Goal: Information Seeking & Learning: Check status

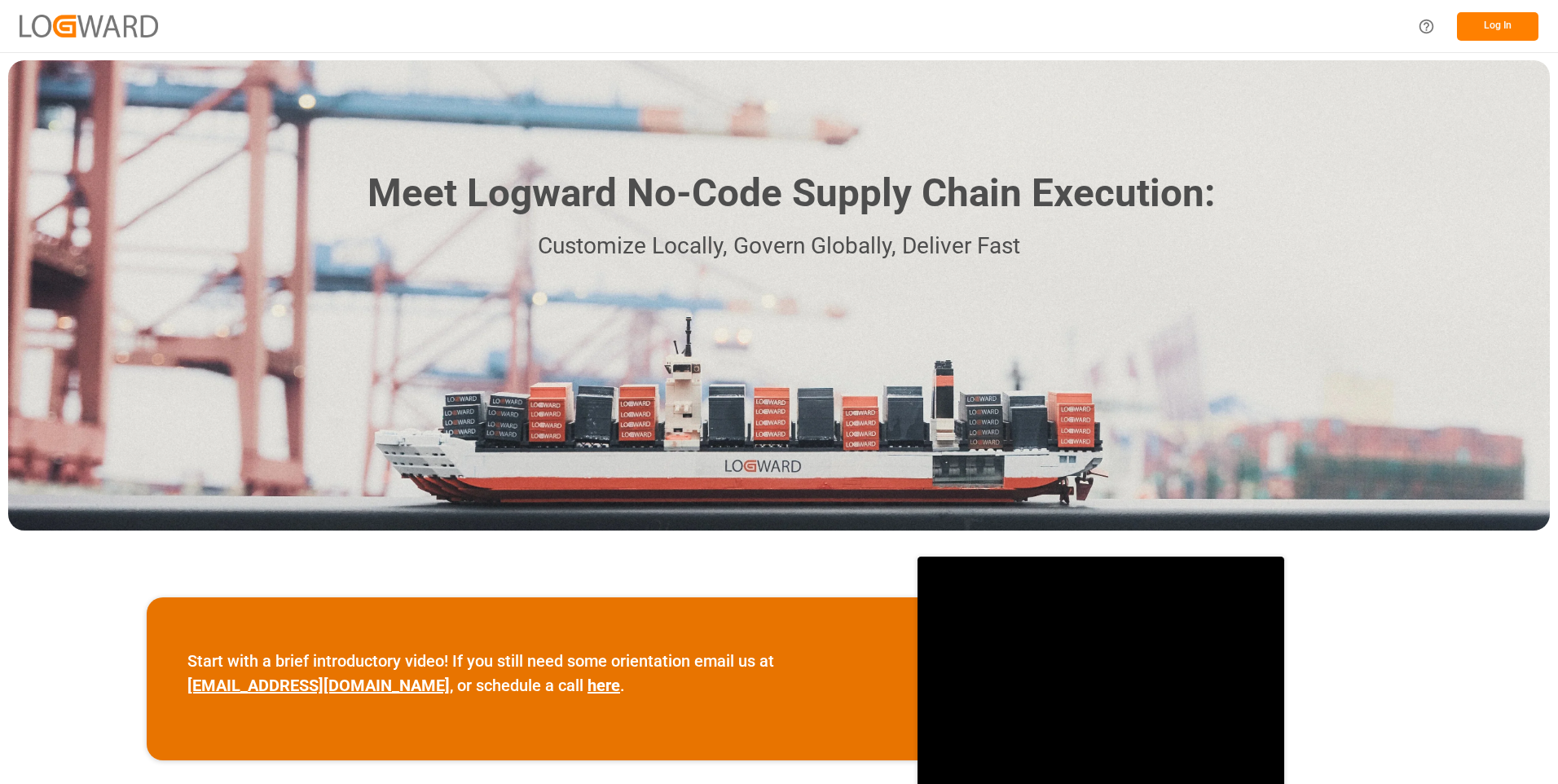
click at [1496, 34] on button "Log In" at bounding box center [1498, 26] width 82 height 28
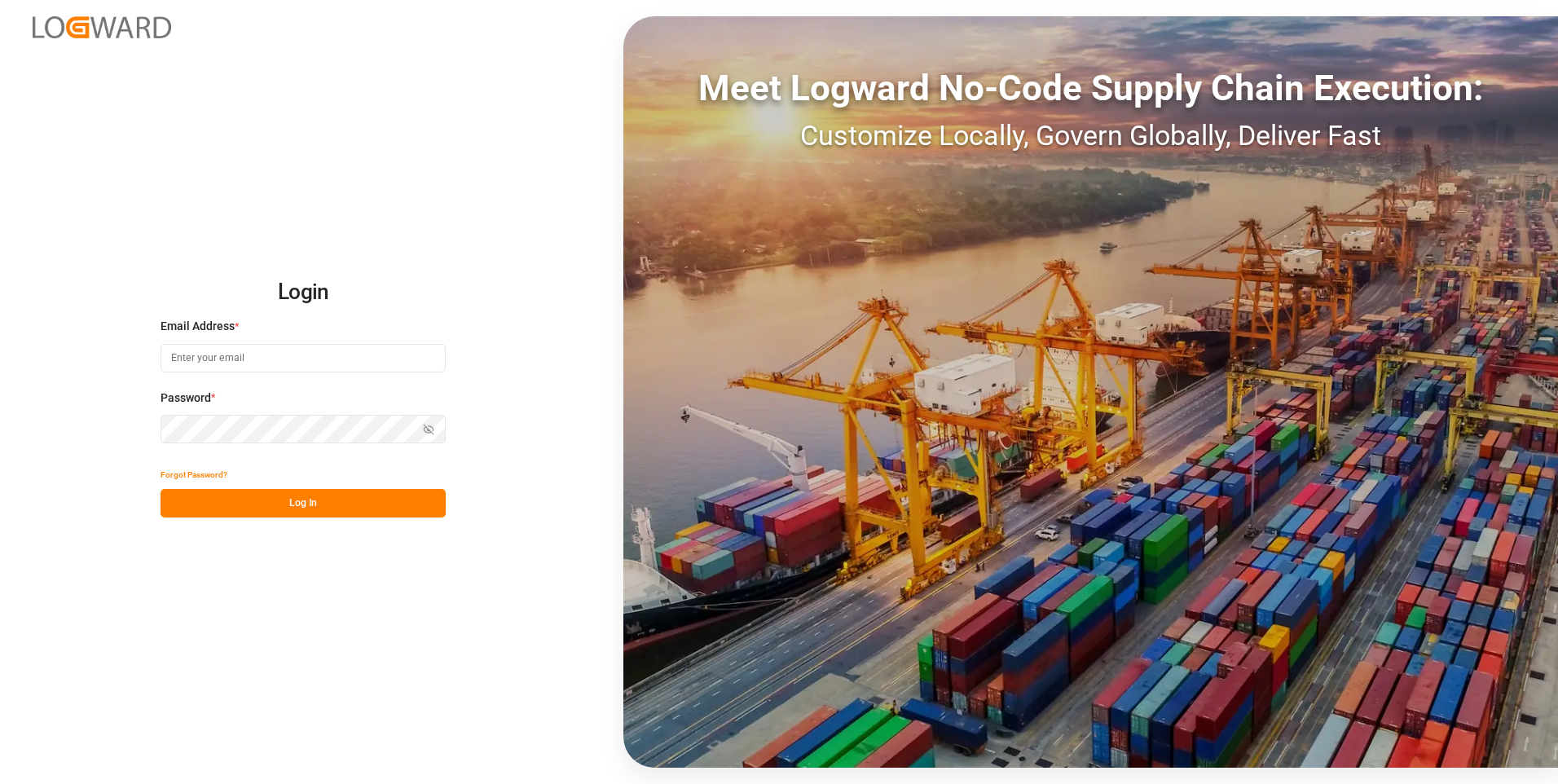
type input "julissa.then@leschaco.com"
click at [298, 505] on button "Log In" at bounding box center [303, 503] width 285 height 28
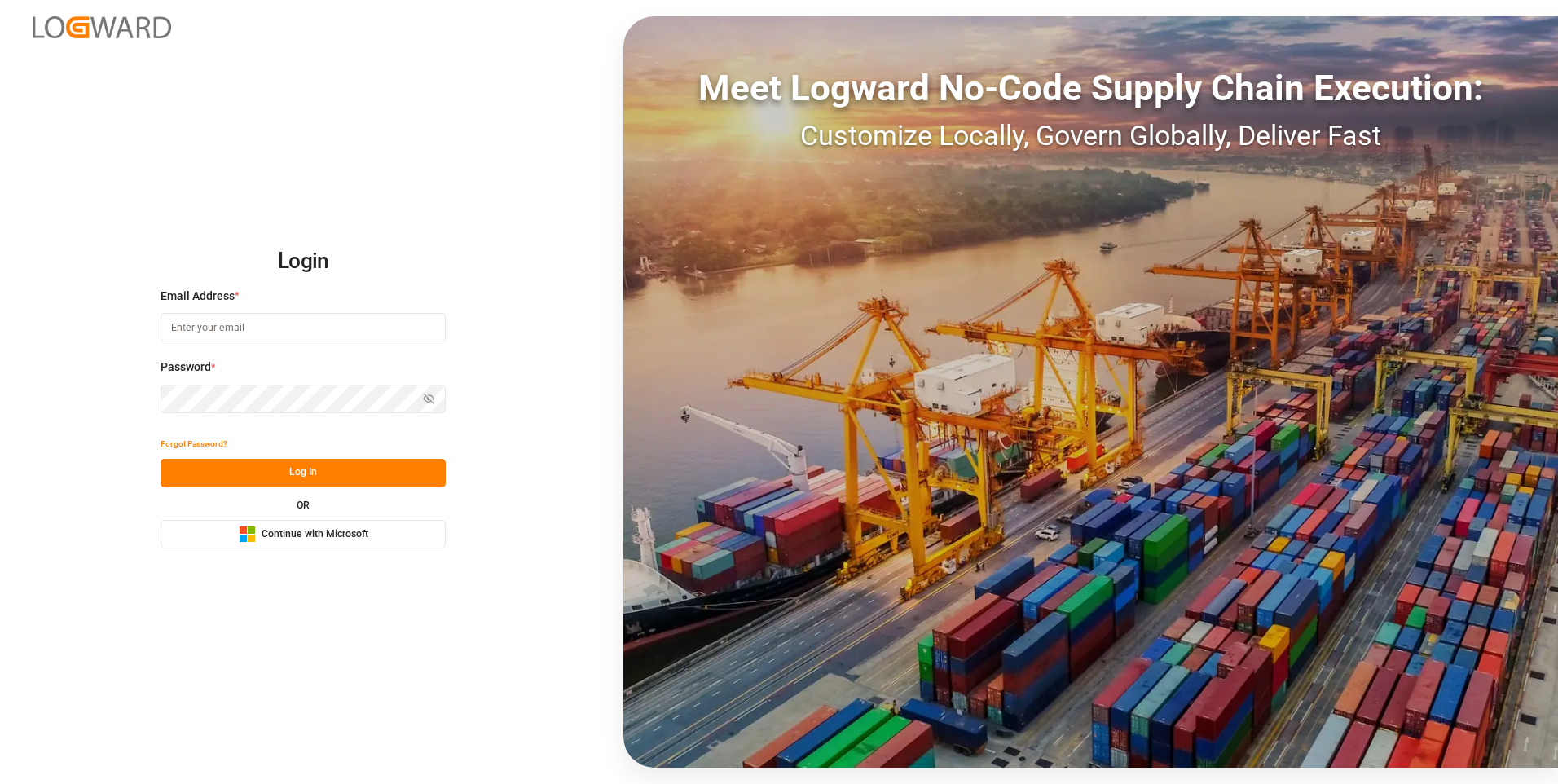
type input "julissa.then@leschaco.com"
click at [311, 469] on button "Log In" at bounding box center [303, 473] width 285 height 28
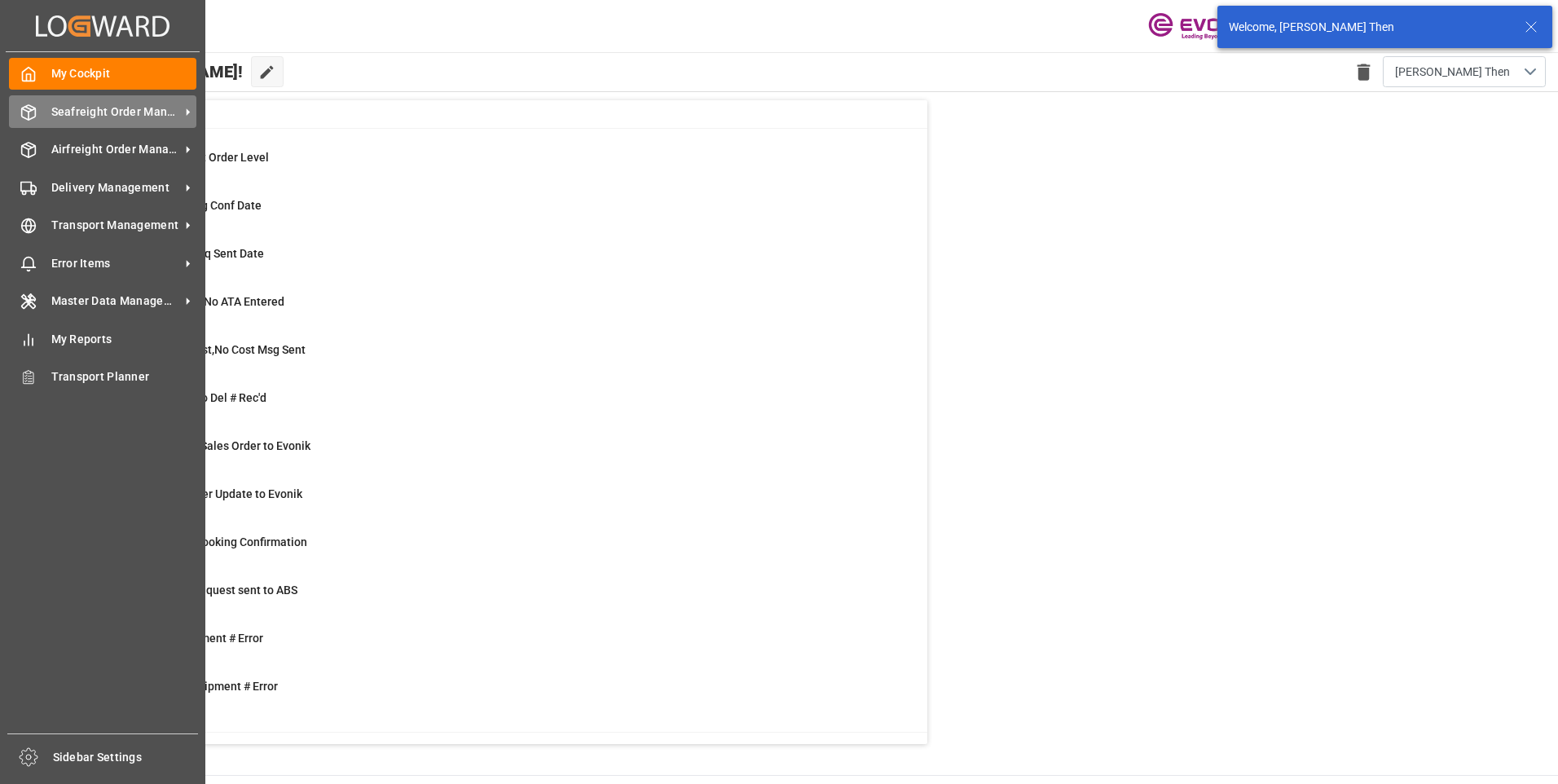
click at [125, 114] on span "Seafreight Order Management" at bounding box center [116, 113] width 129 height 17
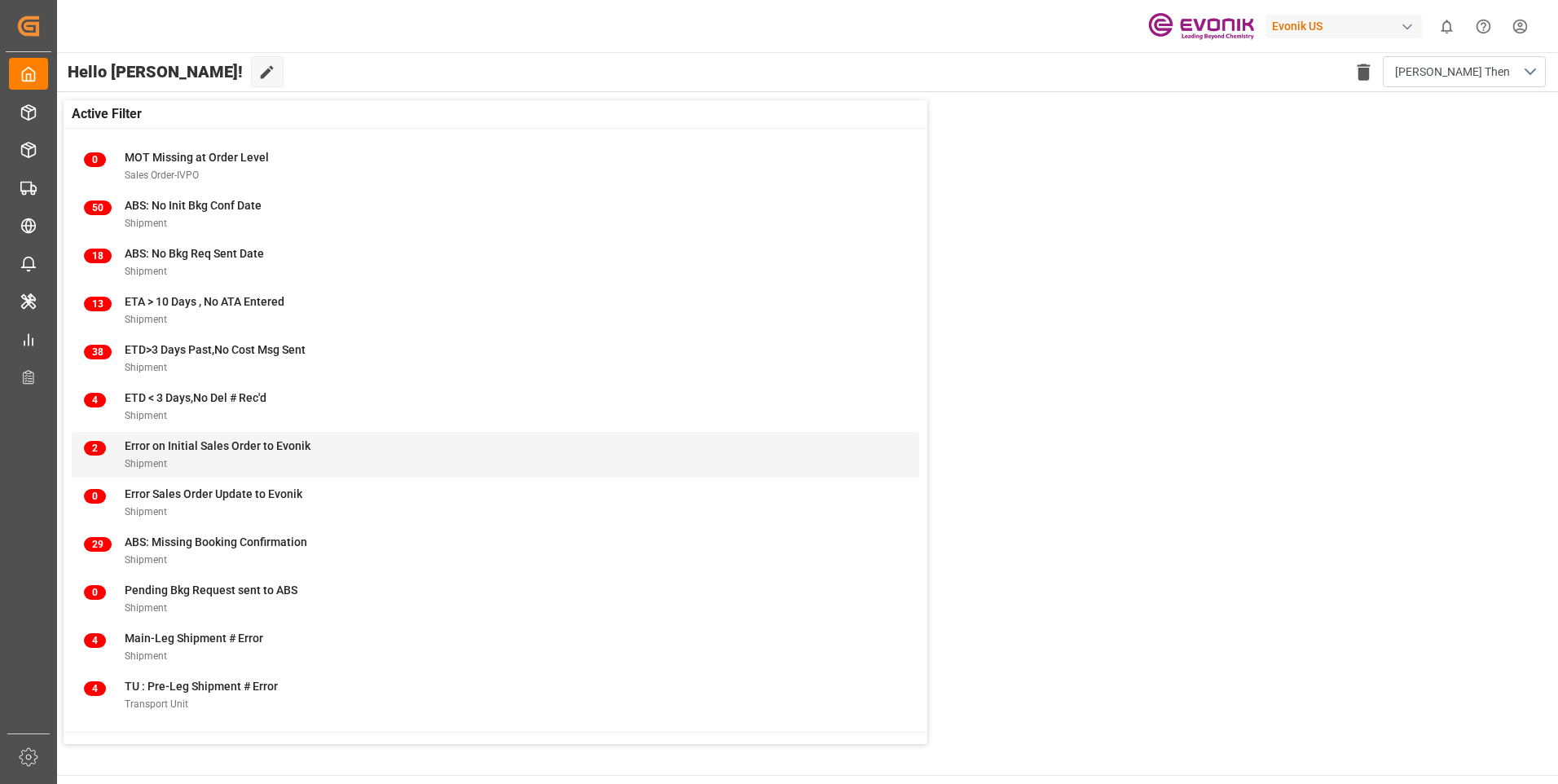
click at [198, 453] on div "Error on Initial Sales Order to Evonik" at bounding box center [216, 446] width 185 height 17
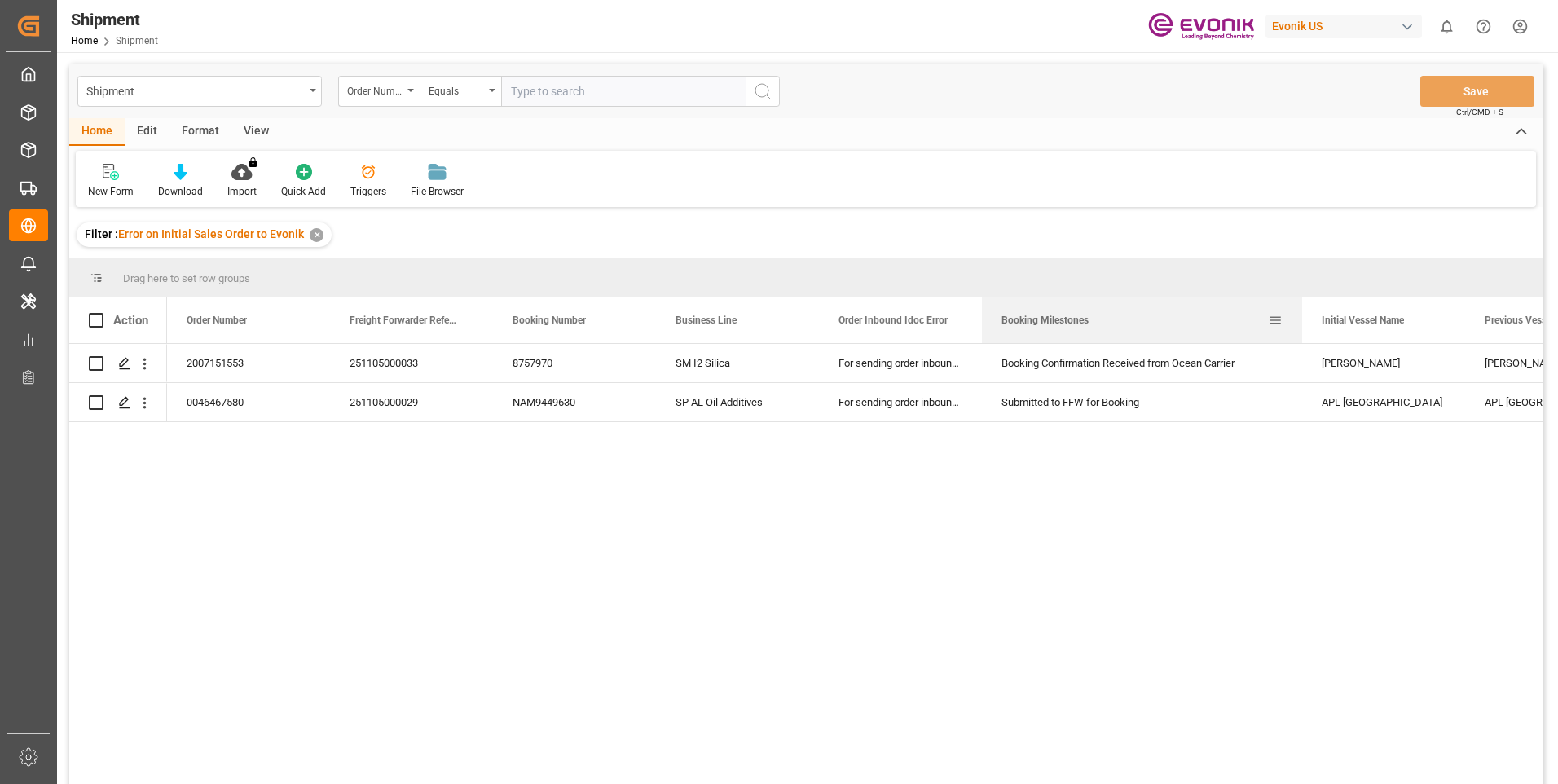
drag, startPoint x: 1144, startPoint y: 309, endPoint x: 1301, endPoint y: 337, distance: 159.5
click at [1301, 337] on div at bounding box center [1302, 319] width 7 height 46
click at [145, 361] on icon "open menu" at bounding box center [145, 364] width 3 height 12
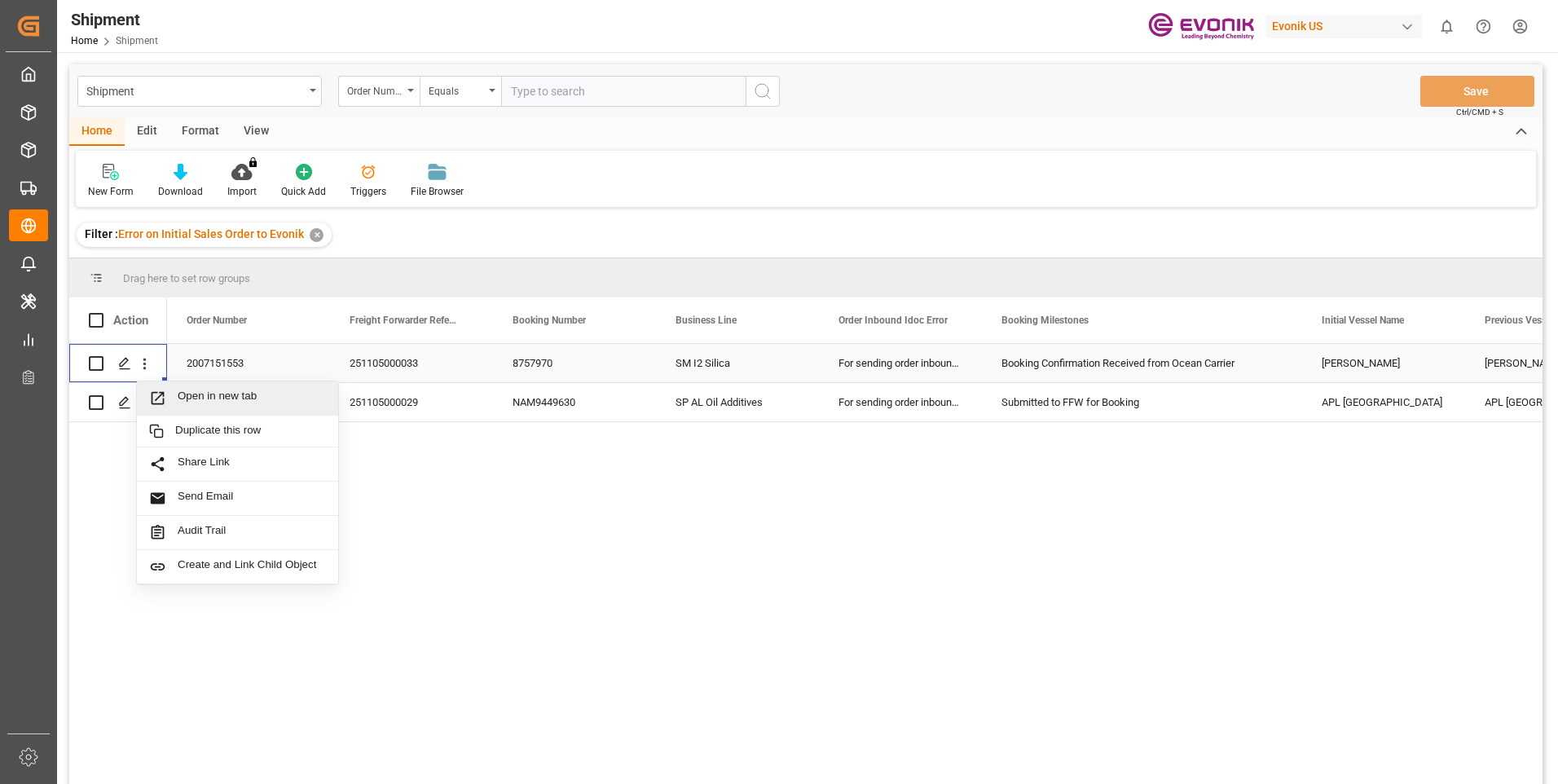
click at [231, 397] on span "Open in new tab" at bounding box center [251, 398] width 149 height 17
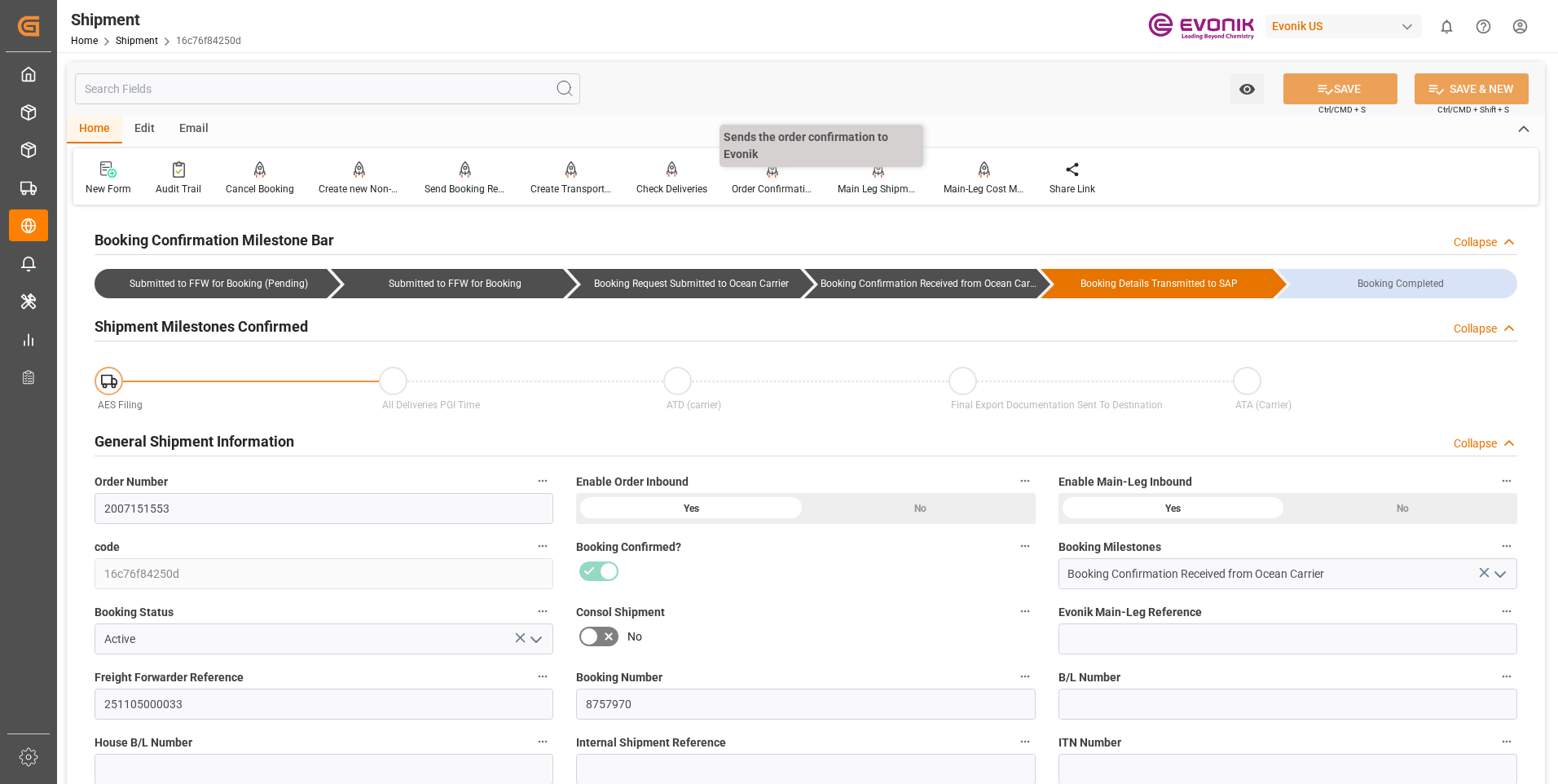
click at [773, 190] on div "Order Confirmation" at bounding box center [773, 188] width 82 height 15
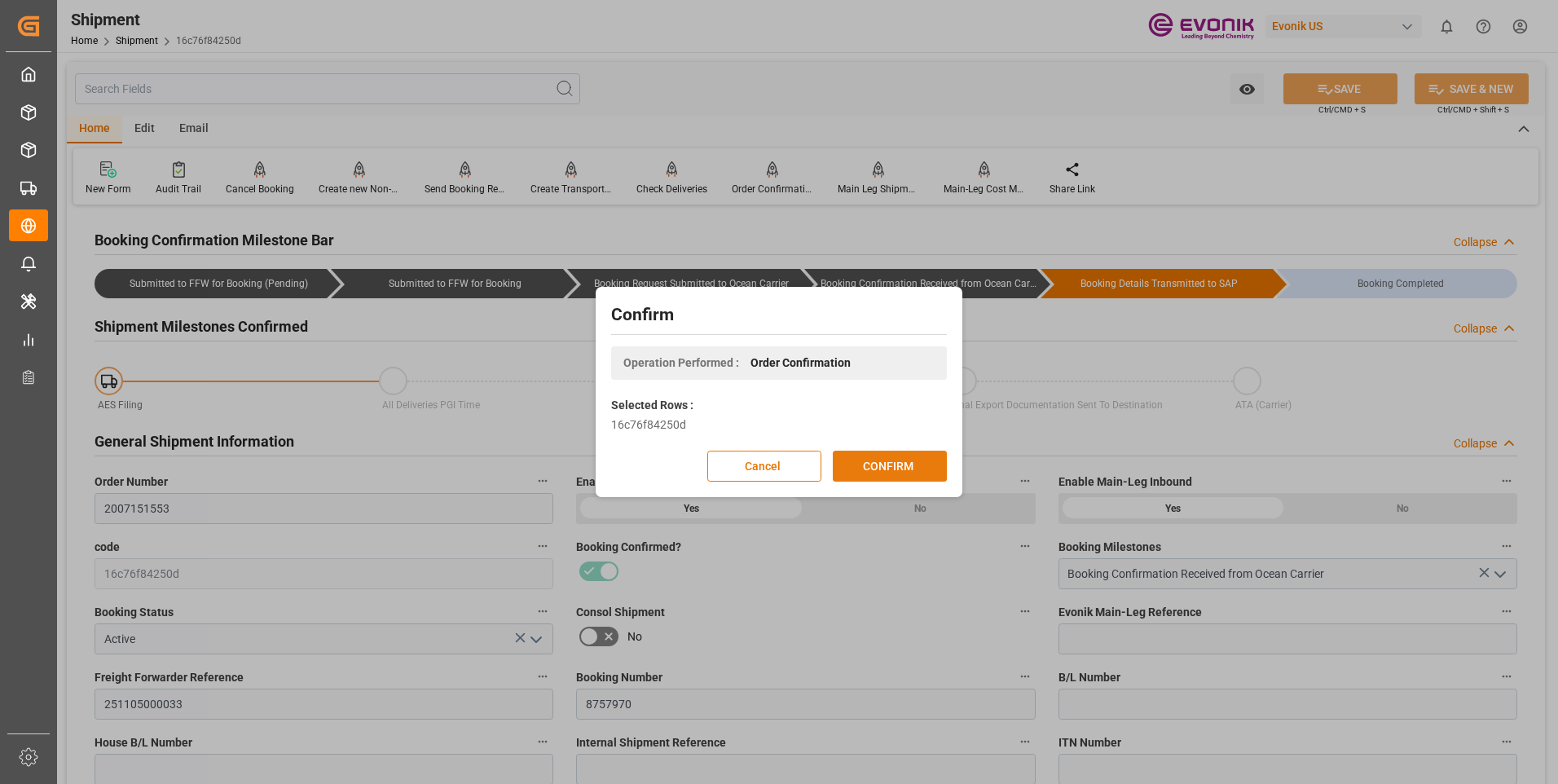
click at [886, 475] on button "CONFIRM" at bounding box center [890, 466] width 115 height 31
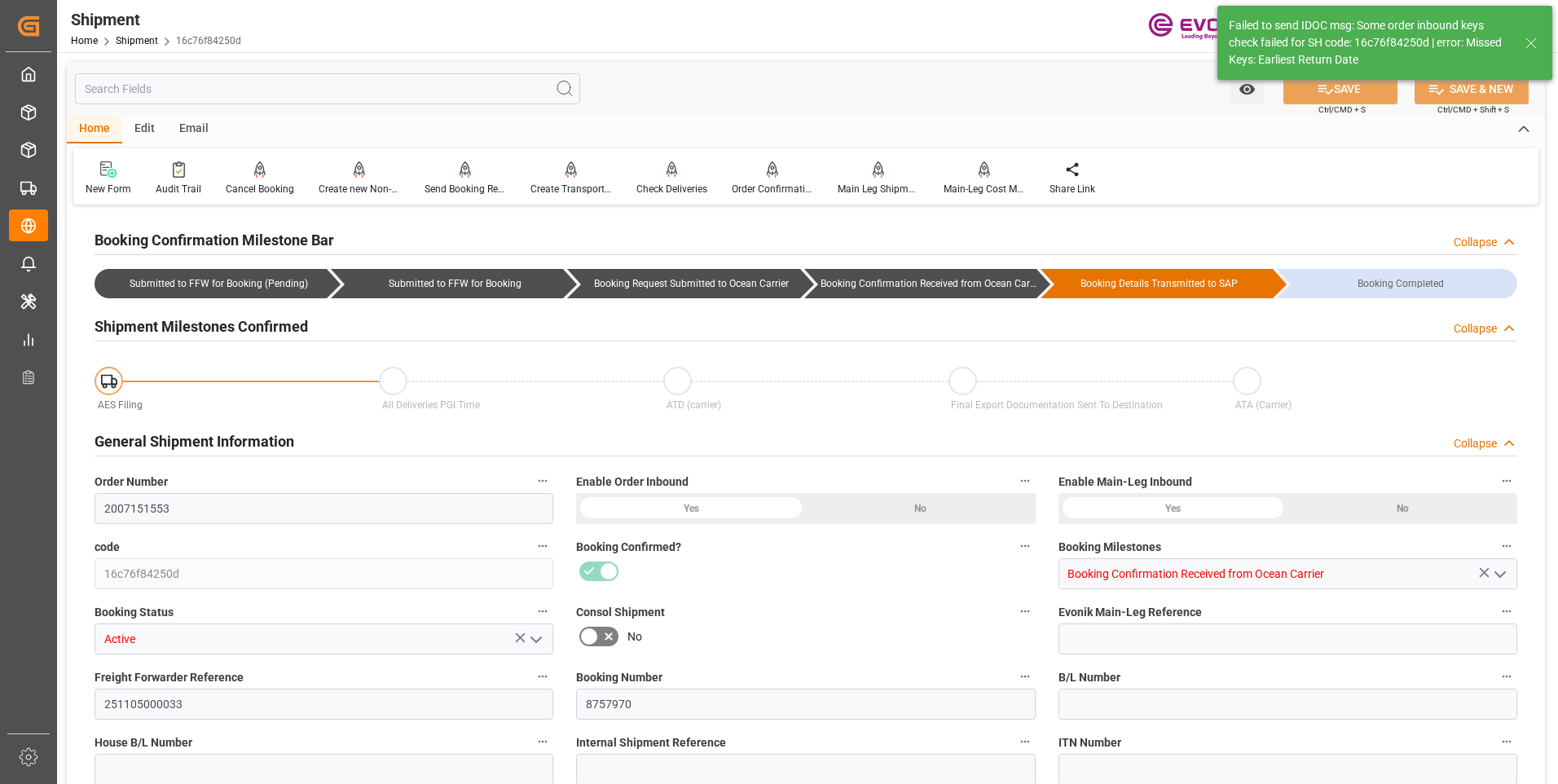
type input "USMIA"
type input "GTSTC"
type input "9344239"
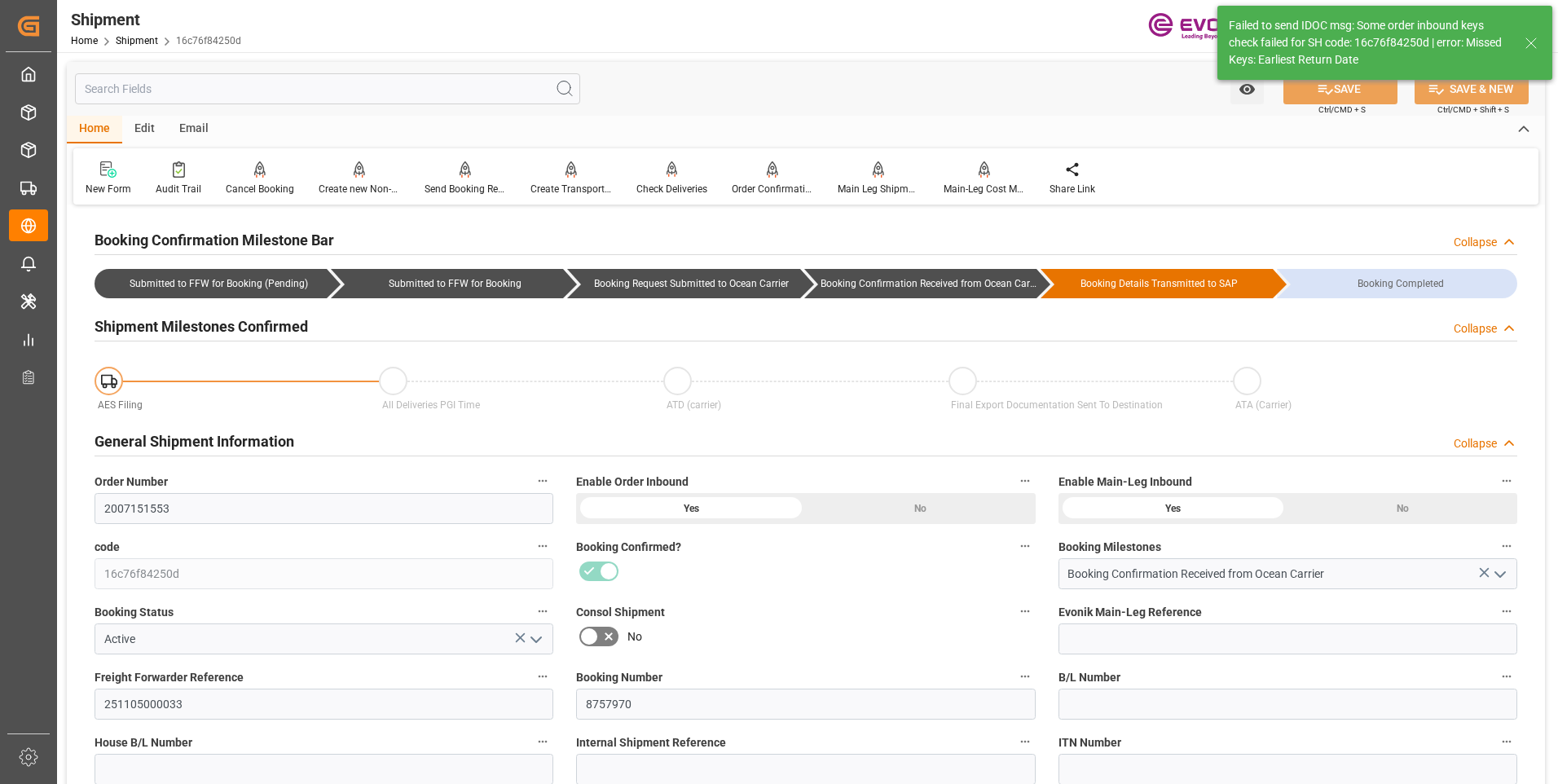
type input "10-30-2025 00:00"
type input "11-02-2025 00:00"
type input "10-29-2025 00:00"
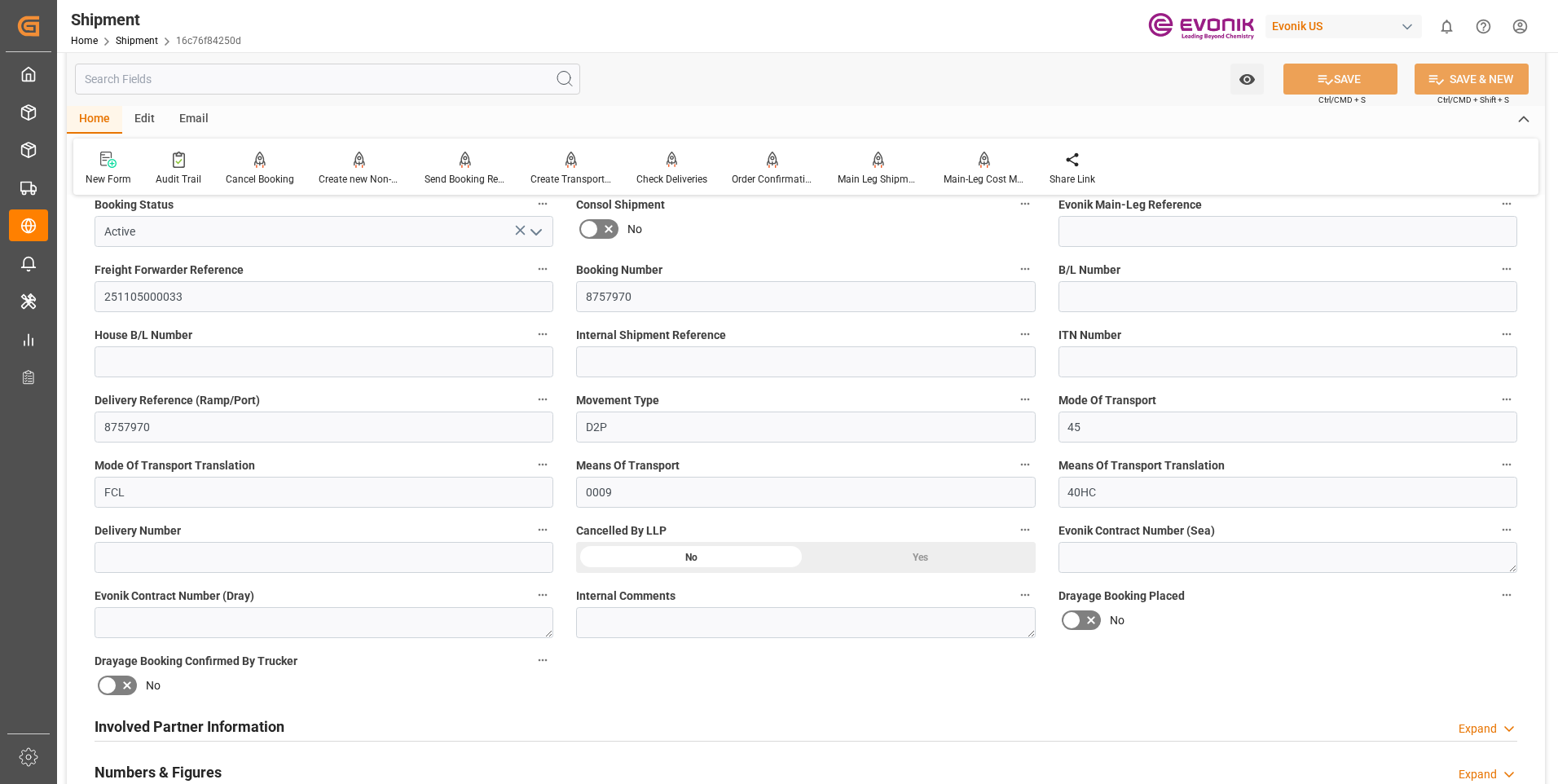
scroll to position [571, 0]
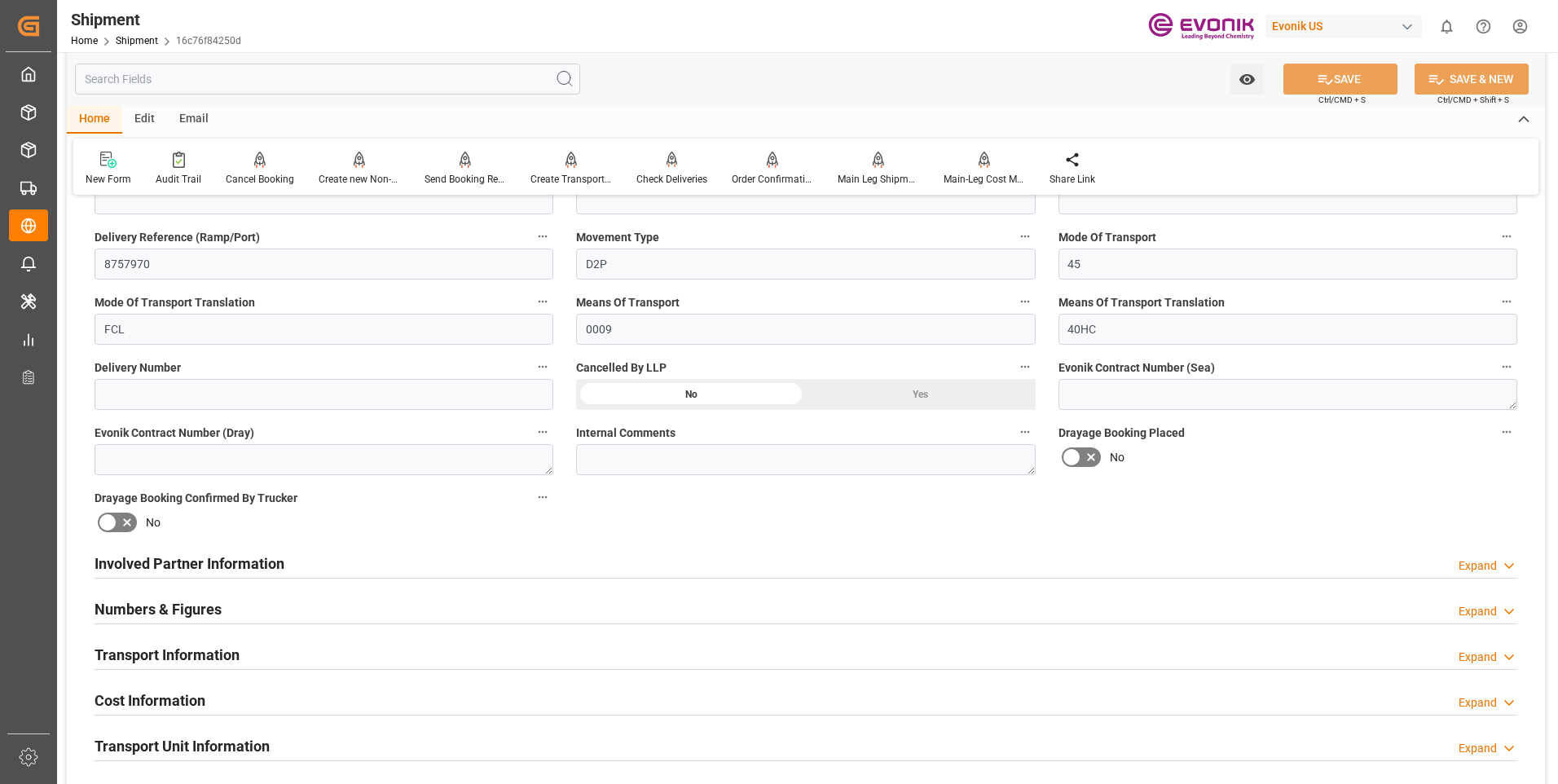
click at [466, 649] on div "Transport Information Expand" at bounding box center [806, 653] width 1423 height 31
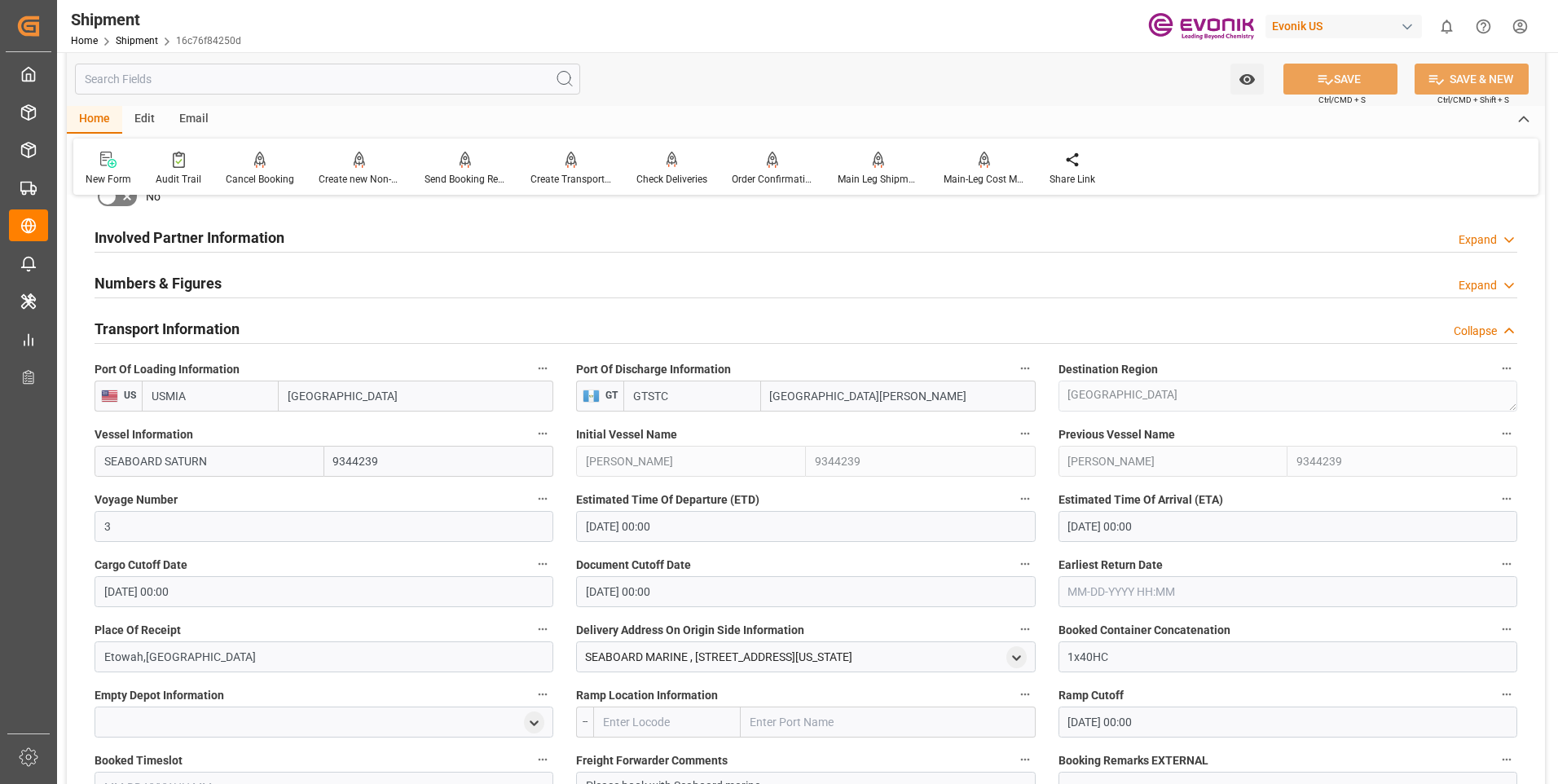
scroll to position [977, 0]
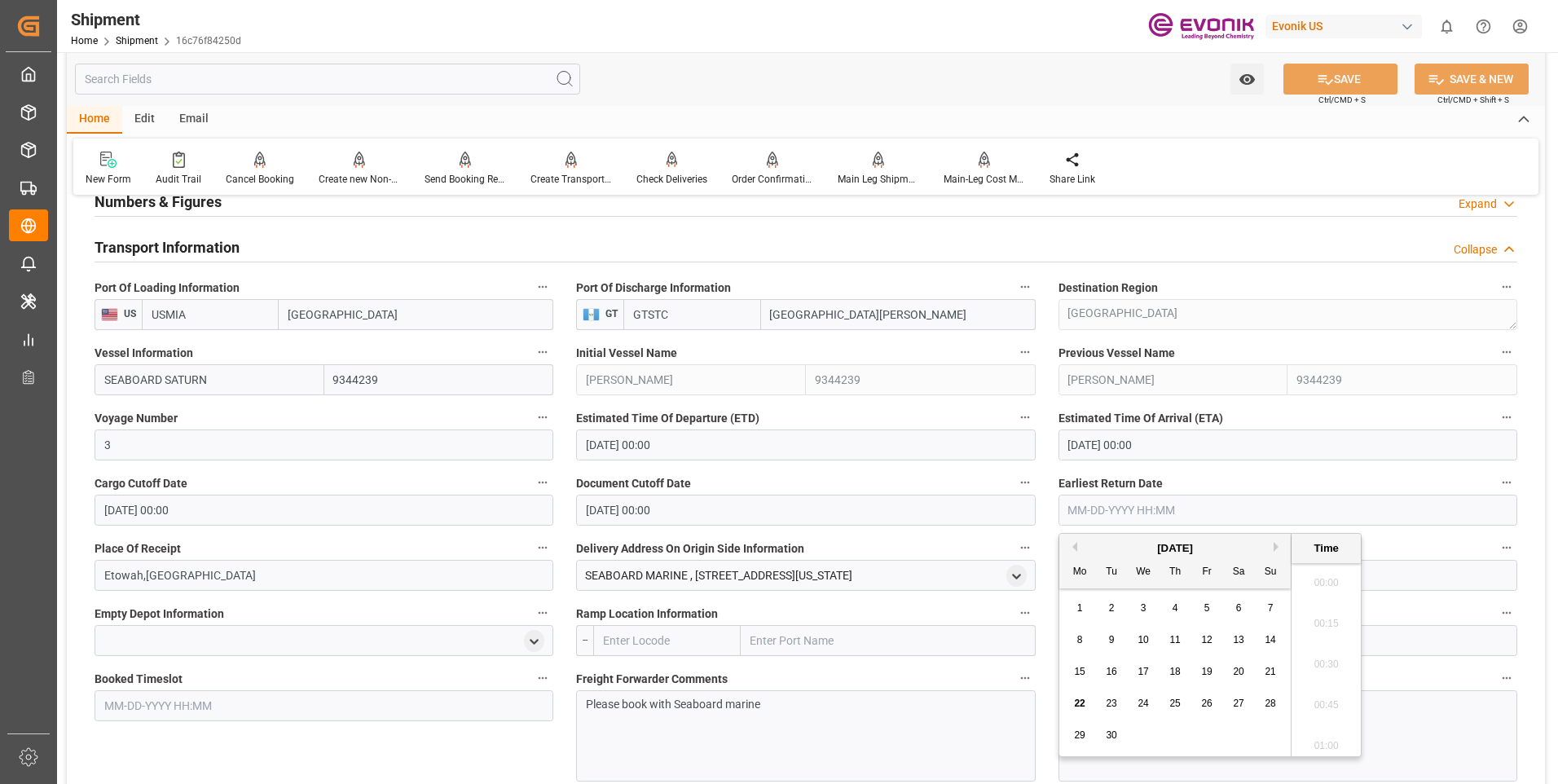
click at [1099, 513] on input "text" at bounding box center [1288, 510] width 459 height 31
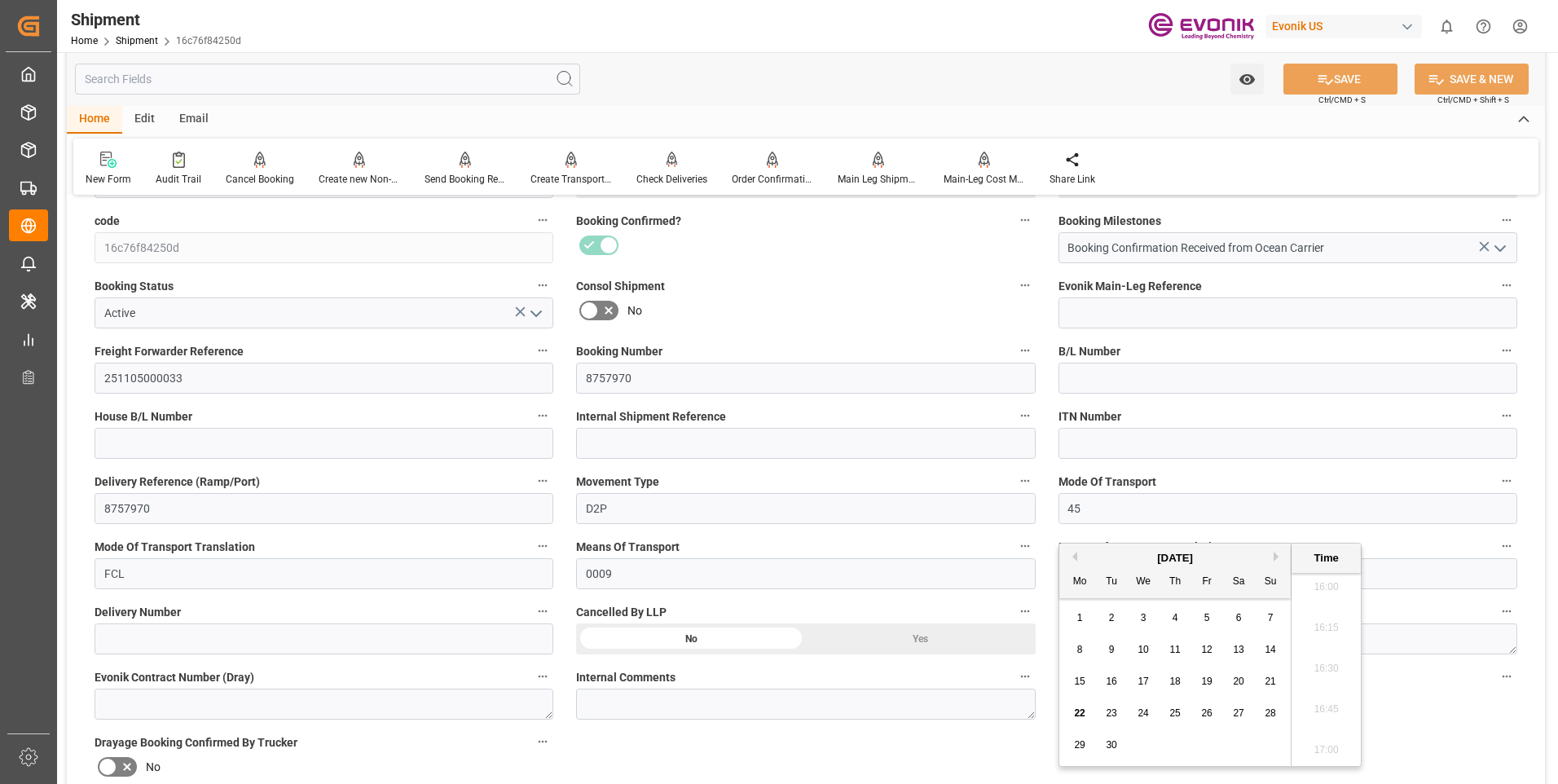
scroll to position [245, 0]
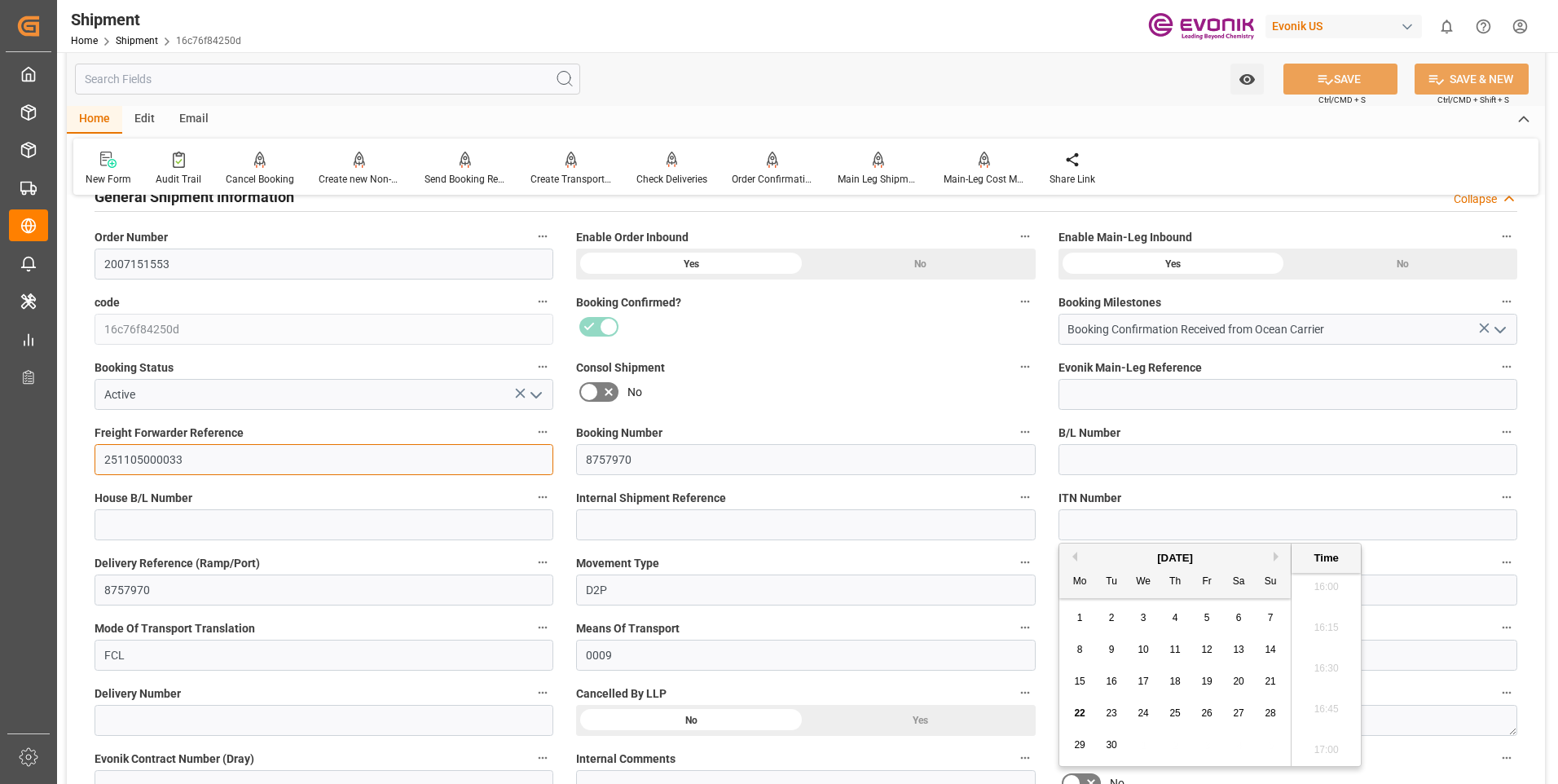
click at [127, 454] on input "251105000033" at bounding box center [323, 460] width 459 height 31
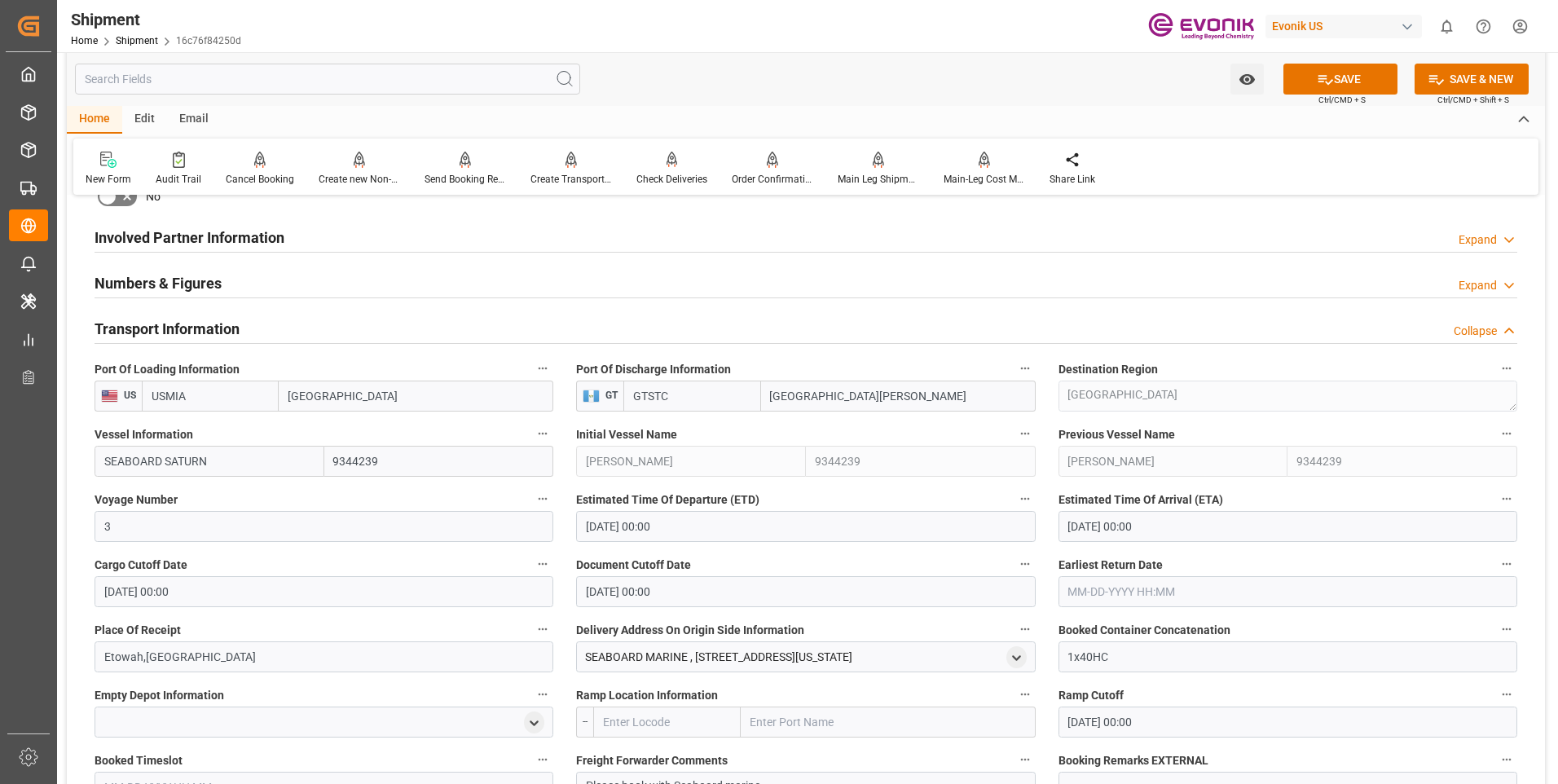
scroll to position [977, 0]
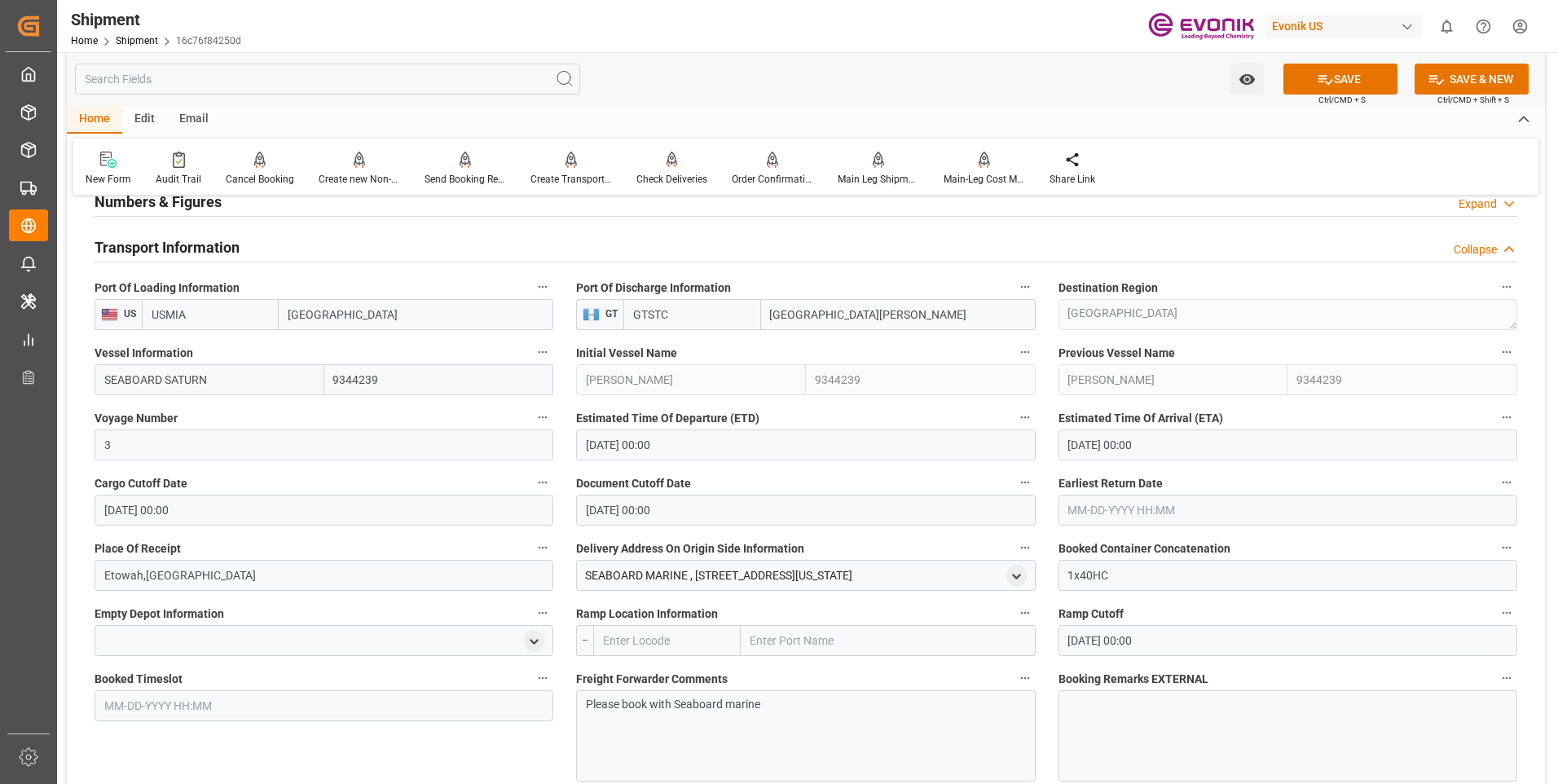
click at [702, 517] on input "10-29-2025 00:00" at bounding box center [806, 510] width 459 height 31
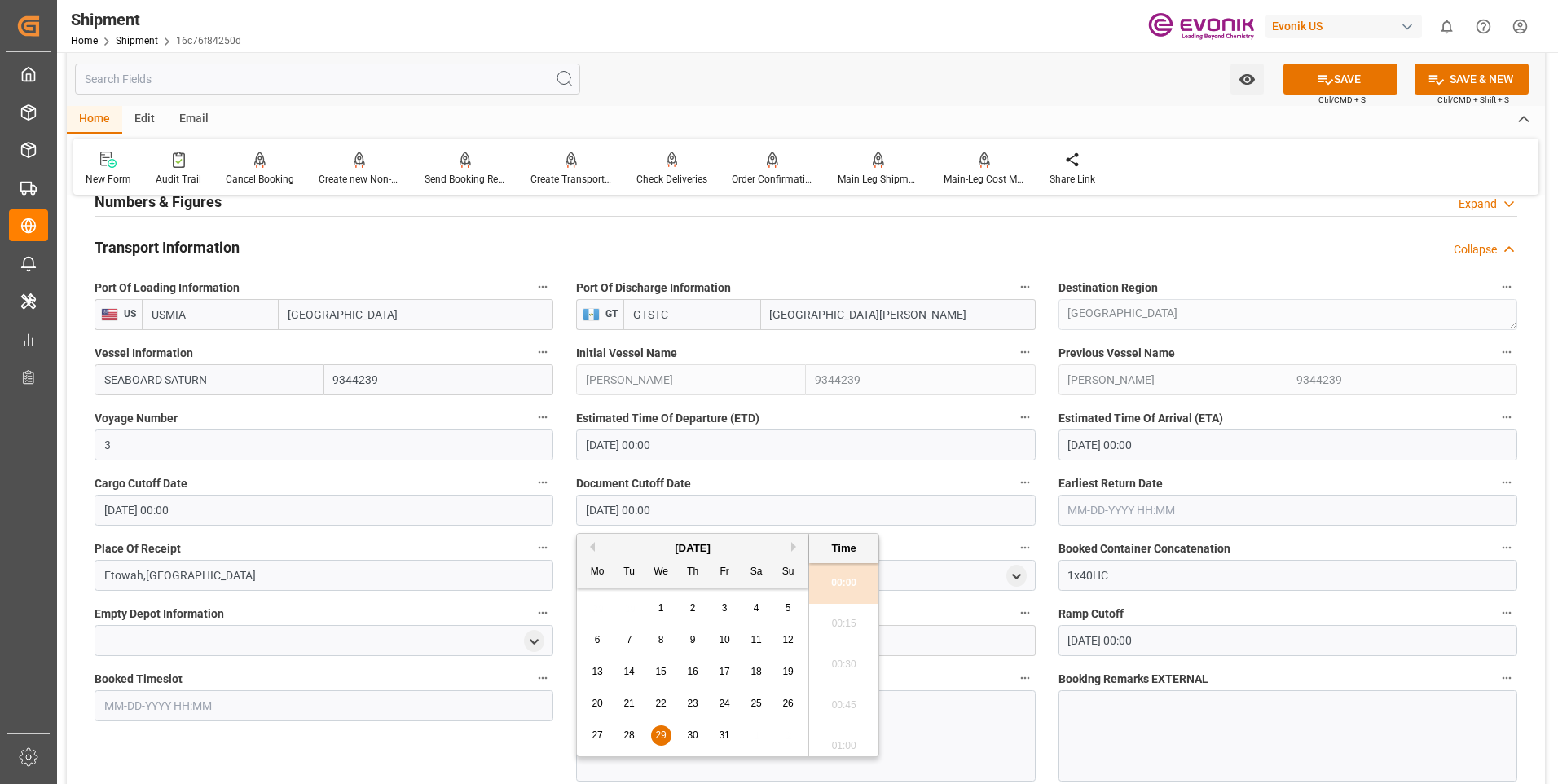
drag, startPoint x: 709, startPoint y: 516, endPoint x: 569, endPoint y: 514, distance: 140.0
click at [569, 514] on div "Document Cutoff Date 10-29-2025 00:00" at bounding box center [806, 498] width 481 height 65
click at [1165, 510] on input "text" at bounding box center [1288, 510] width 459 height 31
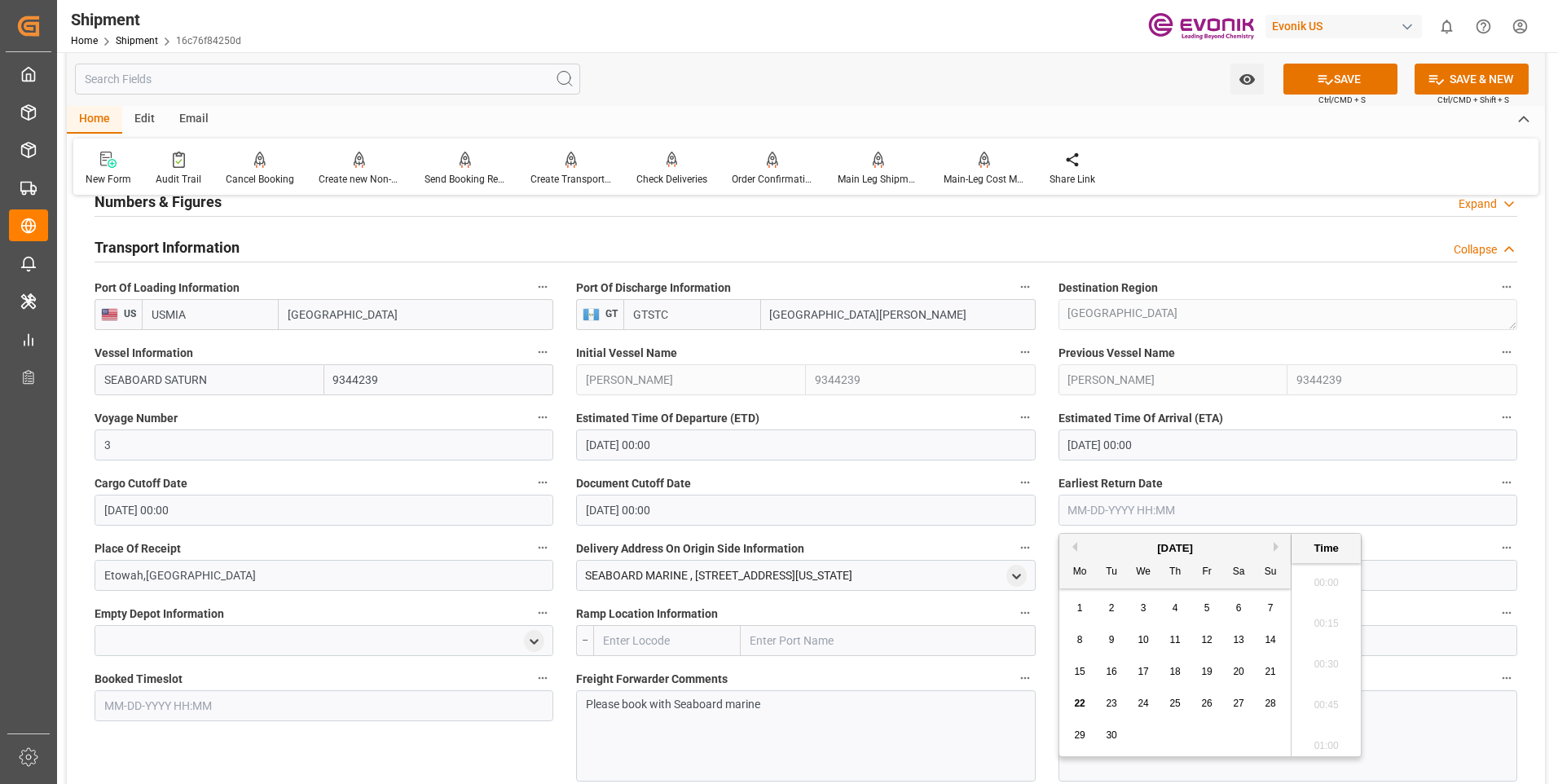
scroll to position [2612, 0]
paste input "10-29-2025 00:00"
click at [1313, 701] on li "16:45" at bounding box center [1326, 700] width 69 height 41
type input "10-29-2025 16:45"
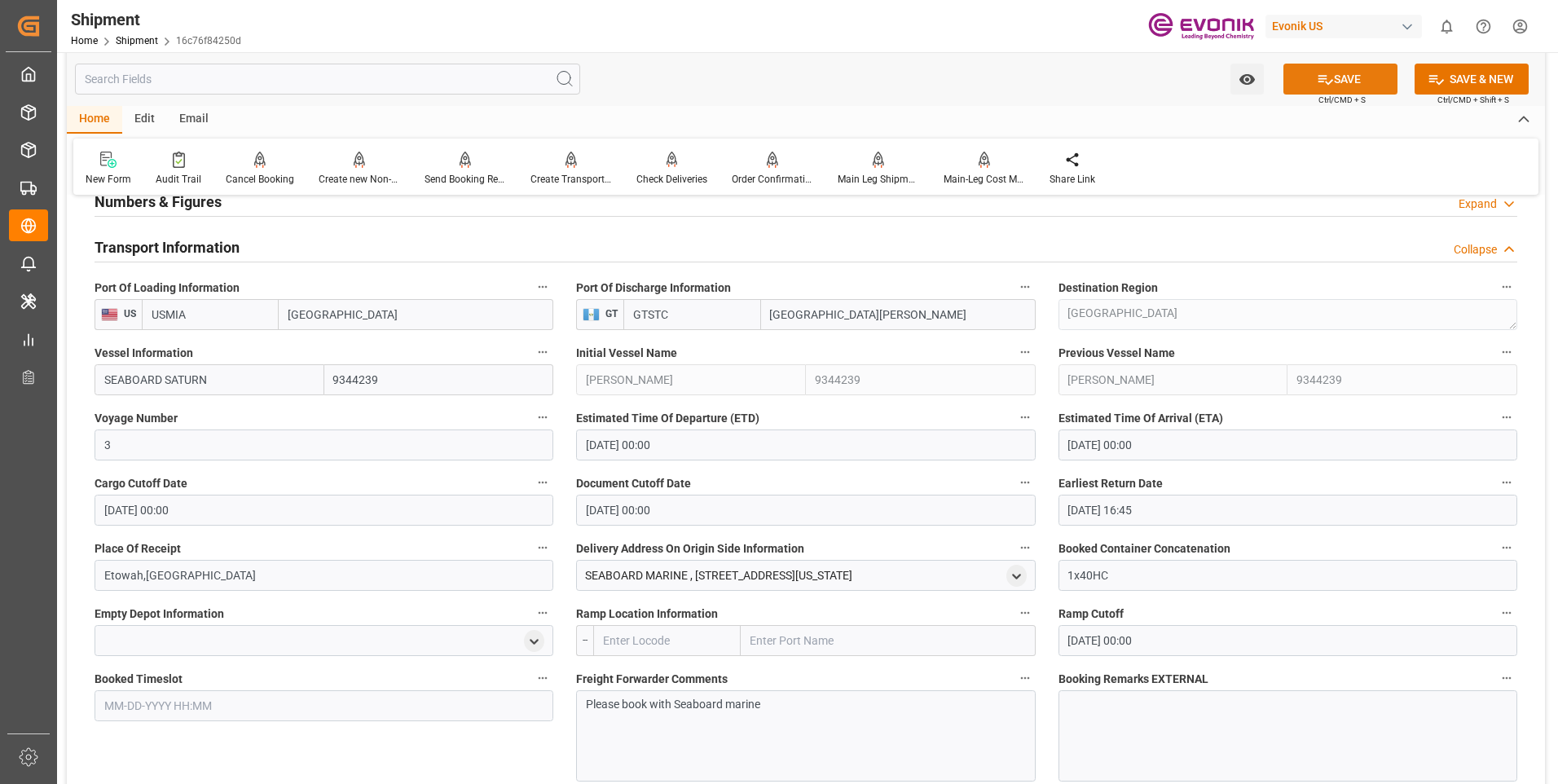
click at [1343, 75] on button "SAVE" at bounding box center [1341, 79] width 115 height 31
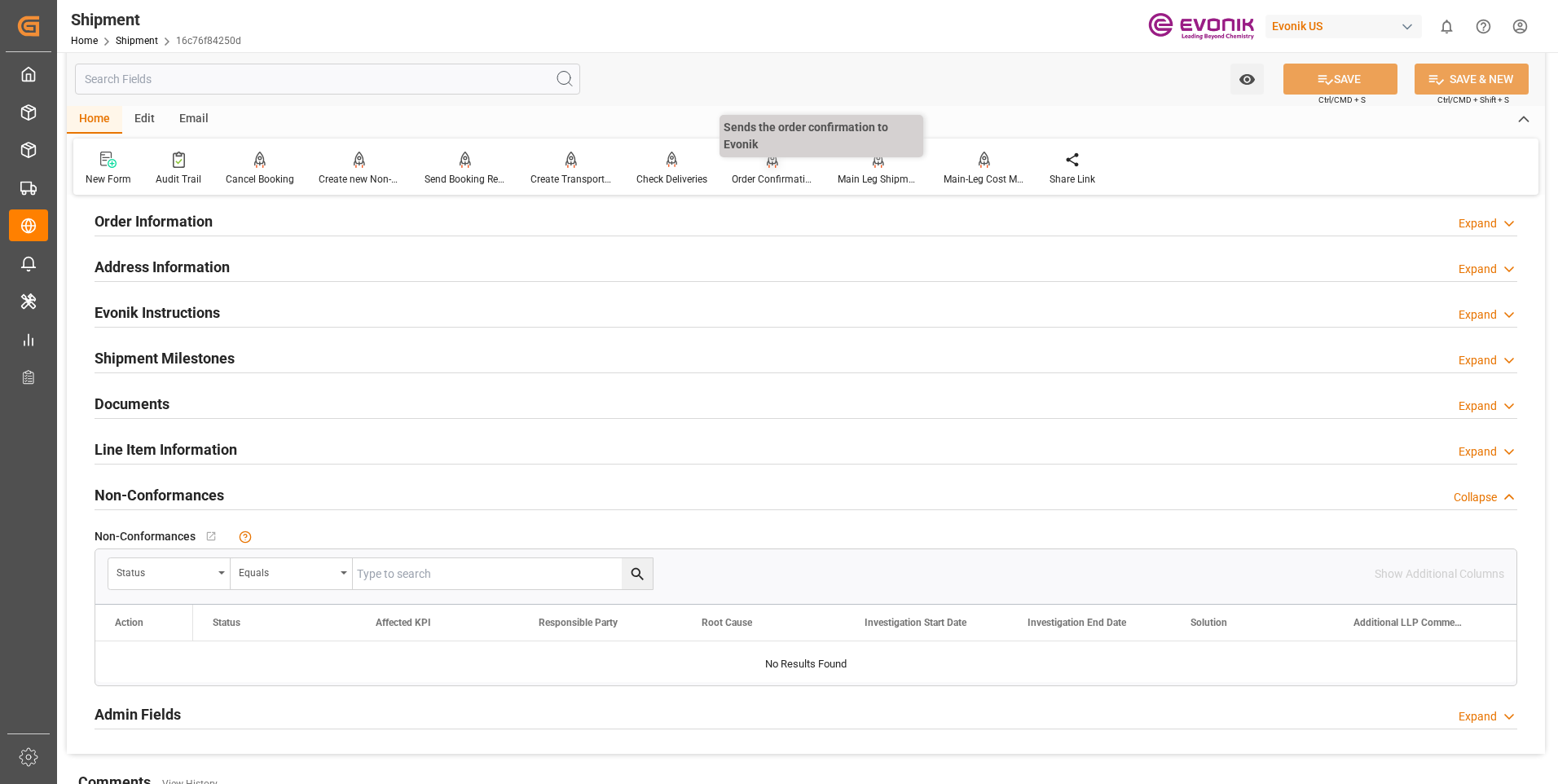
click at [766, 181] on div "Order Confirmation" at bounding box center [773, 179] width 82 height 15
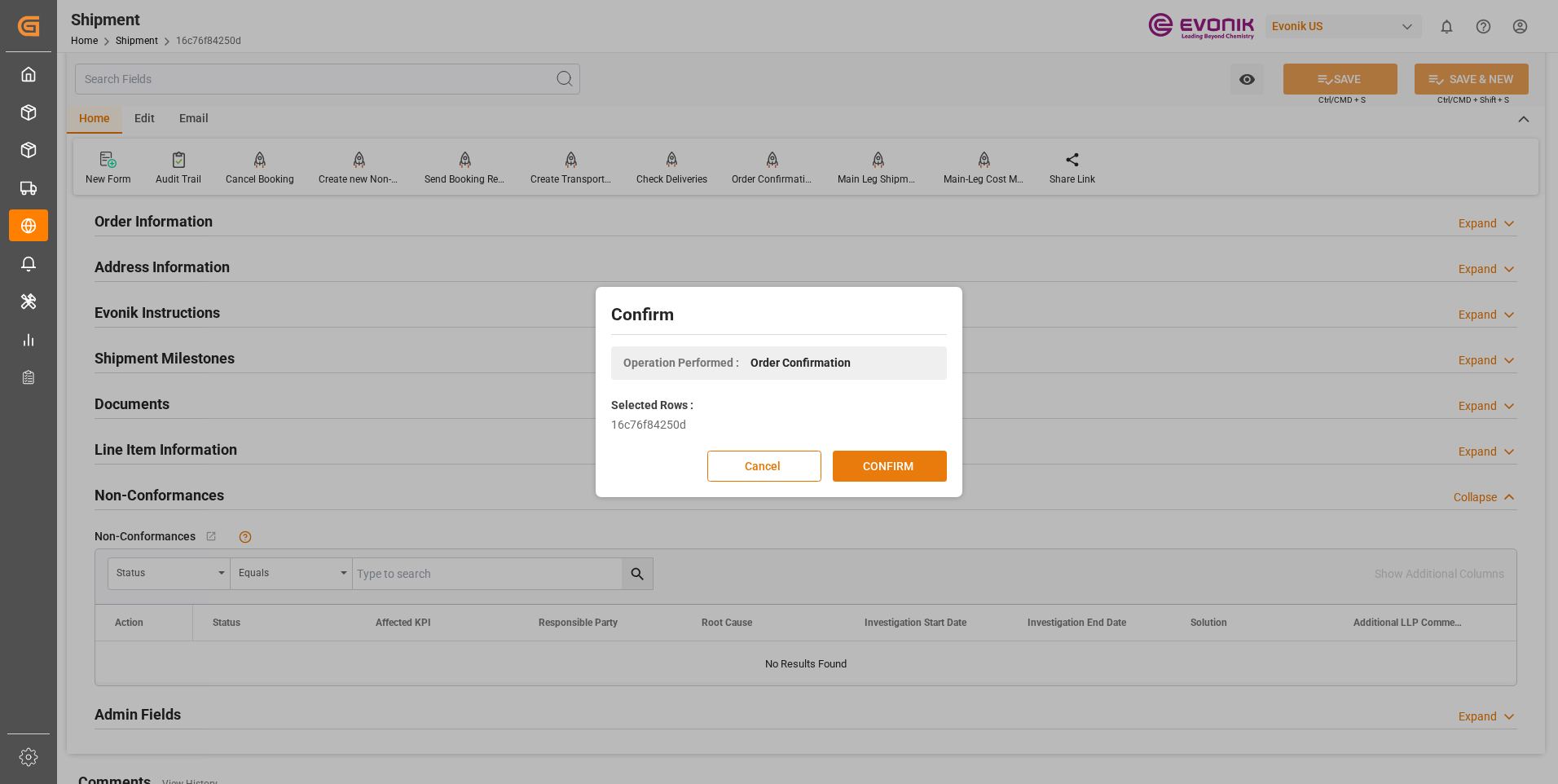
click at [888, 461] on button "CONFIRM" at bounding box center [890, 466] width 115 height 31
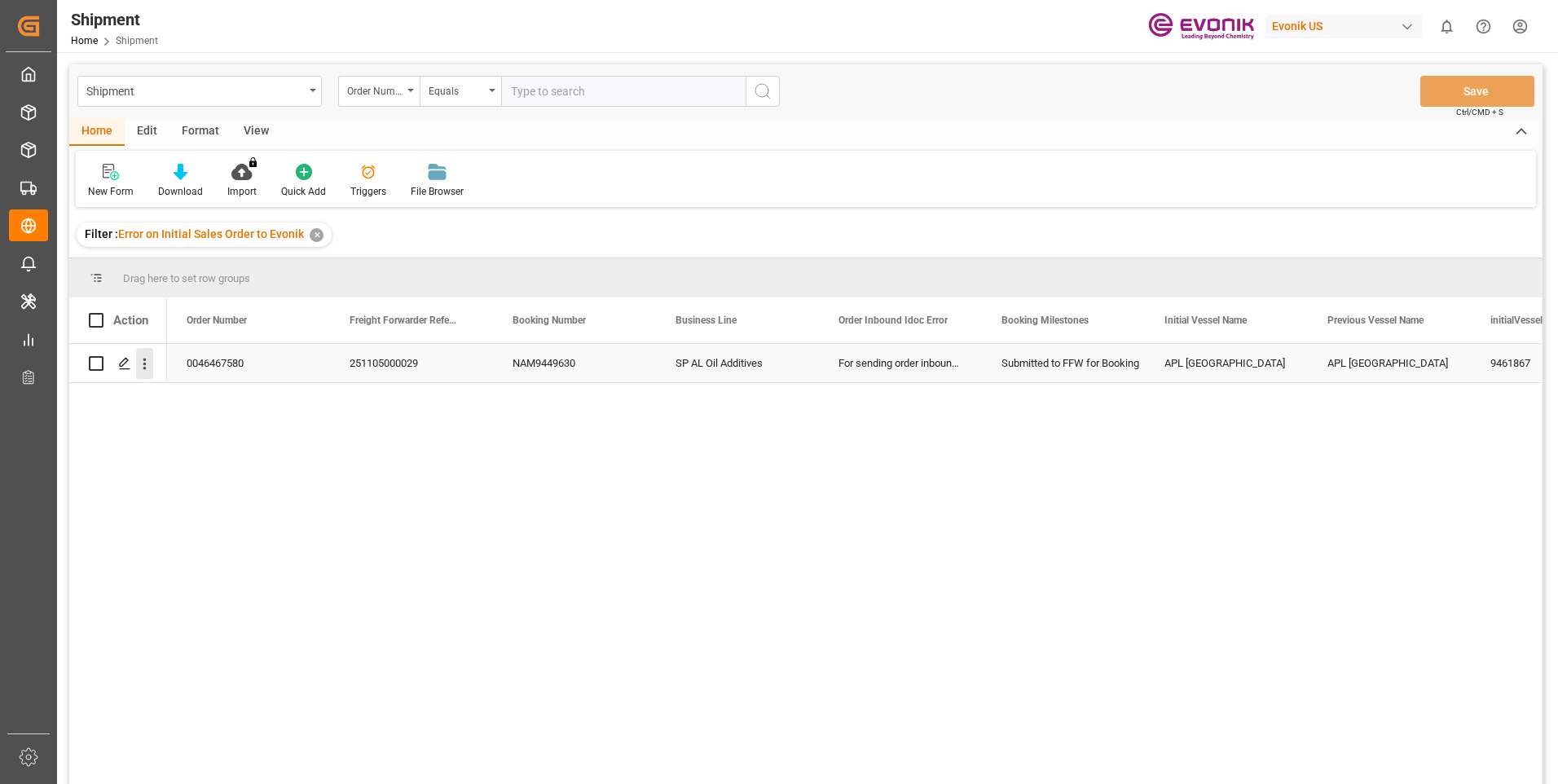
click at [144, 371] on icon "open menu" at bounding box center [145, 364] width 17 height 17
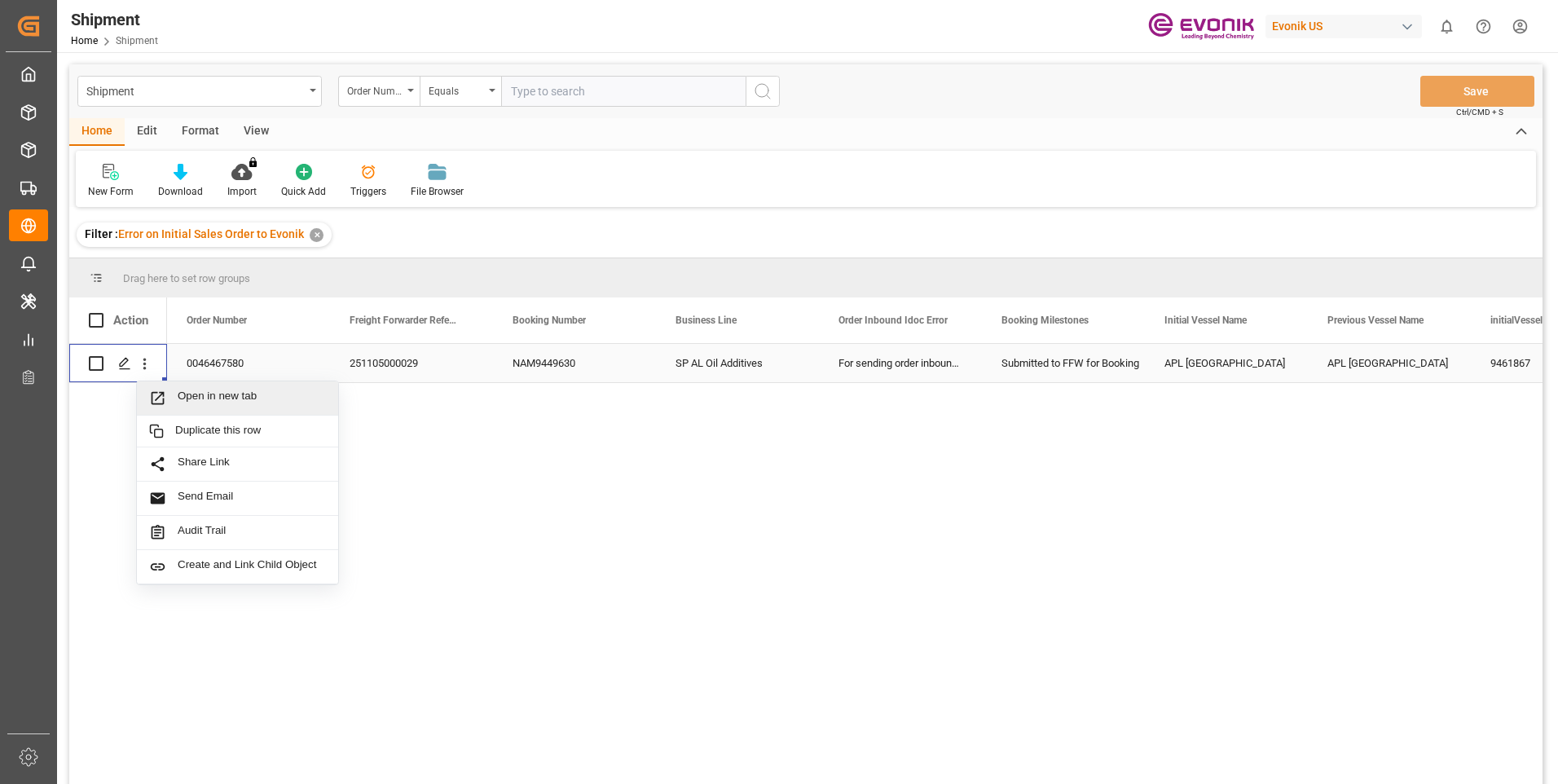
click at [204, 390] on span "Open in new tab" at bounding box center [251, 398] width 149 height 17
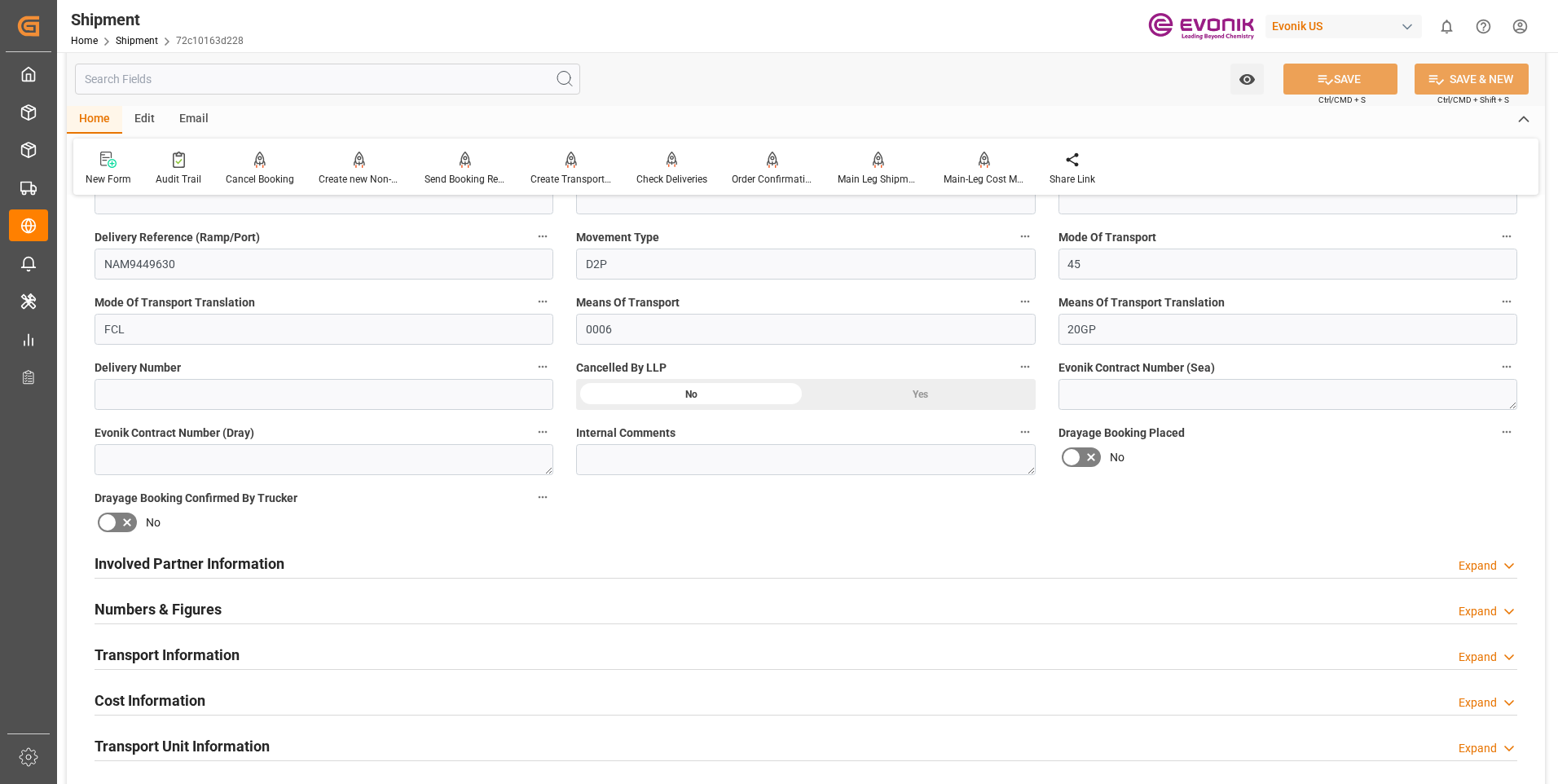
scroll to position [652, 0]
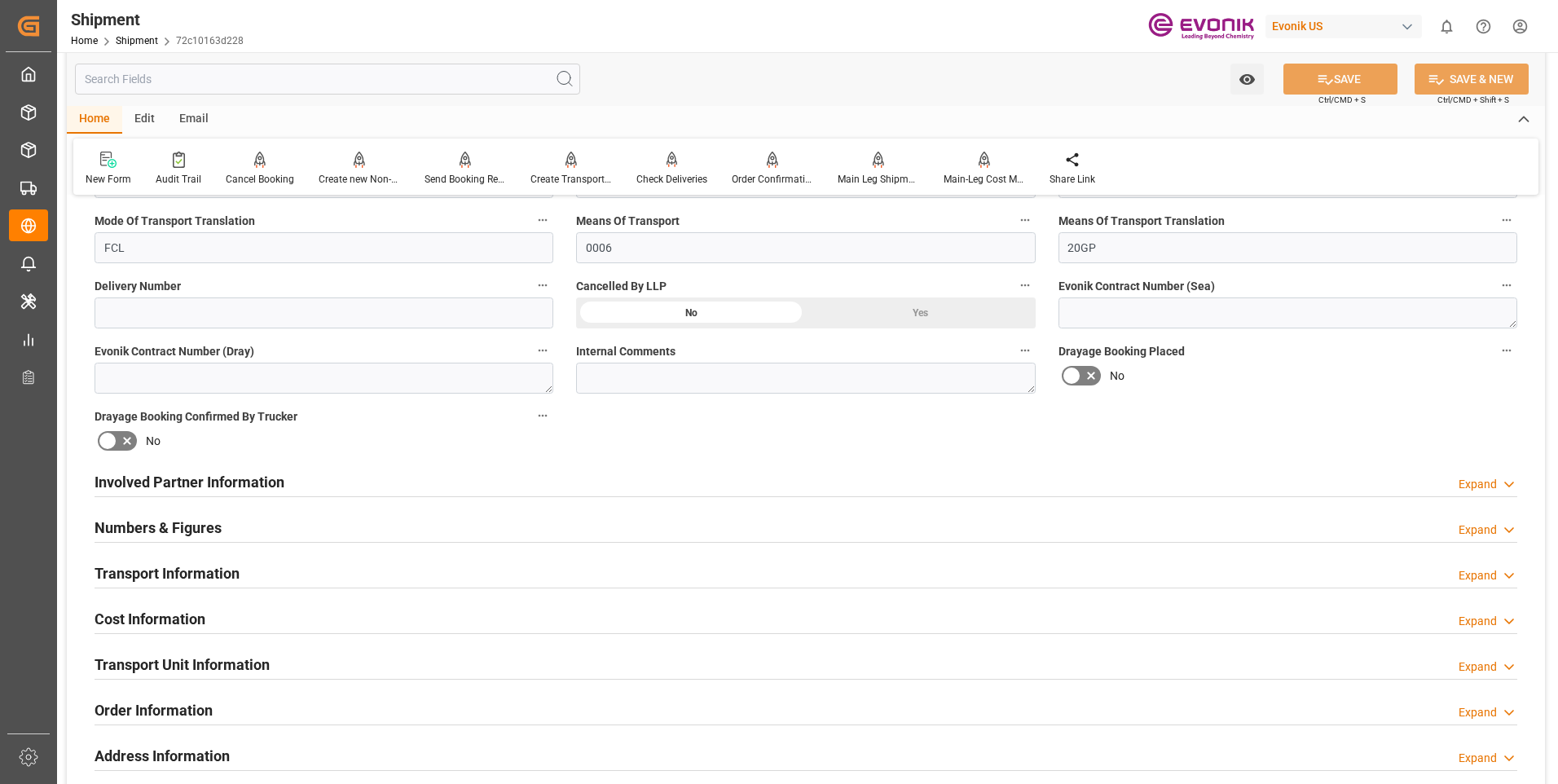
click at [316, 569] on div "Transport Information Expand" at bounding box center [806, 572] width 1423 height 31
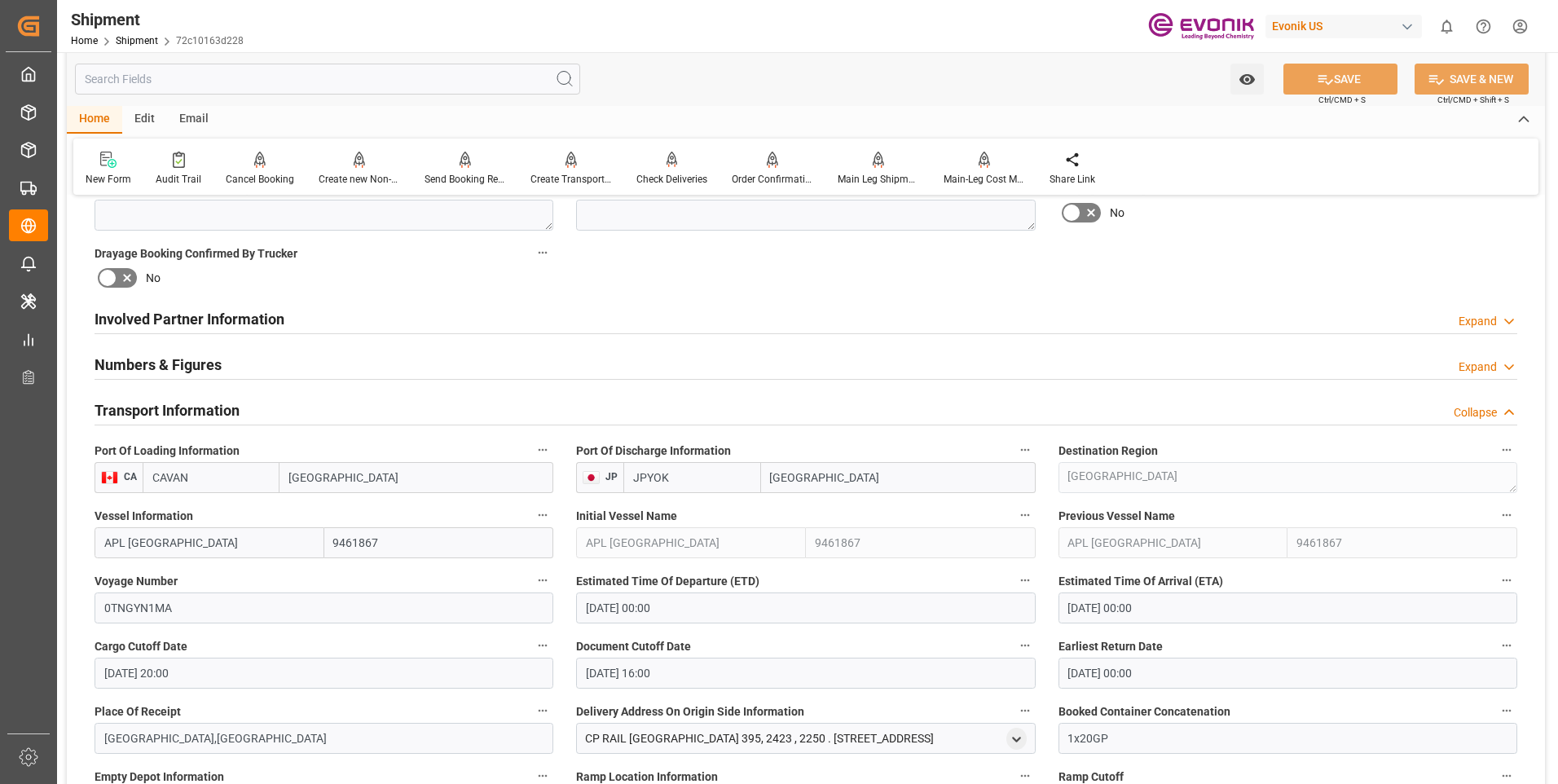
scroll to position [977, 0]
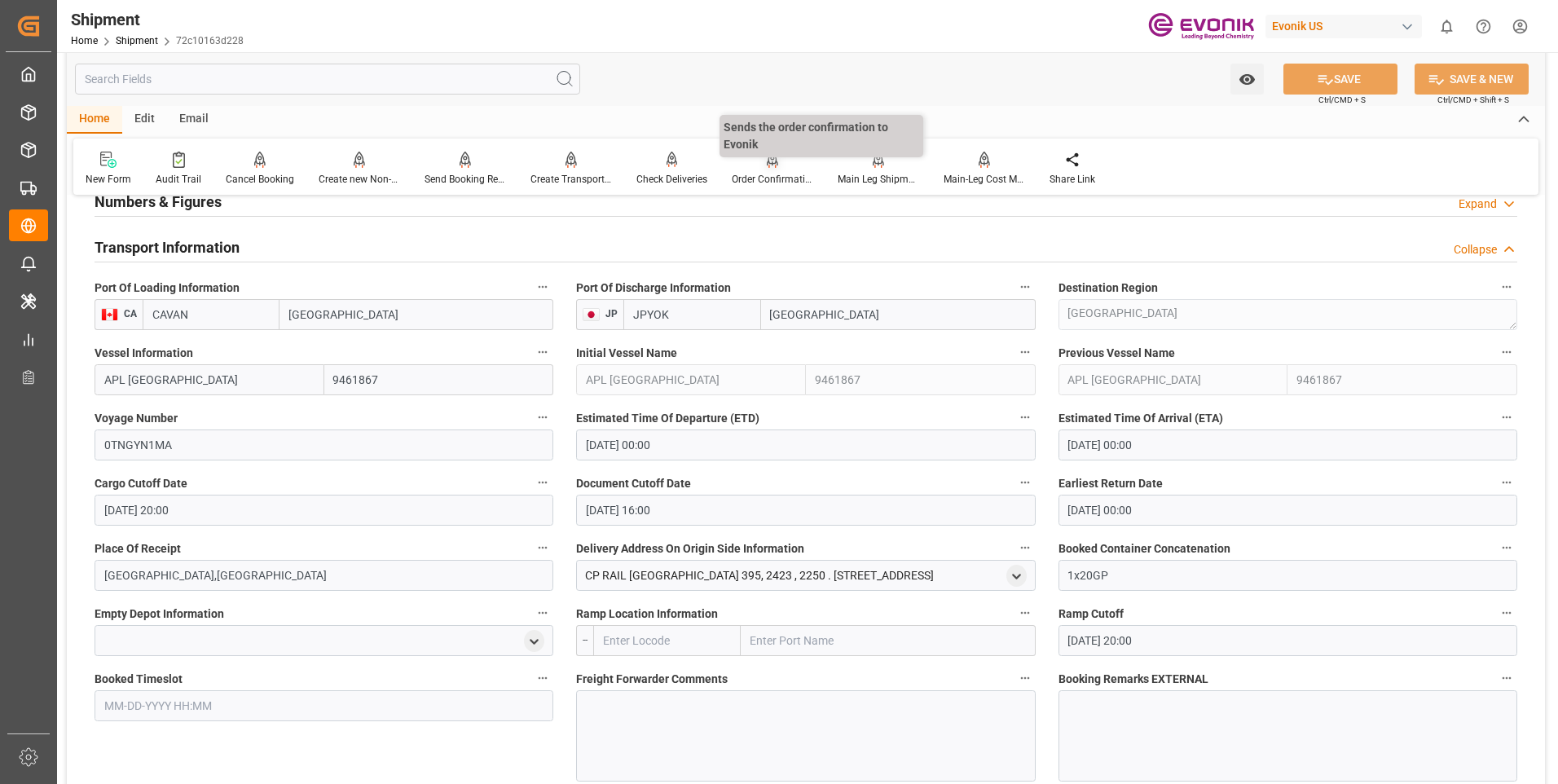
click at [758, 180] on div "Order Confirmation" at bounding box center [773, 179] width 82 height 15
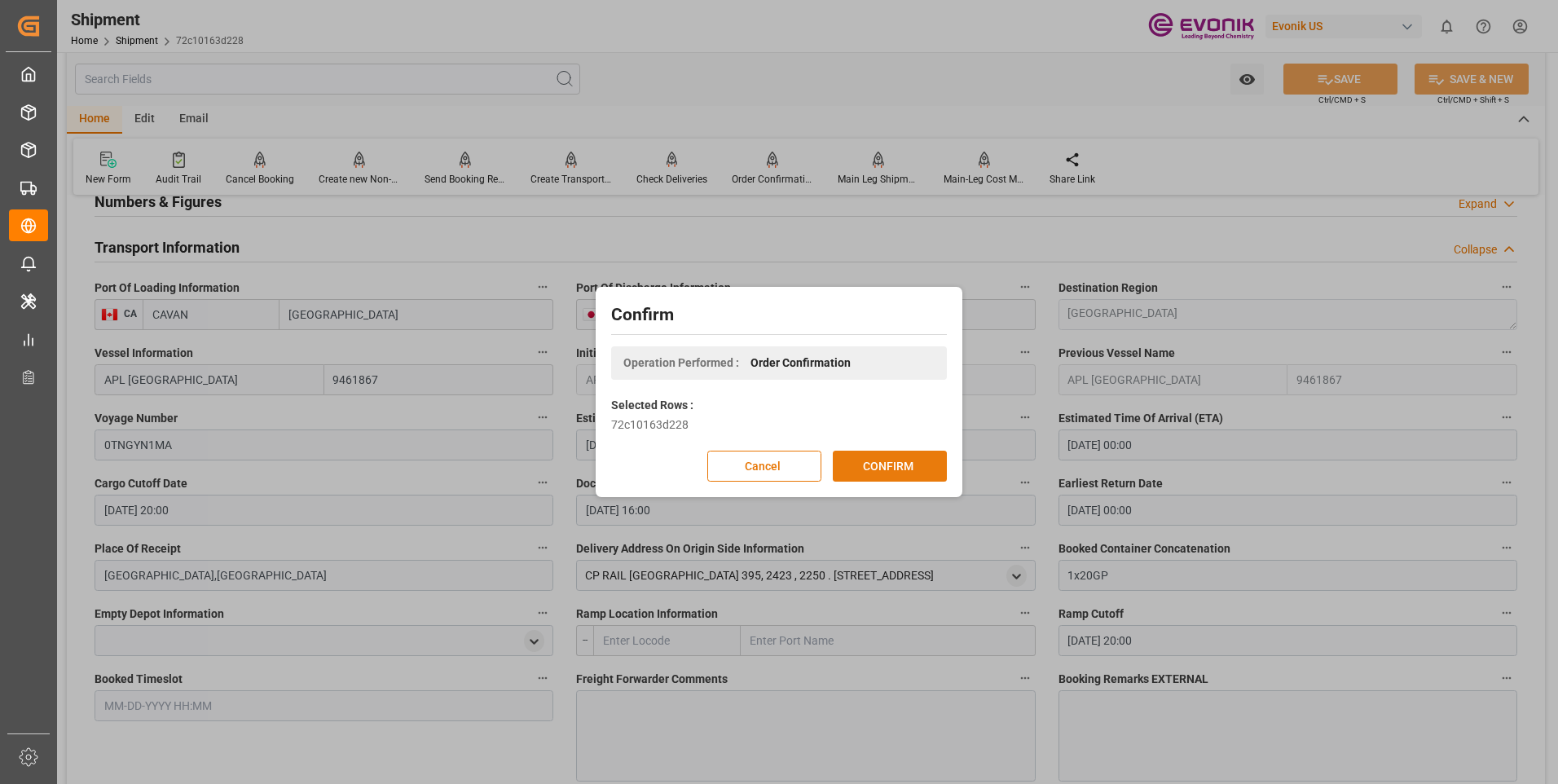
click at [850, 458] on button "CONFIRM" at bounding box center [890, 466] width 115 height 31
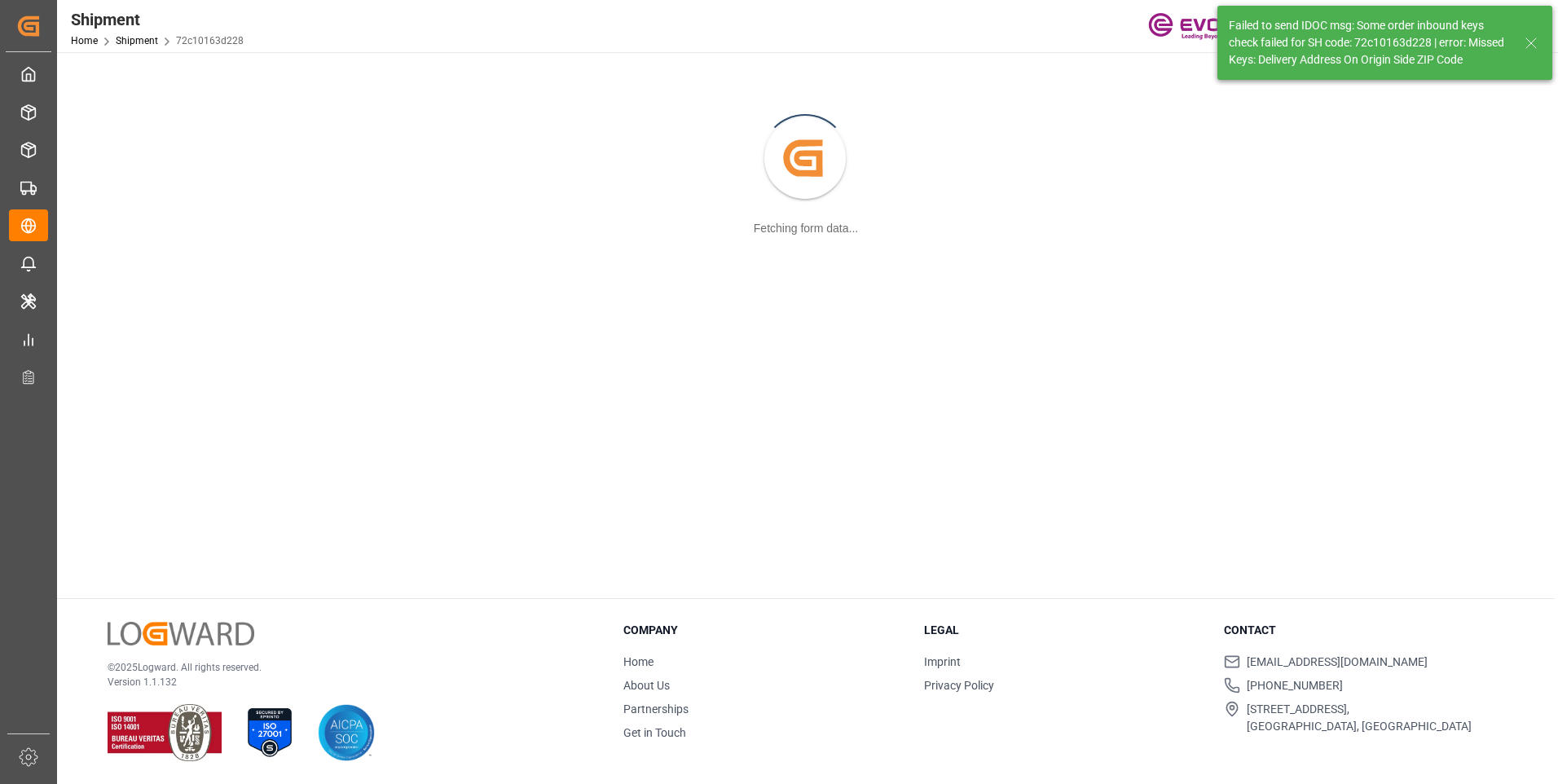
scroll to position [177, 0]
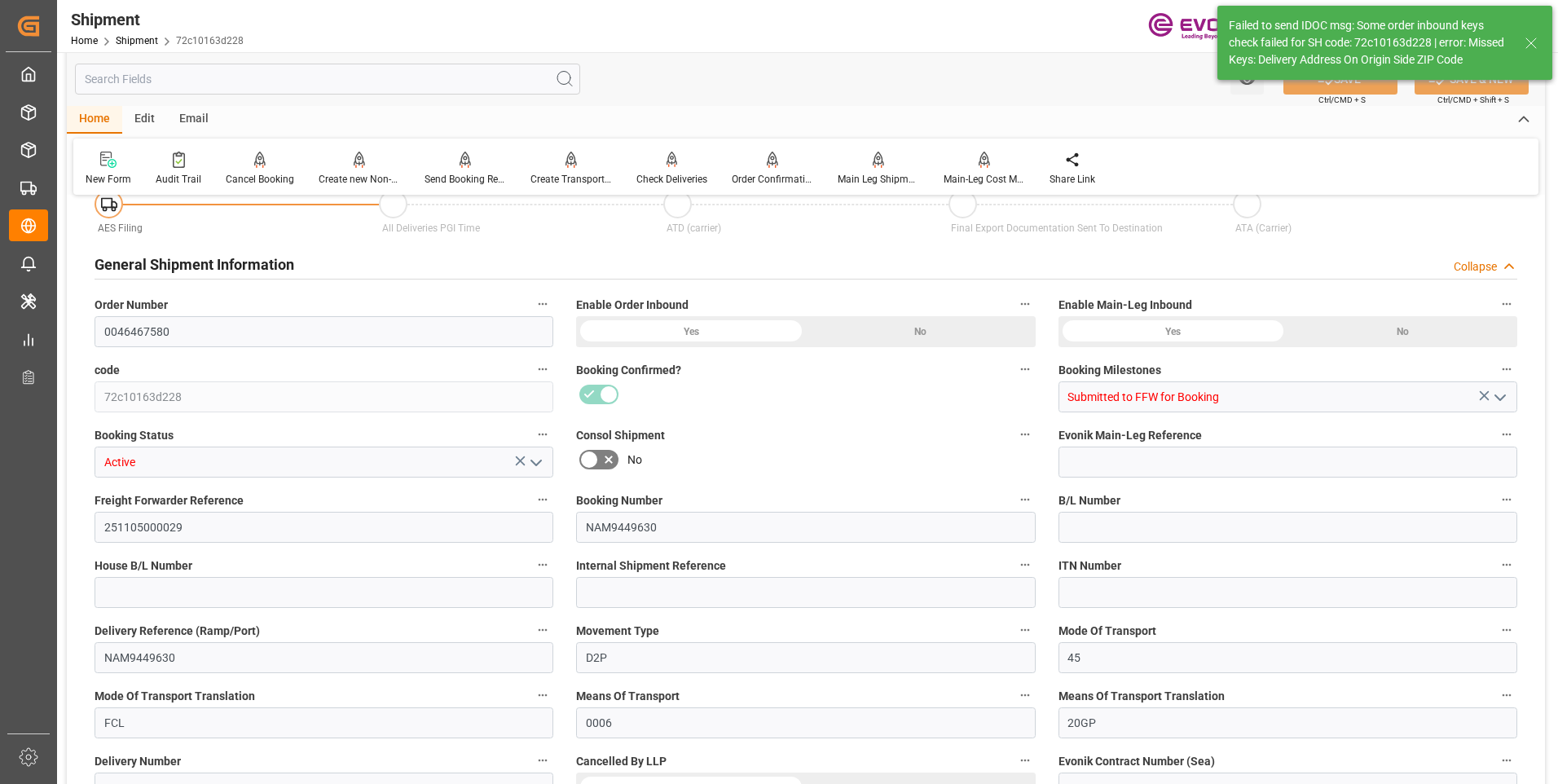
type input "CAVAN"
type input "JPYOK"
type input "9461867"
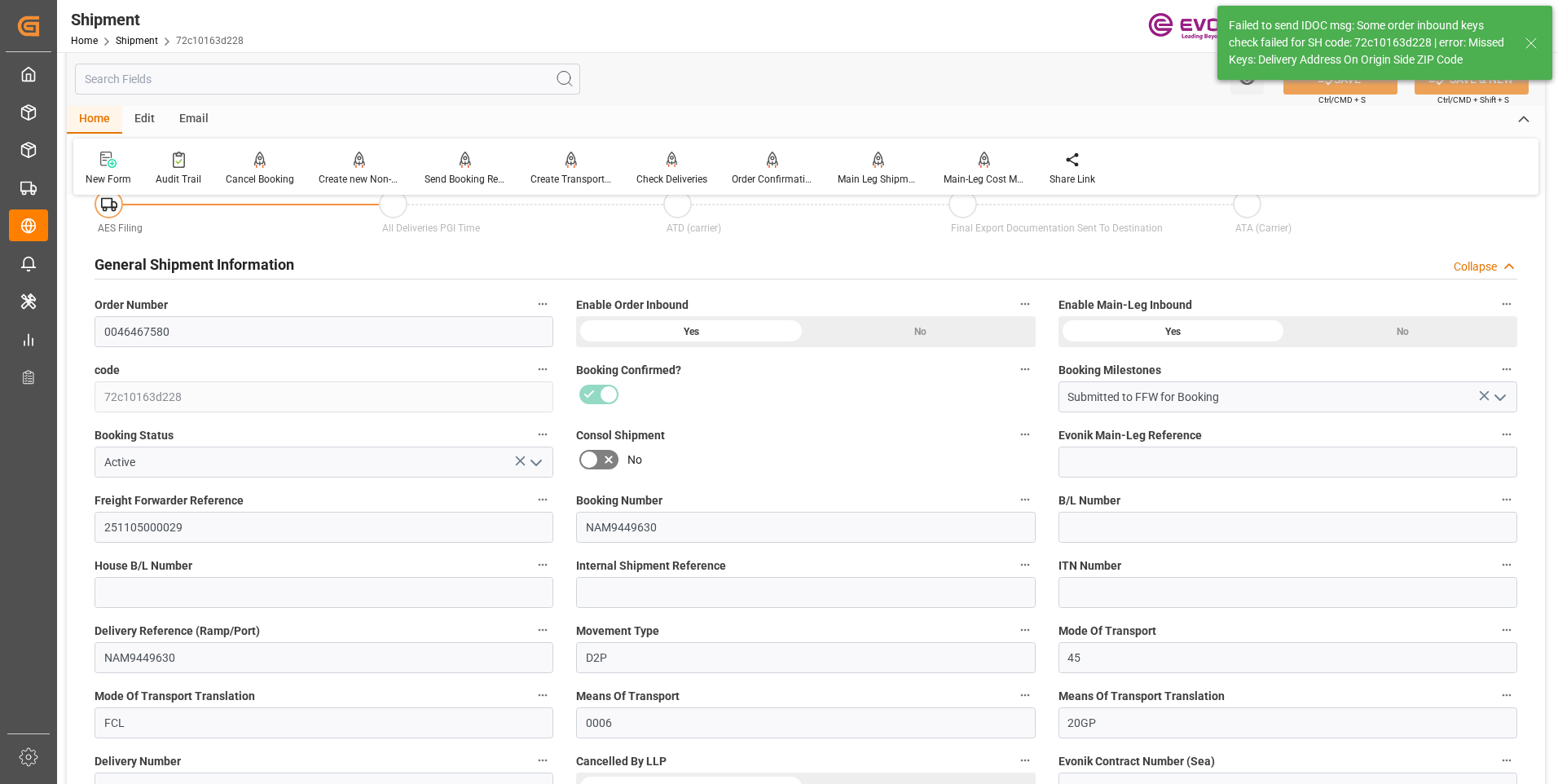
type input "11-15-2025 00:00"
type input "12-20-2025 00:00"
type input "11-04-2025 20:00"
type input "11-10-2025 16:00"
type input "10-23-2025 00:00"
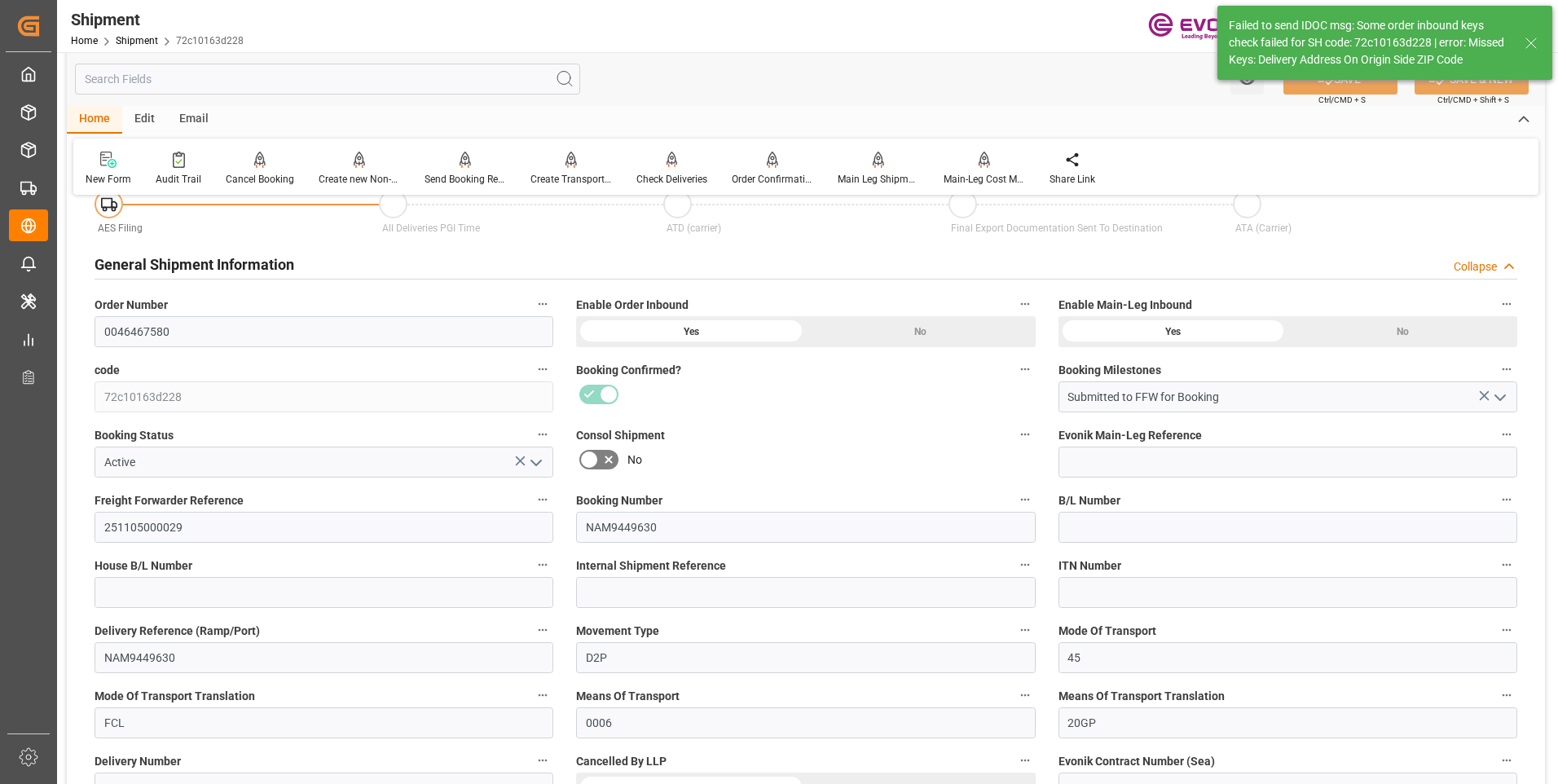
type input "11-04-2025 20:00"
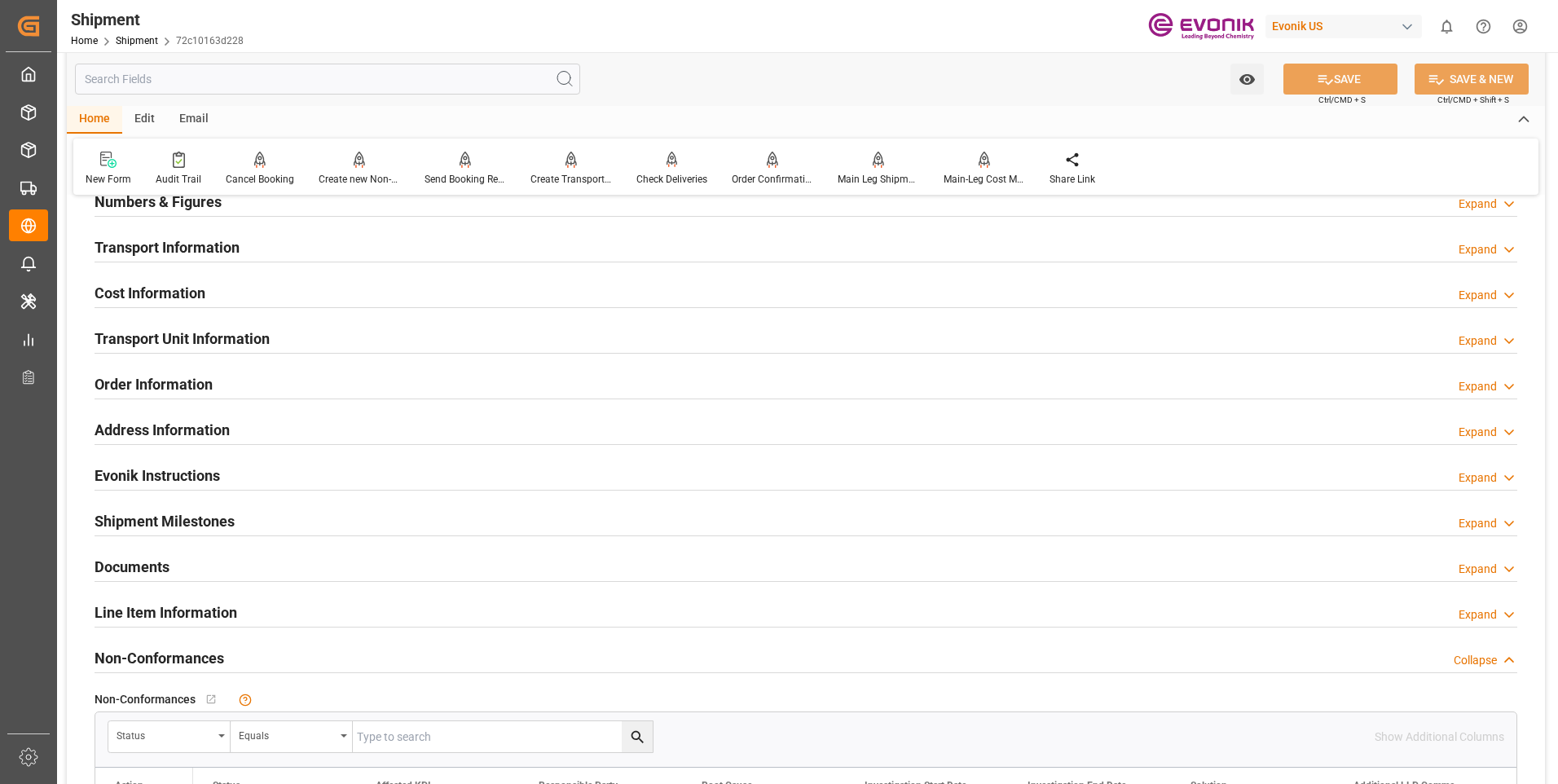
scroll to position [896, 0]
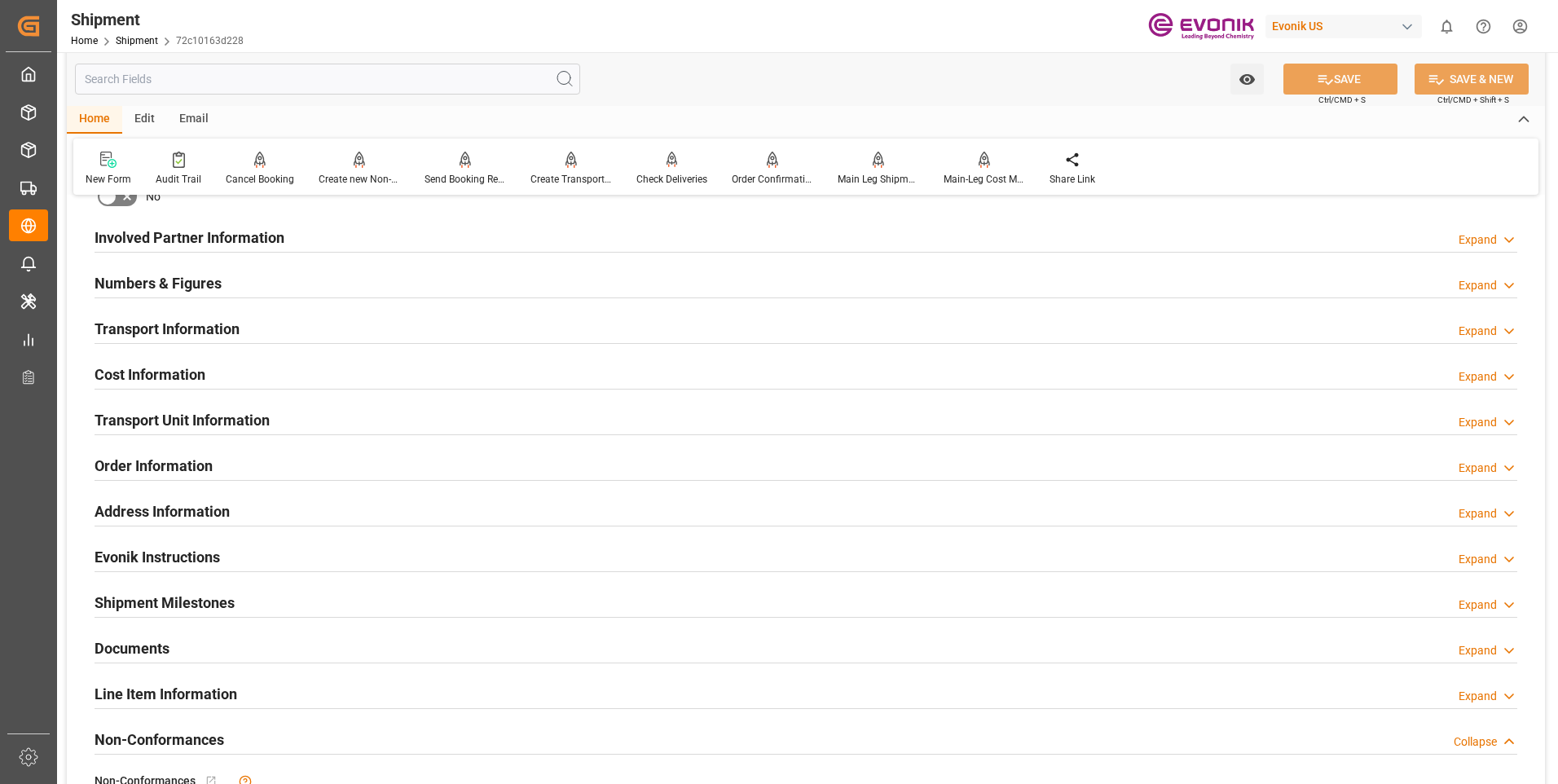
click at [343, 328] on div "Transport Information Expand" at bounding box center [806, 328] width 1423 height 31
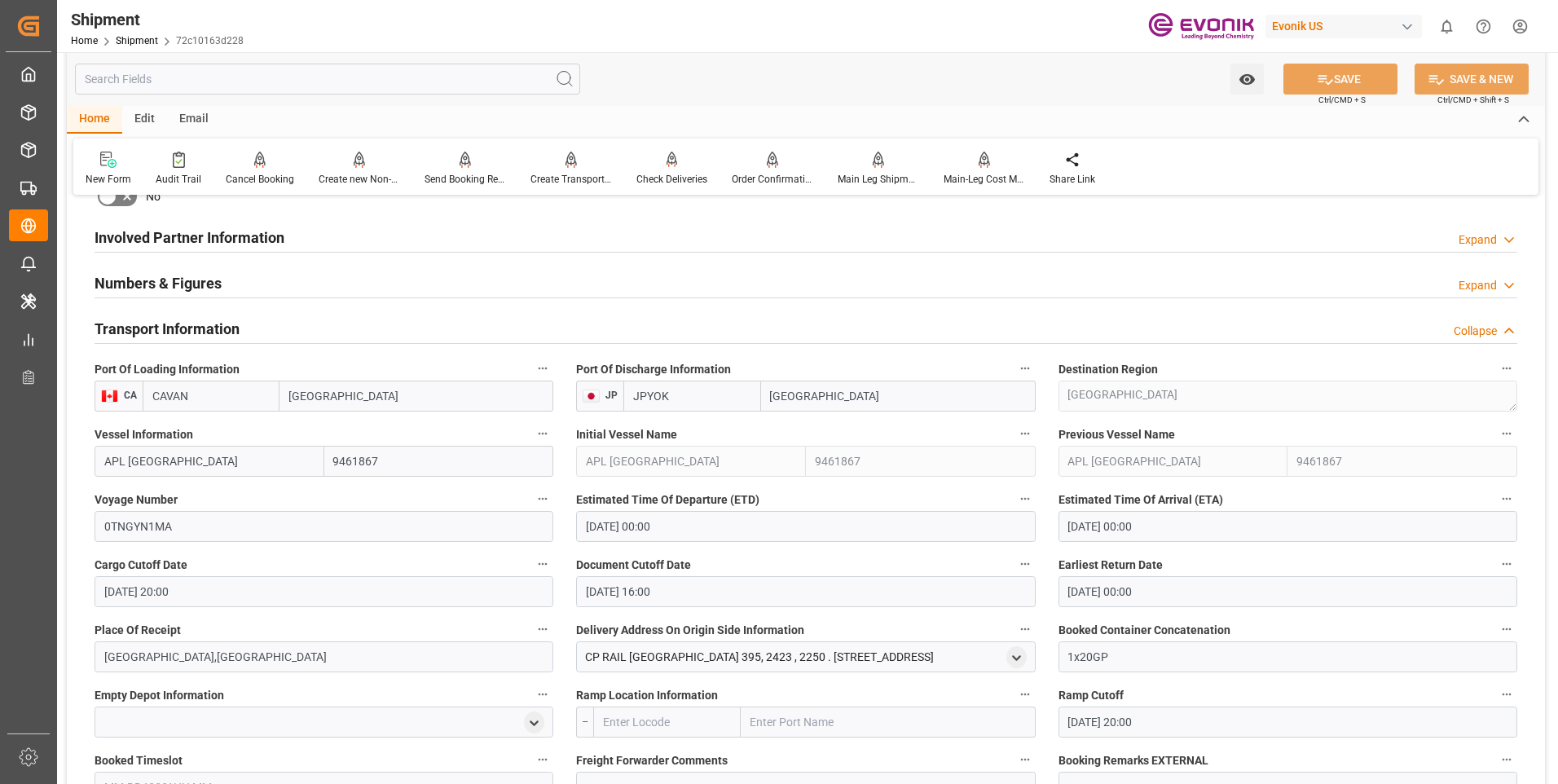
scroll to position [977, 0]
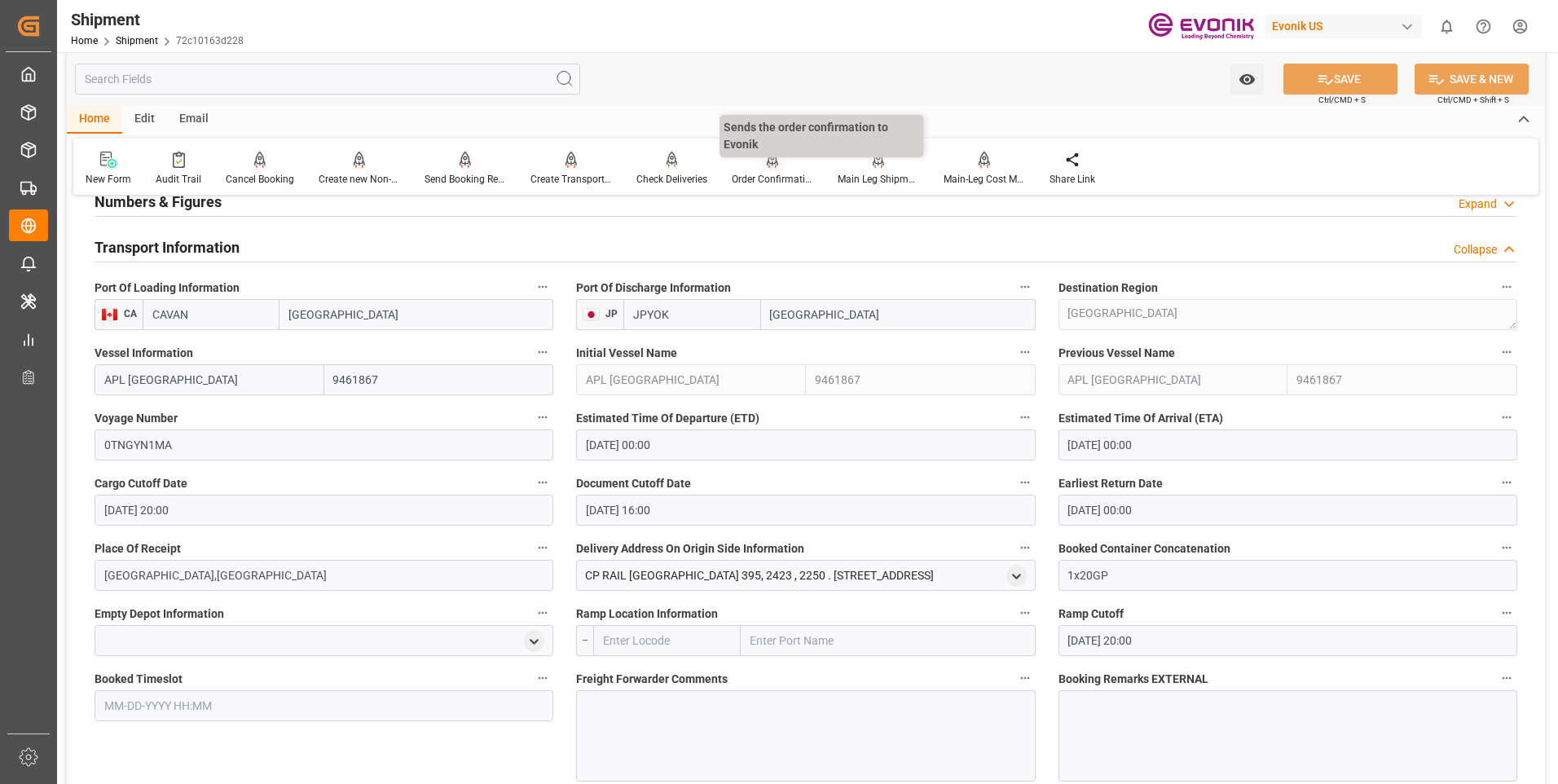
click at [758, 186] on div "Order Confirmation" at bounding box center [773, 179] width 82 height 15
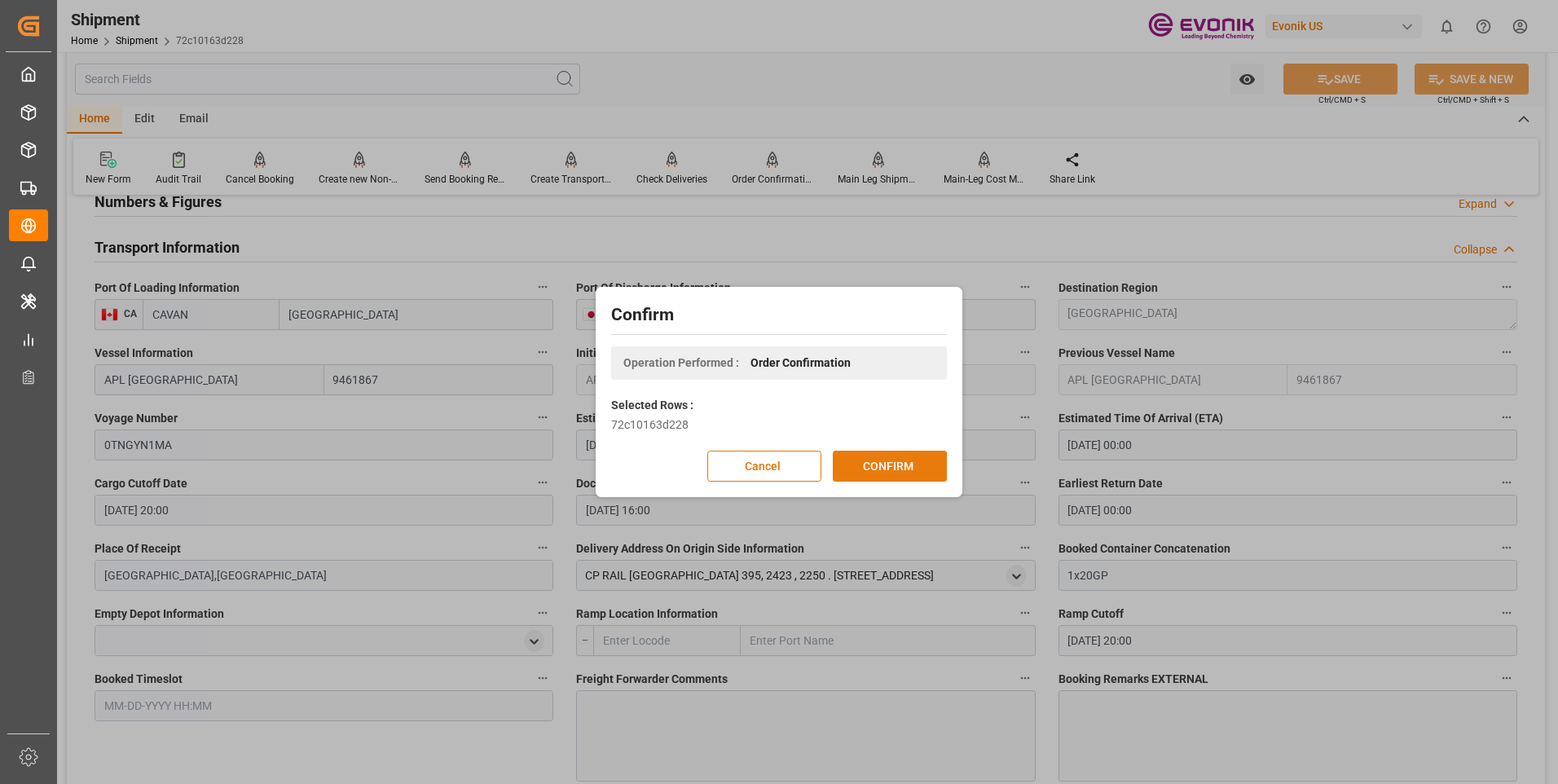
click at [854, 461] on button "CONFIRM" at bounding box center [890, 466] width 115 height 31
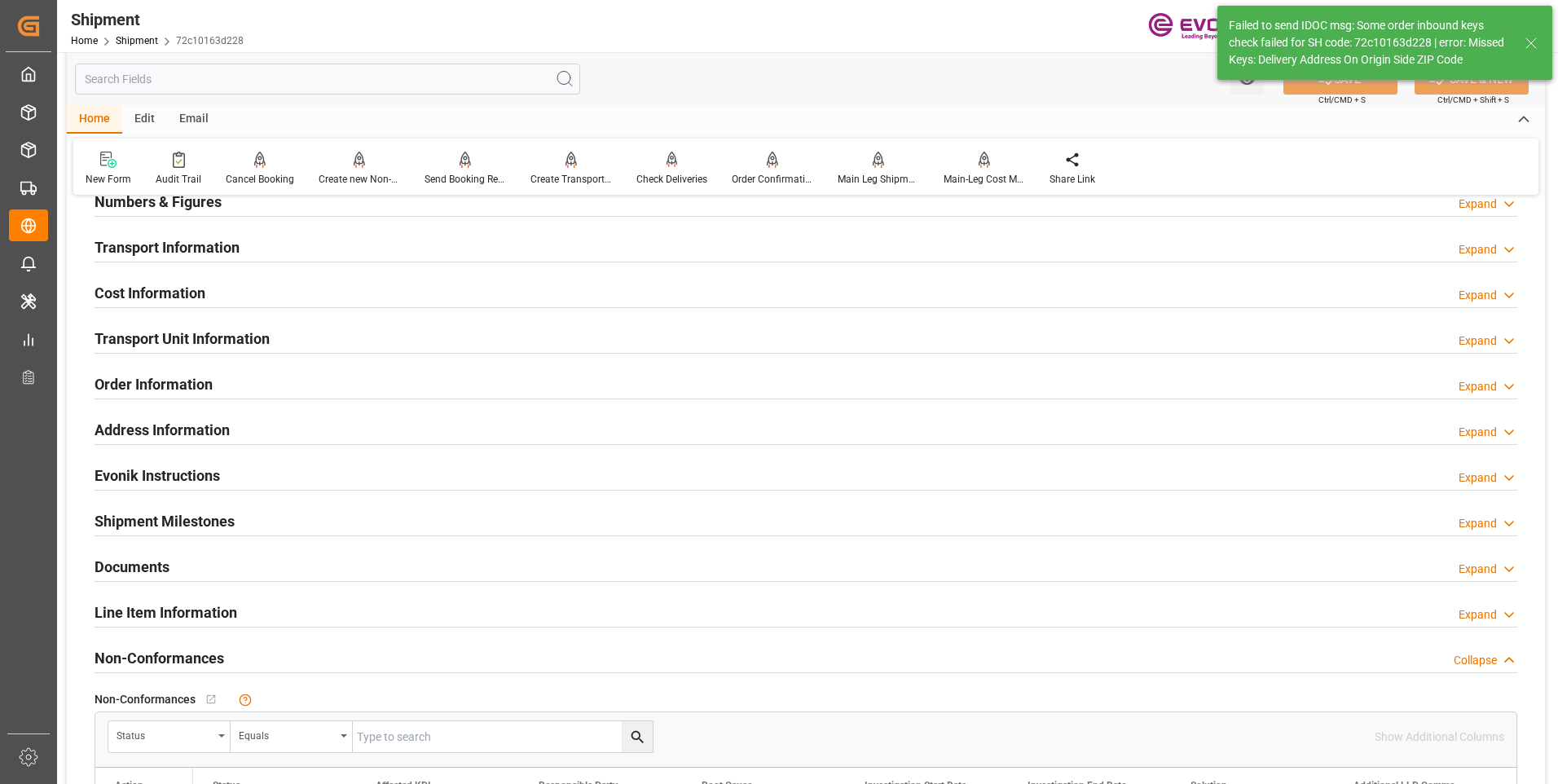
click at [1389, 58] on div "Failed to send IDOC msg: Some order inbound keys check failed for SH code: 72c1…" at bounding box center [1369, 43] width 281 height 51
drag, startPoint x: 1307, startPoint y: 58, endPoint x: 1544, endPoint y: 64, distance: 237.1
click at [1544, 64] on div "Failed to send IDOC msg: Some order inbound keys check failed for SH code: 72c1…" at bounding box center [1384, 43] width 335 height 74
click at [292, 74] on input "text" at bounding box center [327, 79] width 506 height 31
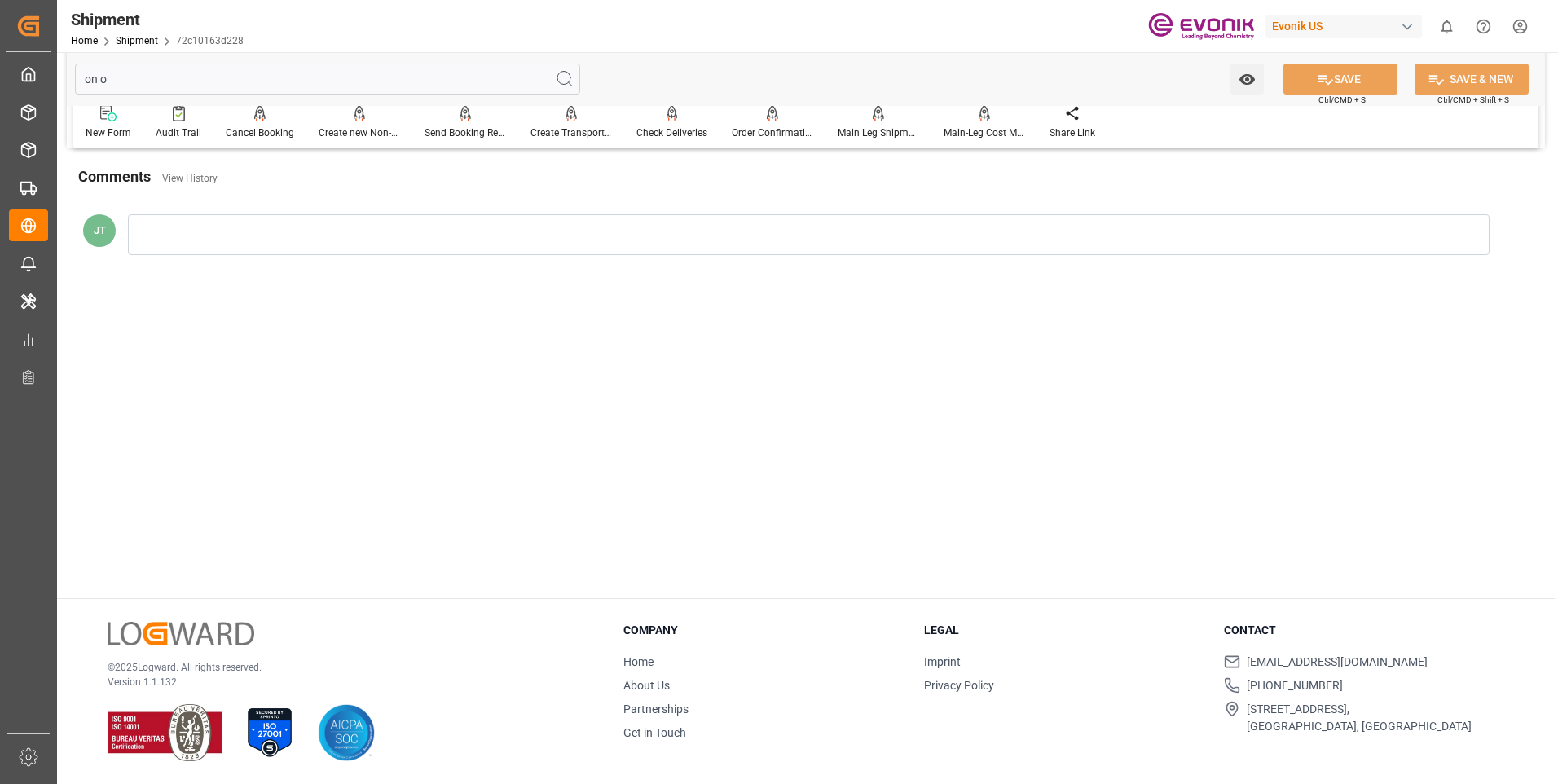
scroll to position [53, 0]
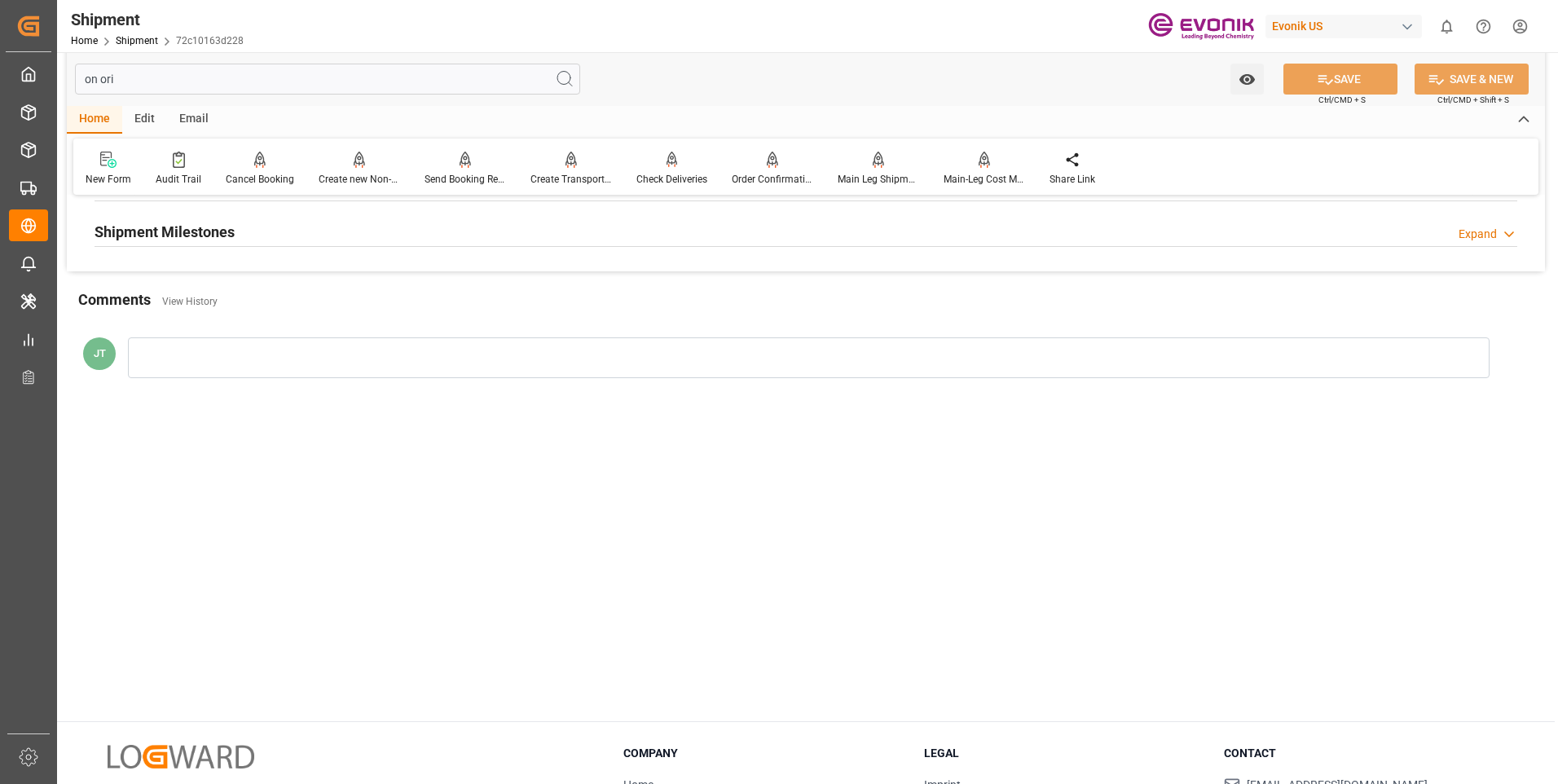
type input "on ori"
click at [183, 225] on h2 "Shipment Milestones" at bounding box center [164, 232] width 140 height 22
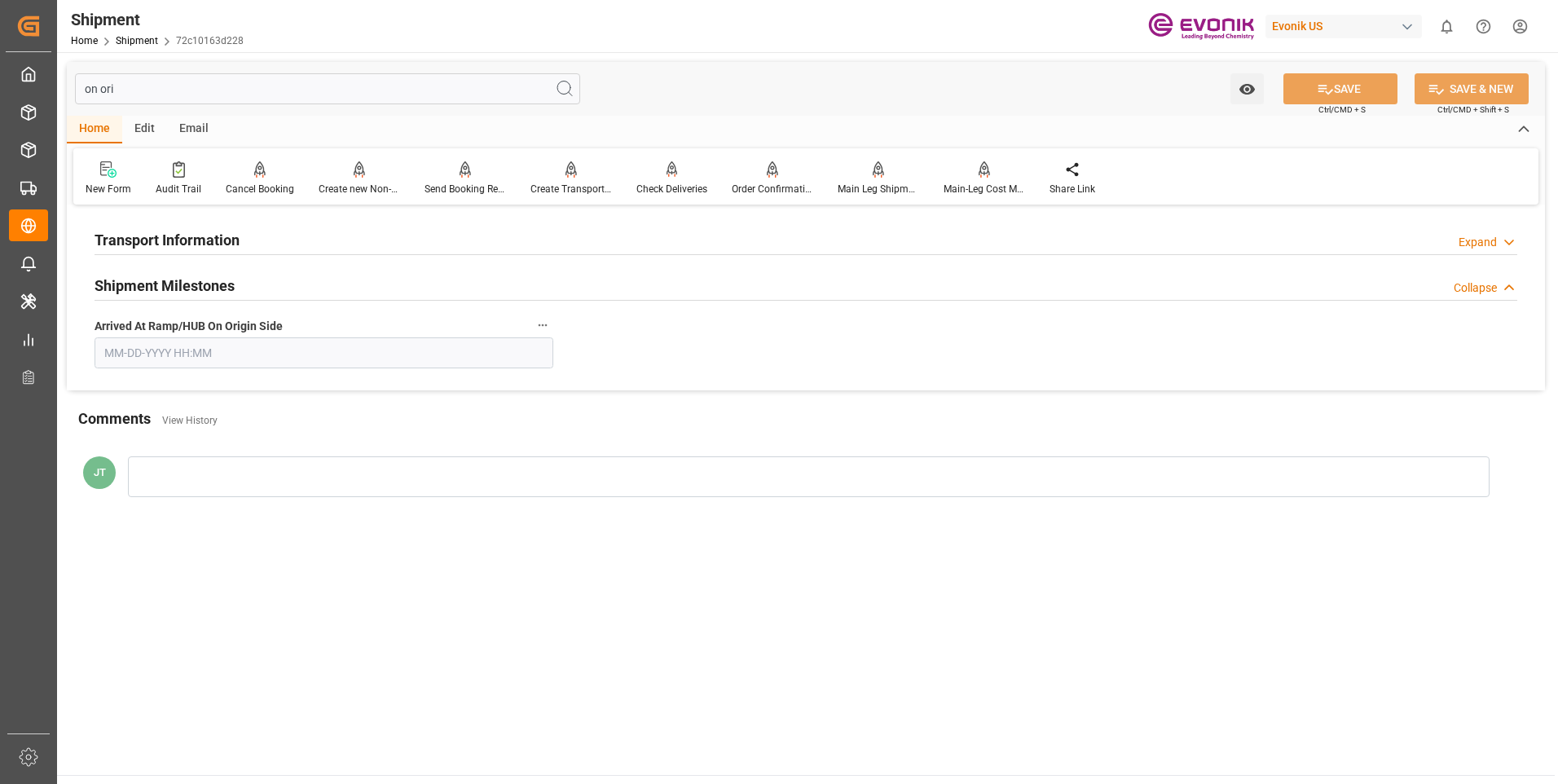
click at [185, 245] on h2 "Transport Information" at bounding box center [166, 240] width 145 height 22
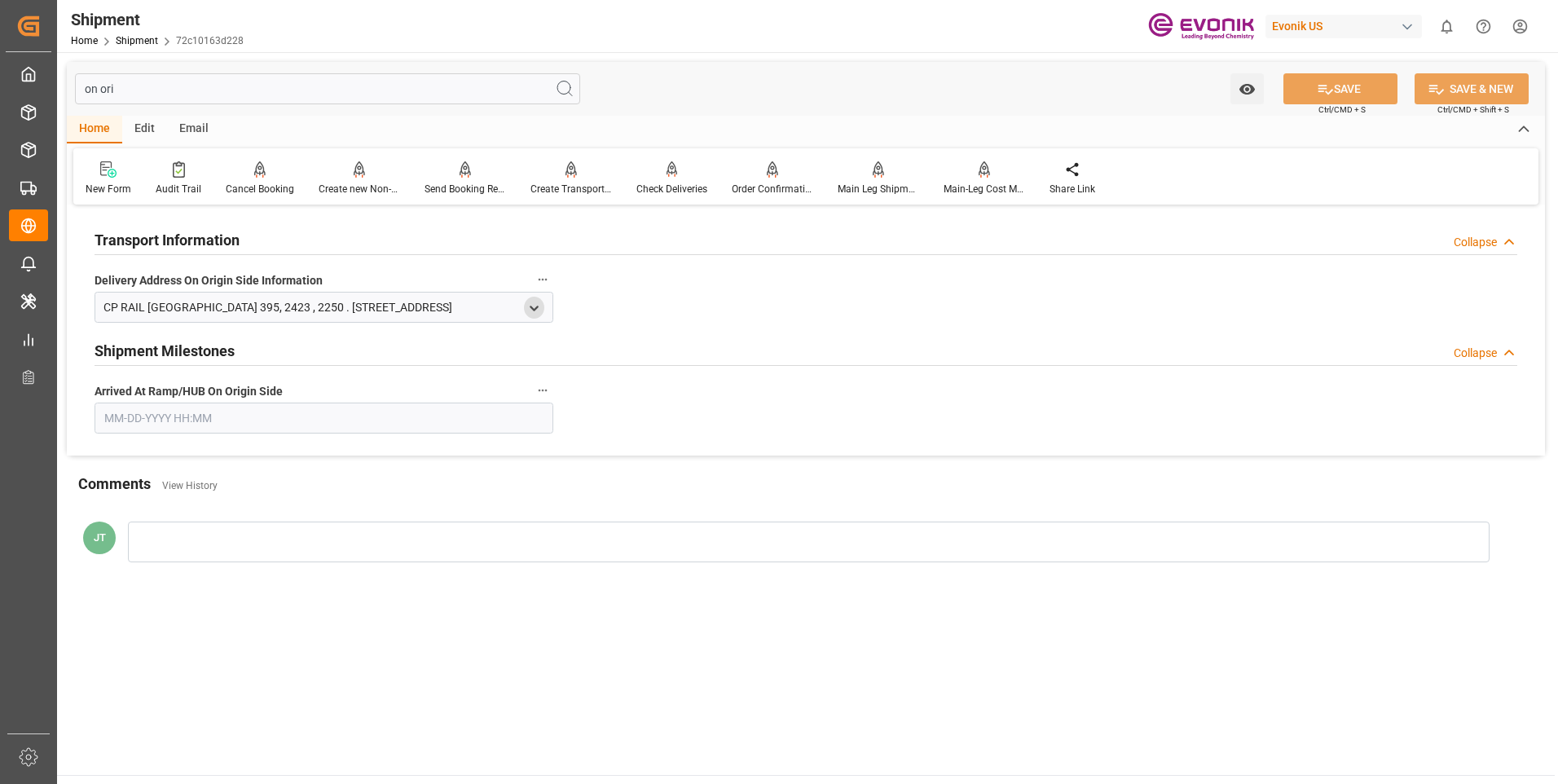
click at [530, 308] on icon "open menu" at bounding box center [534, 309] width 14 height 14
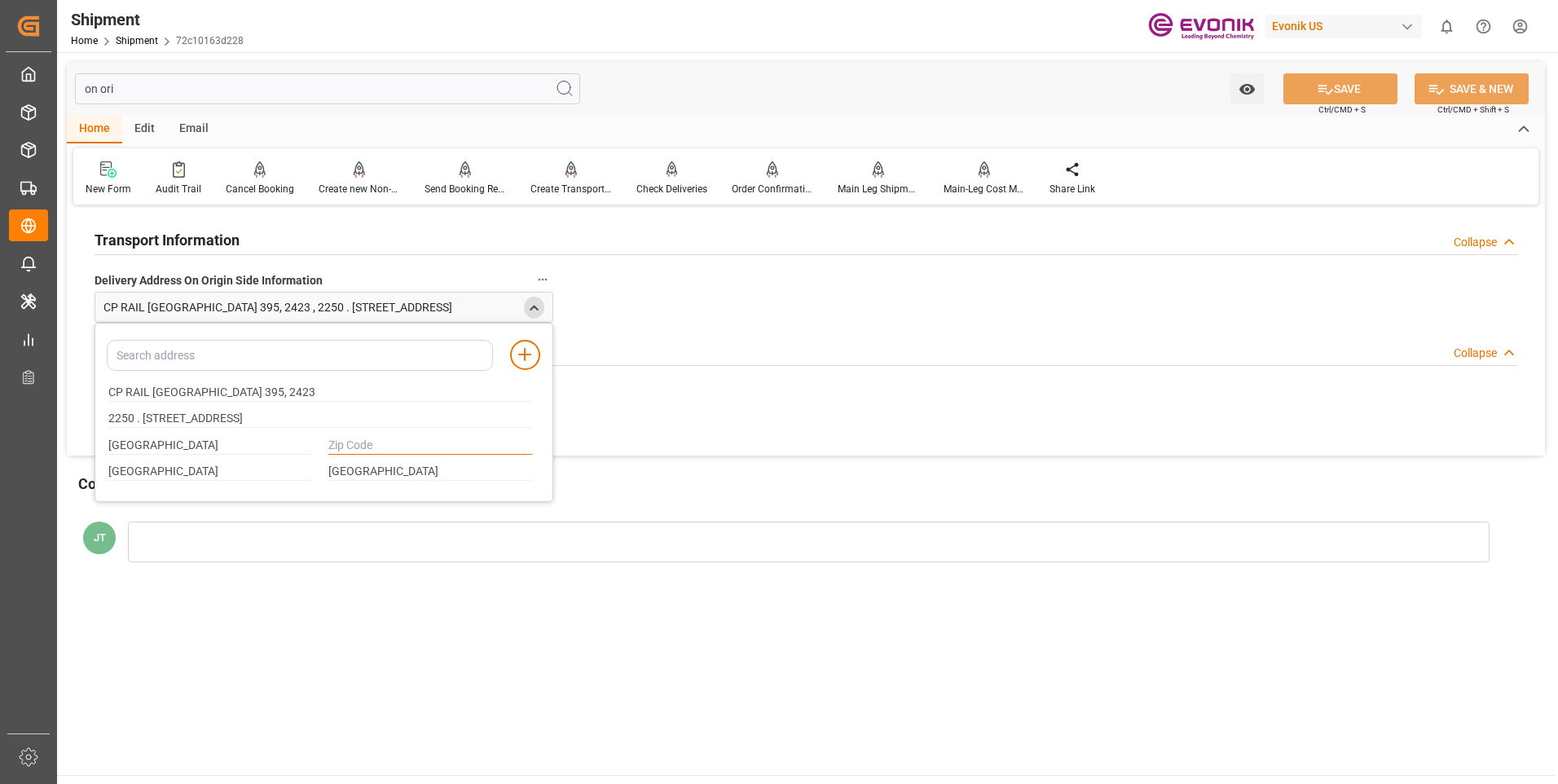
click at [358, 441] on input "text" at bounding box center [430, 445] width 204 height 17
type input "."
click at [1333, 96] on button "SAVE" at bounding box center [1341, 89] width 115 height 31
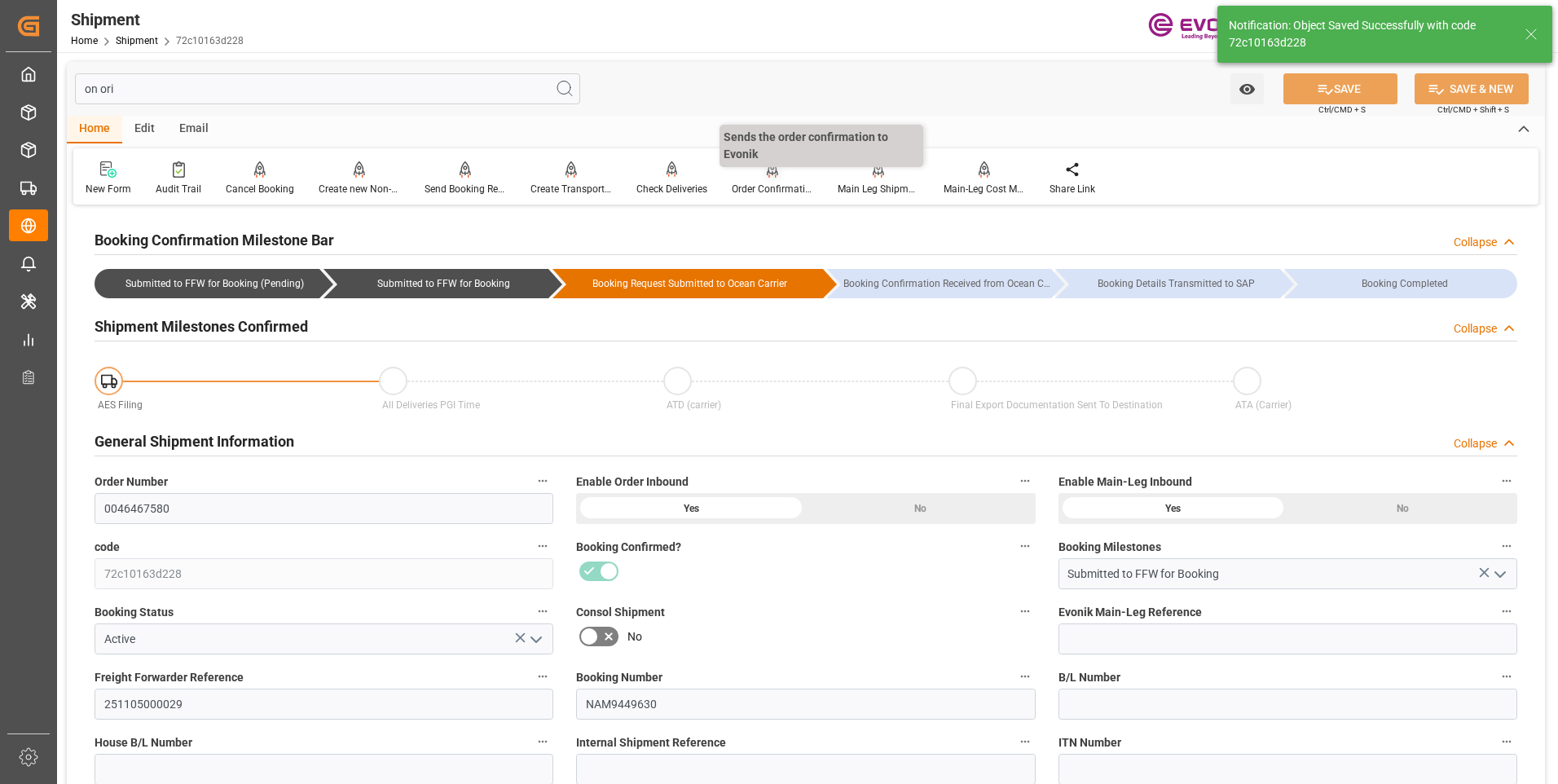
click at [764, 186] on div "Order Confirmation" at bounding box center [773, 188] width 82 height 15
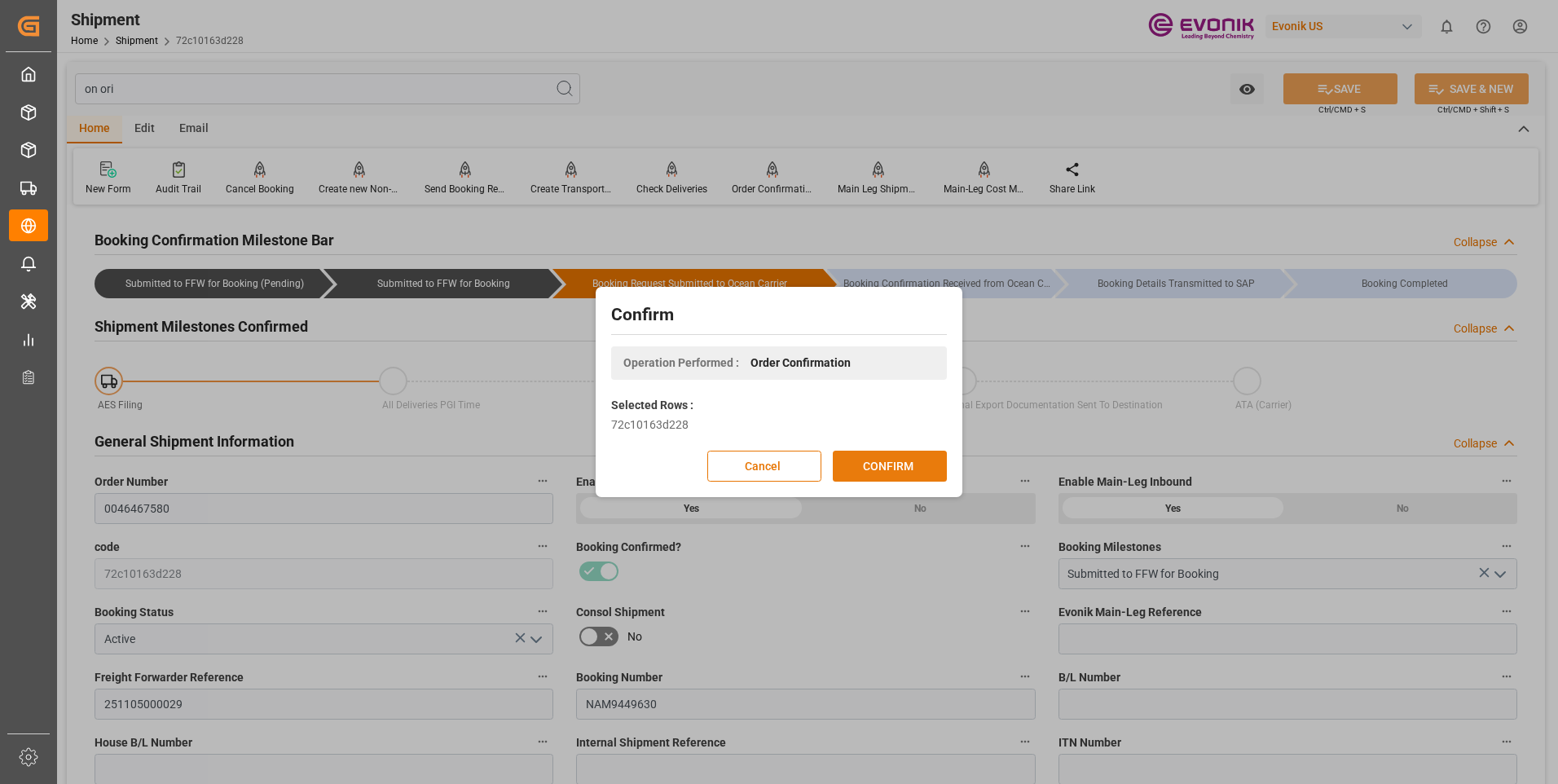
click at [887, 461] on button "CONFIRM" at bounding box center [890, 466] width 115 height 31
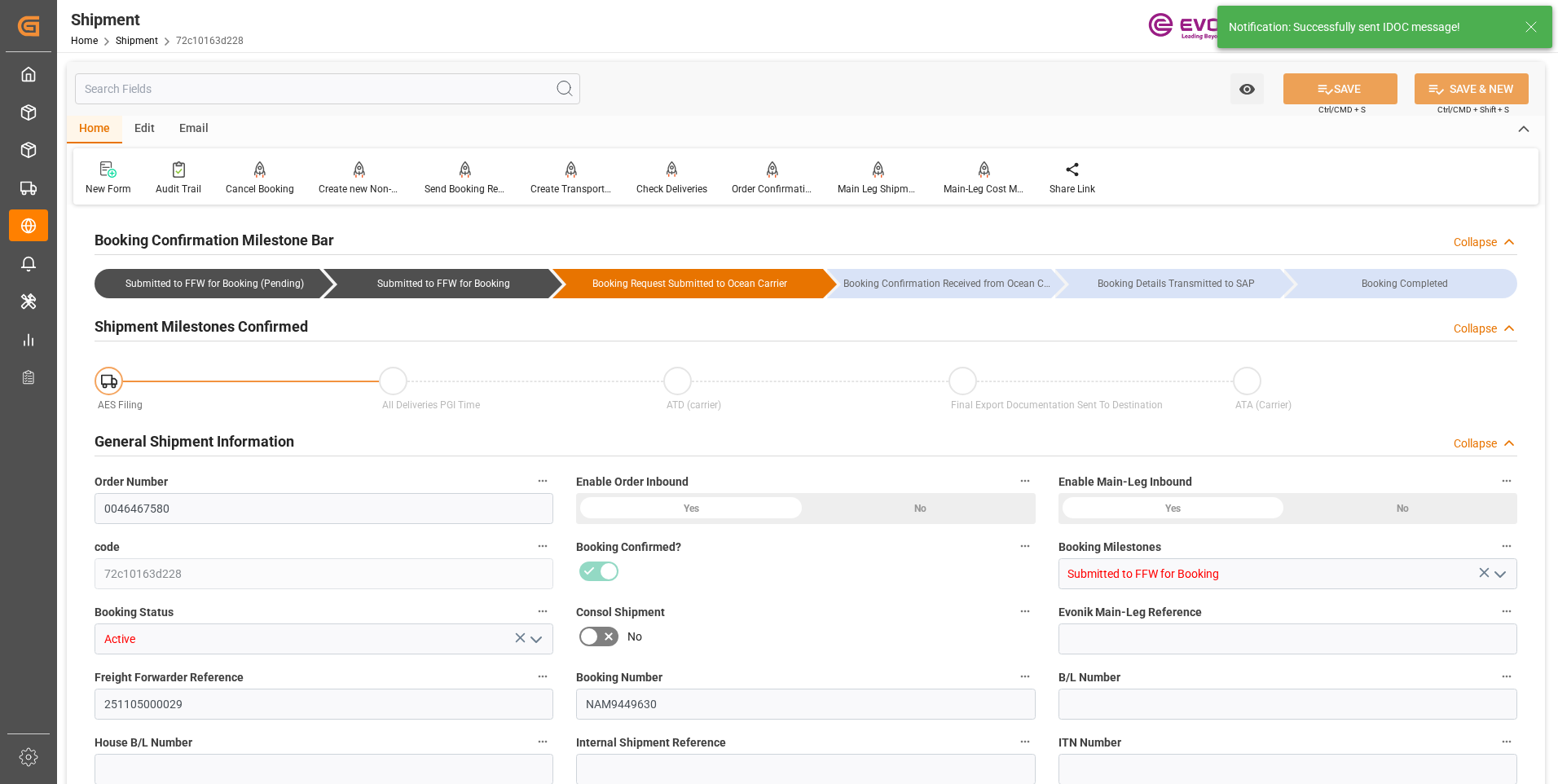
type input "CMACGM"
type input "CMA CGM Group"
type input "20"
type input "860"
type input "16140"
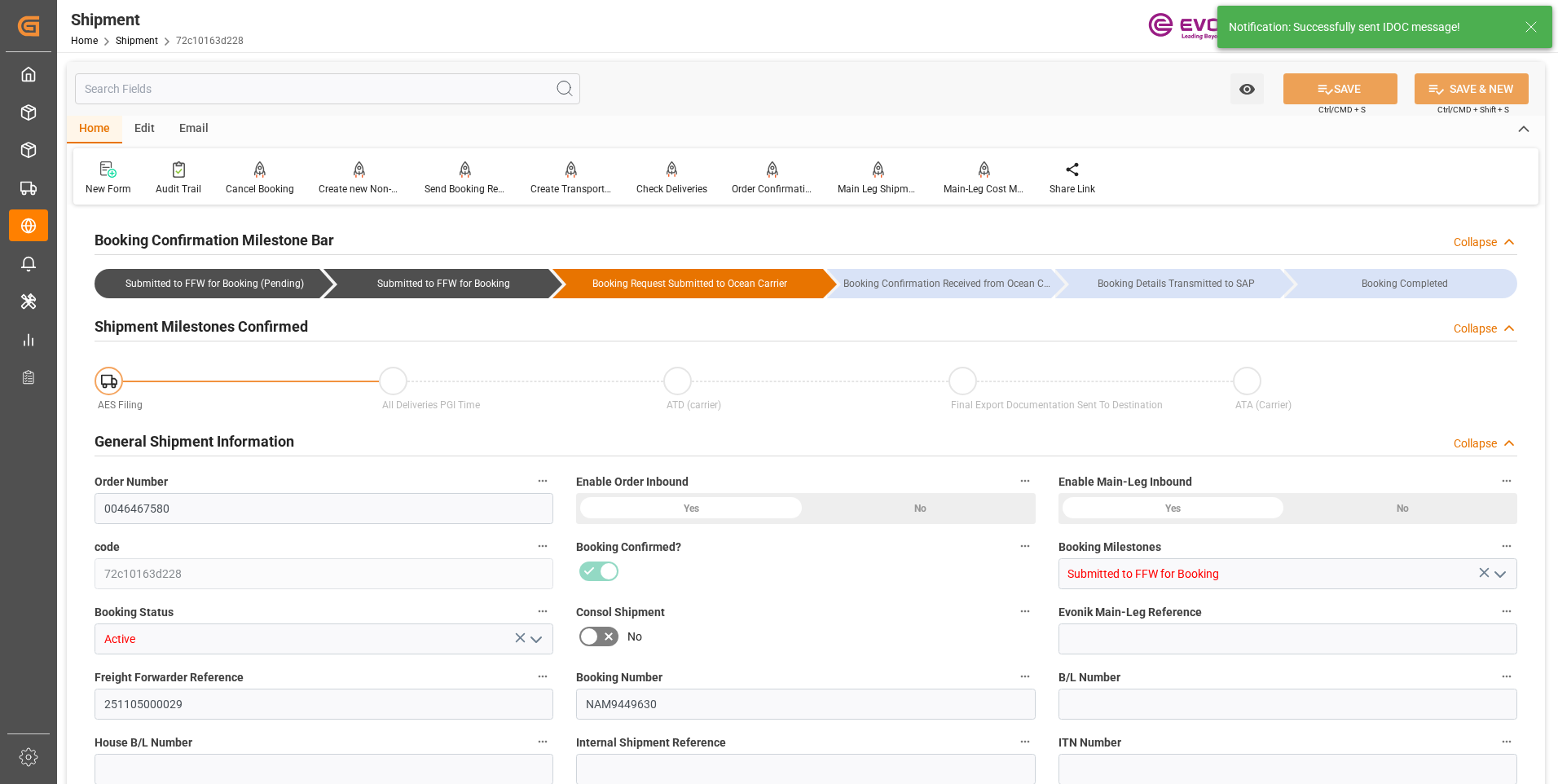
type input "30.6704"
type input "CAVAN"
type input "JPYOK"
type input "9461867"
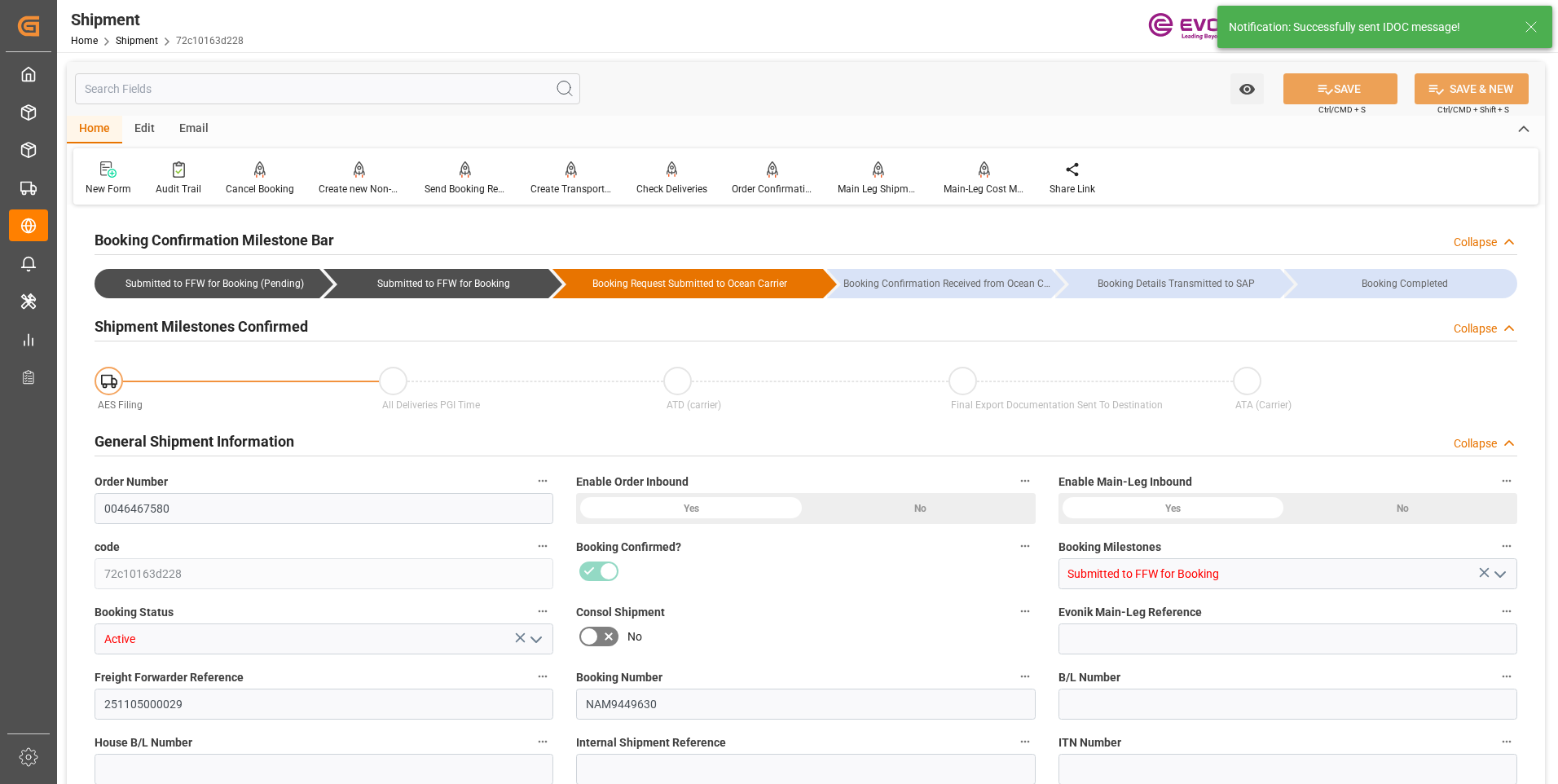
type input "9461867"
type input "2651"
type input "0"
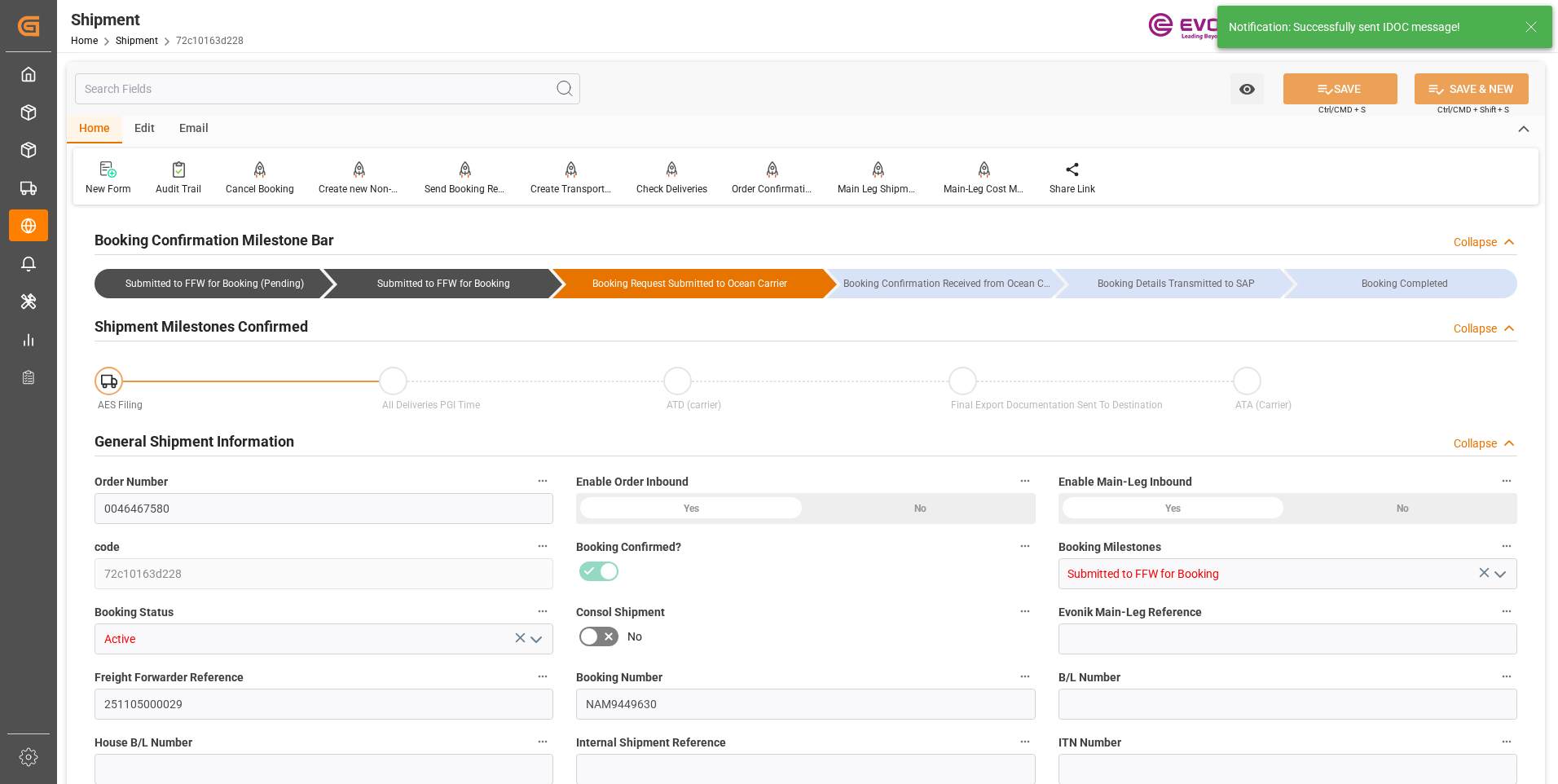
type input "80"
type input "DR"
type input "0"
type input "CMACGM"
type input "CMA CGM Group"
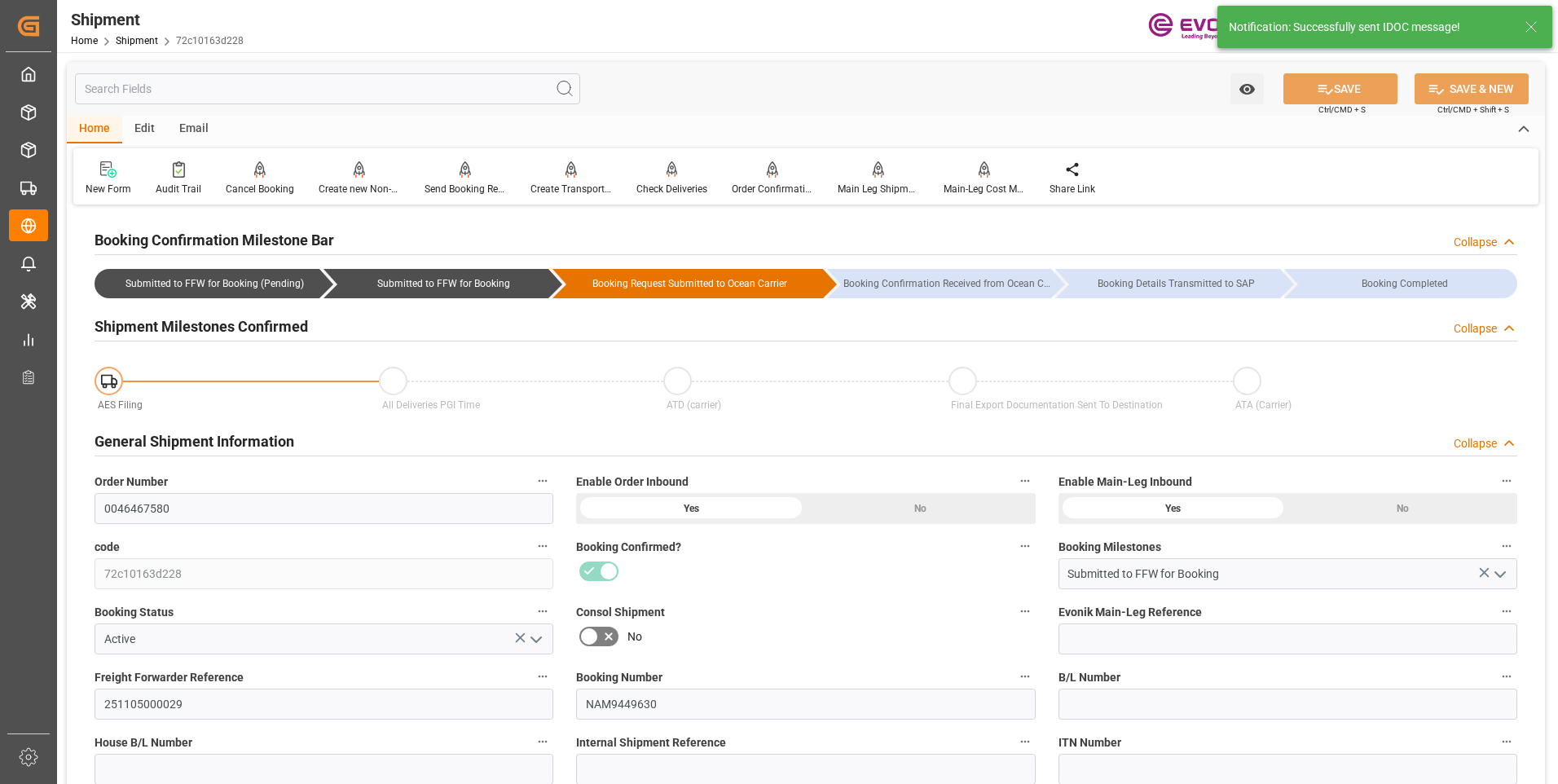
type input "11-15-2025 00:00"
type input "12-20-2025 00:00"
type input "11-04-2025 20:00"
type input "11-10-2025 16:00"
type input "10-23-2025 00:00"
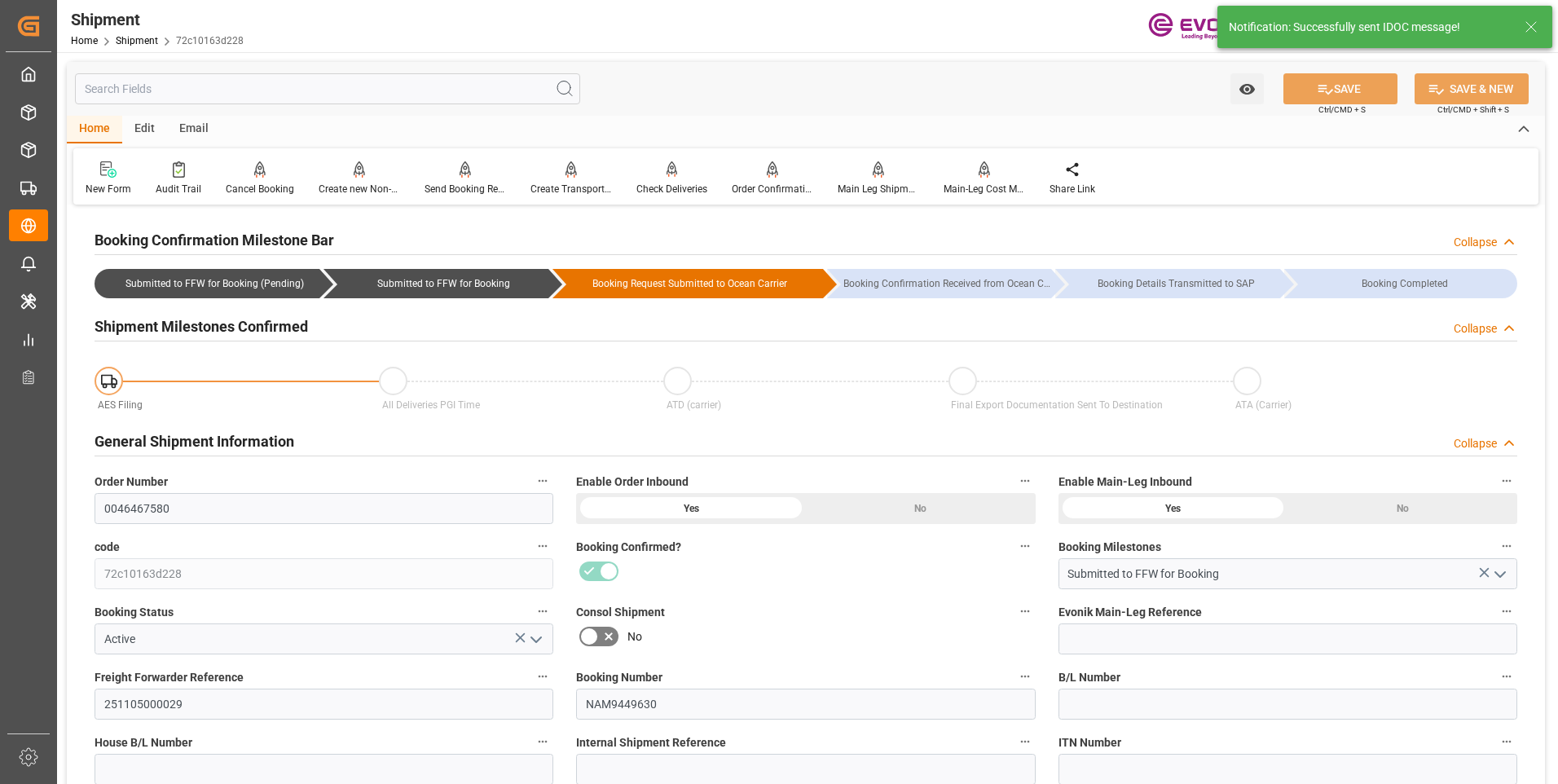
type input "11-04-2025 20:00"
type input "[DATE]"
type input "09-22-2025 03:01"
type input "09-22-2025 02:40"
type input "09-22-2025 20:33"
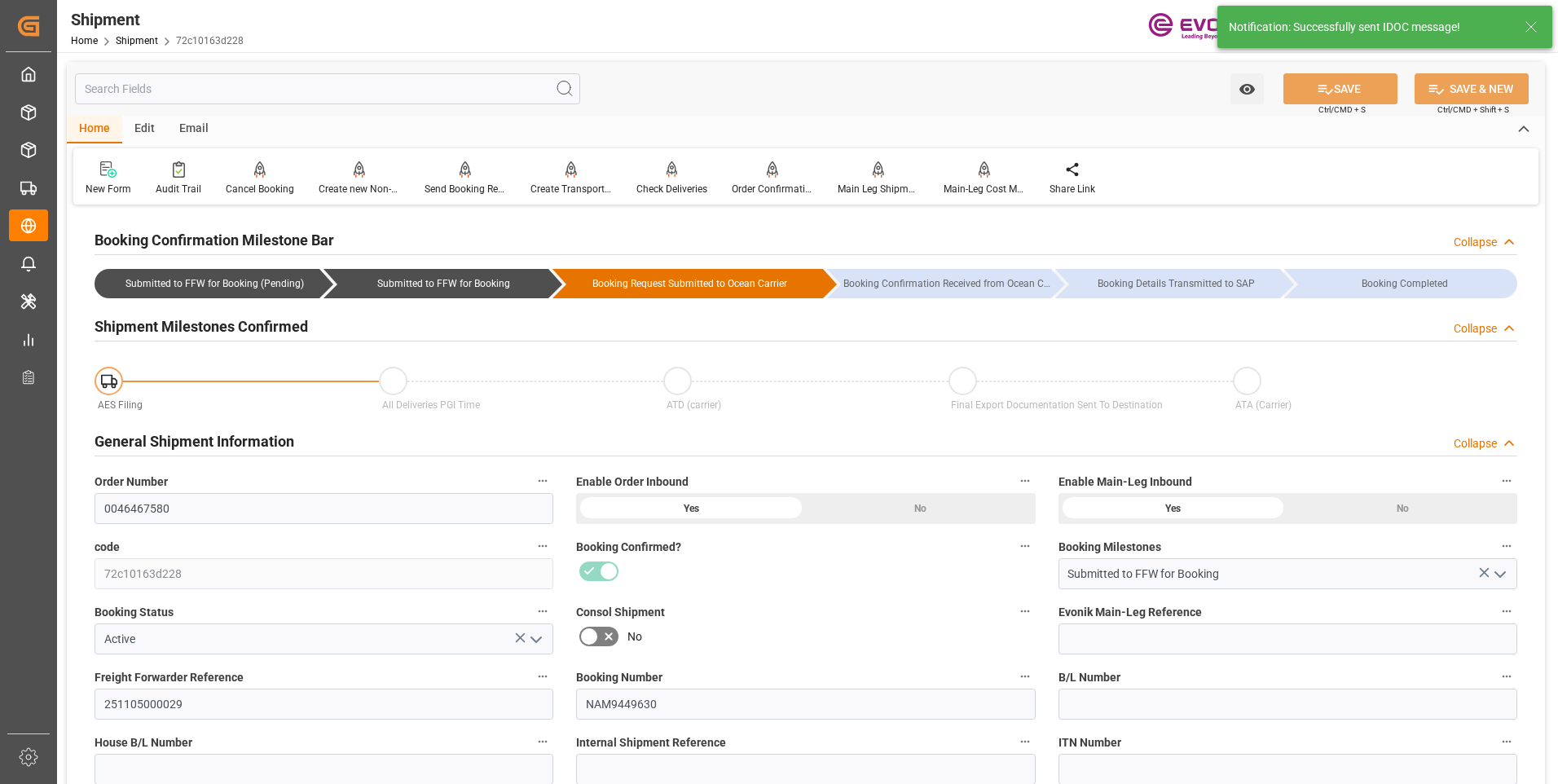
type input "09-22-2025 20:33"
type input "09-22-2025 02:38"
type input "09-22-2025 20:33"
type input "09-22-2025 00:00"
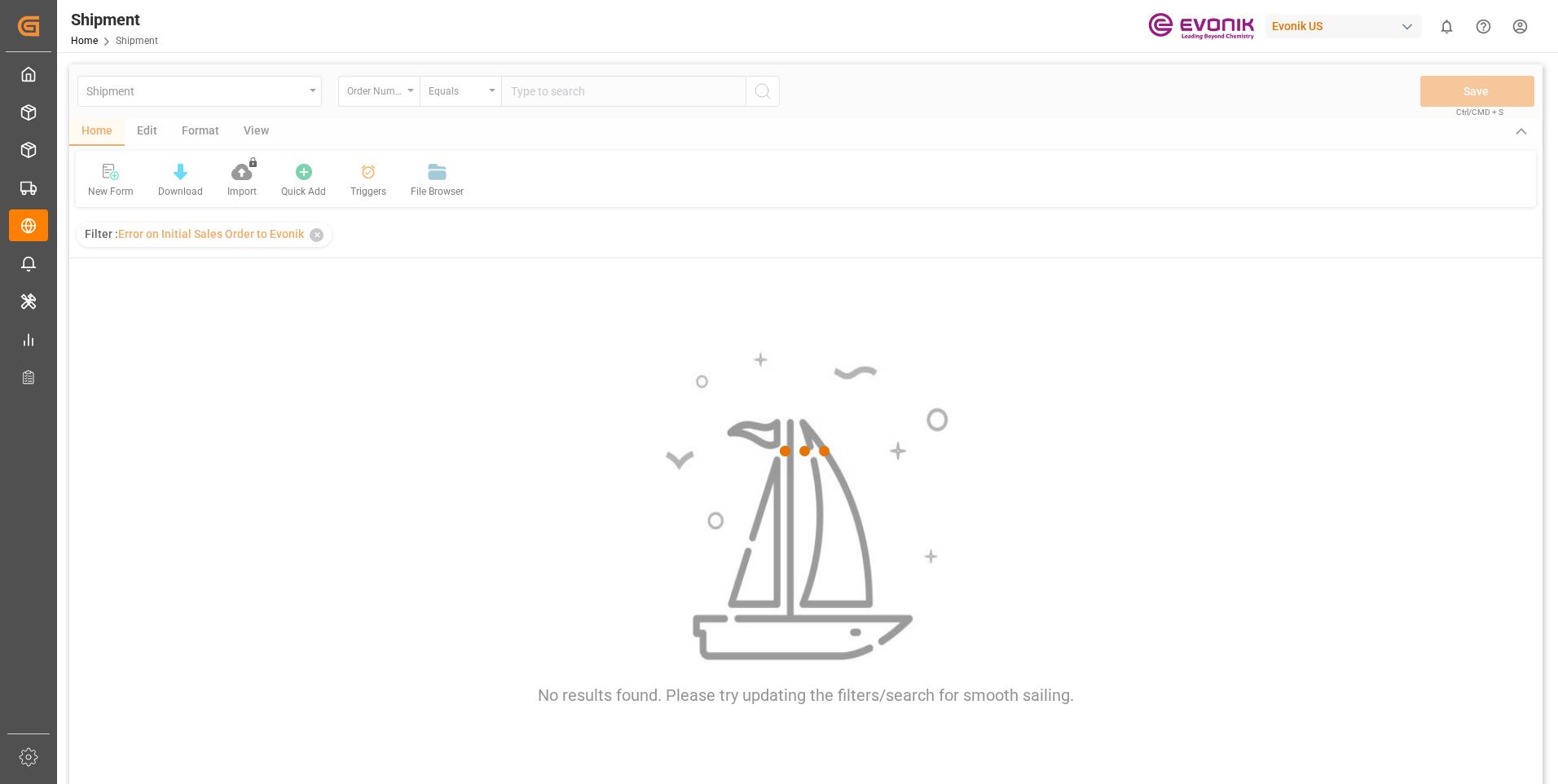
scroll to position [82, 0]
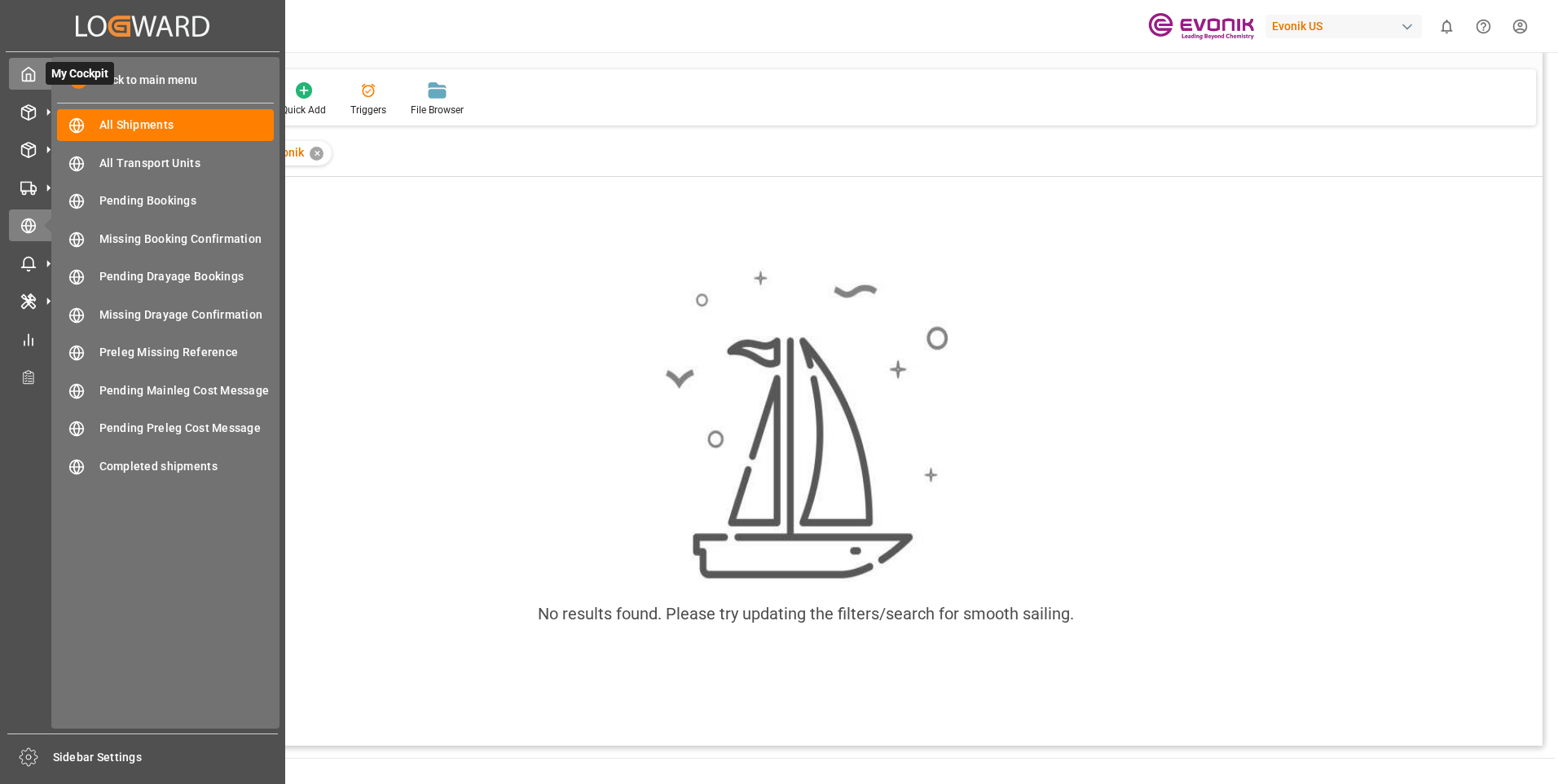
click at [22, 71] on icon at bounding box center [28, 74] width 17 height 16
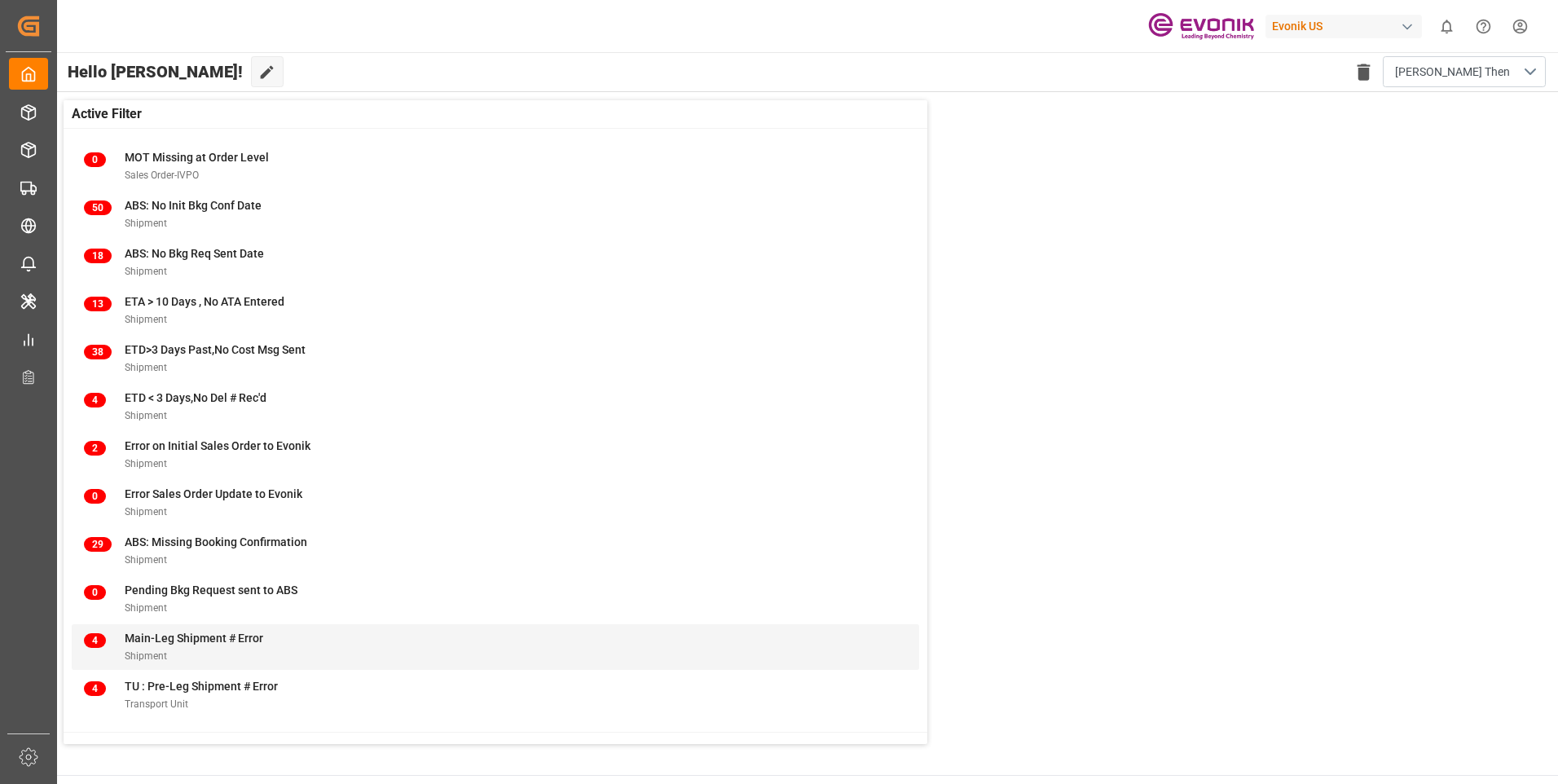
click at [127, 639] on span "Main-Leg Shipment # Error" at bounding box center [193, 637] width 139 height 13
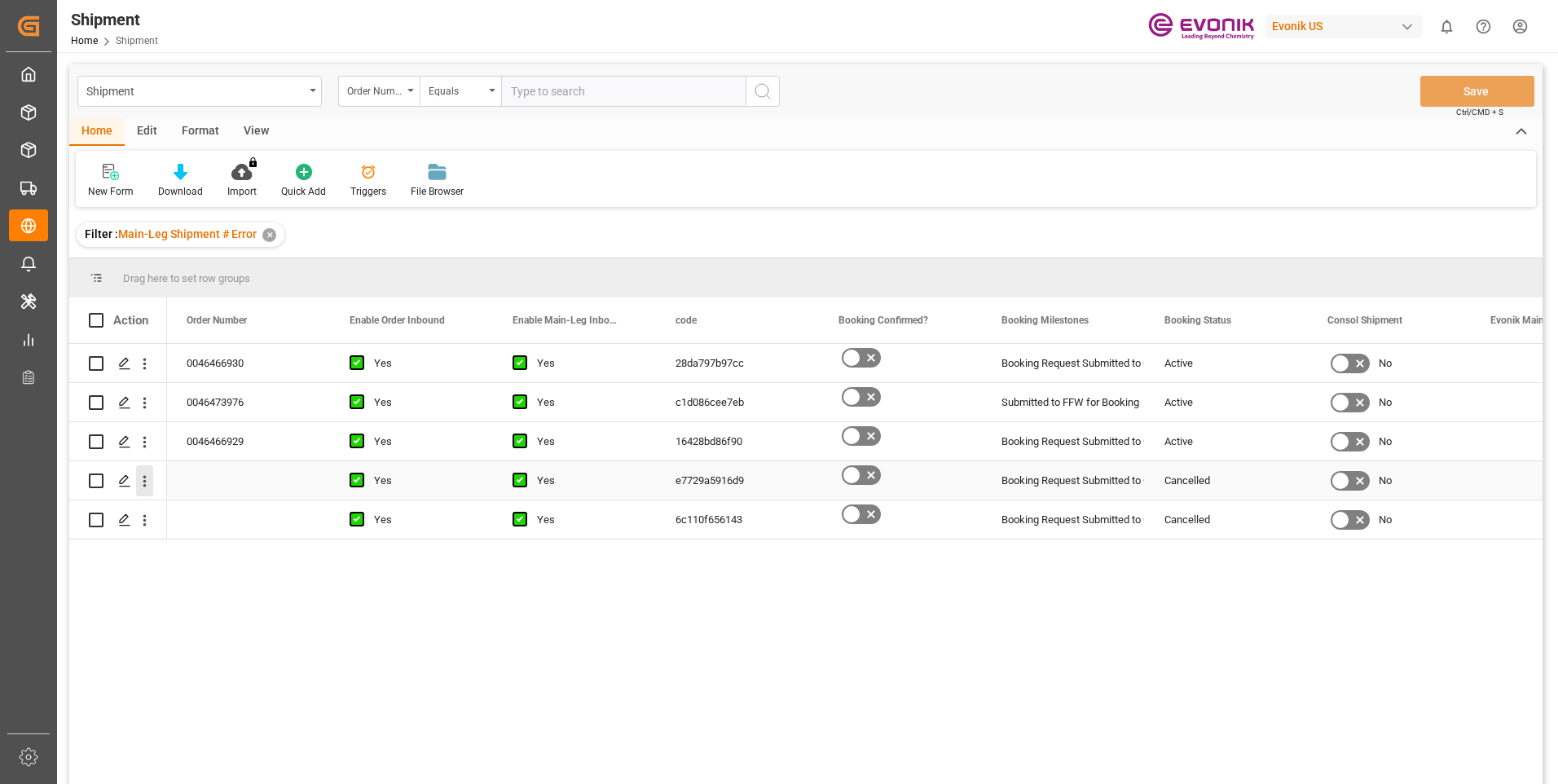
click at [144, 482] on icon "open menu" at bounding box center [145, 481] width 17 height 17
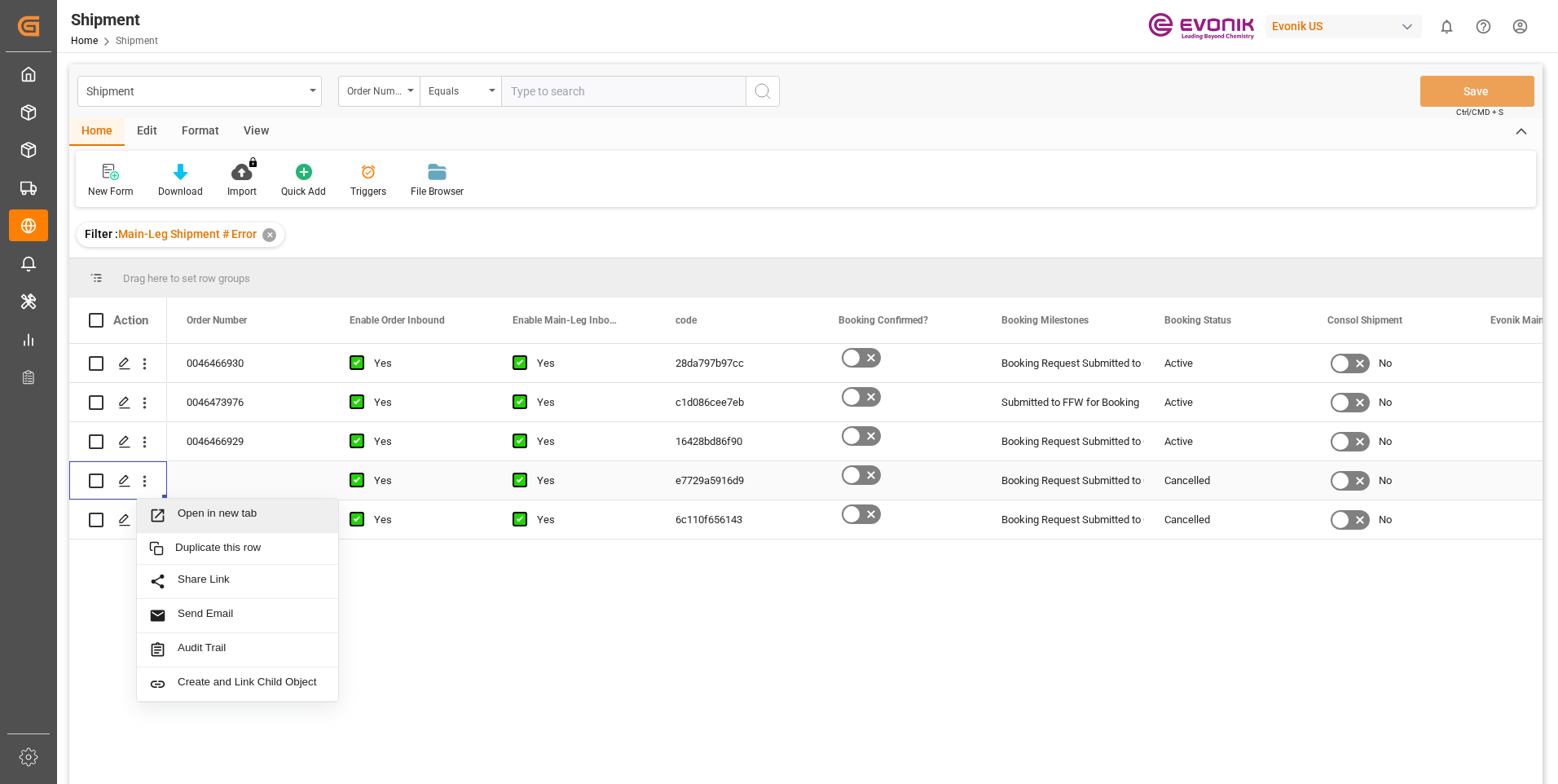
click at [229, 516] on span "Open in new tab" at bounding box center [251, 515] width 149 height 17
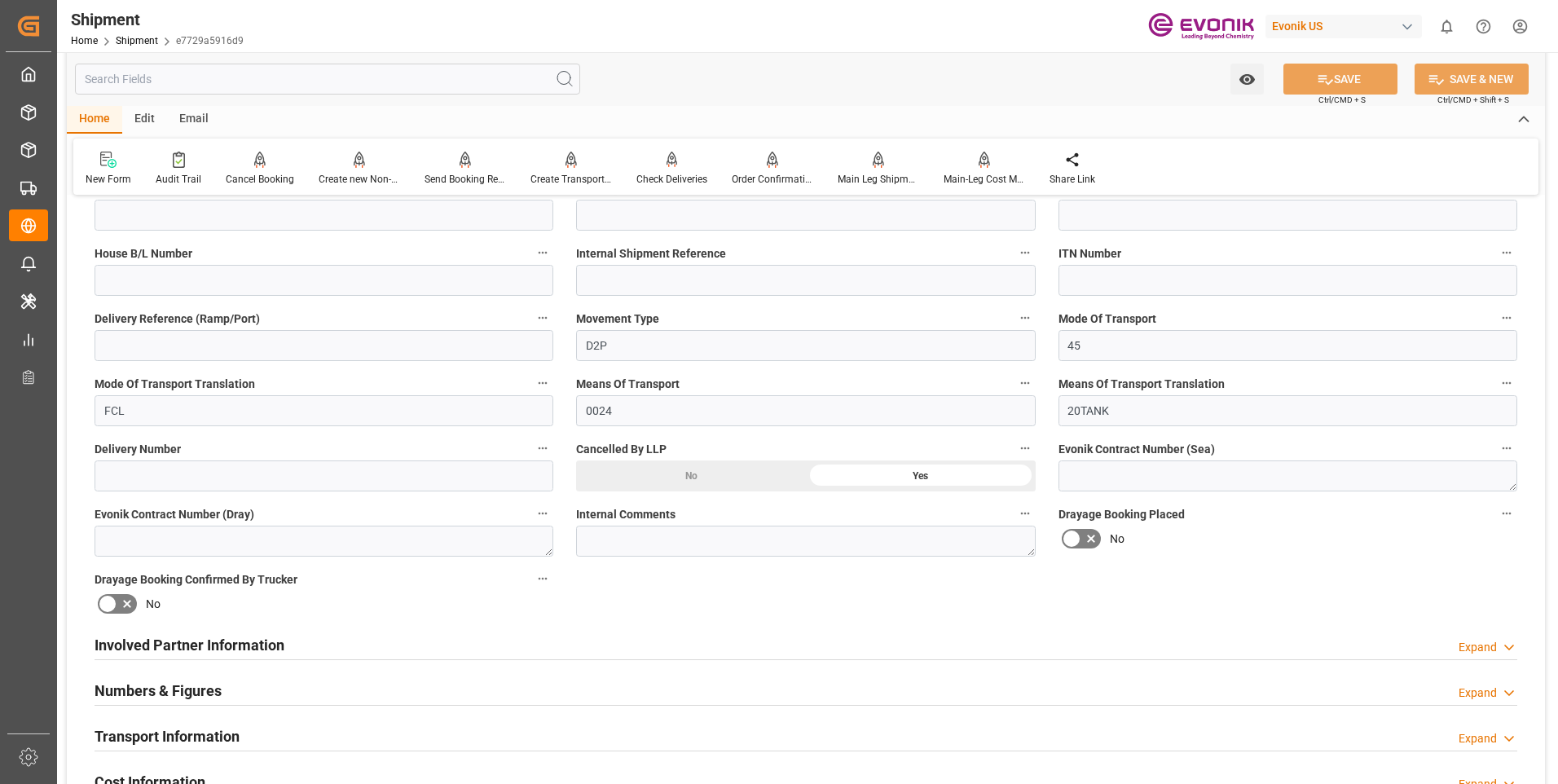
scroll to position [571, 0]
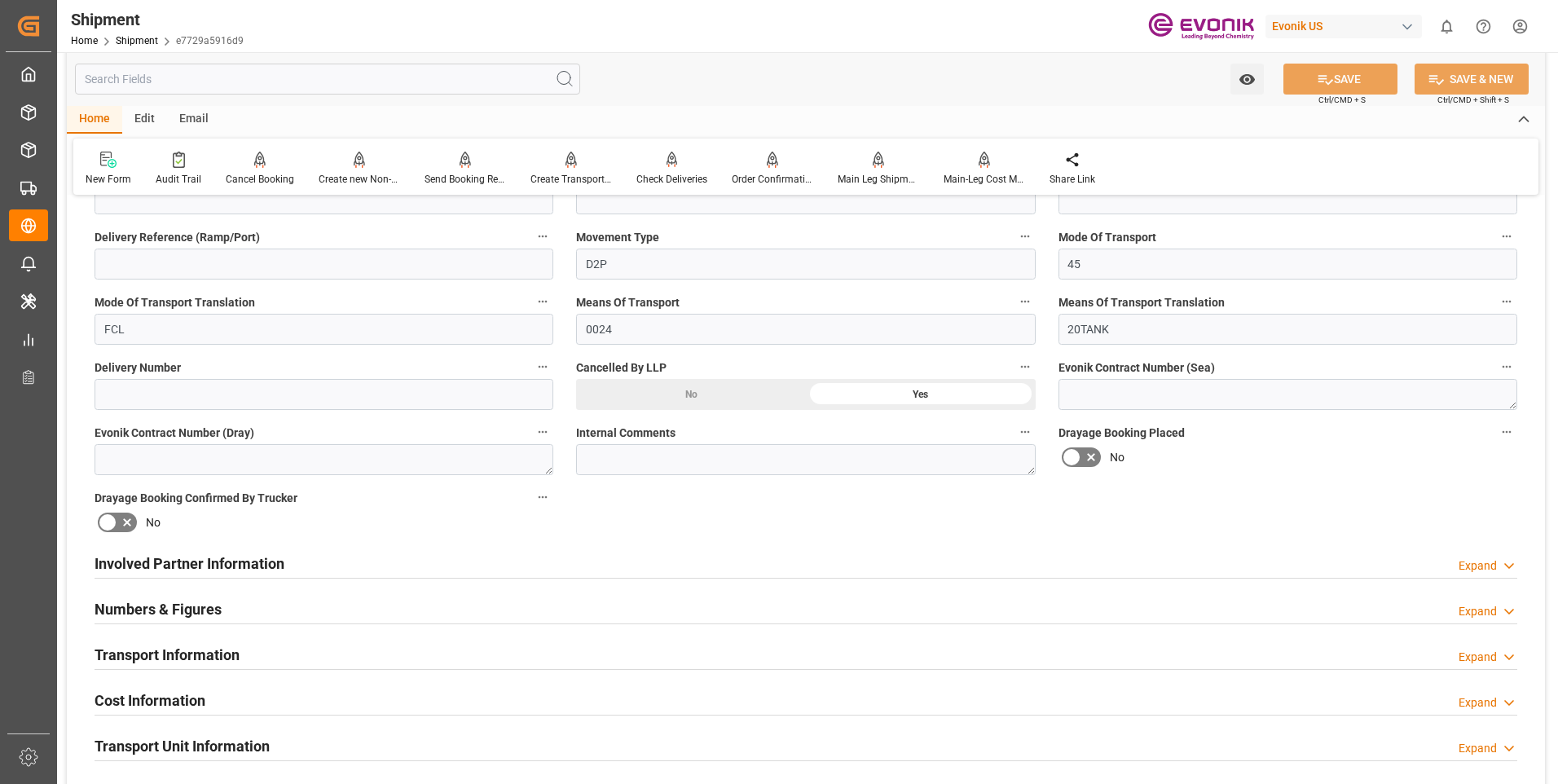
click at [383, 654] on div "Transport Information Expand" at bounding box center [806, 653] width 1423 height 31
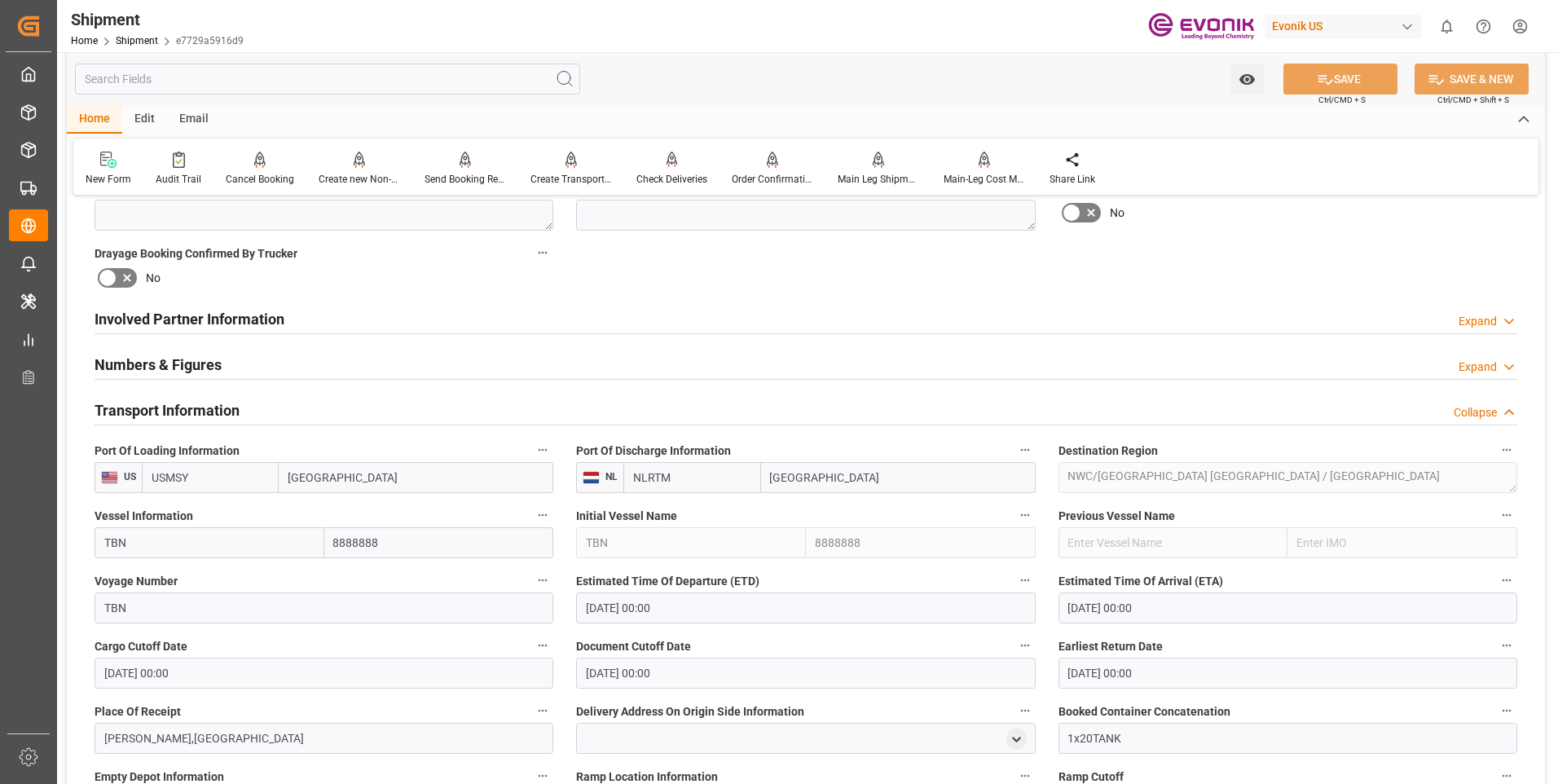
scroll to position [896, 0]
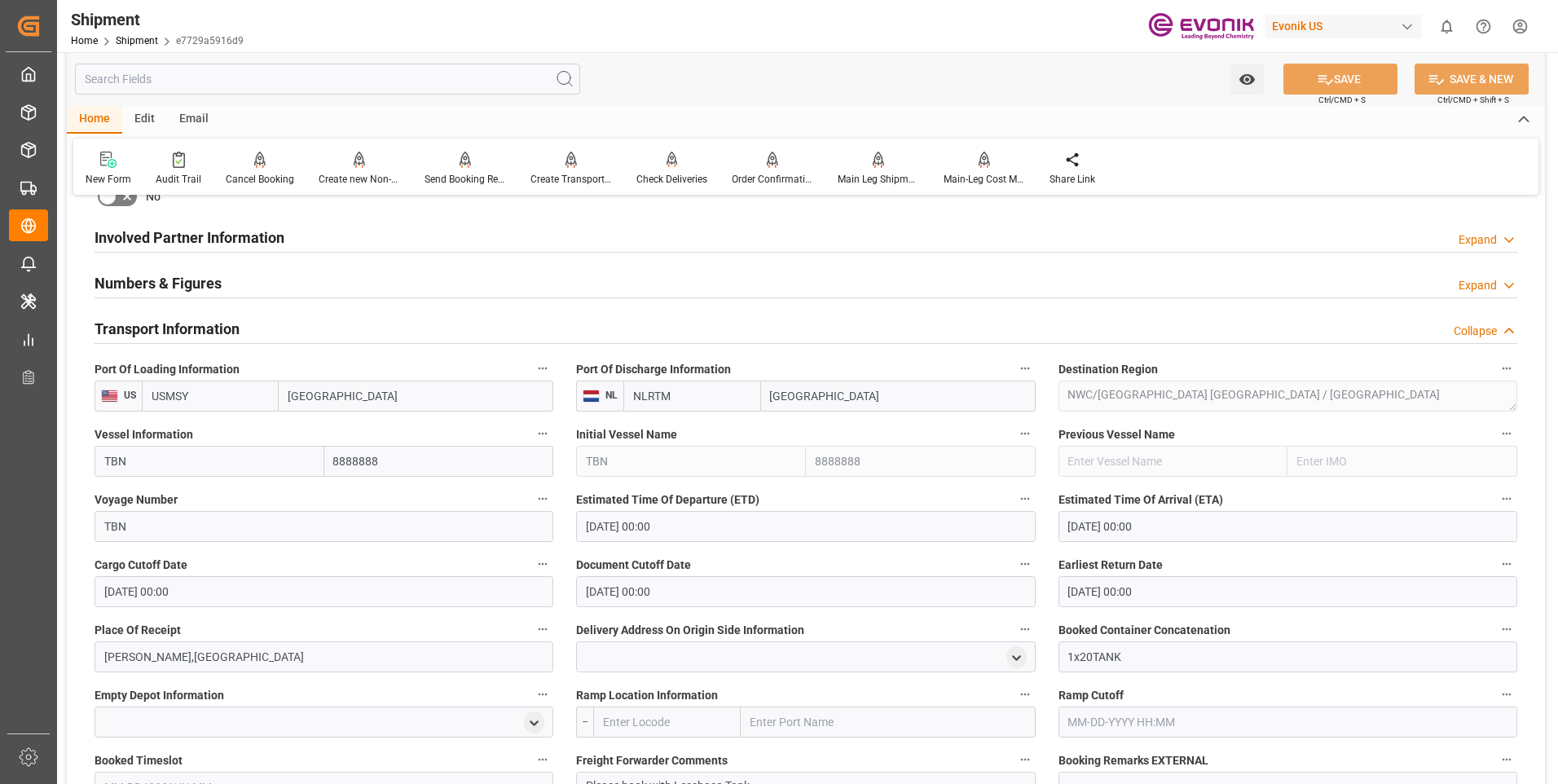
click at [500, 335] on div "Transport Information Collapse" at bounding box center [806, 328] width 1423 height 31
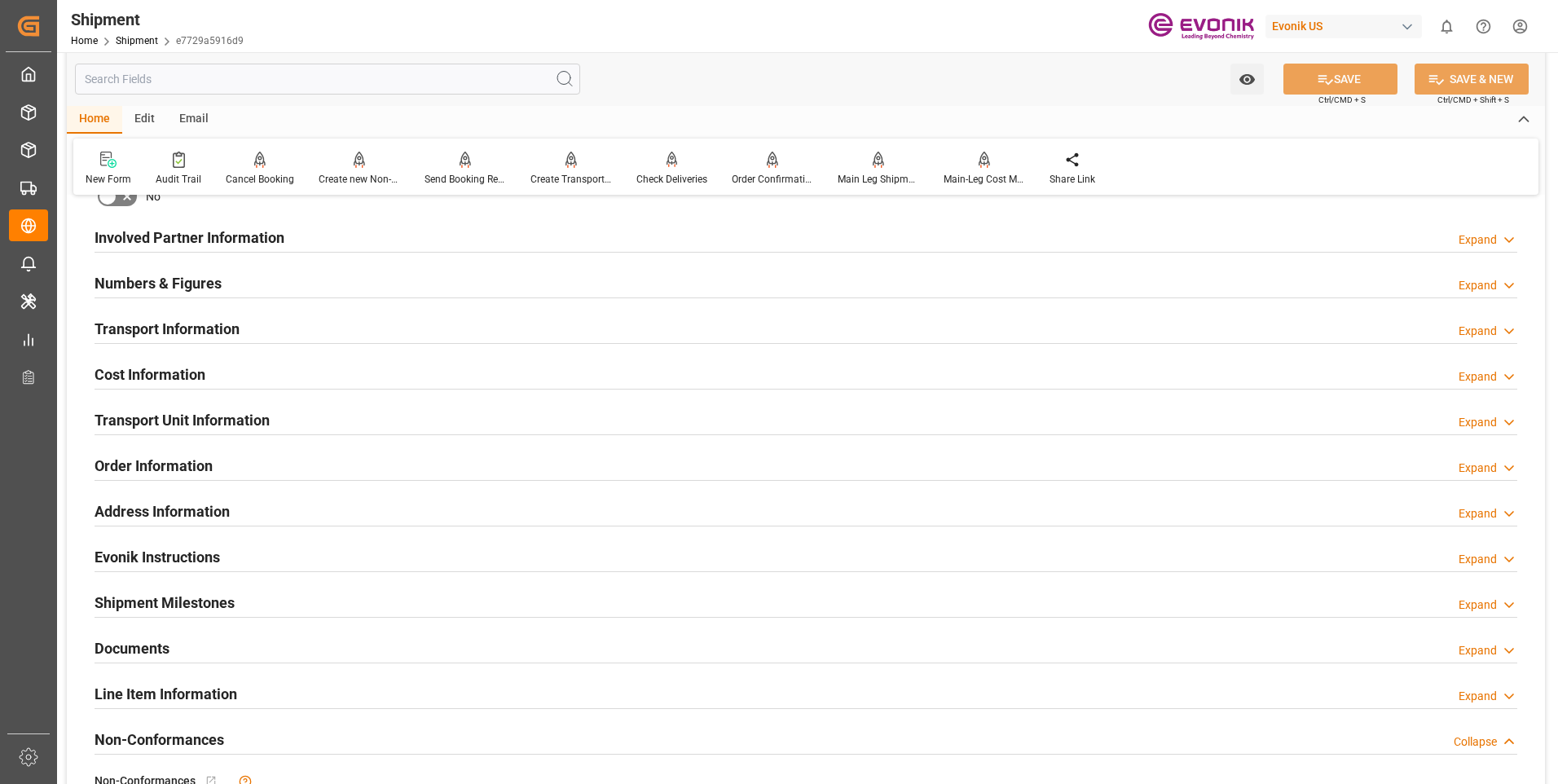
click at [374, 423] on div "Transport Unit Information Expand" at bounding box center [806, 419] width 1423 height 31
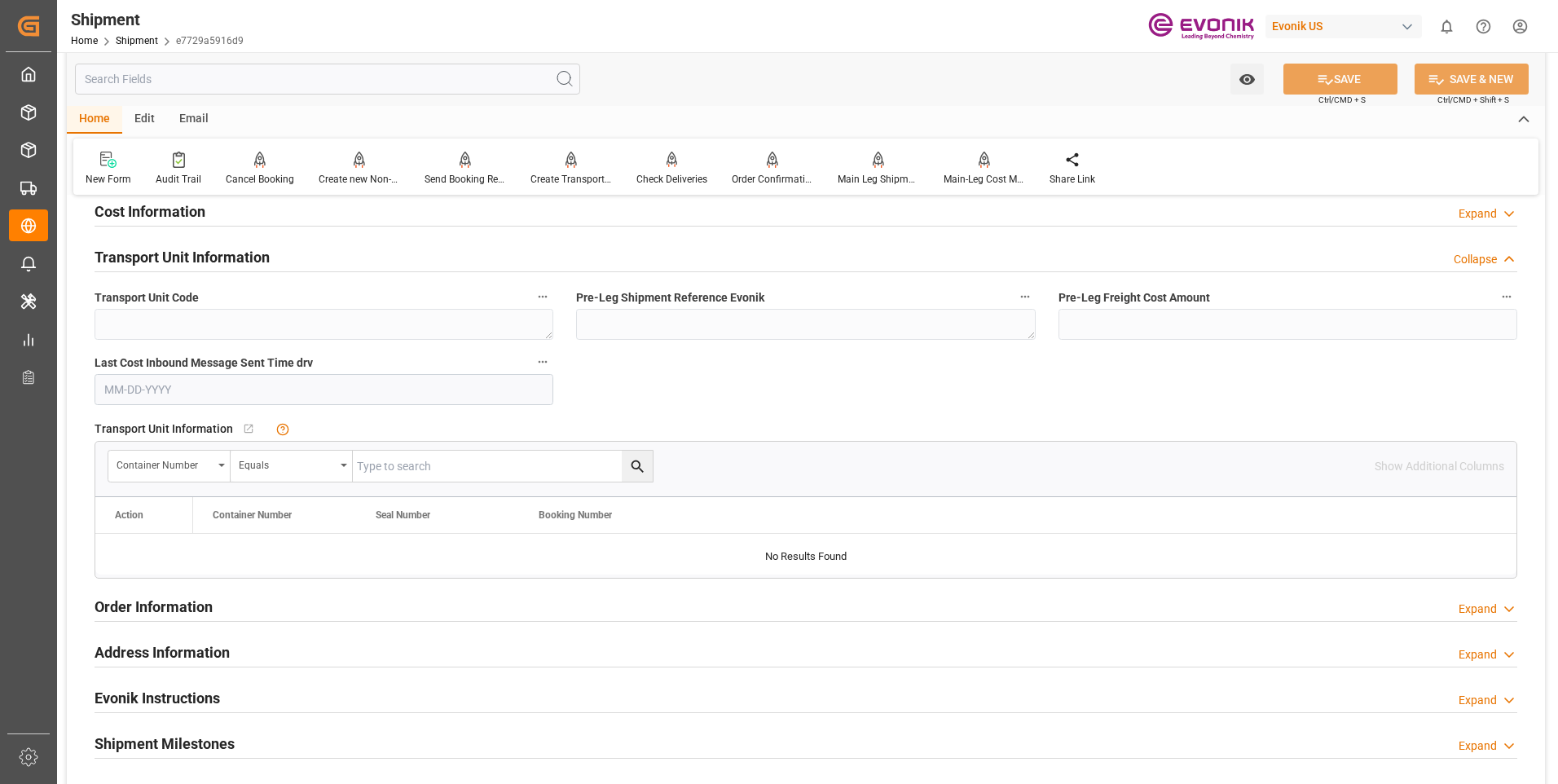
scroll to position [977, 0]
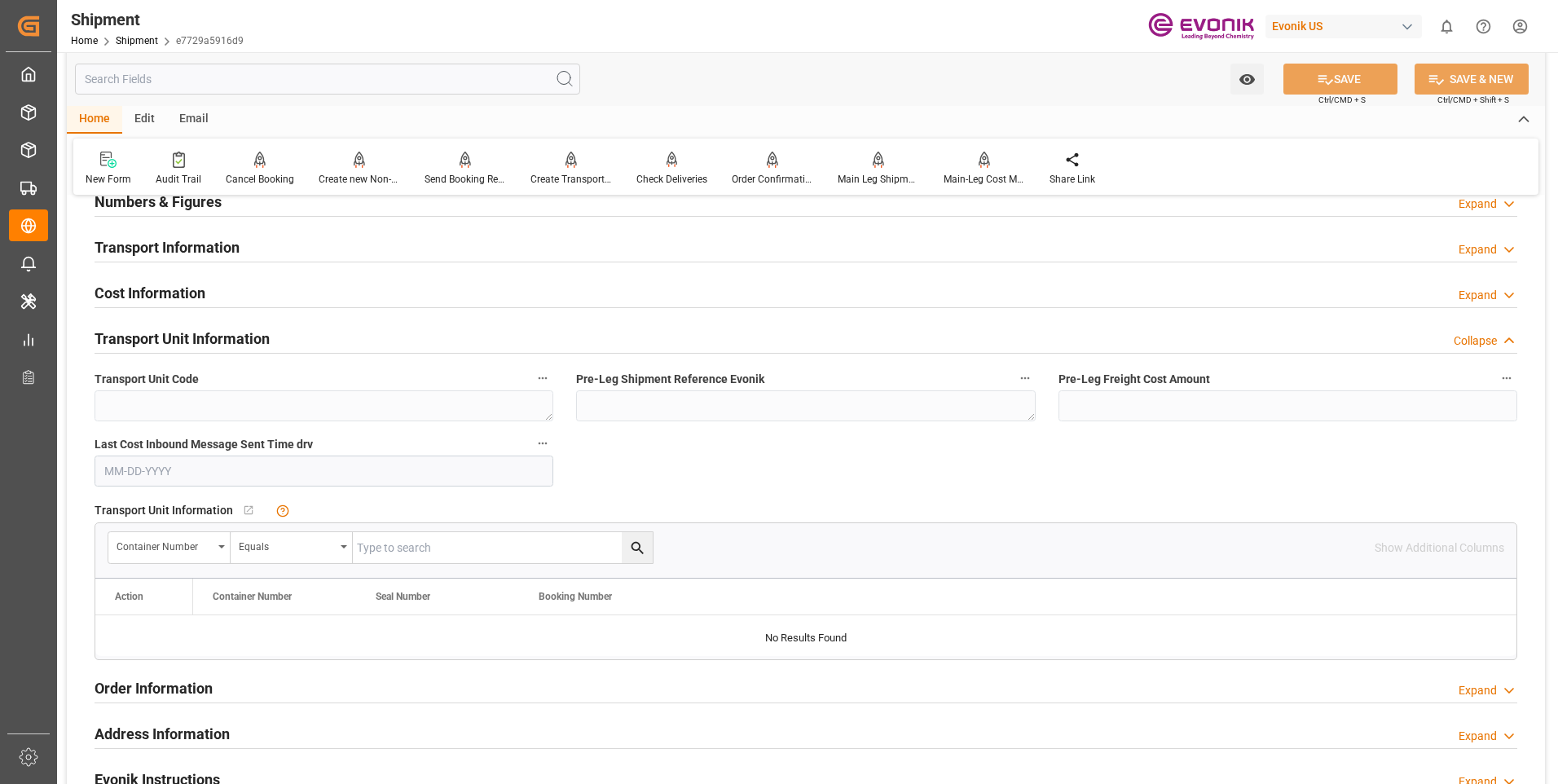
click at [390, 343] on div "Transport Unit Information Collapse" at bounding box center [806, 338] width 1423 height 31
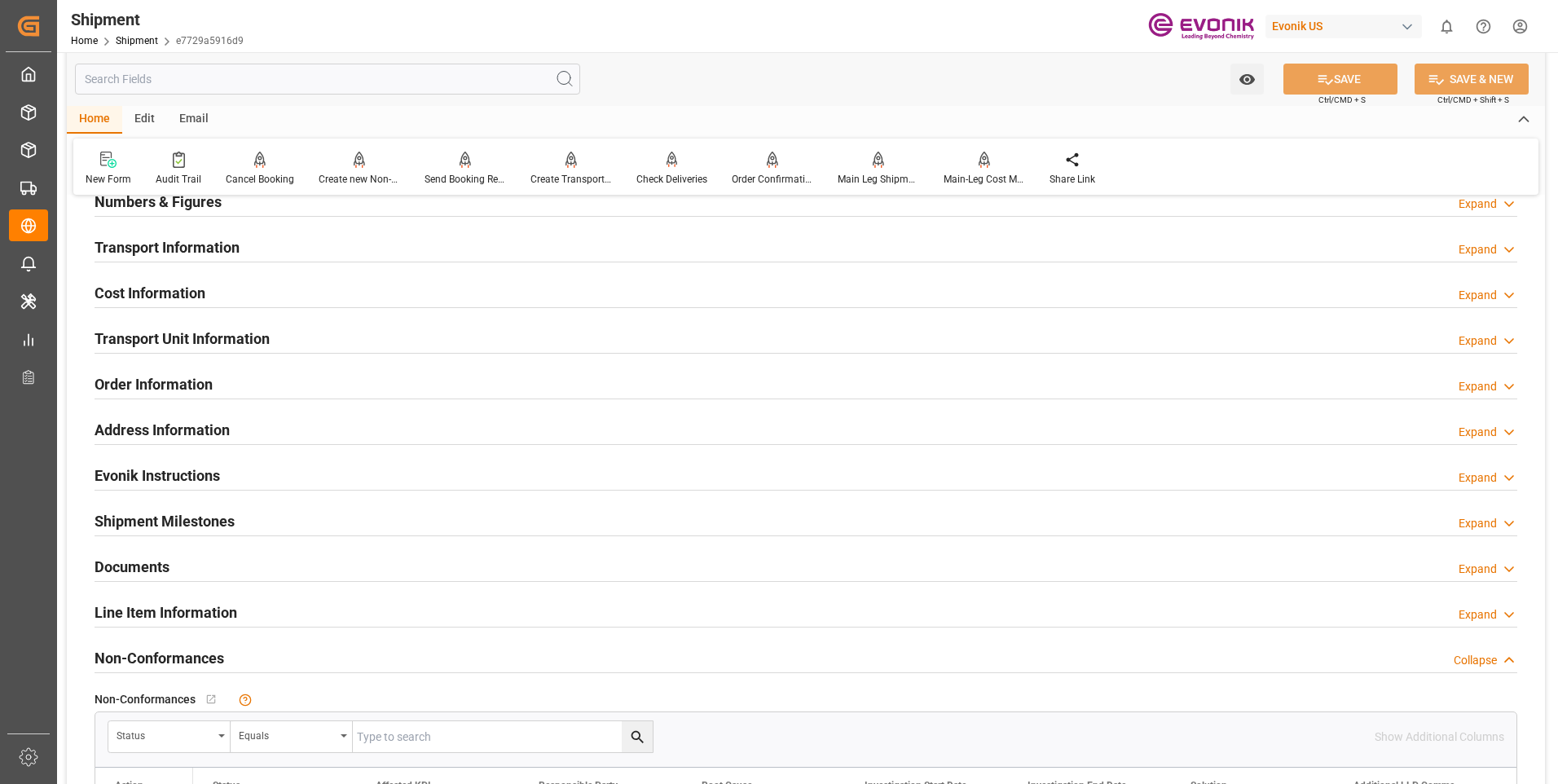
click at [259, 611] on div "Line Item Information Expand" at bounding box center [806, 611] width 1423 height 31
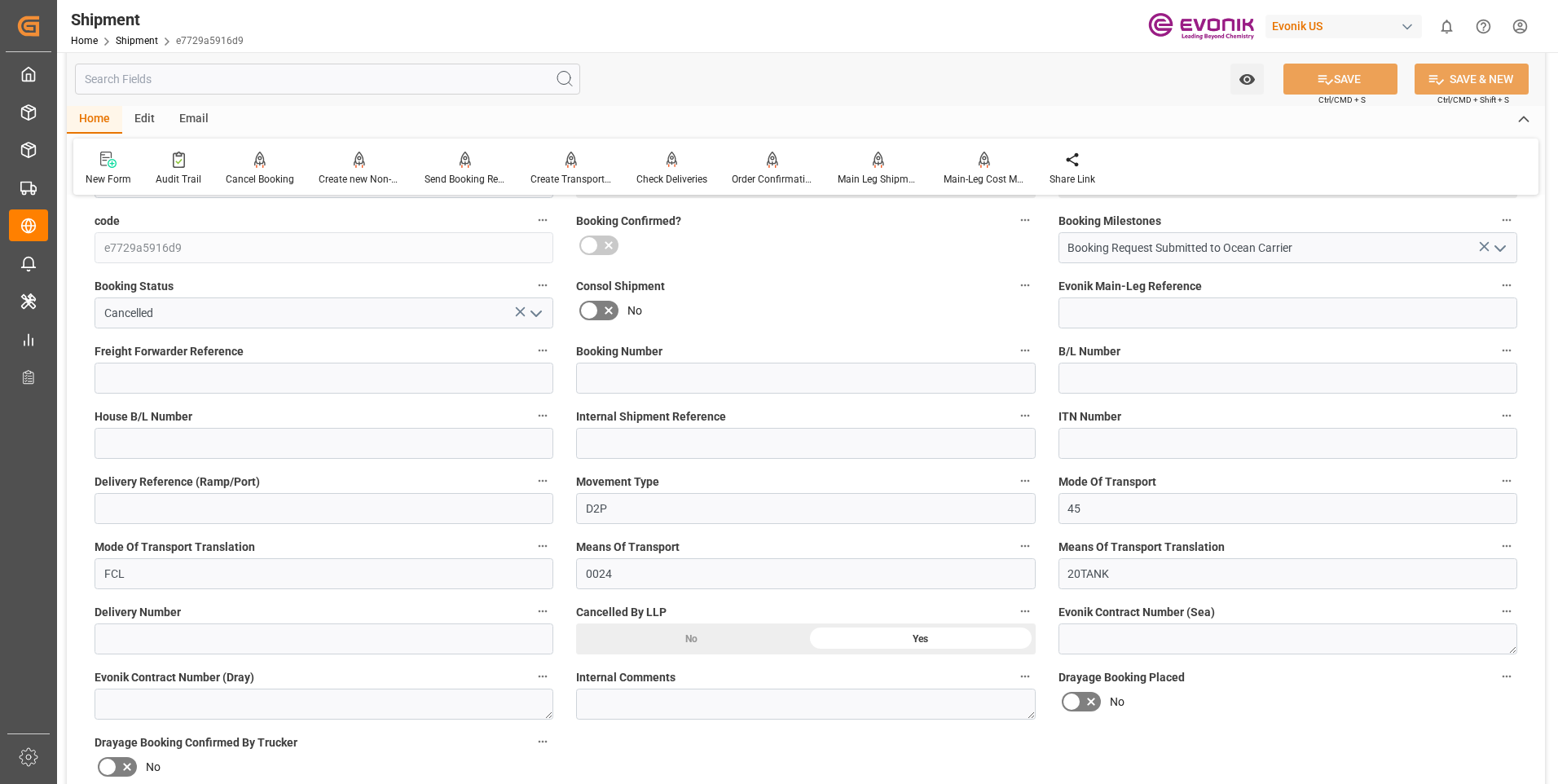
scroll to position [245, 0]
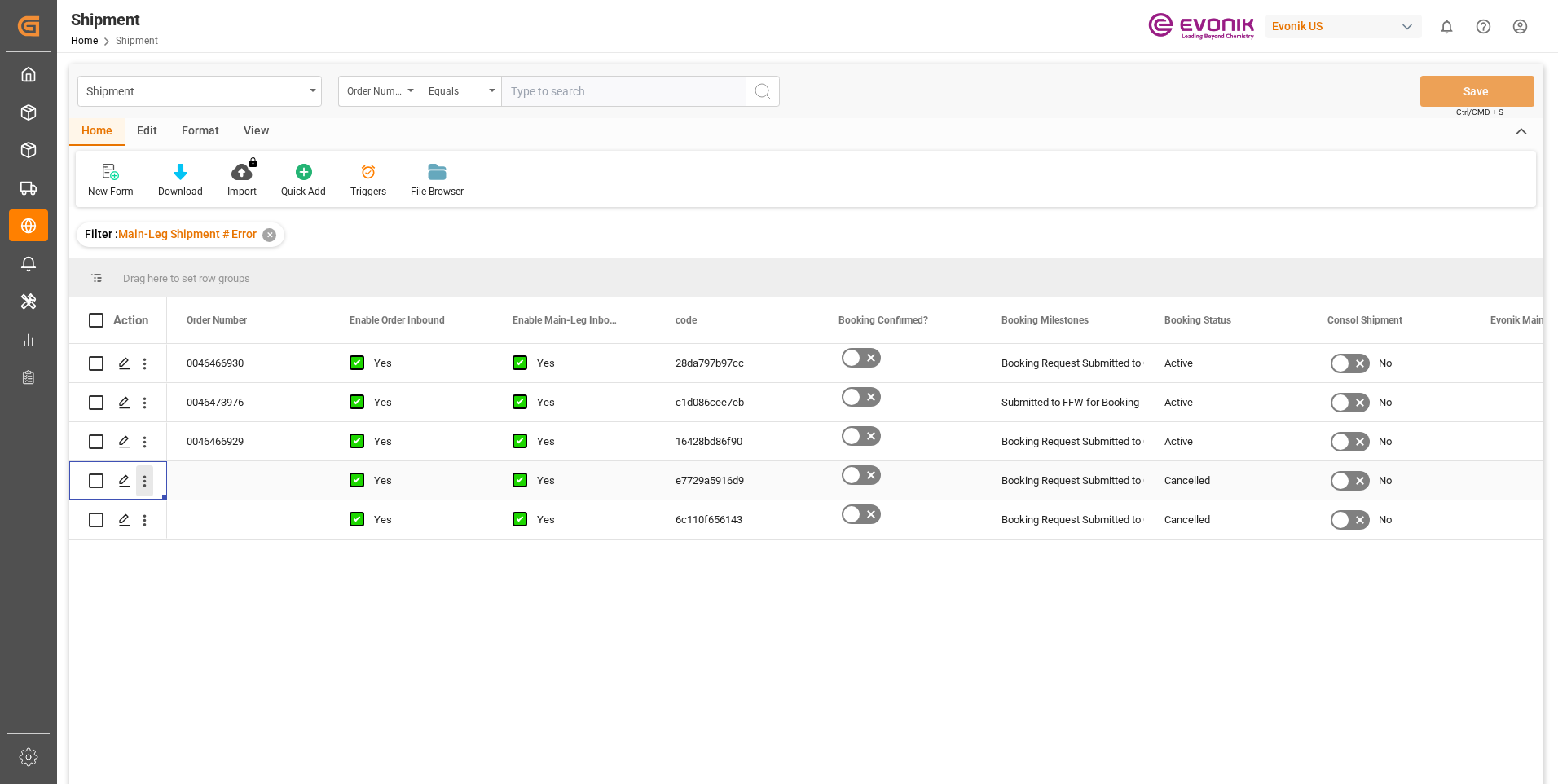
click at [140, 481] on icon "open menu" at bounding box center [145, 481] width 17 height 17
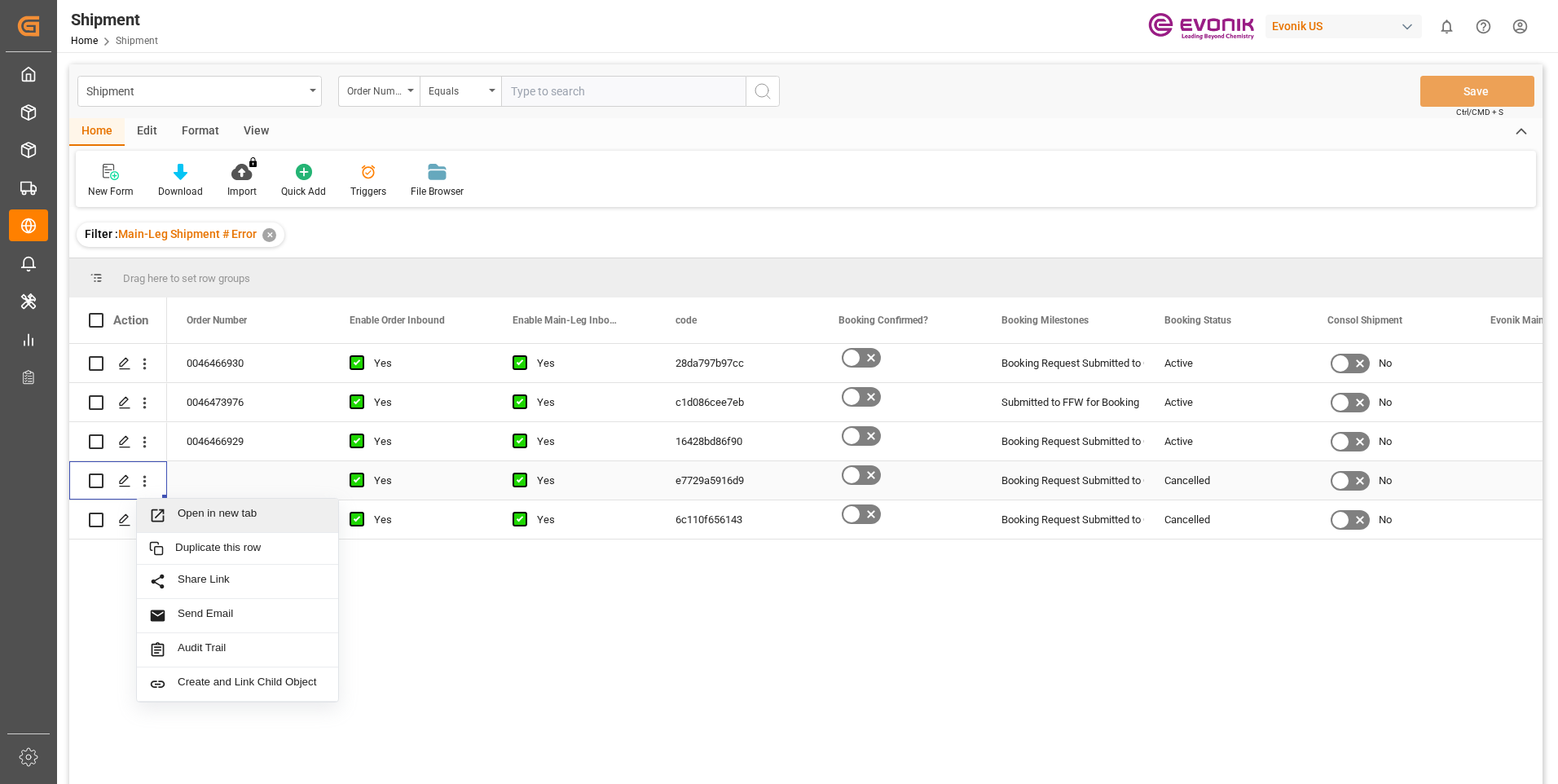
click at [218, 513] on span "Open in new tab" at bounding box center [251, 515] width 149 height 17
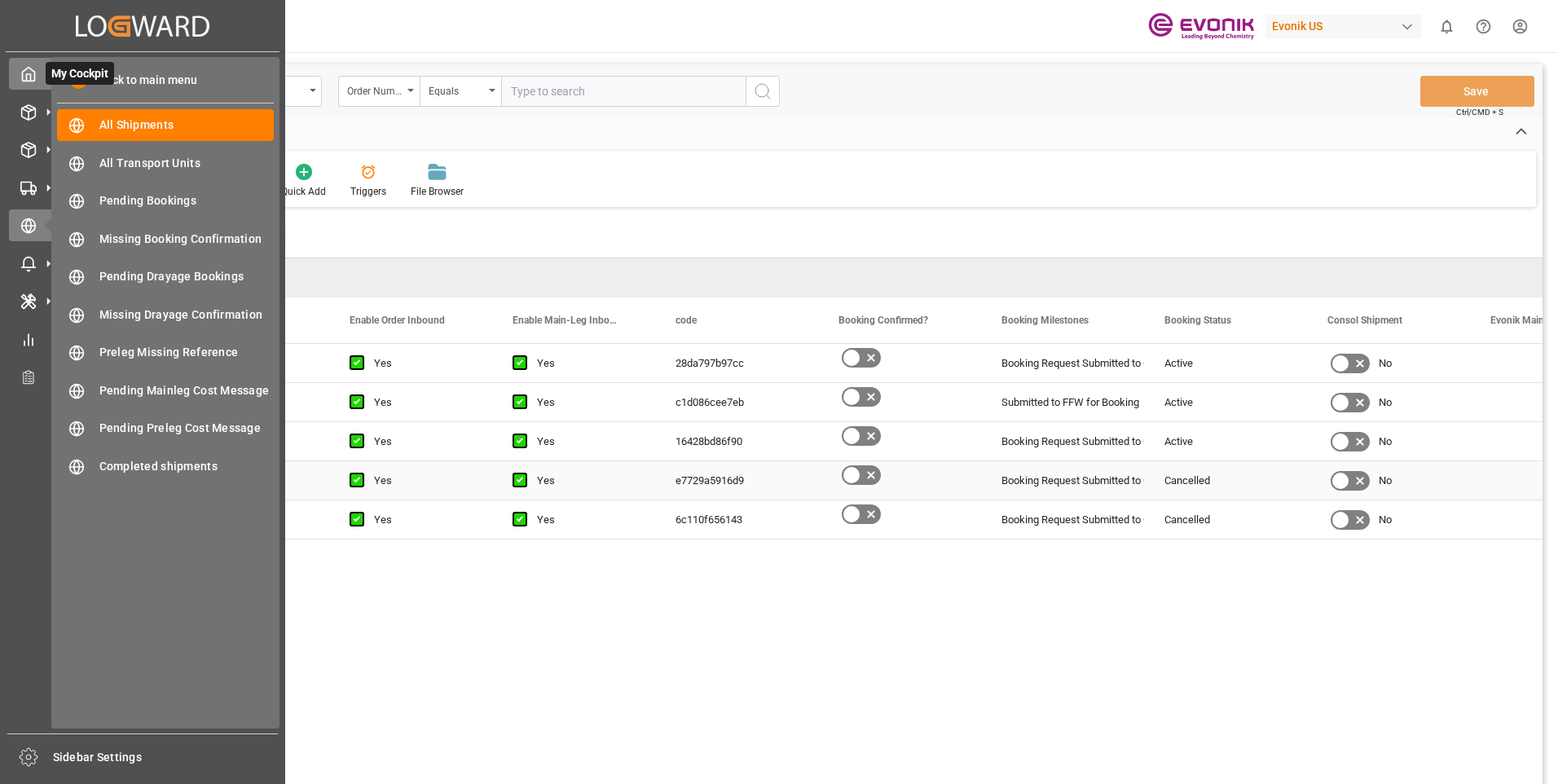
click at [21, 81] on icon at bounding box center [28, 74] width 17 height 16
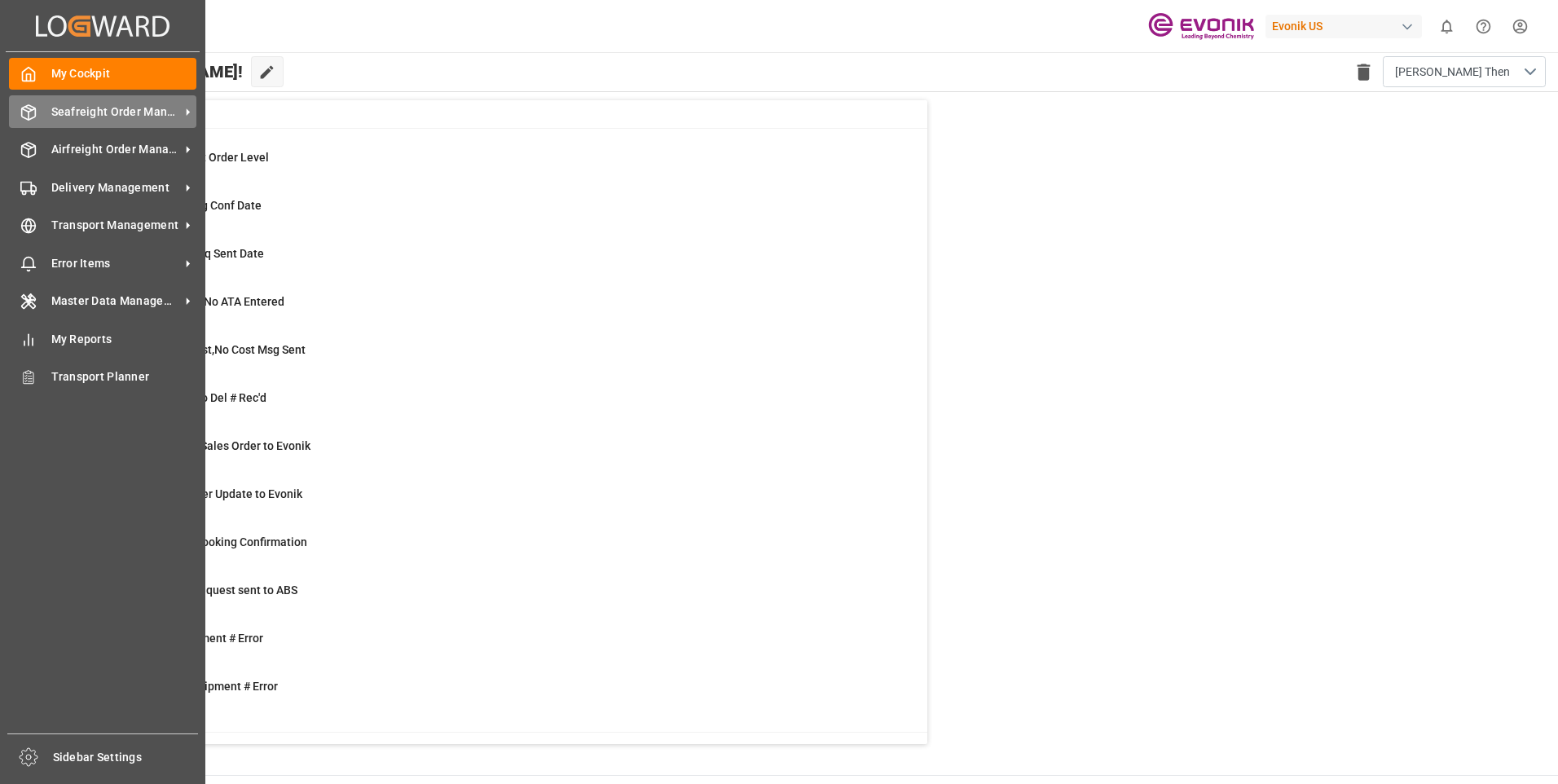
click at [77, 114] on span "Seafreight Order Management" at bounding box center [116, 113] width 129 height 17
click at [19, 114] on div at bounding box center [22, 113] width 28 height 17
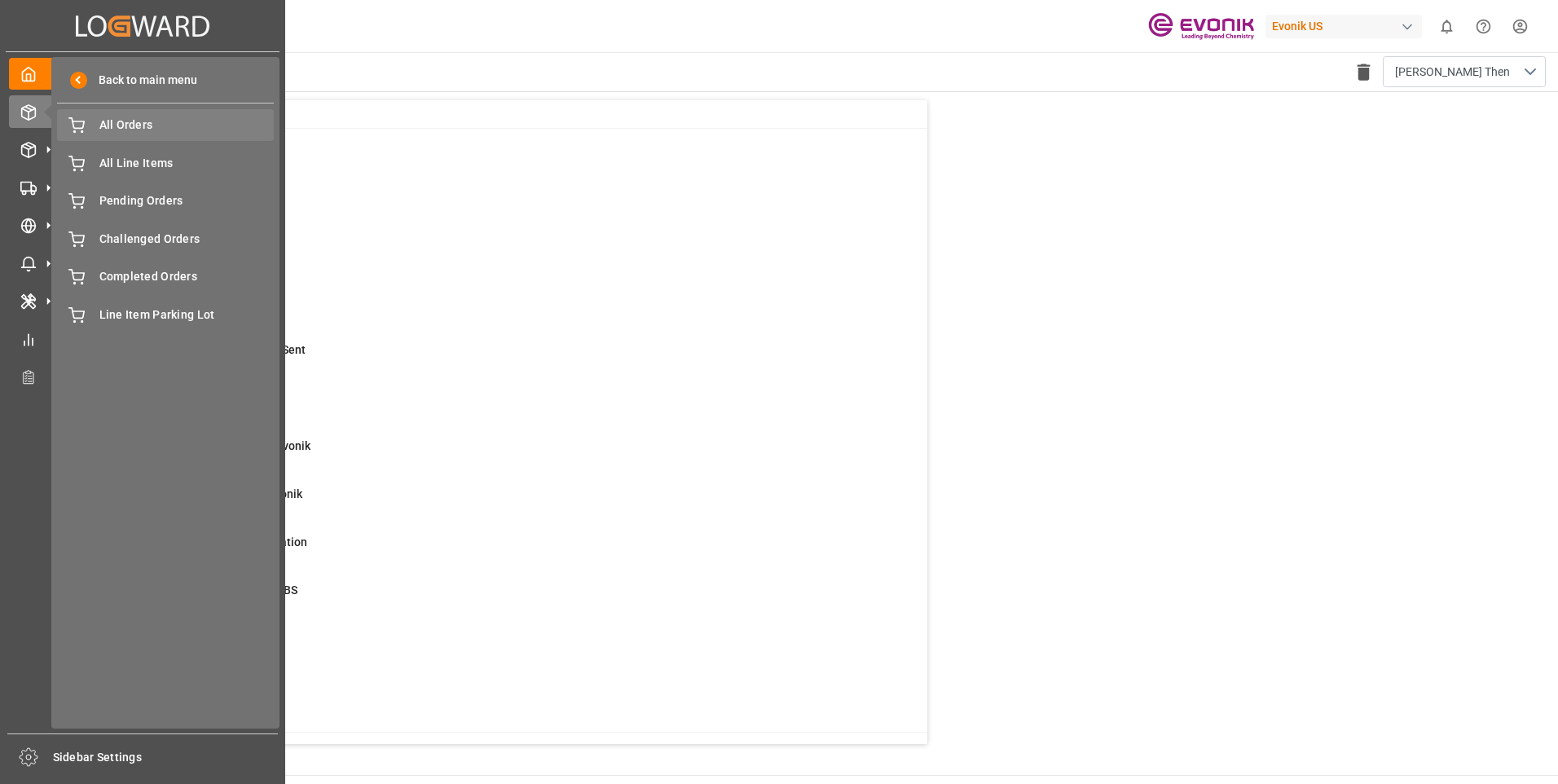
click at [123, 132] on span "All Orders" at bounding box center [186, 125] width 175 height 17
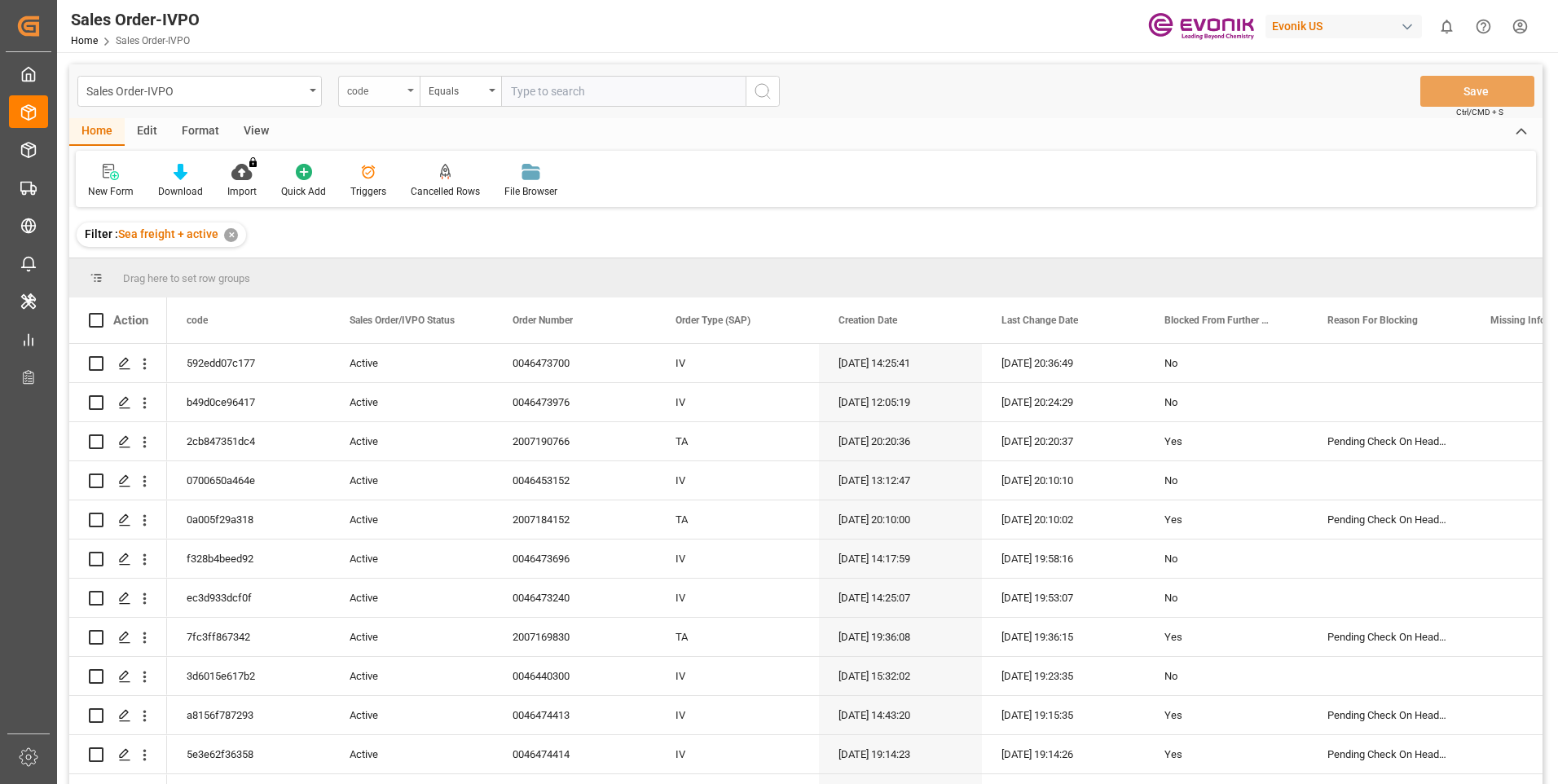
click at [394, 95] on div "code" at bounding box center [375, 88] width 55 height 18
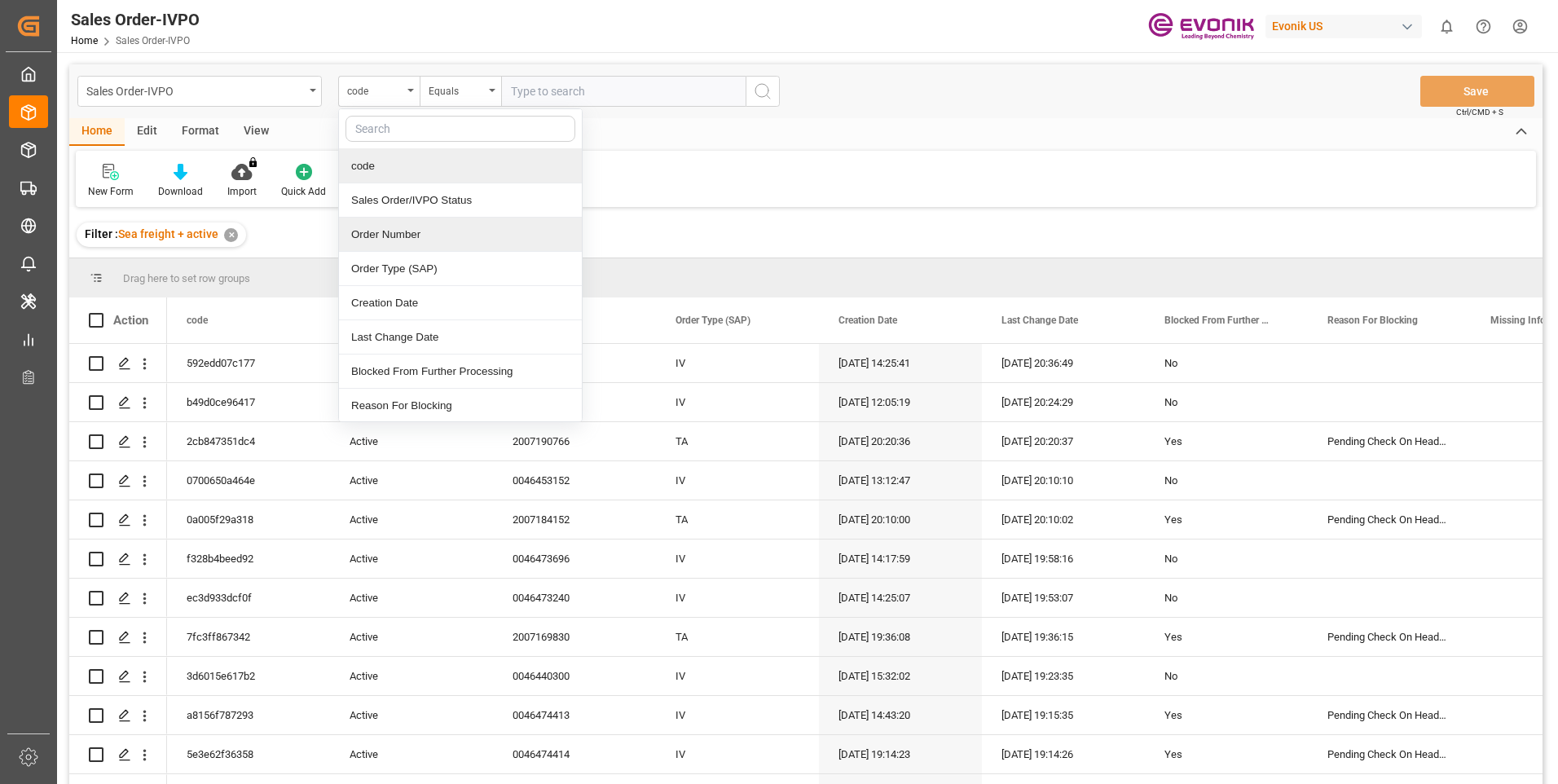
click at [372, 235] on div "Order Number" at bounding box center [460, 234] width 243 height 34
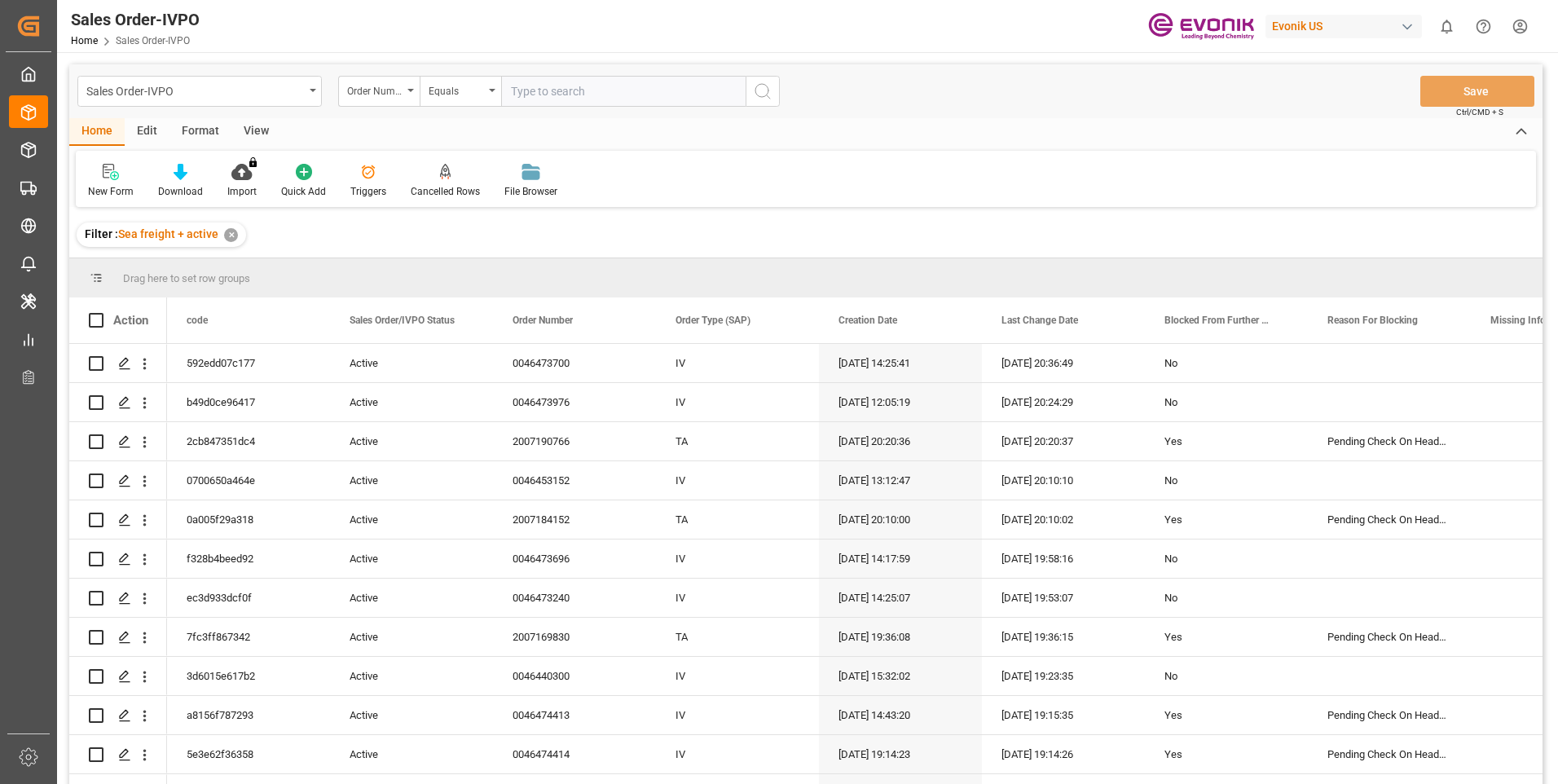
click at [566, 89] on input "text" at bounding box center [623, 91] width 245 height 31
paste input "2007155557"
type input "2007155557"
click at [761, 92] on icon "search button" at bounding box center [763, 91] width 19 height 19
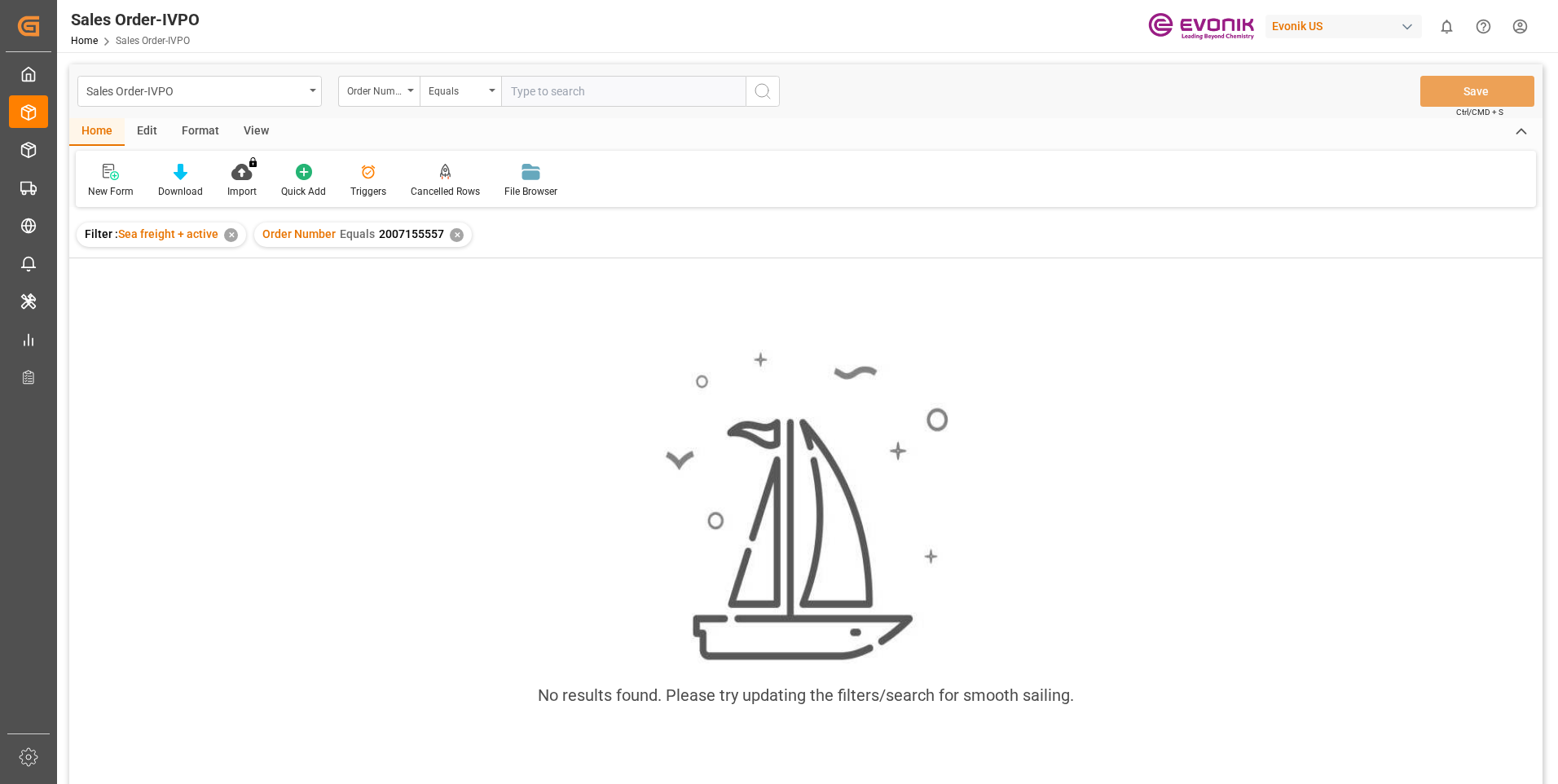
click at [536, 96] on input "text" at bounding box center [623, 91] width 245 height 31
paste input "2007155557"
type input "2007155557"
click at [770, 91] on icon "search button" at bounding box center [763, 91] width 19 height 19
click at [449, 229] on div "✕" at bounding box center [456, 235] width 14 height 14
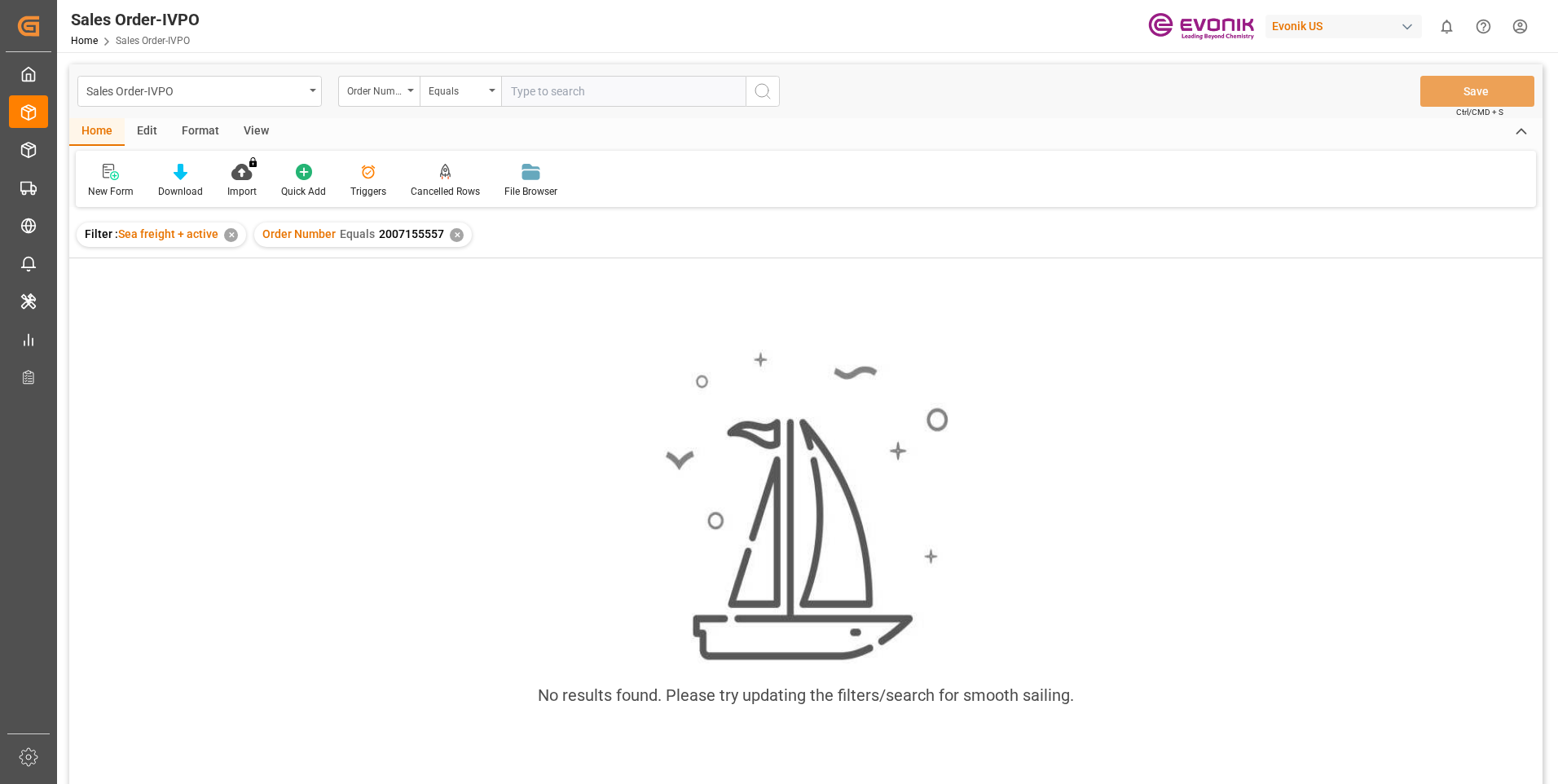
click at [229, 236] on div "✕" at bounding box center [231, 235] width 14 height 14
click at [536, 83] on input "text" at bounding box center [623, 91] width 245 height 31
paste input "2007155557"
type input "2007155557"
click at [763, 88] on icon "search button" at bounding box center [763, 91] width 19 height 19
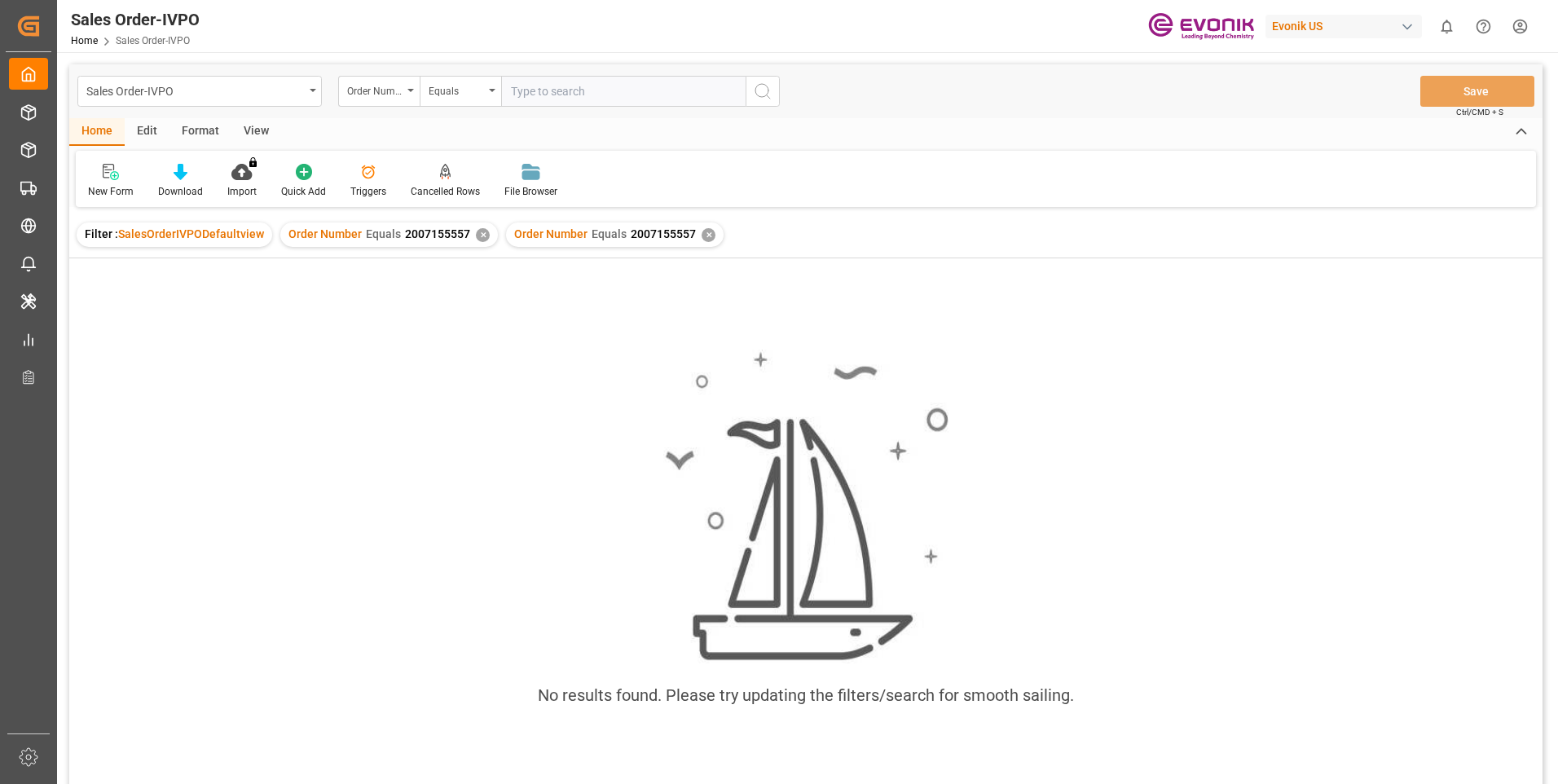
click at [708, 232] on div "✕" at bounding box center [709, 235] width 14 height 14
click at [476, 233] on div "✕" at bounding box center [482, 235] width 14 height 14
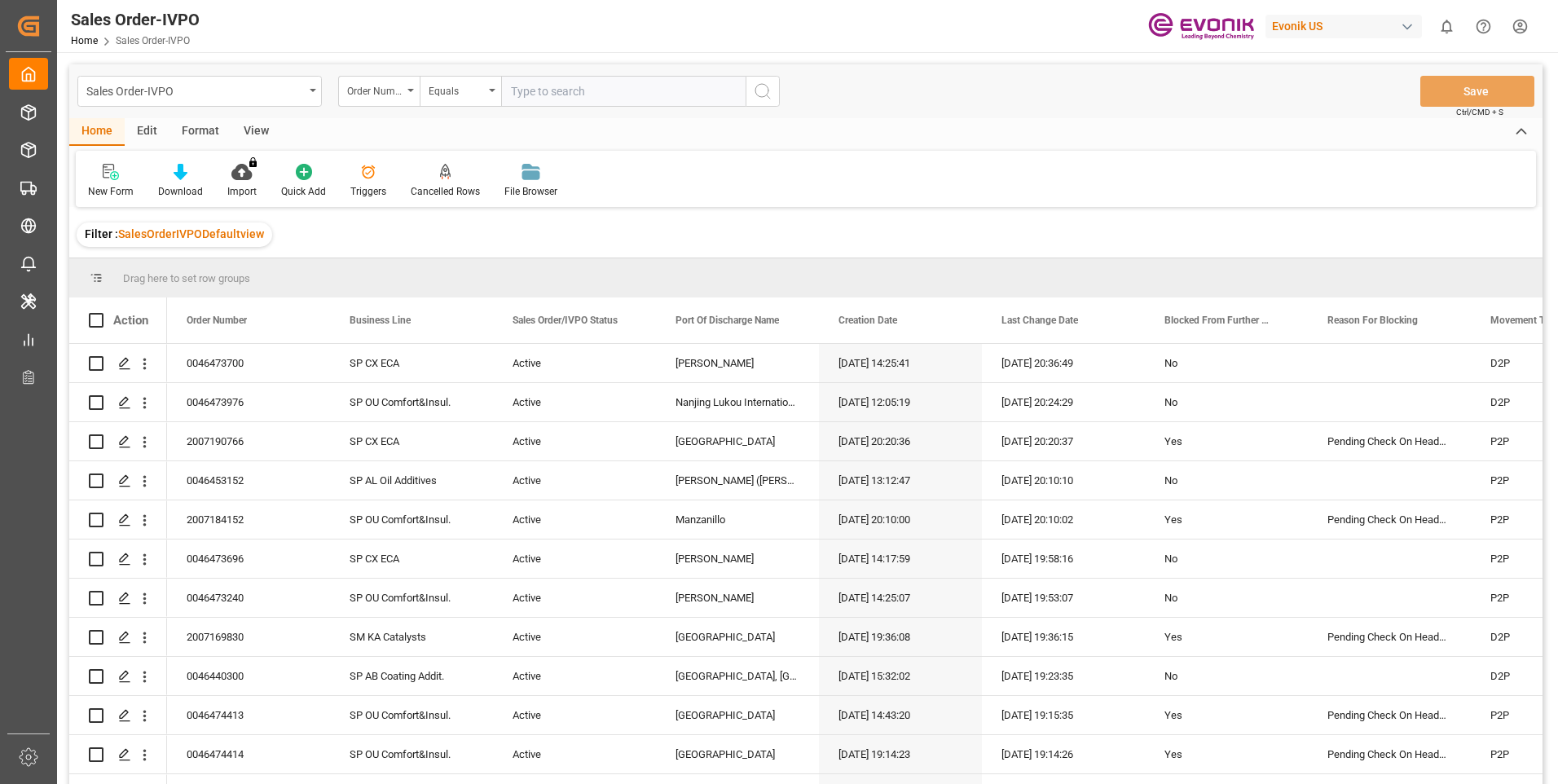
click at [528, 97] on input "text" at bounding box center [623, 91] width 245 height 31
click at [524, 86] on input "text" at bounding box center [623, 91] width 245 height 31
paste input "2007155557"
type input "2007155557"
click at [764, 96] on icon "search button" at bounding box center [763, 91] width 19 height 19
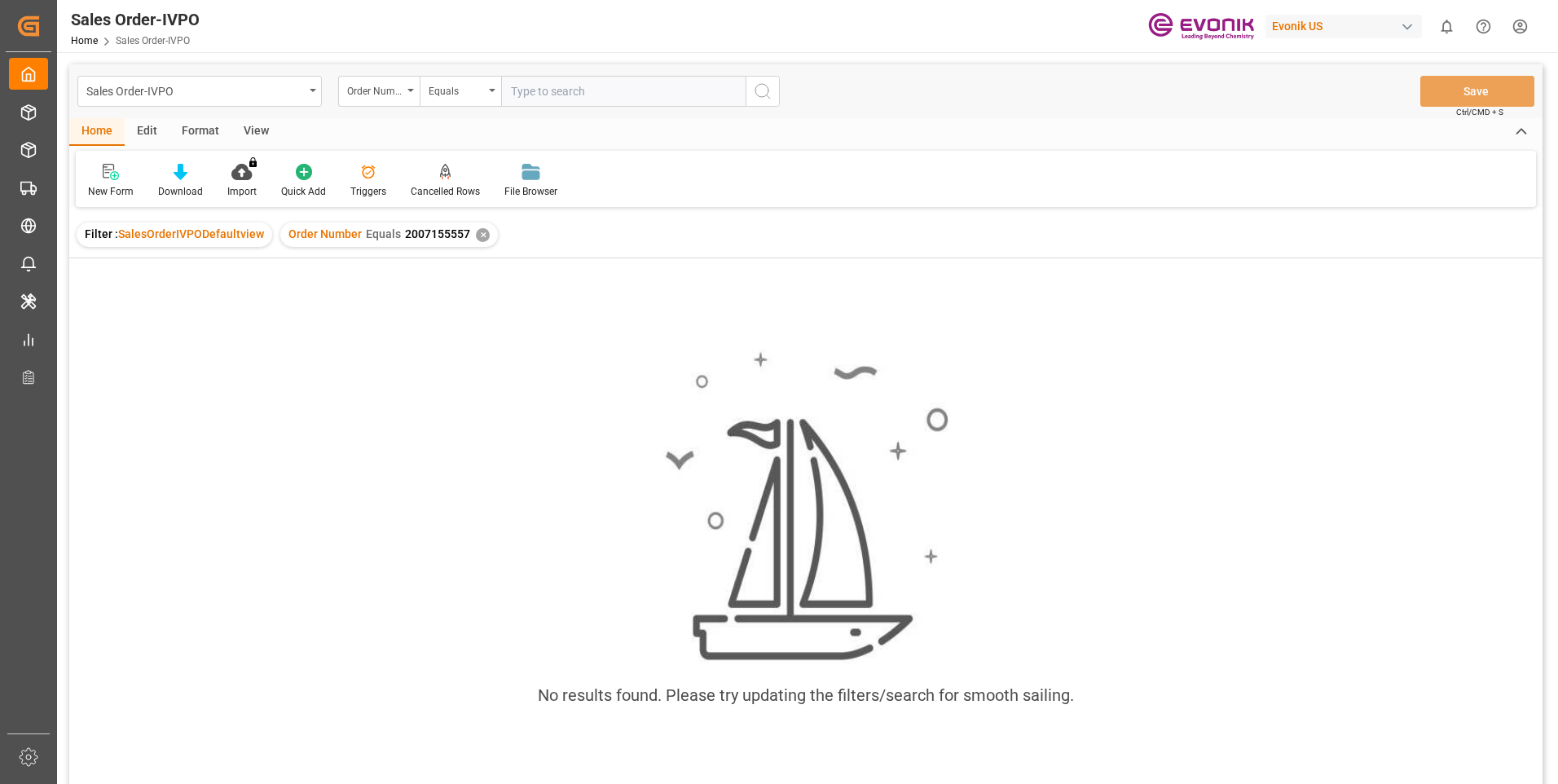
click at [931, 89] on div "Sales Order-IVPO Order Number Equals Save Ctrl/CMD + S" at bounding box center [806, 90] width 1474 height 53
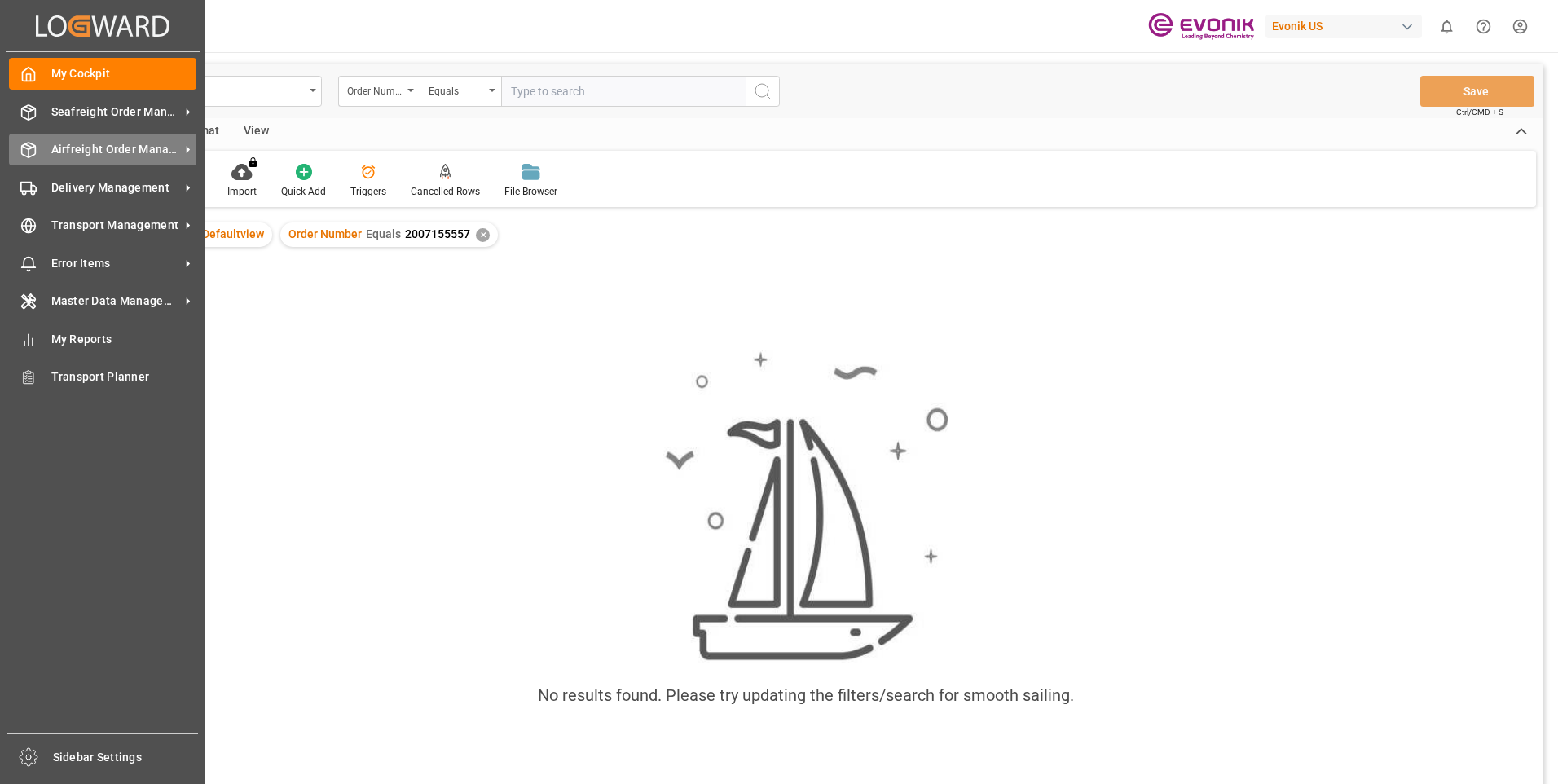
click at [79, 149] on span "Airfreight Order Management" at bounding box center [116, 149] width 129 height 17
click at [91, 145] on span "Airfreight Order Management" at bounding box center [116, 149] width 129 height 17
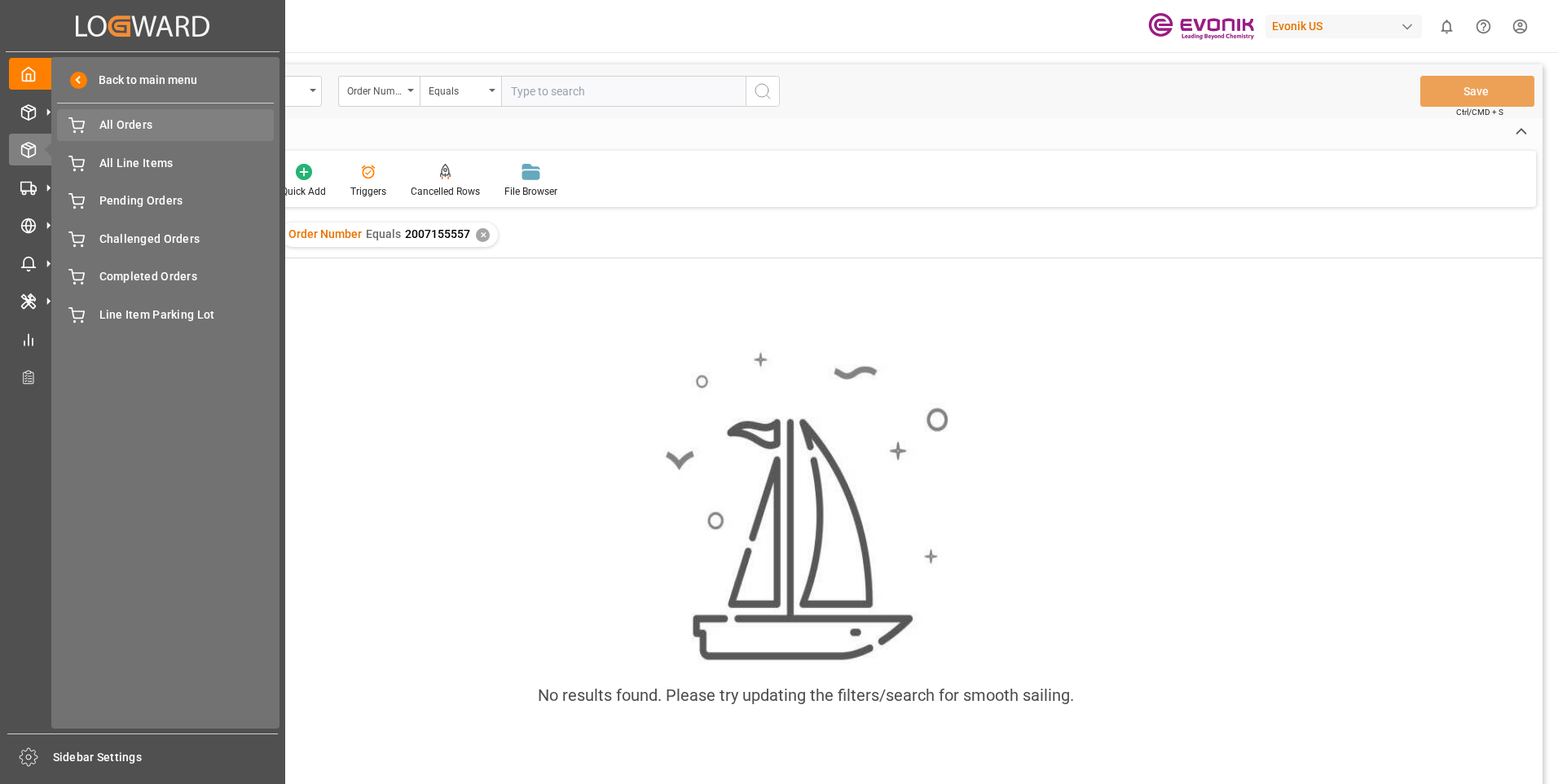
click at [125, 125] on span "All Orders" at bounding box center [186, 125] width 175 height 17
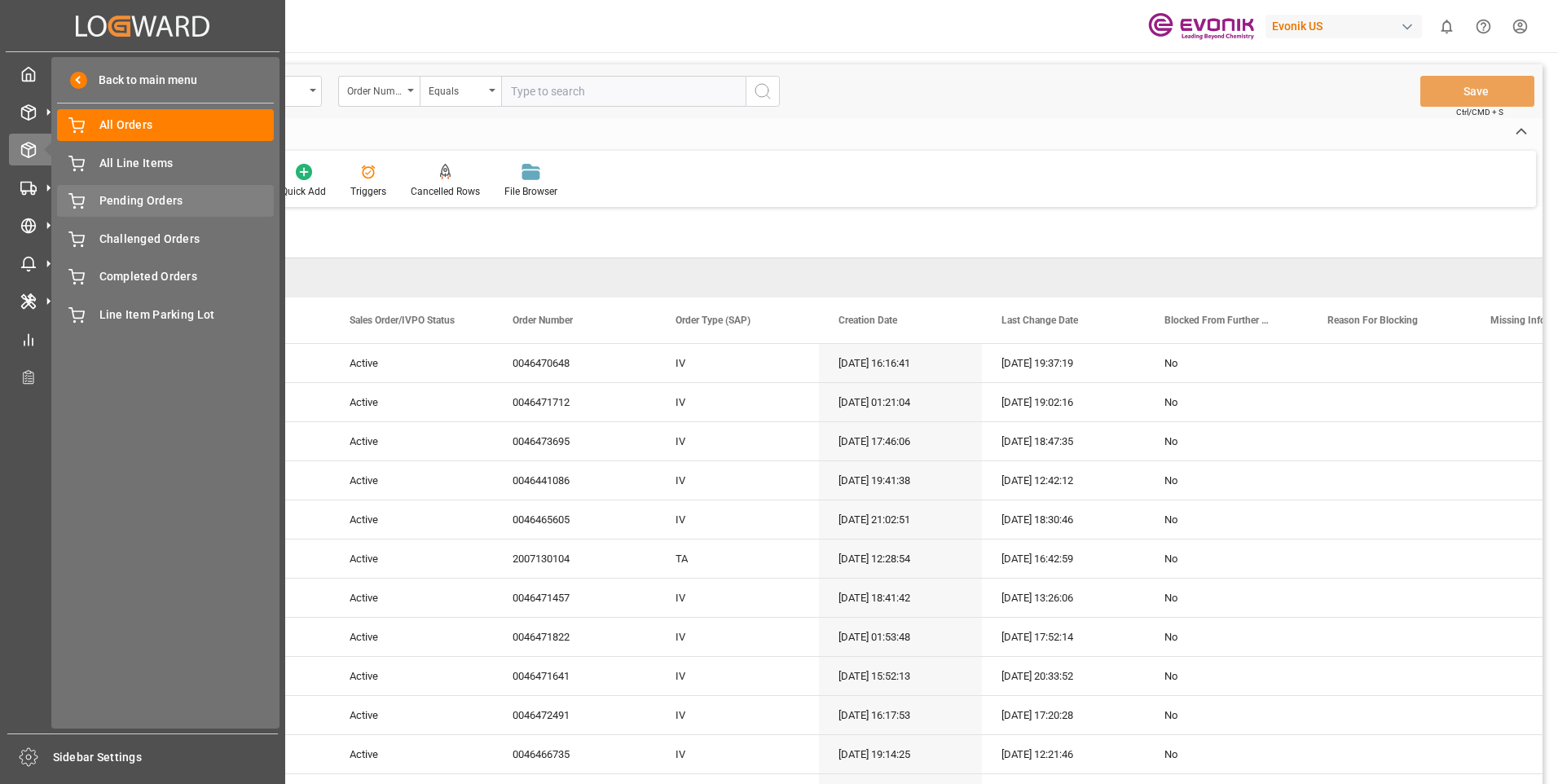
click at [134, 199] on span "Pending Orders" at bounding box center [186, 201] width 175 height 17
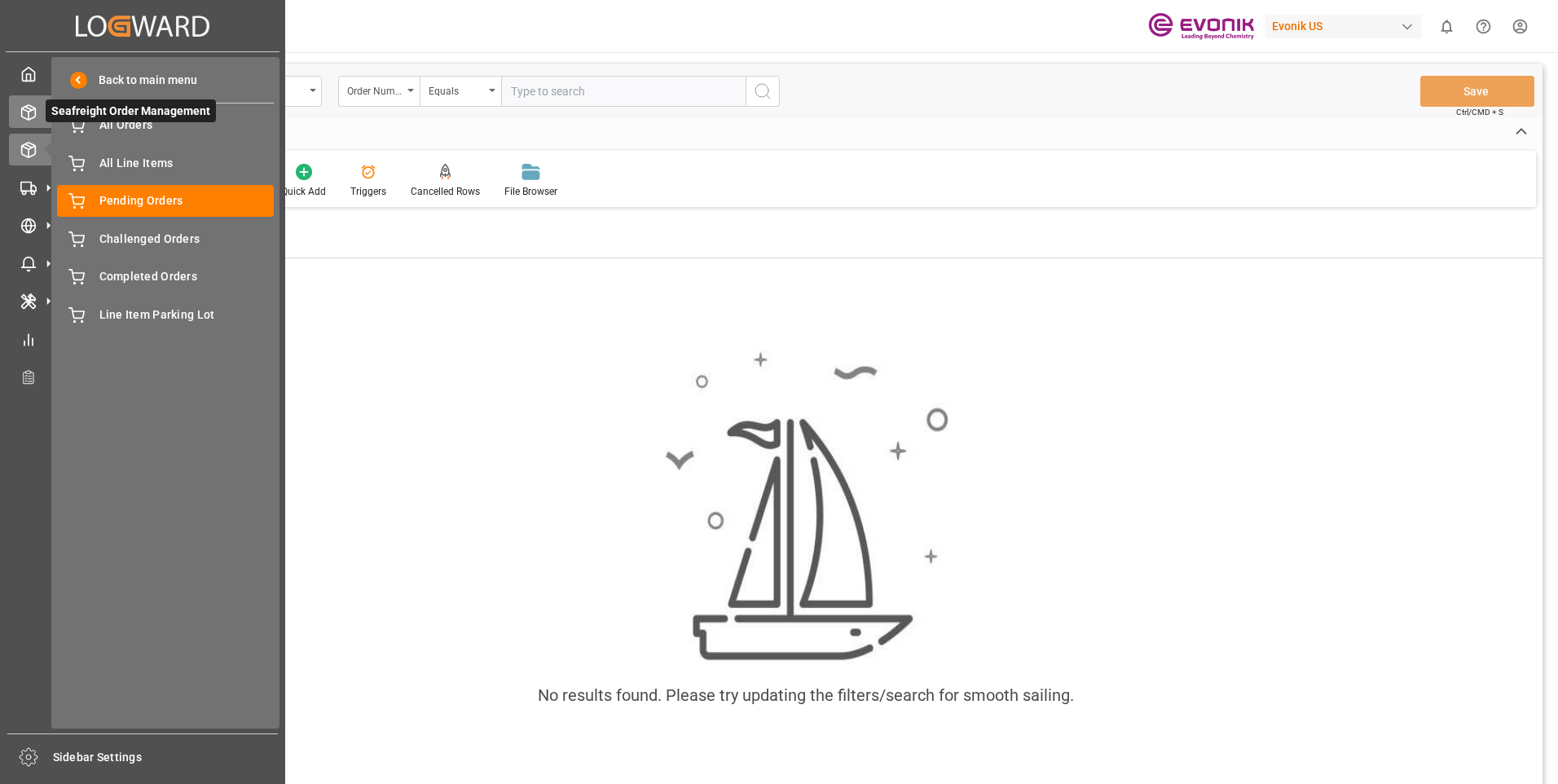
click at [27, 113] on icon at bounding box center [28, 112] width 17 height 16
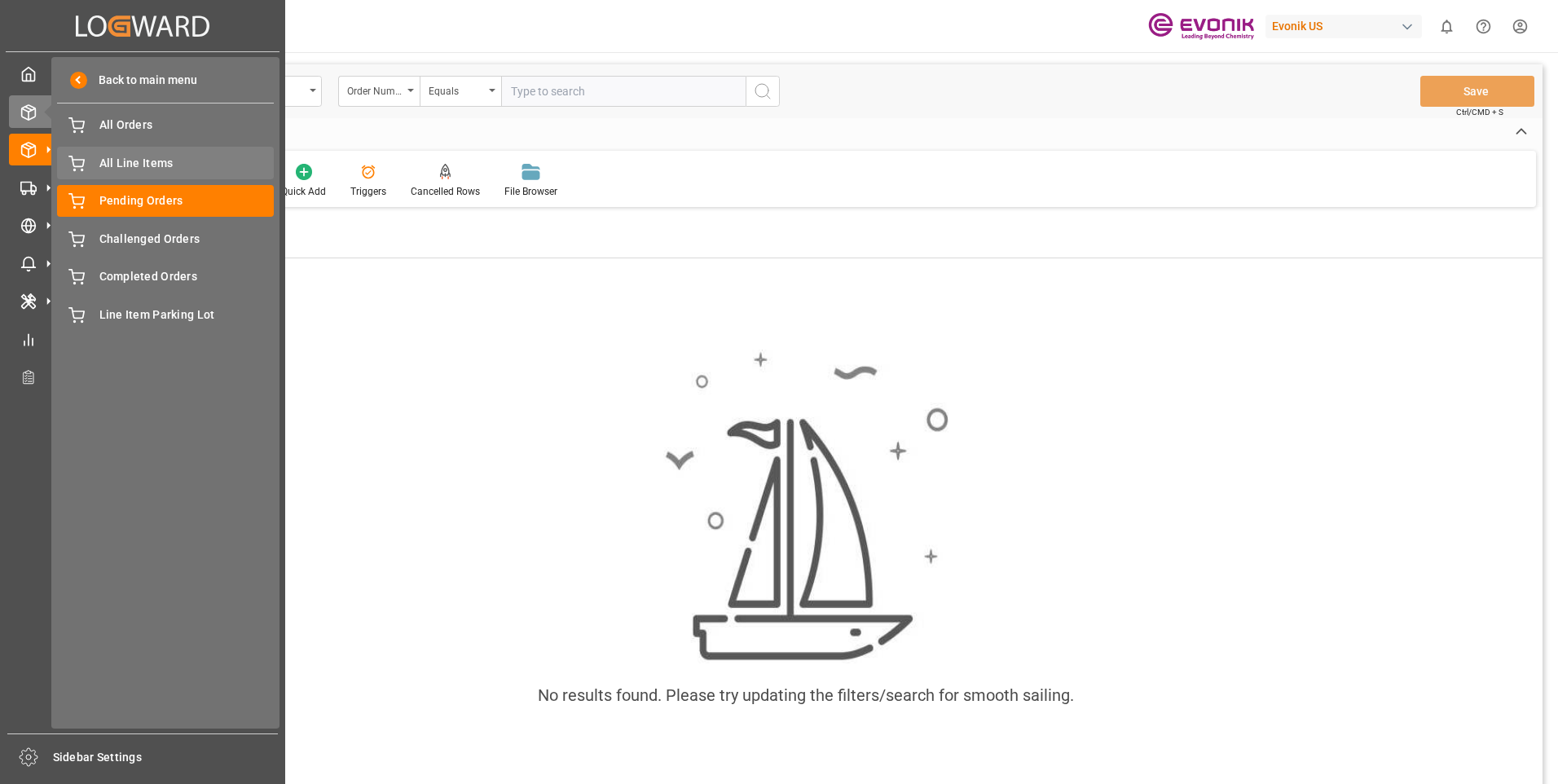
click at [156, 166] on span "All Line Items" at bounding box center [186, 164] width 175 height 17
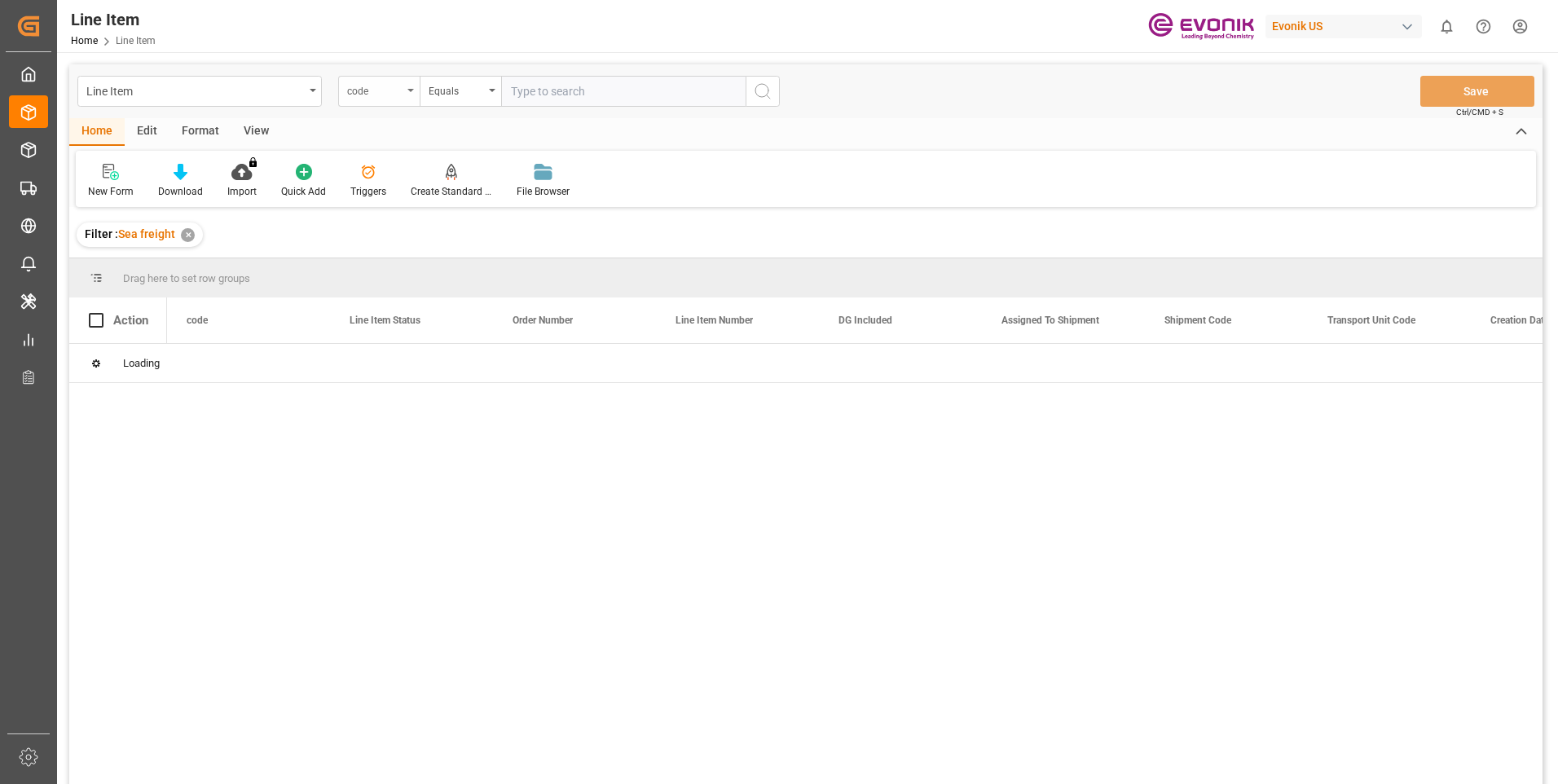
click at [393, 90] on div "code" at bounding box center [375, 88] width 55 height 18
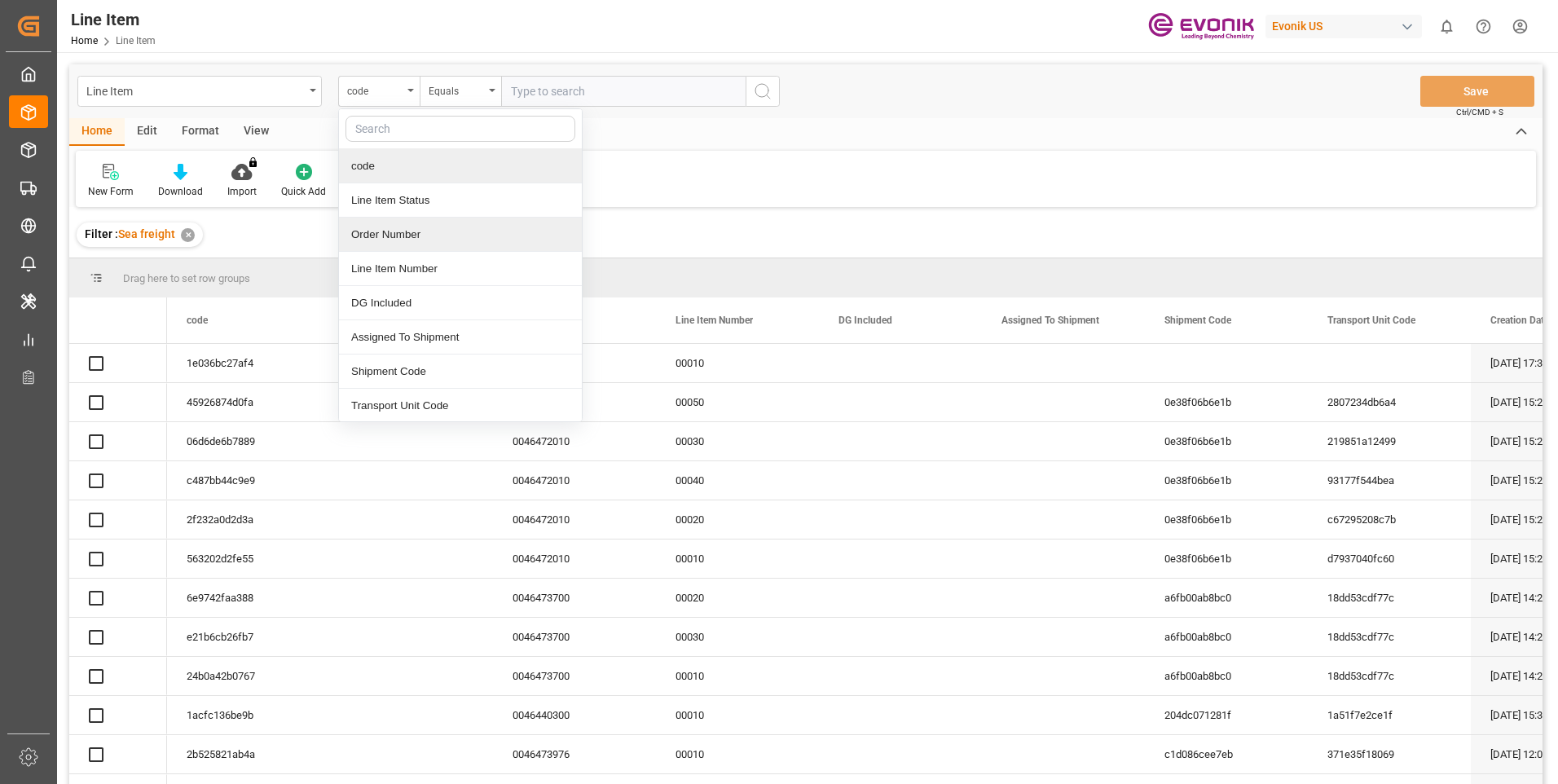
click at [390, 236] on div "Order Number" at bounding box center [460, 234] width 243 height 34
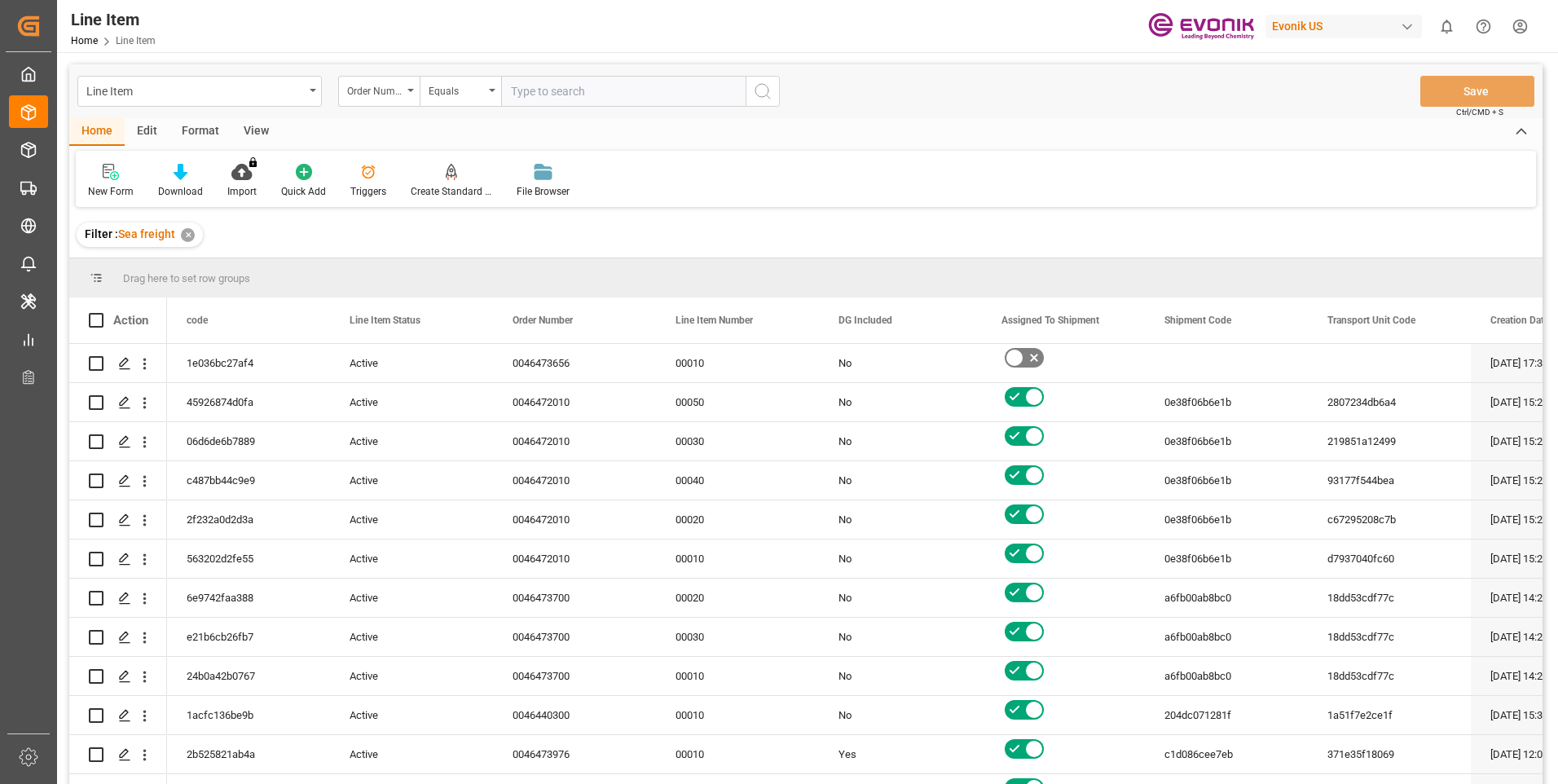
click at [544, 95] on input "text" at bounding box center [623, 91] width 245 height 31
paste input "0046441510"
type input "0046441510"
click at [762, 83] on icon "search button" at bounding box center [763, 91] width 19 height 19
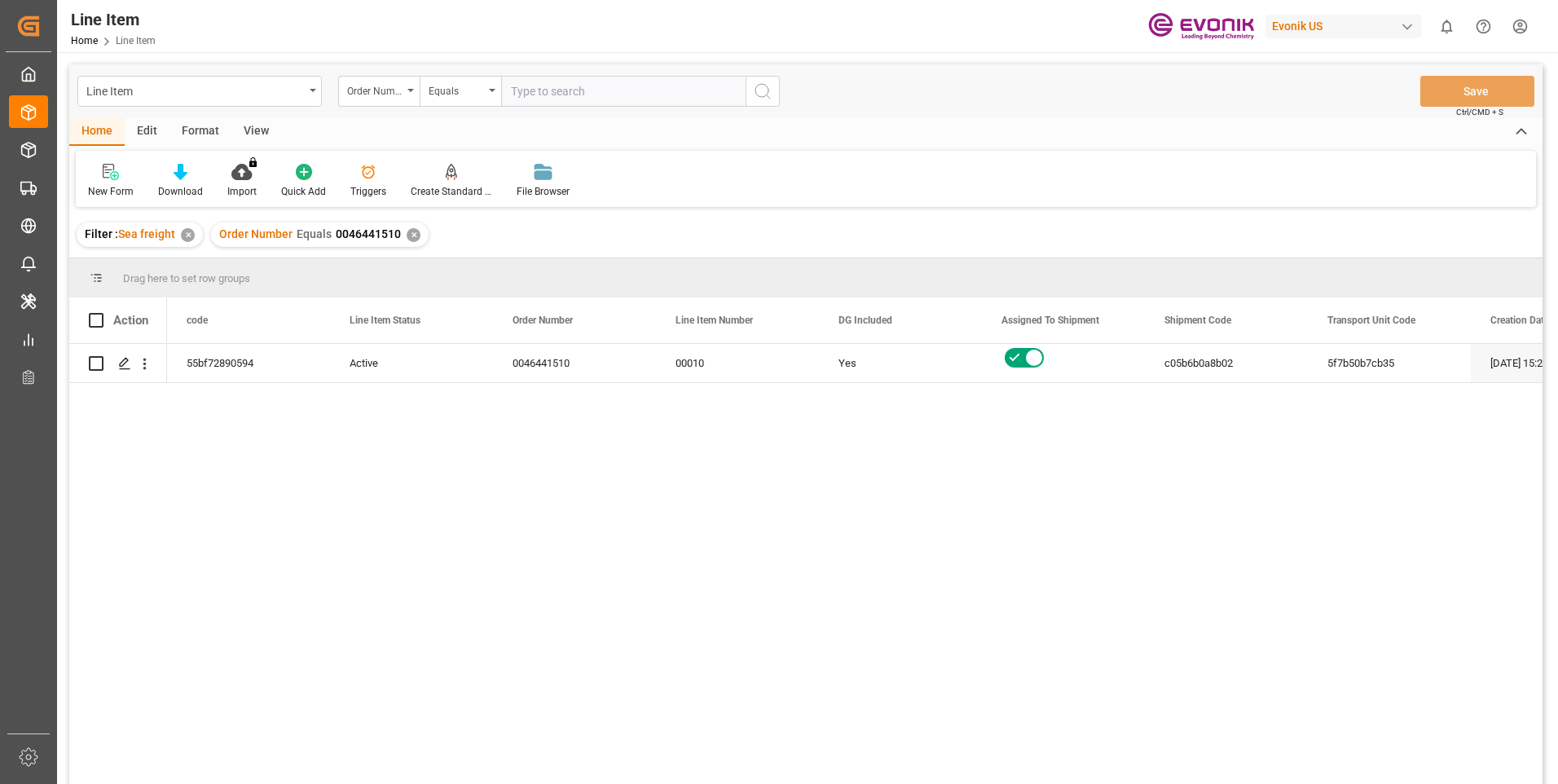
click at [246, 128] on div "View" at bounding box center [255, 132] width 50 height 28
click at [187, 180] on div "Standard Templates" at bounding box center [184, 180] width 106 height 36
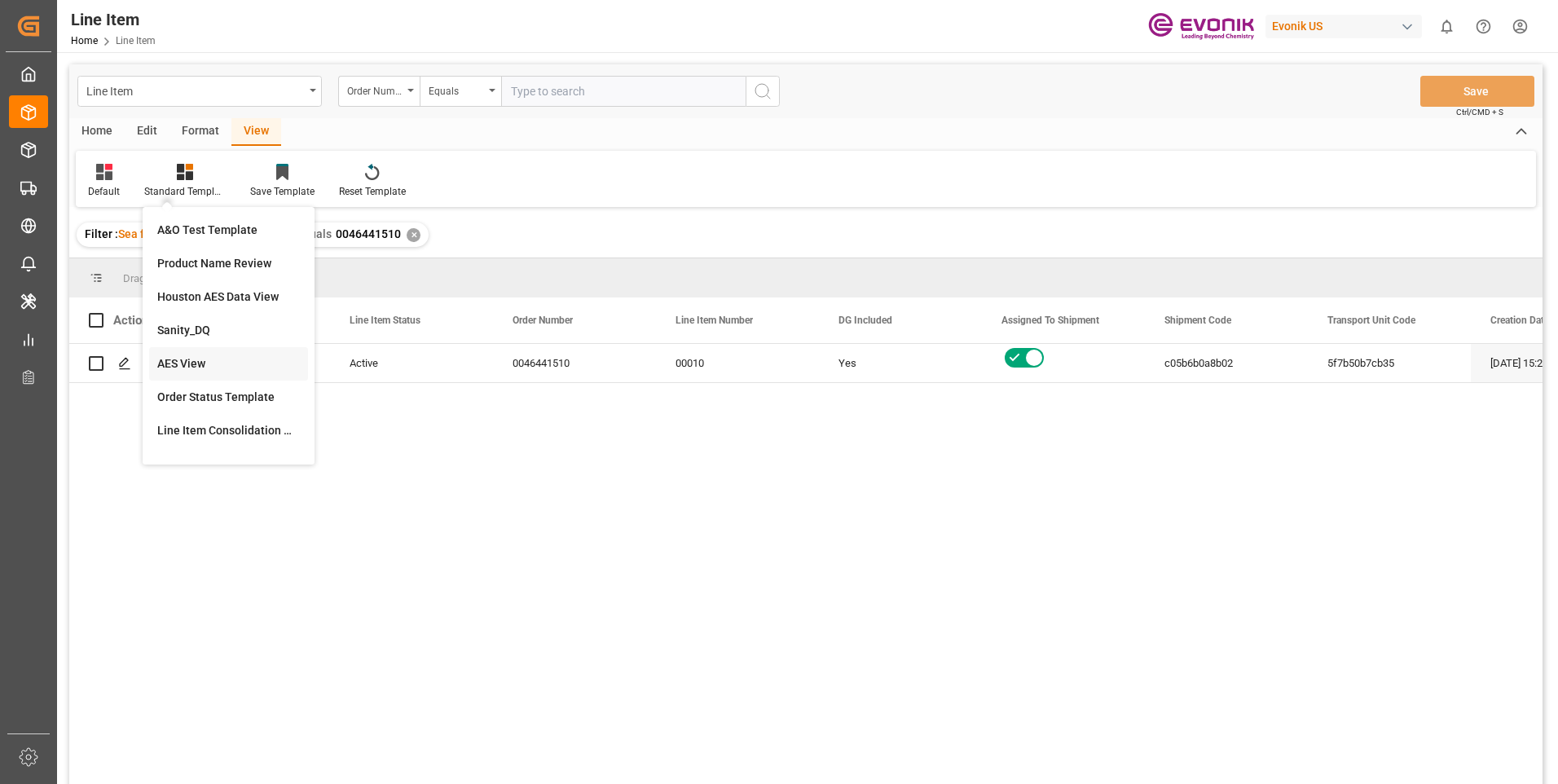
click at [165, 359] on div "AES View" at bounding box center [228, 364] width 143 height 17
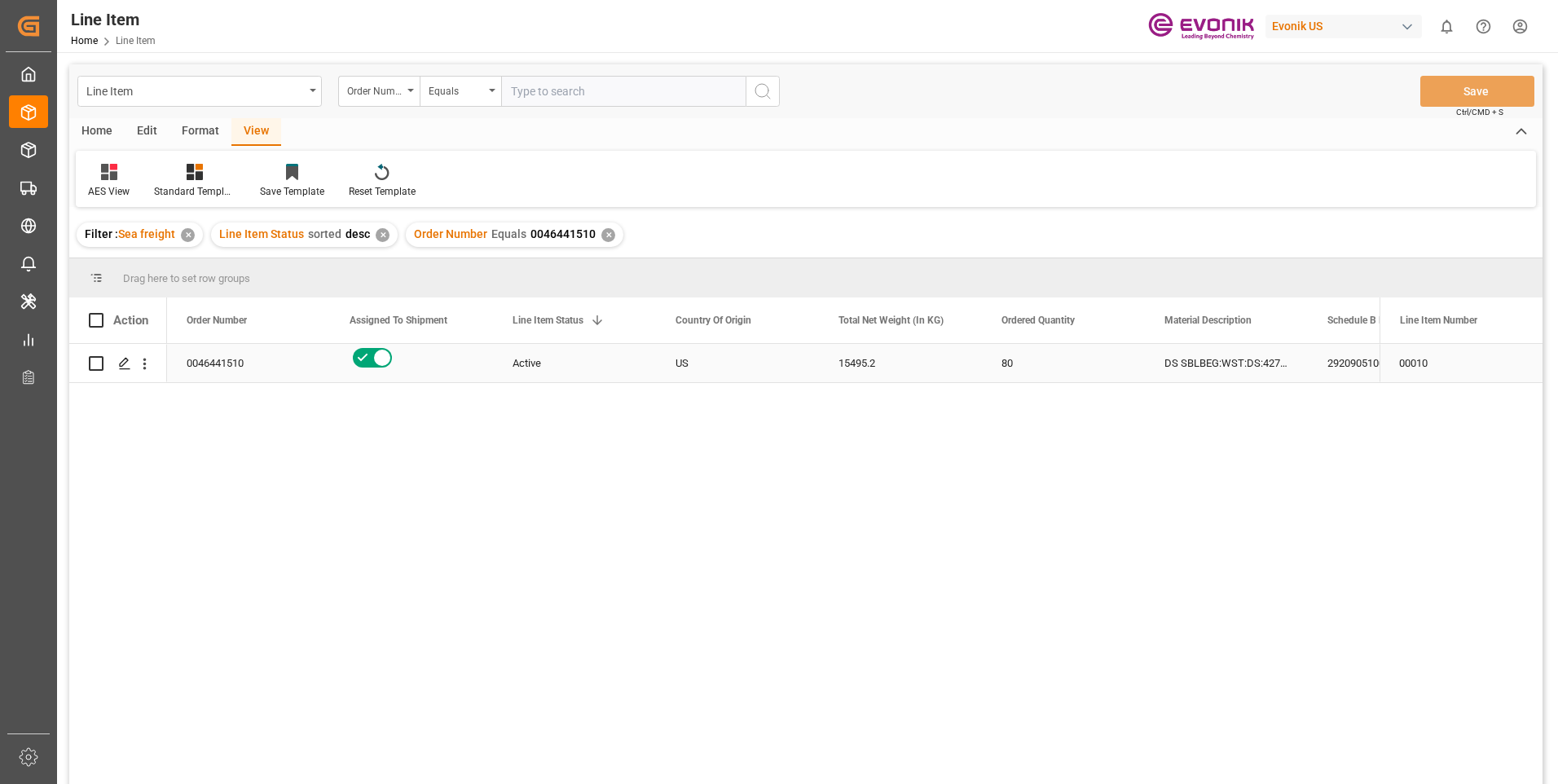
click at [871, 372] on div "15495.2" at bounding box center [901, 362] width 163 height 38
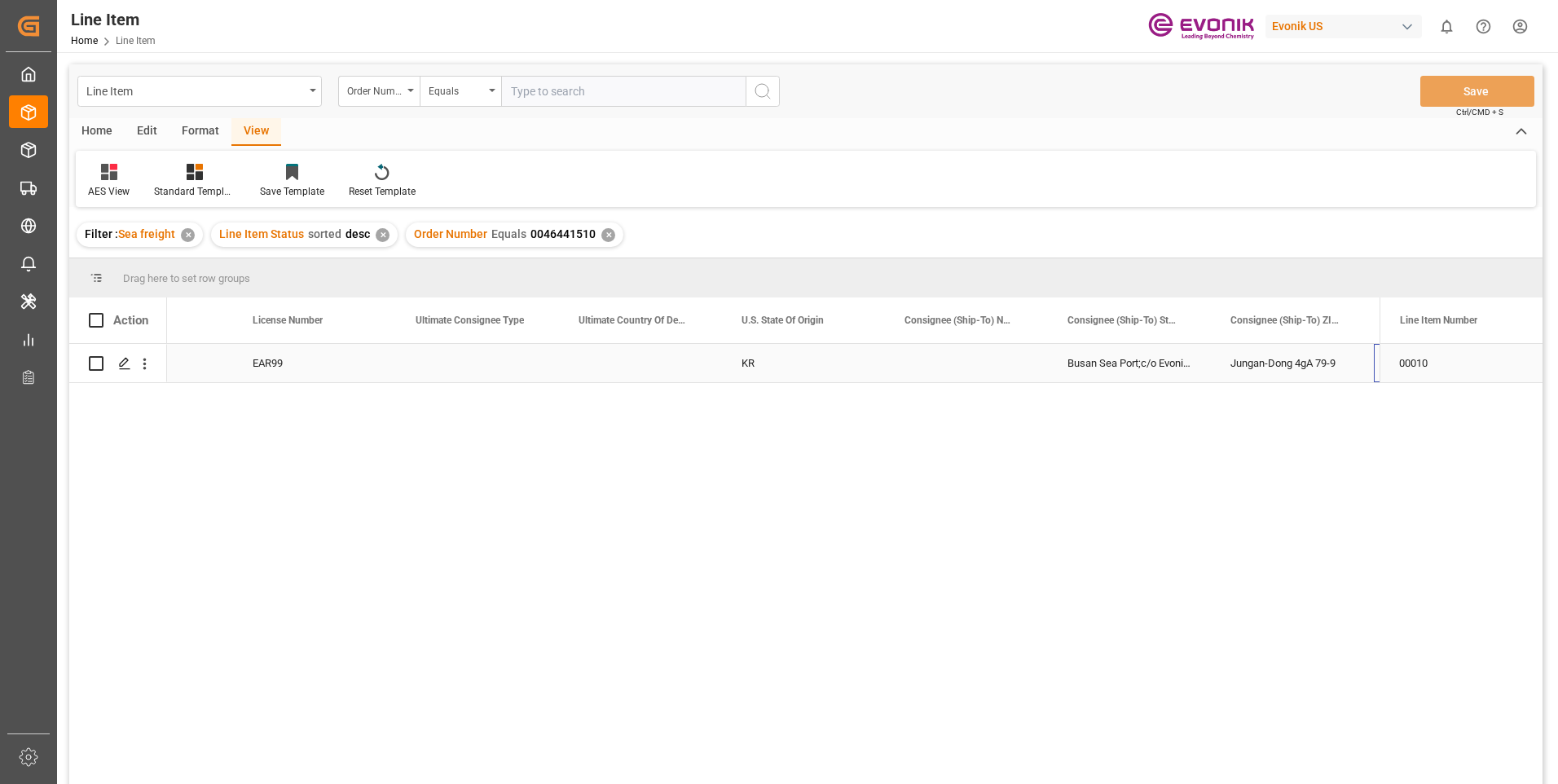
scroll to position [0, 1727]
click at [962, 360] on div "Busan Sea Port;c/o Evonik Korea Ltd." at bounding box center [967, 362] width 163 height 38
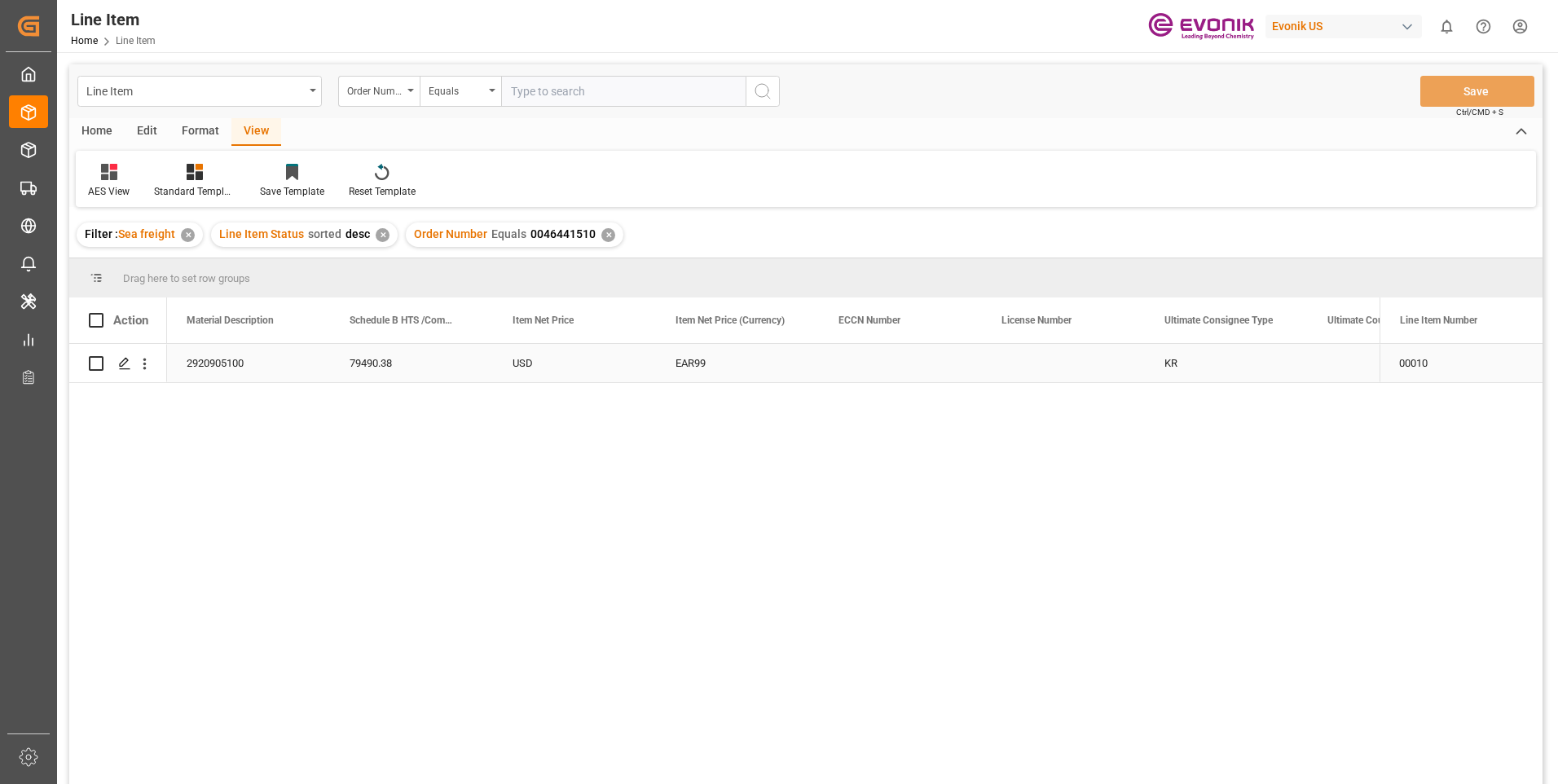
scroll to position [0, 0]
click at [561, 358] on div "2920905100" at bounding box center [575, 362] width 163 height 38
click at [856, 358] on div "USD" at bounding box center [901, 362] width 163 height 38
click at [536, 351] on div "15495.2" at bounding box center [575, 362] width 163 height 38
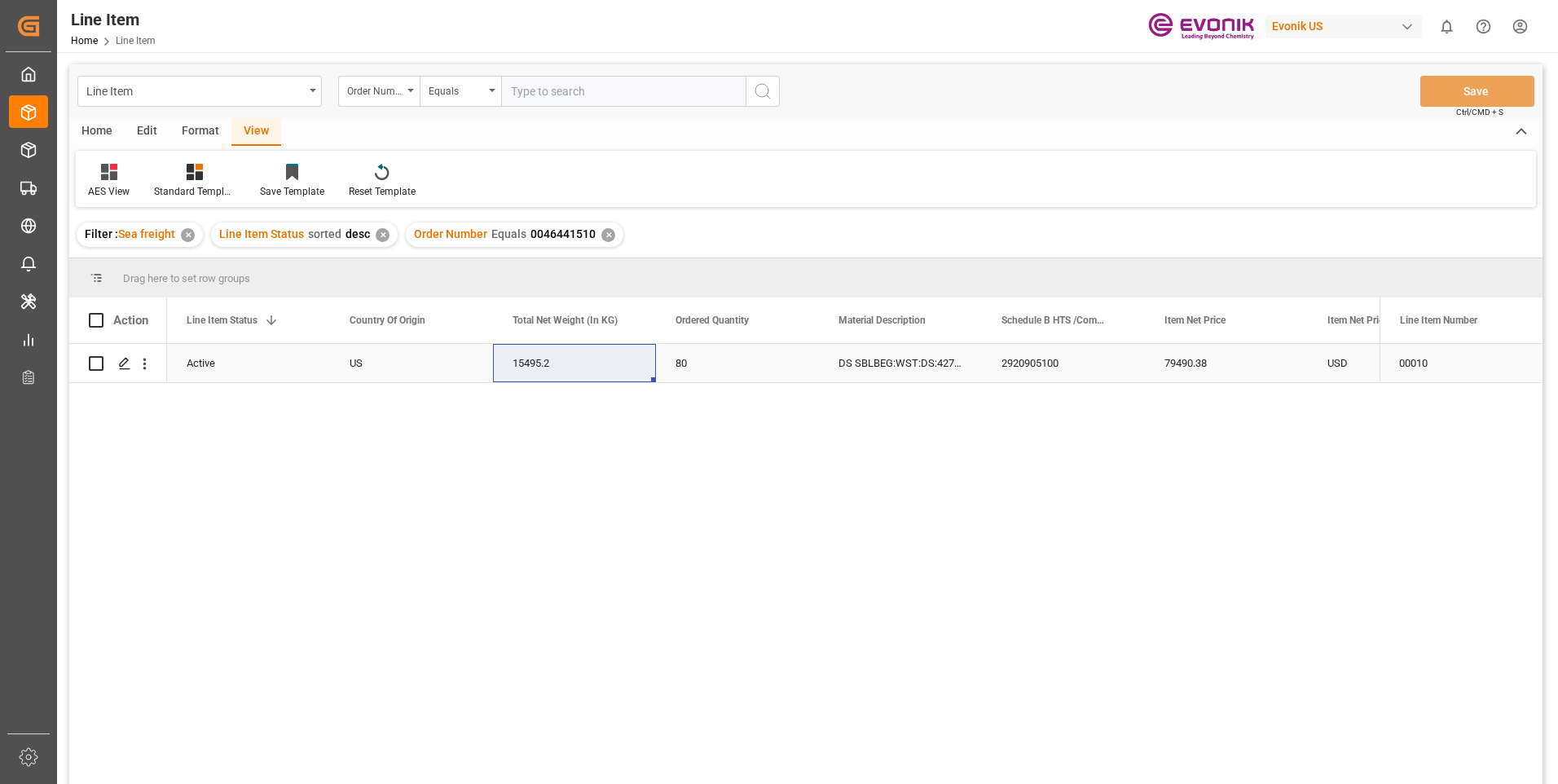
click at [1176, 371] on div "79490.38" at bounding box center [1227, 362] width 163 height 38
click at [545, 96] on input "text" at bounding box center [623, 91] width 245 height 31
paste input "0046461046"
type input "0046461046"
click at [766, 82] on icon "search button" at bounding box center [763, 91] width 19 height 19
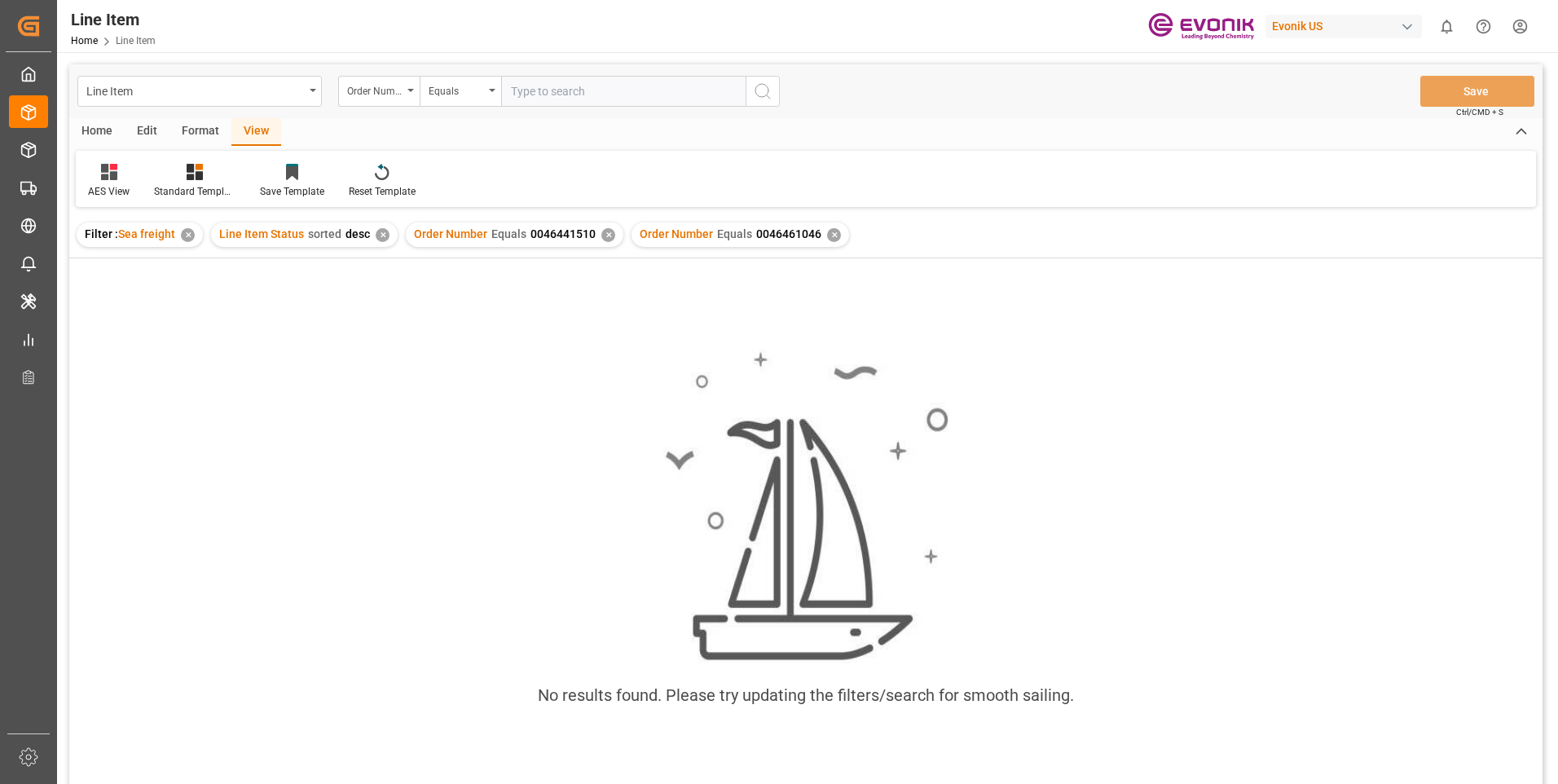
click at [607, 234] on div "✕" at bounding box center [609, 235] width 14 height 14
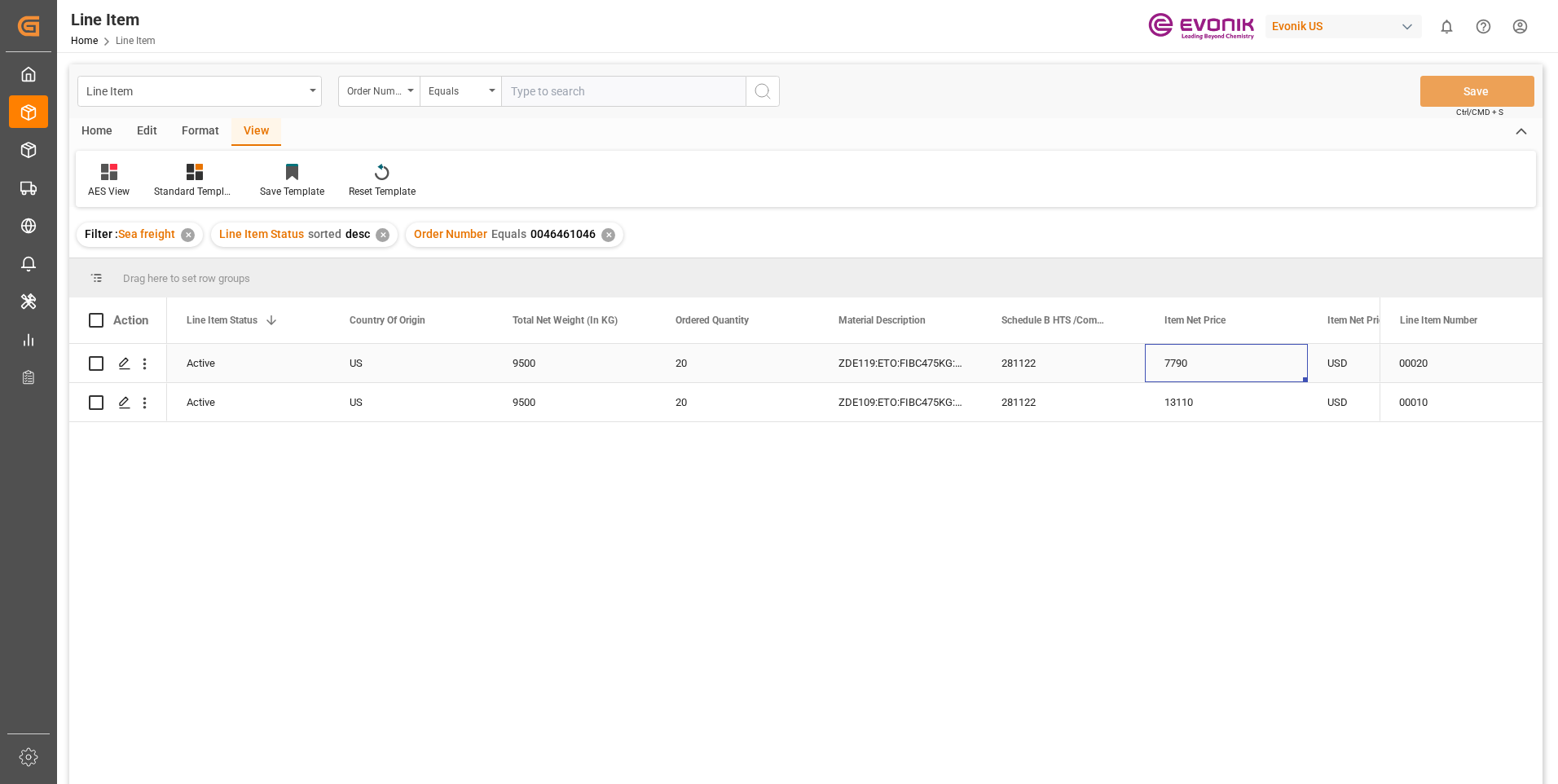
click at [1207, 365] on div "7790" at bounding box center [1227, 362] width 163 height 38
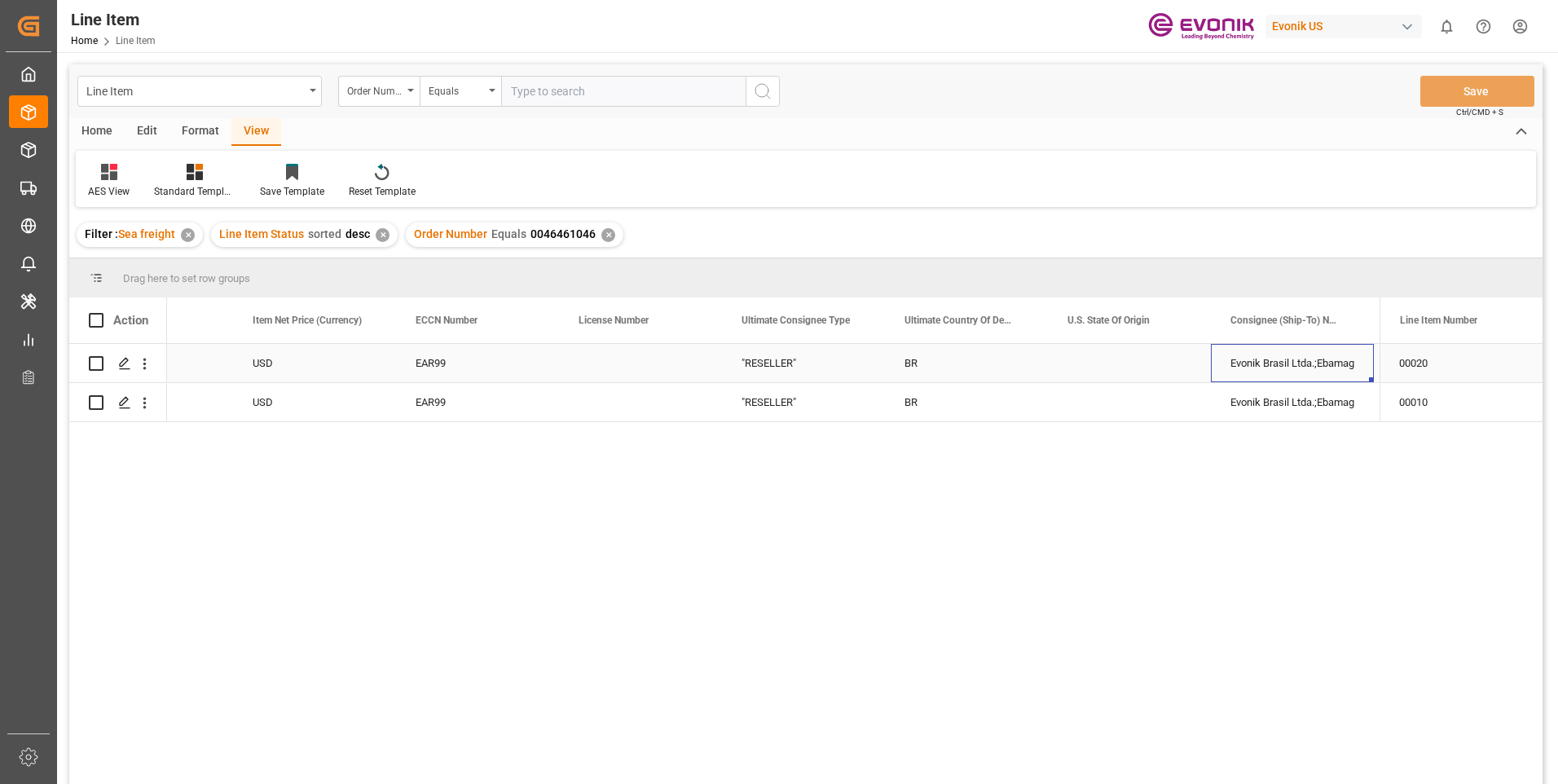
scroll to position [0, 1564]
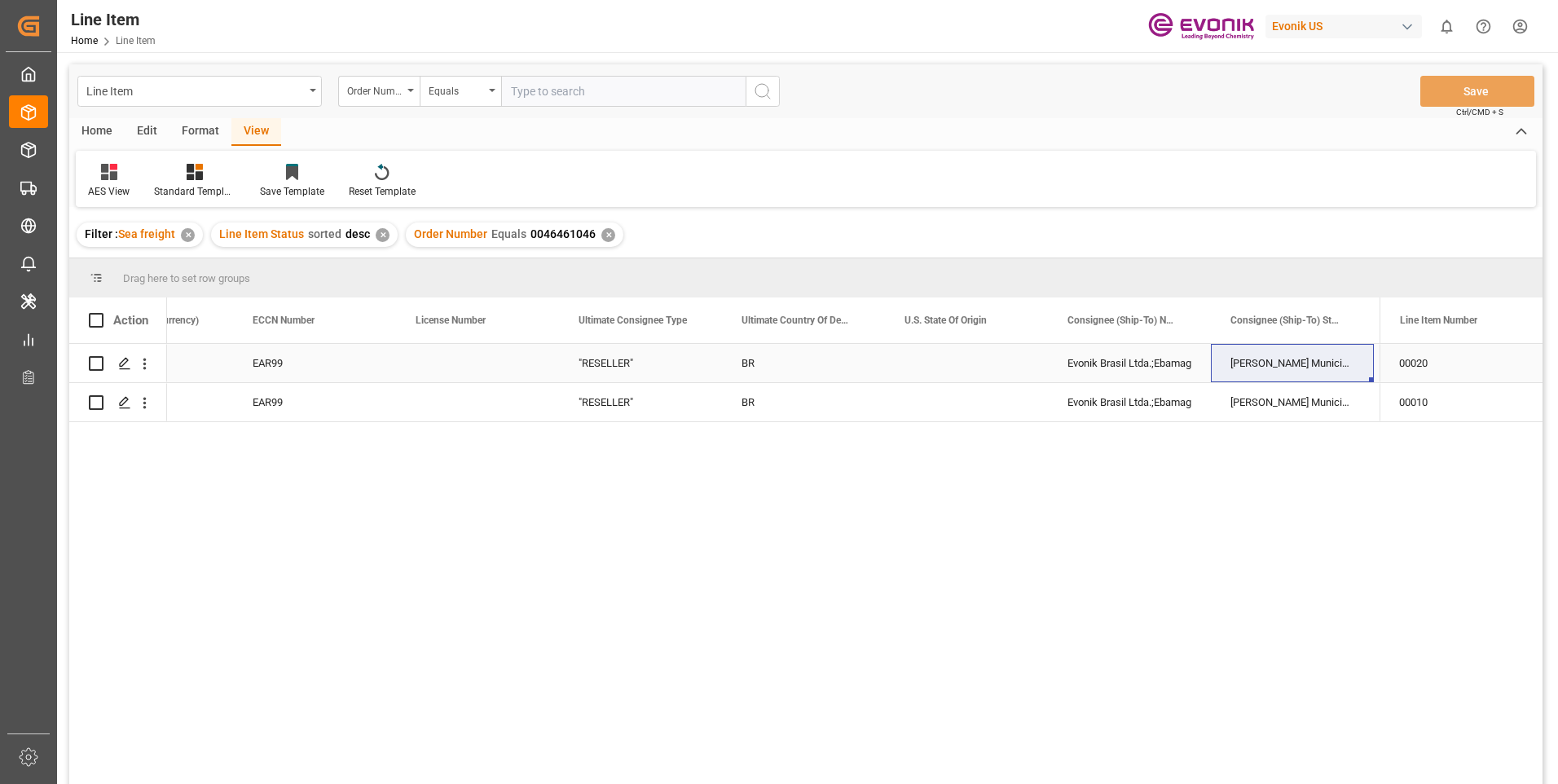
click at [277, 360] on div "EAR99" at bounding box center [315, 363] width 124 height 38
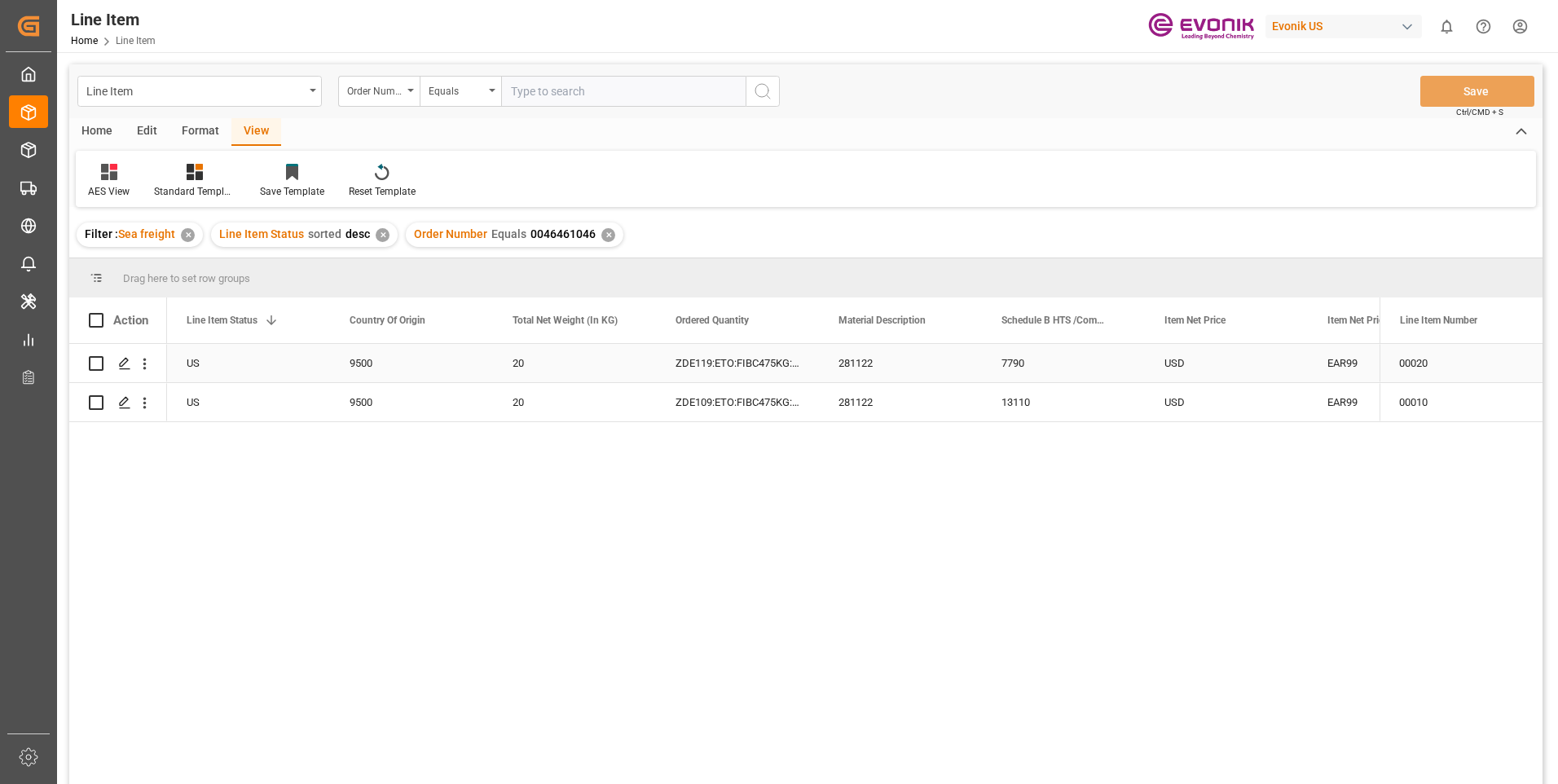
scroll to position [0, 163]
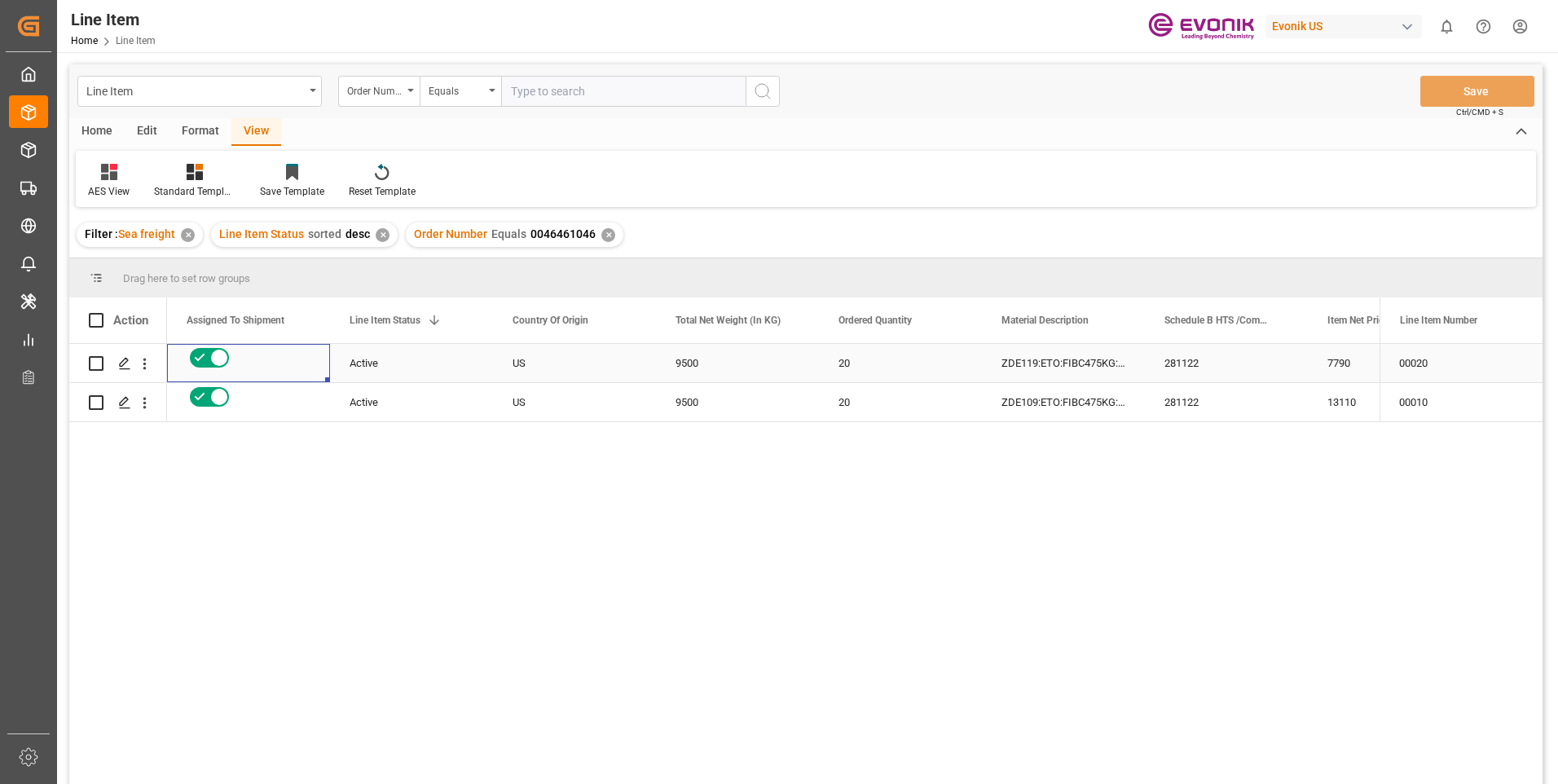
click at [698, 372] on div "9500" at bounding box center [738, 362] width 163 height 38
click at [728, 373] on div "9500" at bounding box center [738, 362] width 163 height 38
click at [1172, 371] on div "281122" at bounding box center [1227, 362] width 163 height 38
click at [1333, 377] on div "7790" at bounding box center [1389, 362] width 163 height 38
click at [704, 399] on div "9500" at bounding box center [738, 402] width 163 height 38
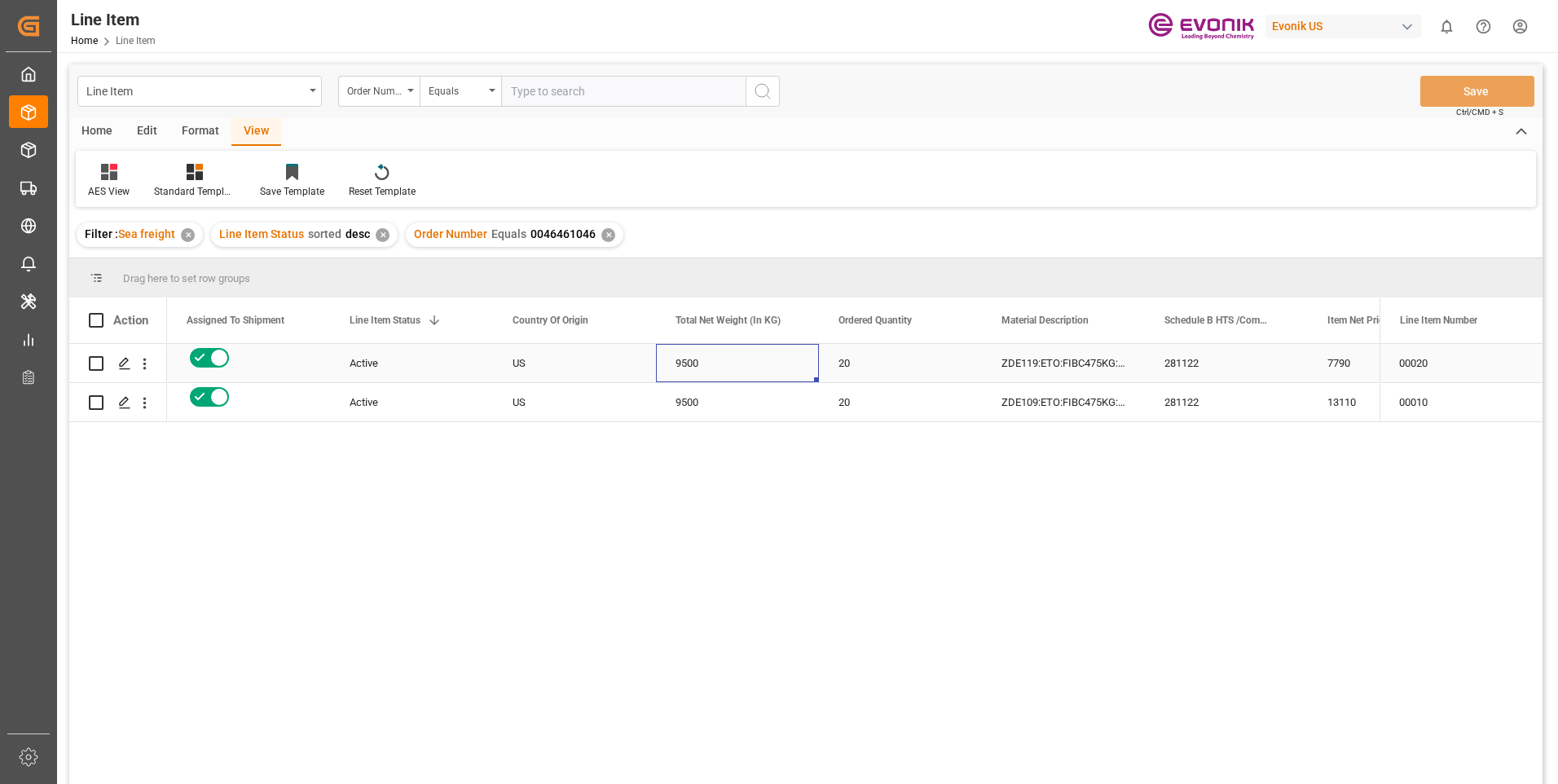
click at [730, 362] on div "9500" at bounding box center [738, 362] width 163 height 38
click at [730, 398] on div "9500" at bounding box center [738, 402] width 163 height 38
click at [1353, 415] on div "13110" at bounding box center [1389, 402] width 163 height 38
click at [531, 531] on div "7790 USD 281122 ZDE119:ETO:FIBC475KG:950PL:I2:P 20 9500 US Active 0046461046 13…" at bounding box center [773, 569] width 1212 height 450
click at [556, 83] on input "text" at bounding box center [623, 91] width 245 height 31
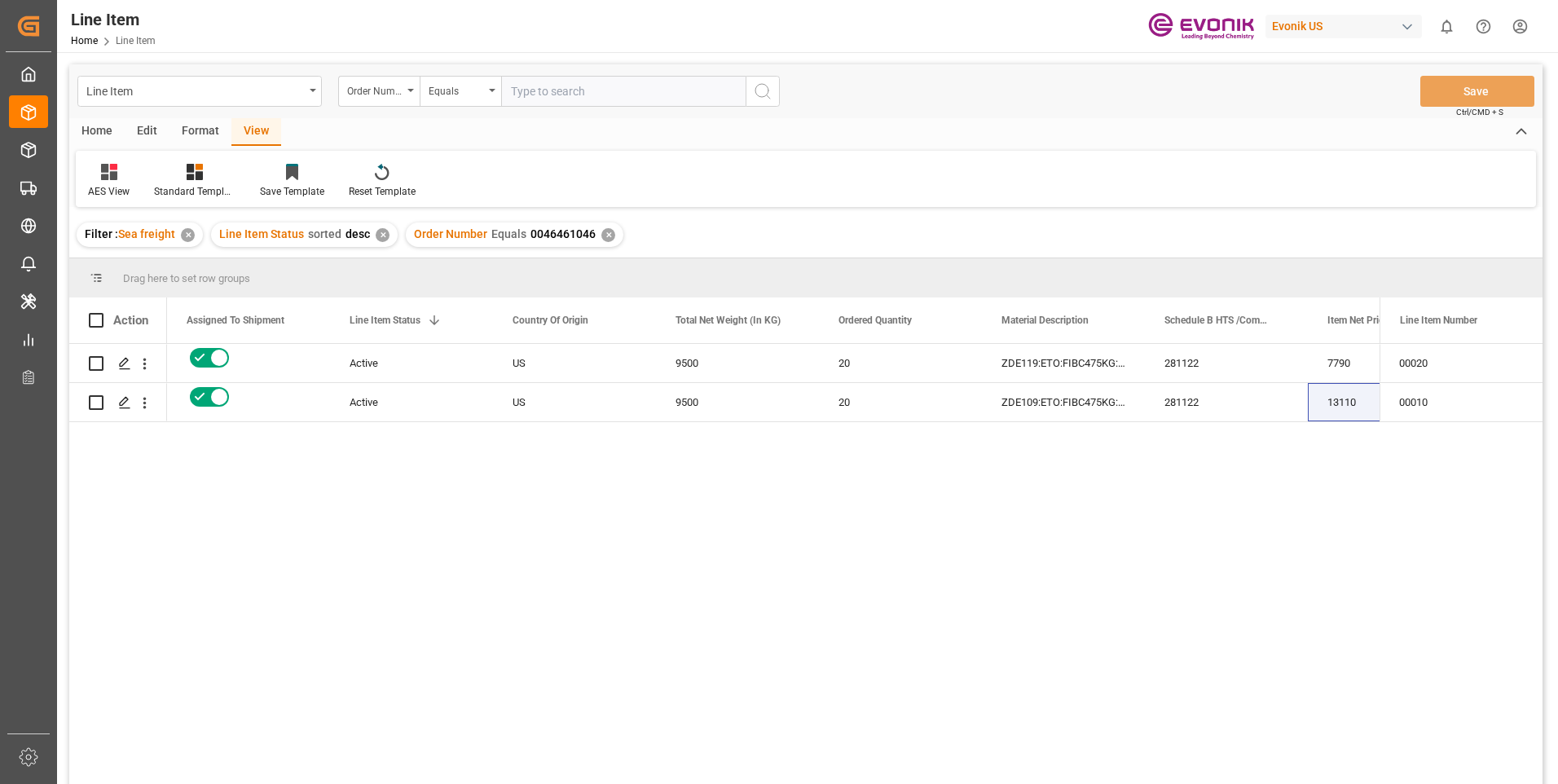
paste input "0046441510"
type input "0046441510"
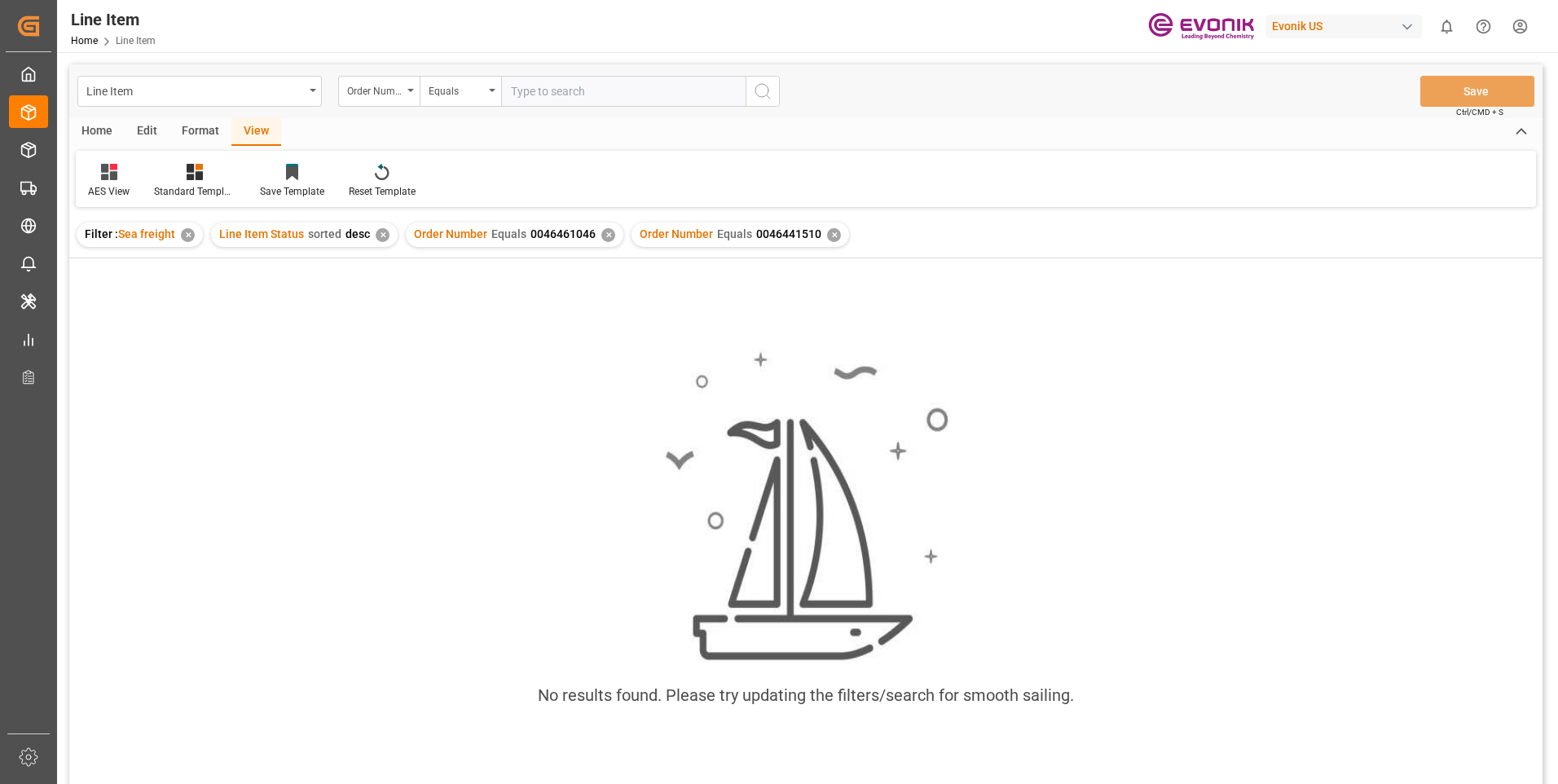
click at [605, 232] on div "✕" at bounding box center [609, 235] width 14 height 14
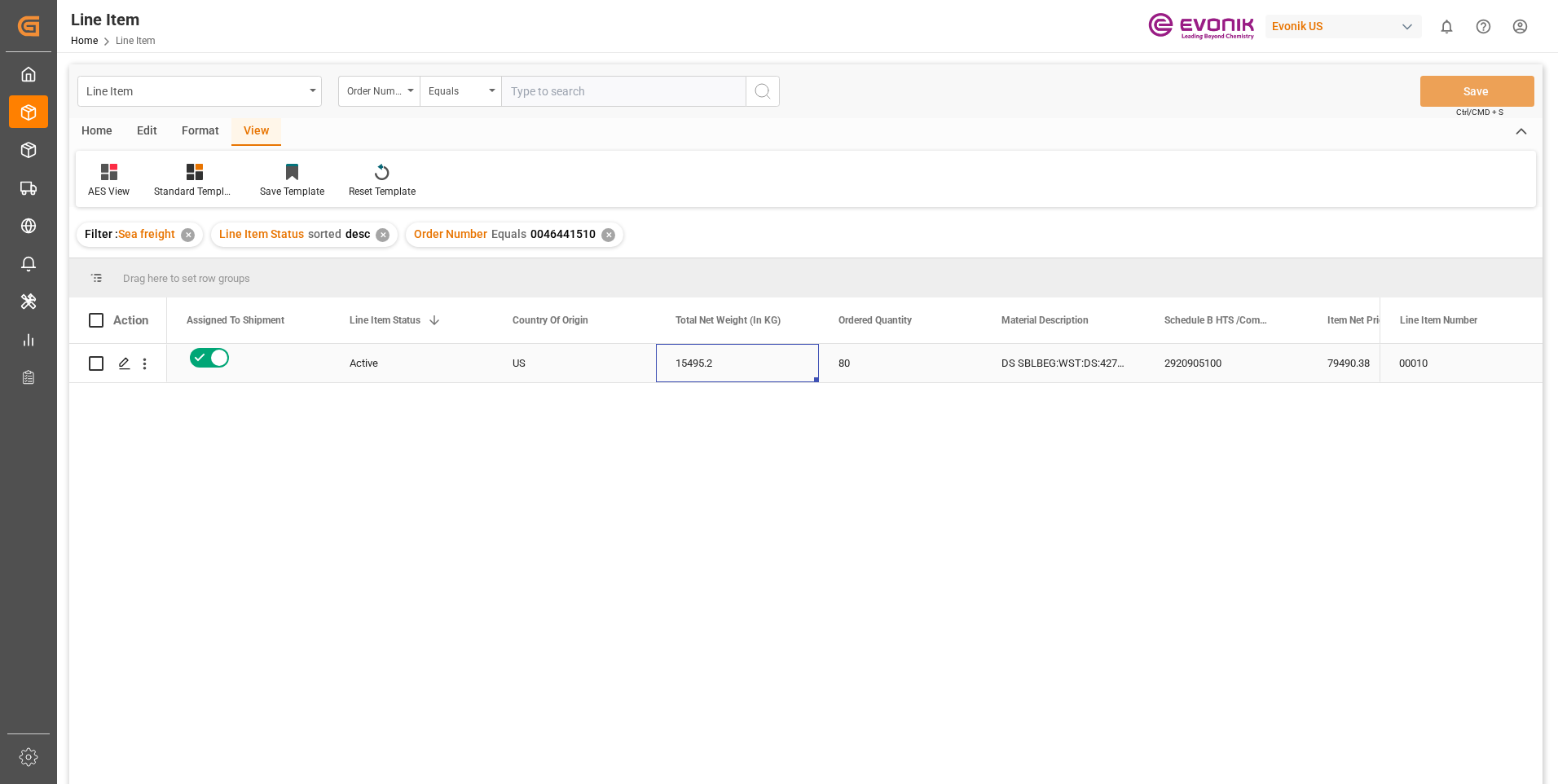
click at [707, 363] on div "15495.2" at bounding box center [738, 362] width 163 height 38
click at [1358, 355] on div "79490.38" at bounding box center [1389, 362] width 163 height 38
click at [587, 90] on input "text" at bounding box center [623, 91] width 245 height 31
paste input "0046467752"
type input "0046467752"
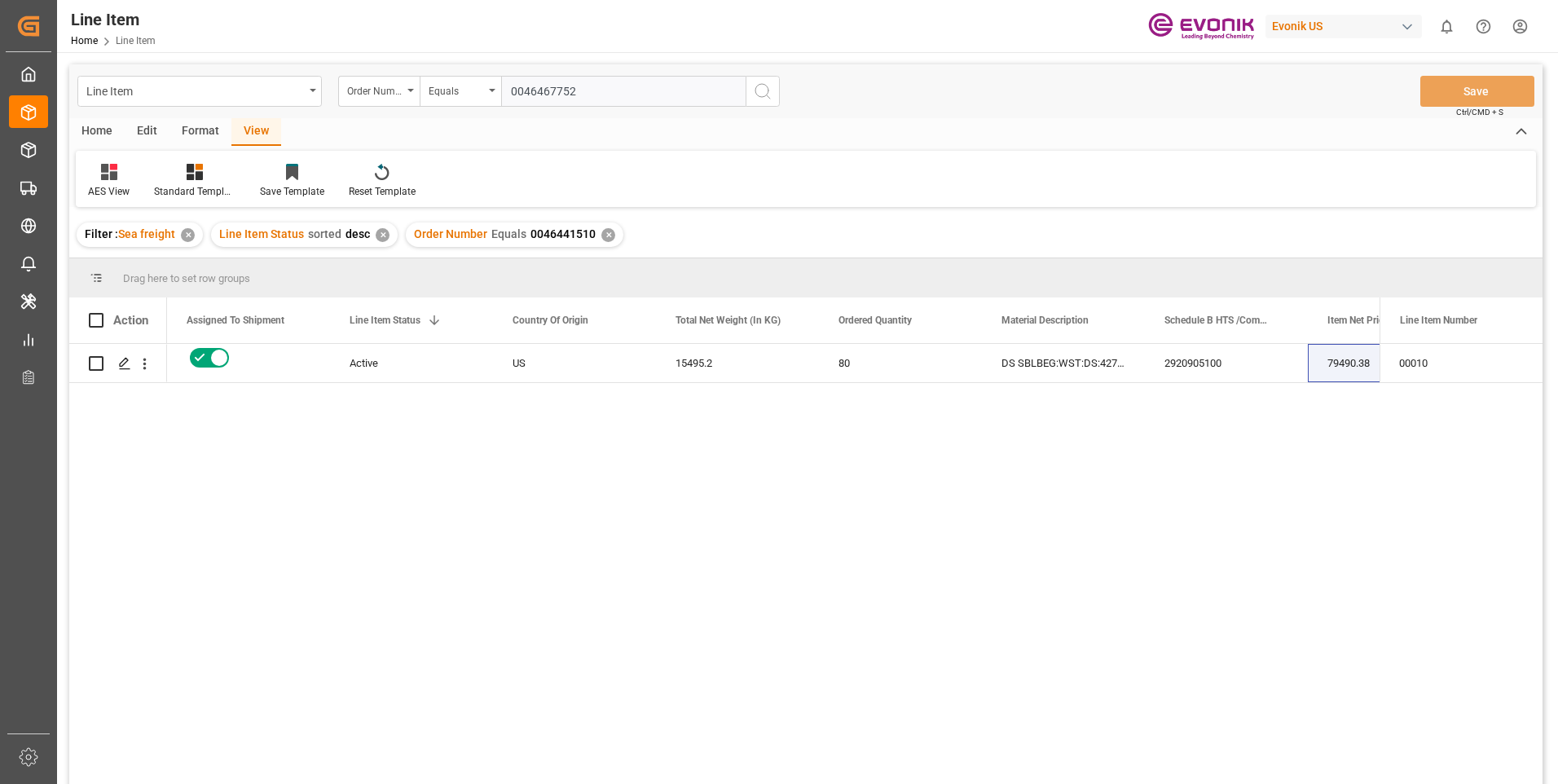
click at [769, 98] on icon "search button" at bounding box center [763, 91] width 19 height 19
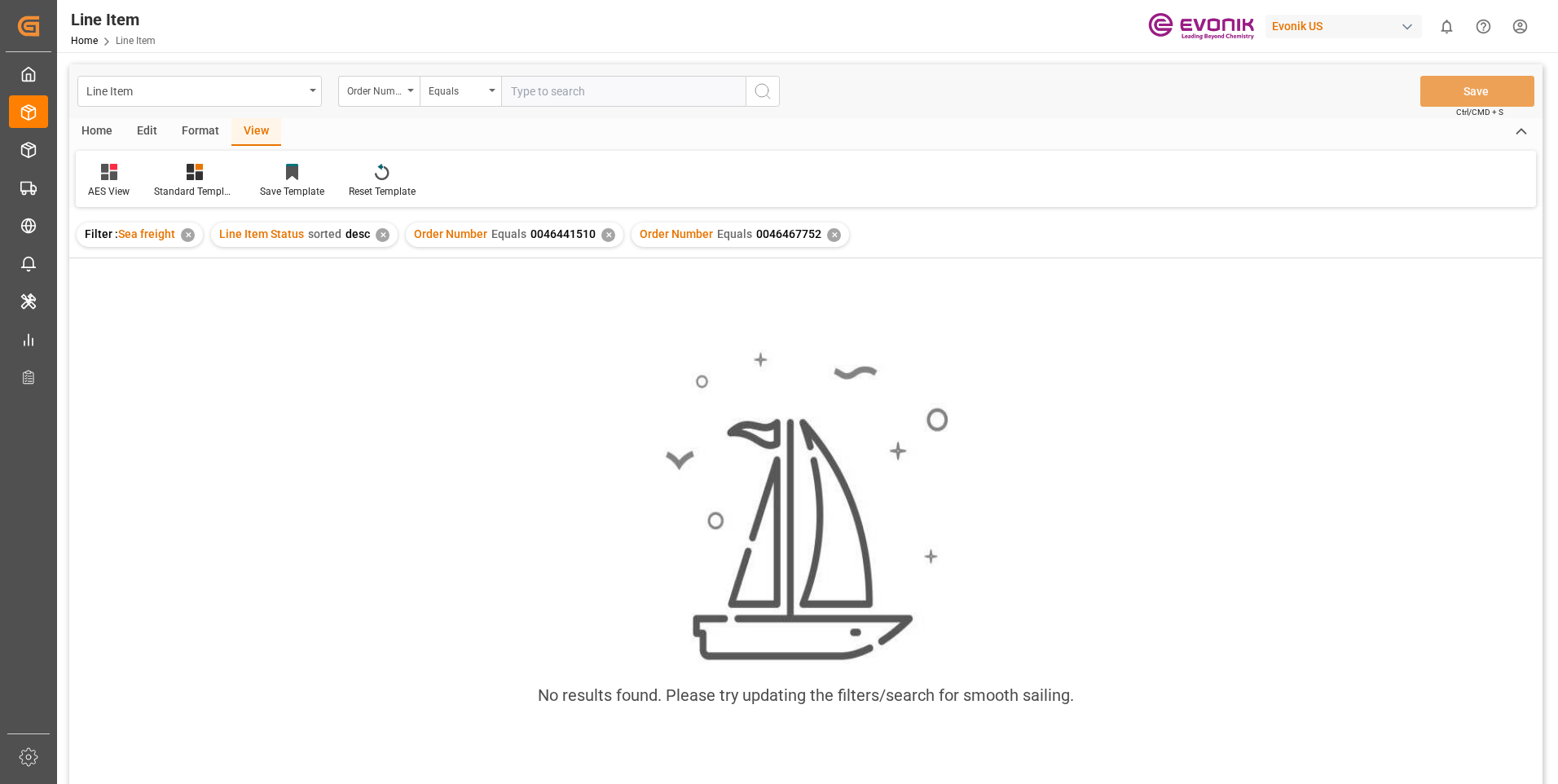
click at [603, 236] on div "✕" at bounding box center [609, 235] width 14 height 14
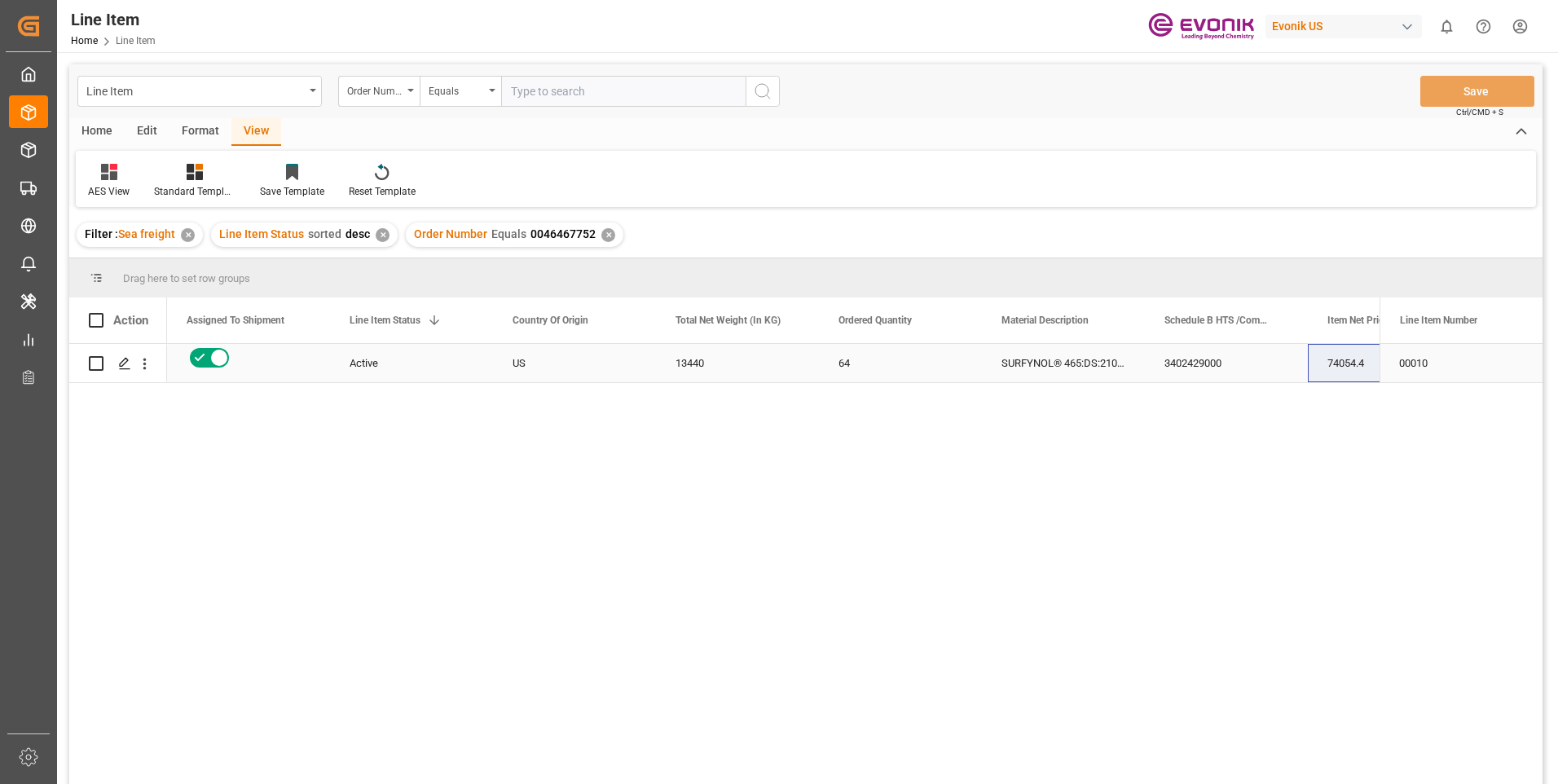
click at [1094, 362] on div "SURFYNOL® 465:DS:210:P:35" at bounding box center [1064, 362] width 163 height 38
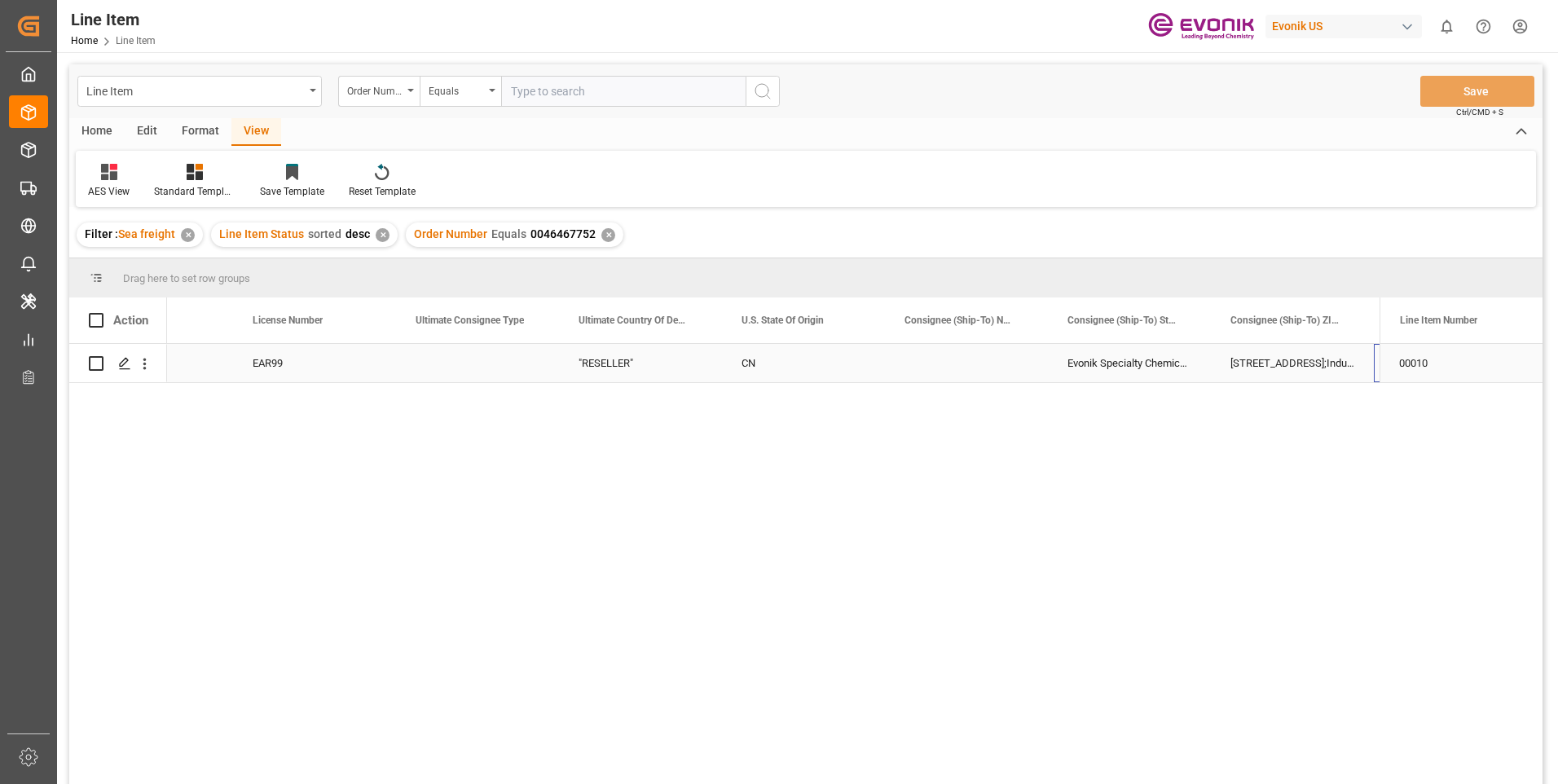
scroll to position [0, 1727]
click at [500, 361] on div ""RESELLER"" at bounding box center [478, 362] width 163 height 38
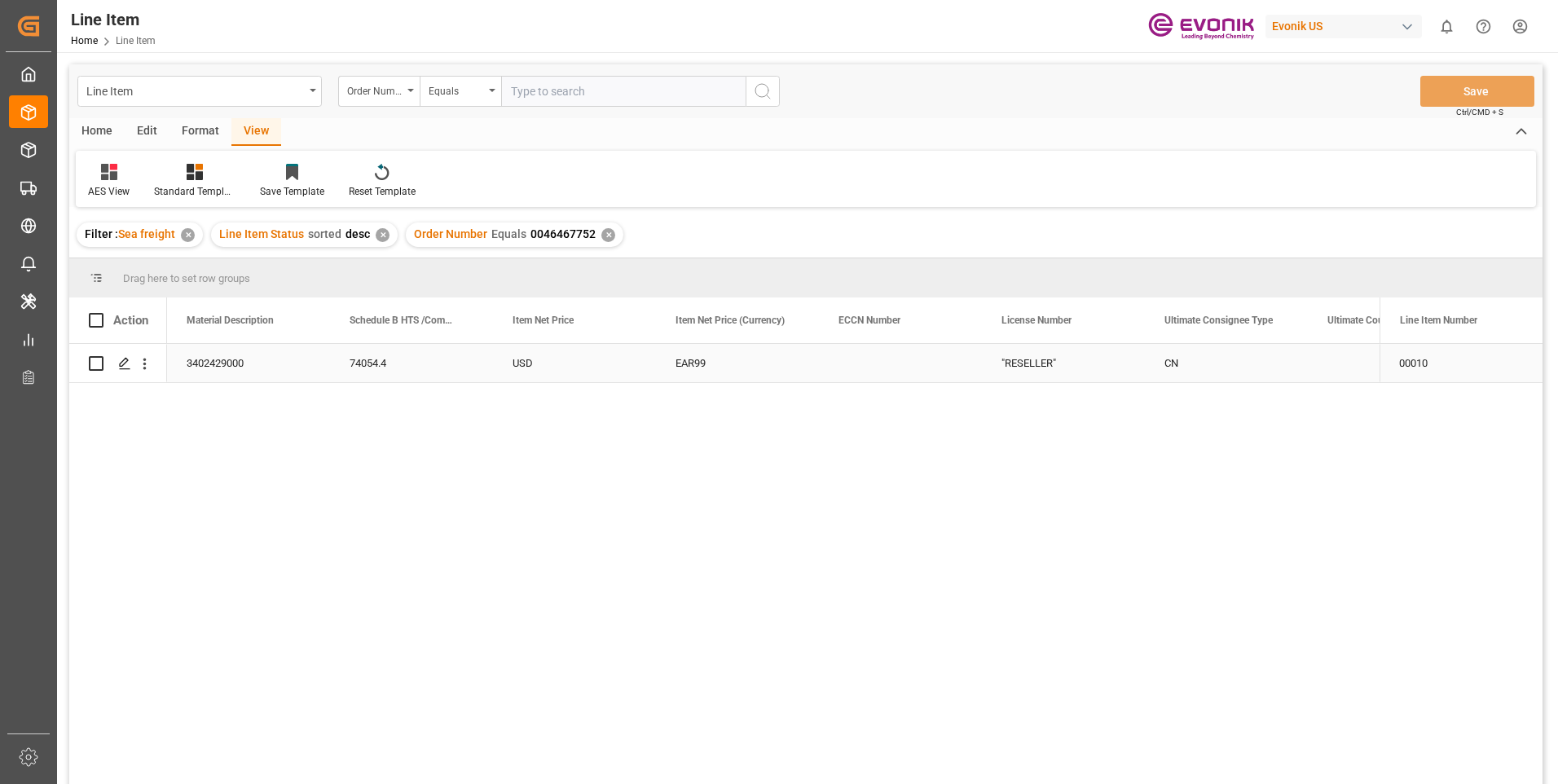
scroll to position [0, 815]
click at [514, 361] on div "3402429000" at bounding box center [575, 362] width 163 height 38
click at [226, 358] on div "64" at bounding box center [249, 362] width 163 height 38
click at [364, 370] on div "13440" at bounding box center [412, 362] width 163 height 38
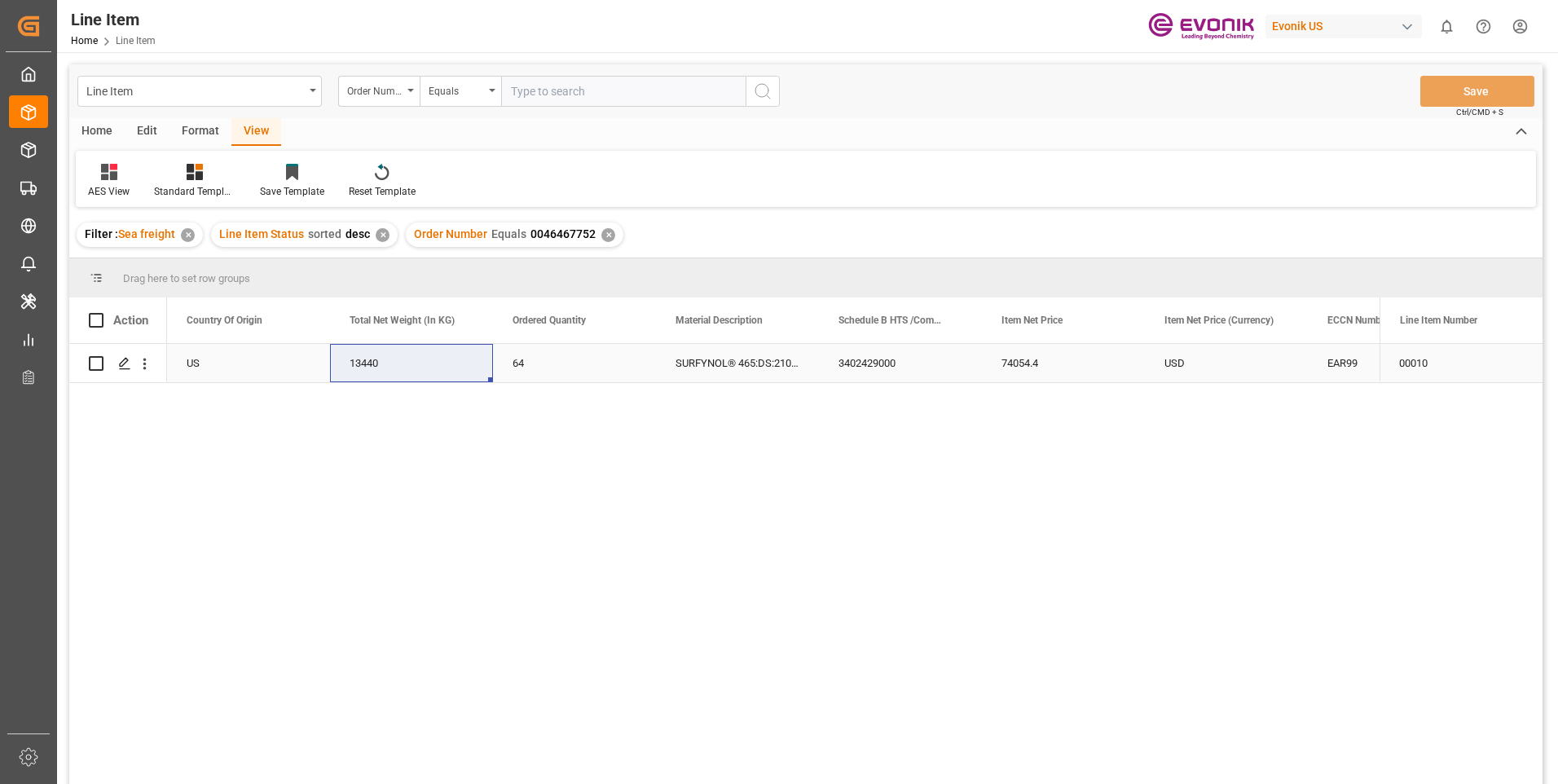
click at [1026, 364] on div "74054.4" at bounding box center [1064, 362] width 163 height 38
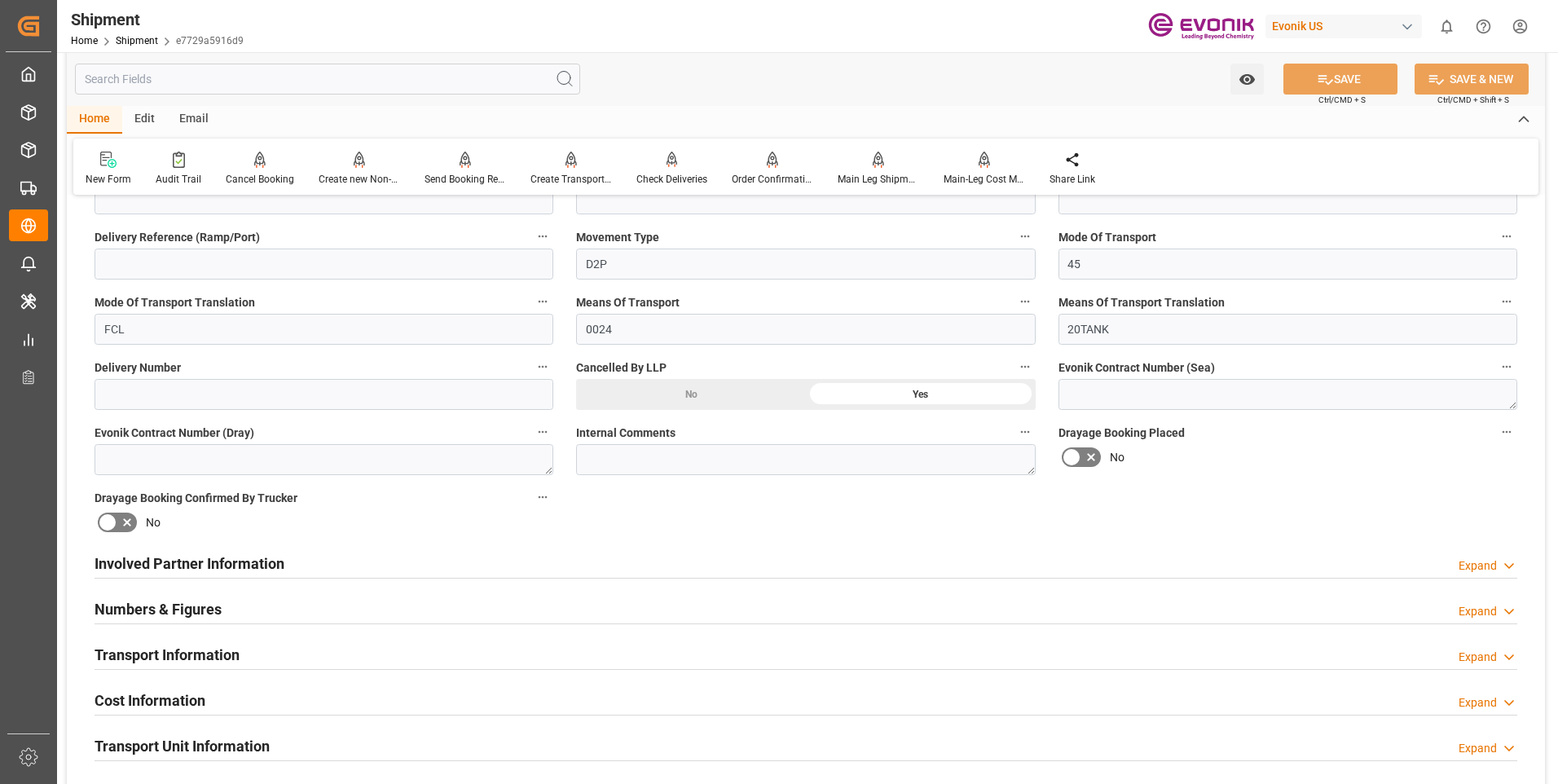
scroll to position [652, 0]
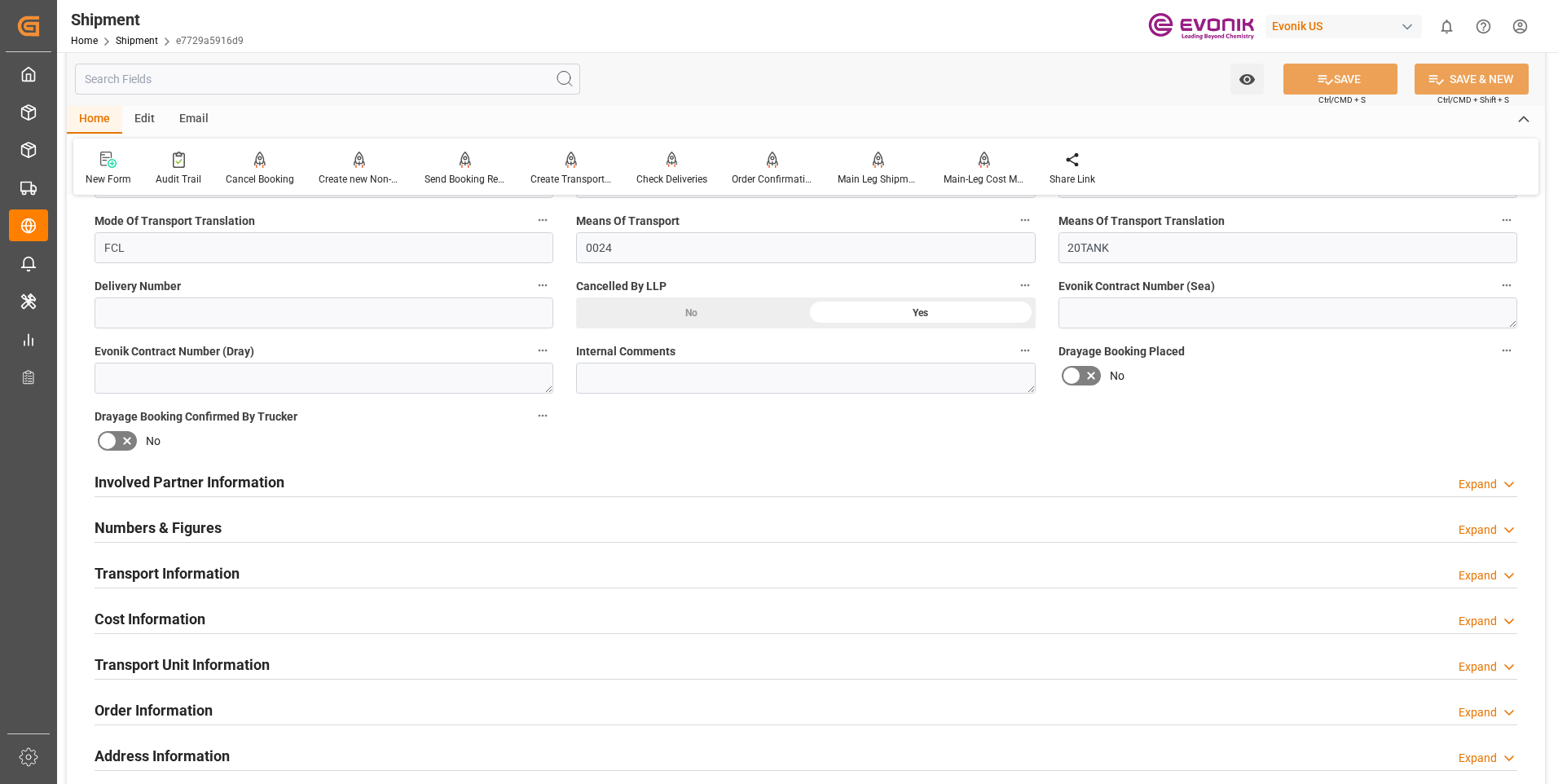
click at [174, 576] on h2 "Transport Information" at bounding box center [166, 572] width 145 height 22
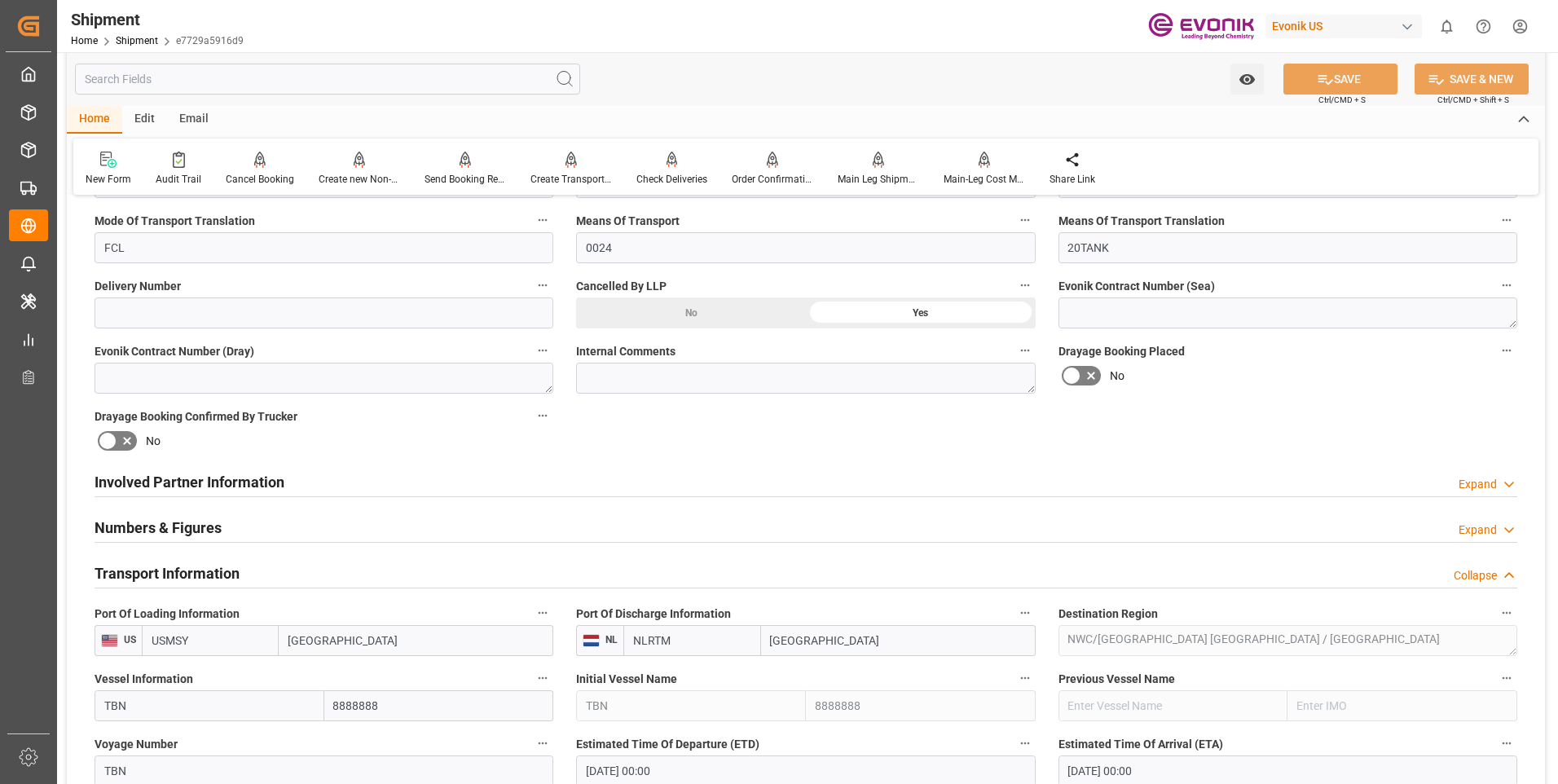
scroll to position [734, 0]
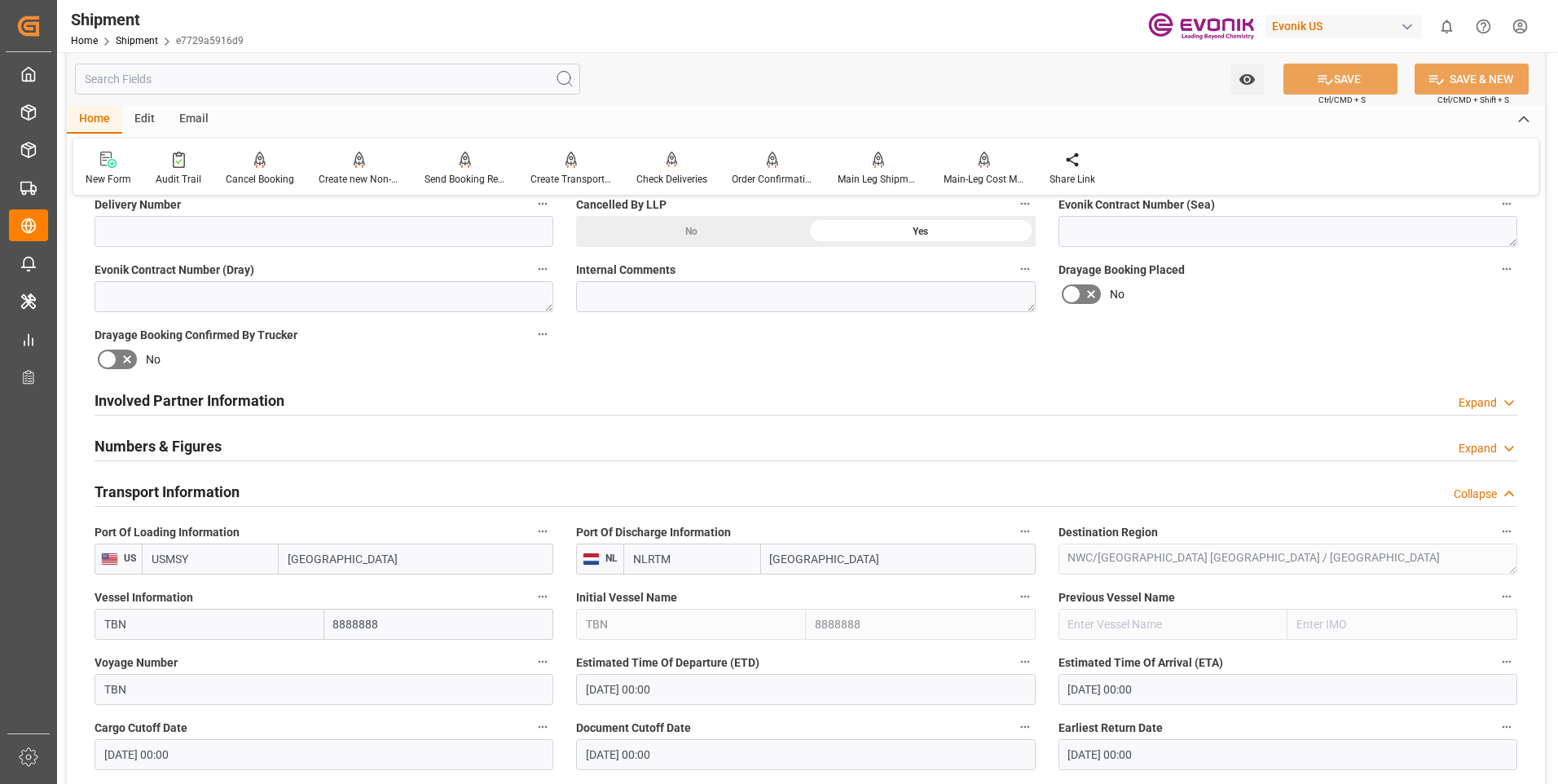
click at [187, 490] on h2 "Transport Information" at bounding box center [166, 491] width 145 height 22
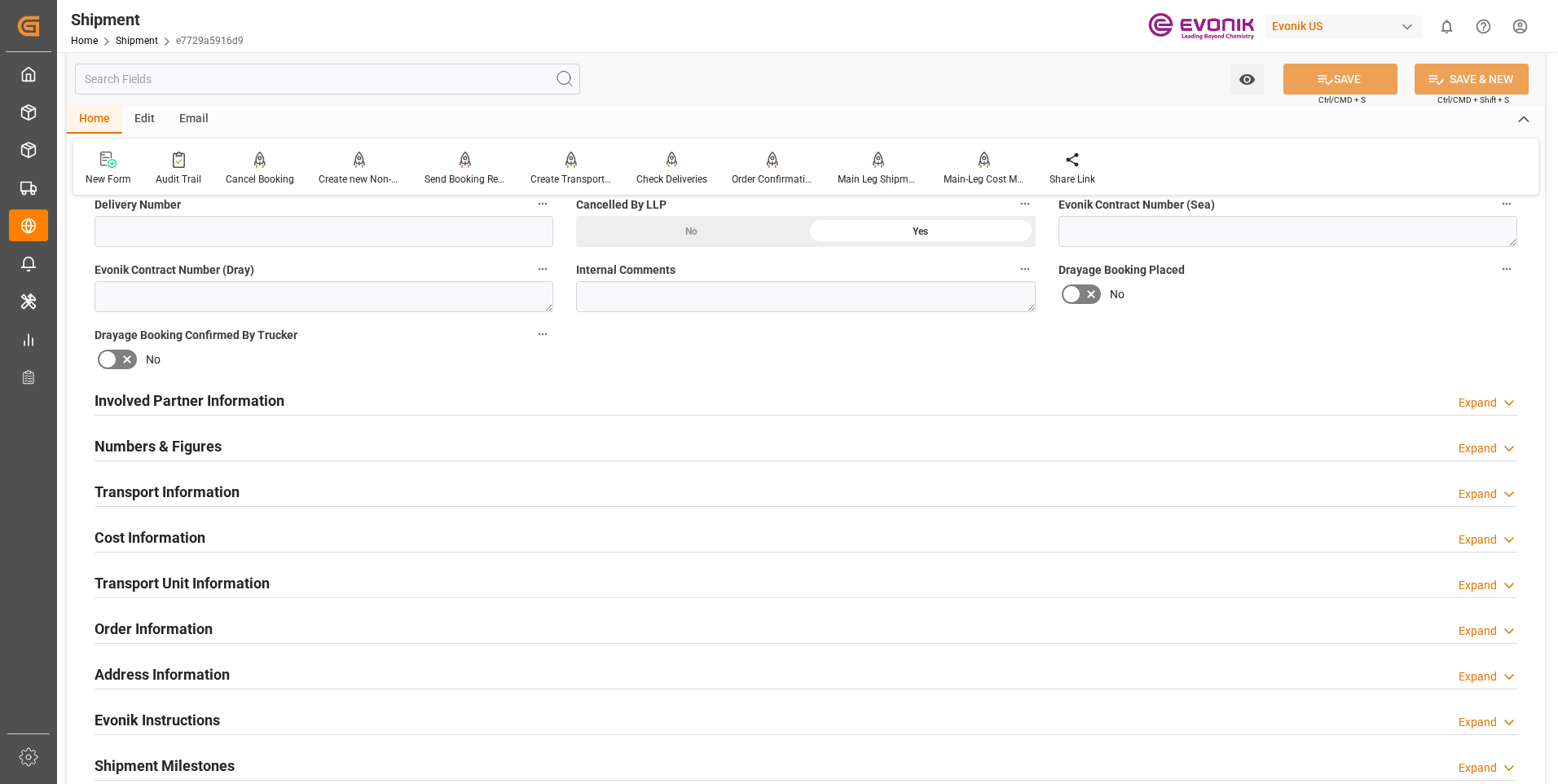
click at [184, 585] on h2 "Transport Unit Information" at bounding box center [182, 582] width 175 height 22
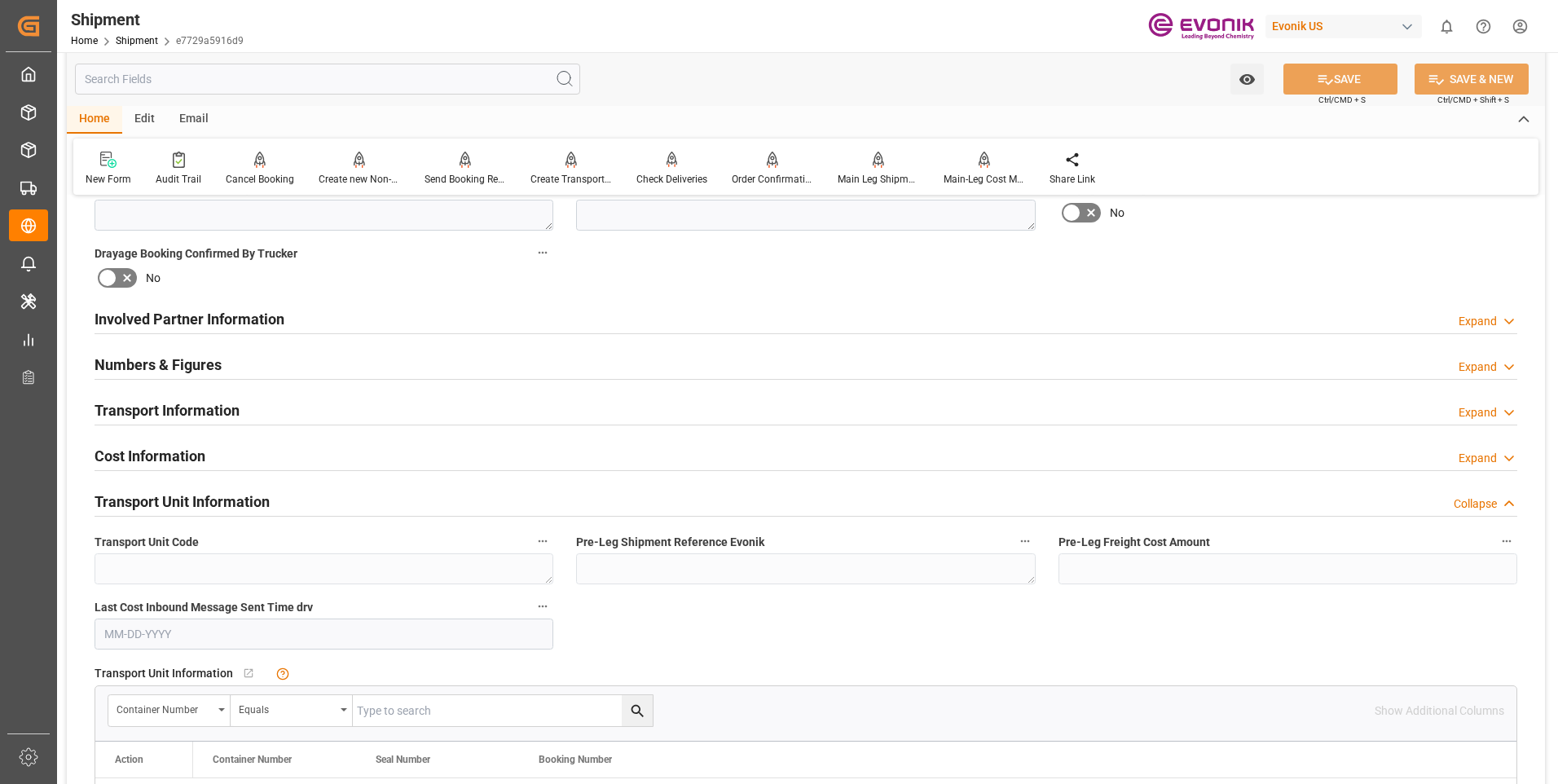
scroll to position [896, 0]
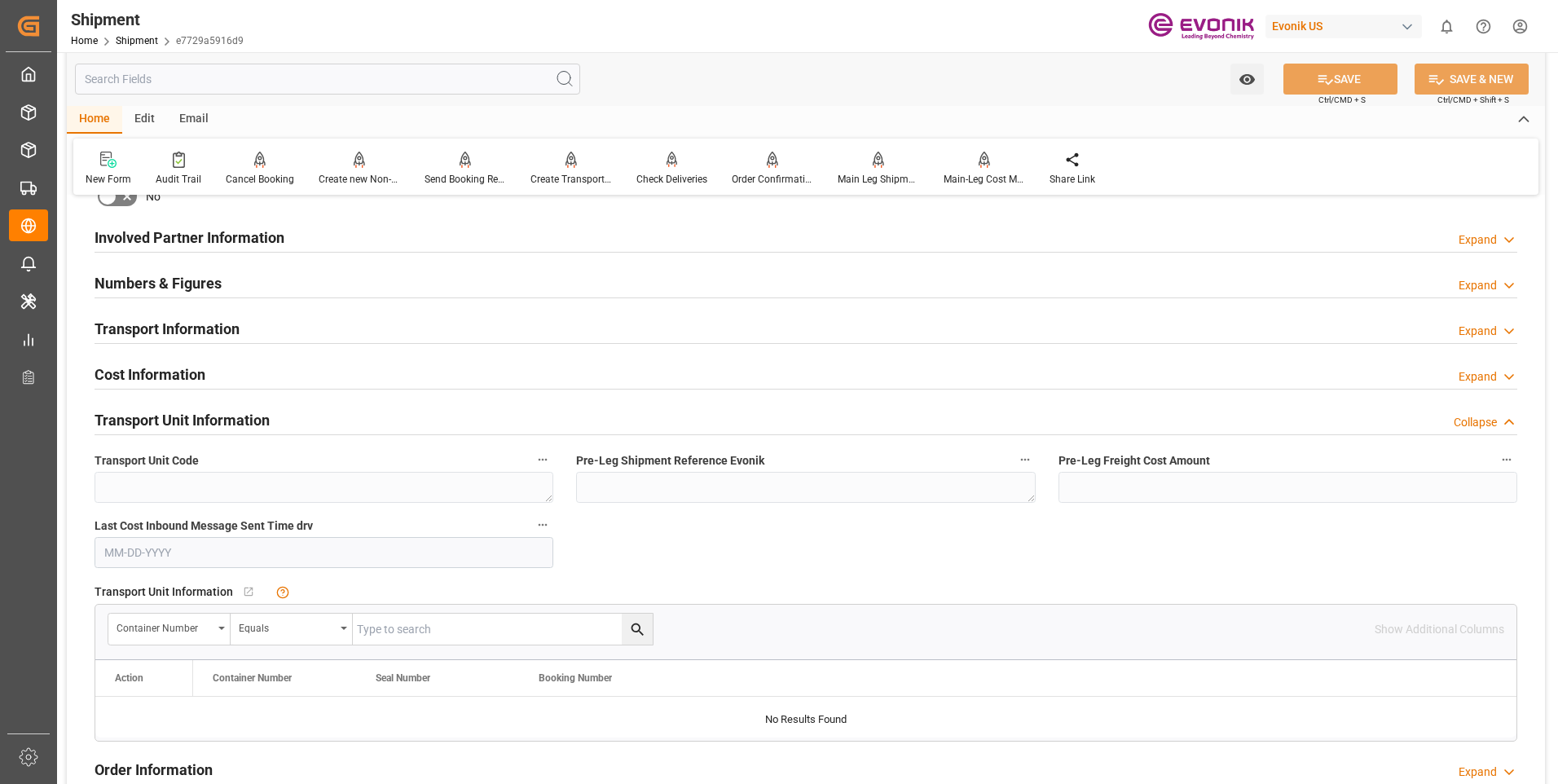
click at [278, 428] on div "Transport Unit Information Collapse" at bounding box center [806, 419] width 1423 height 31
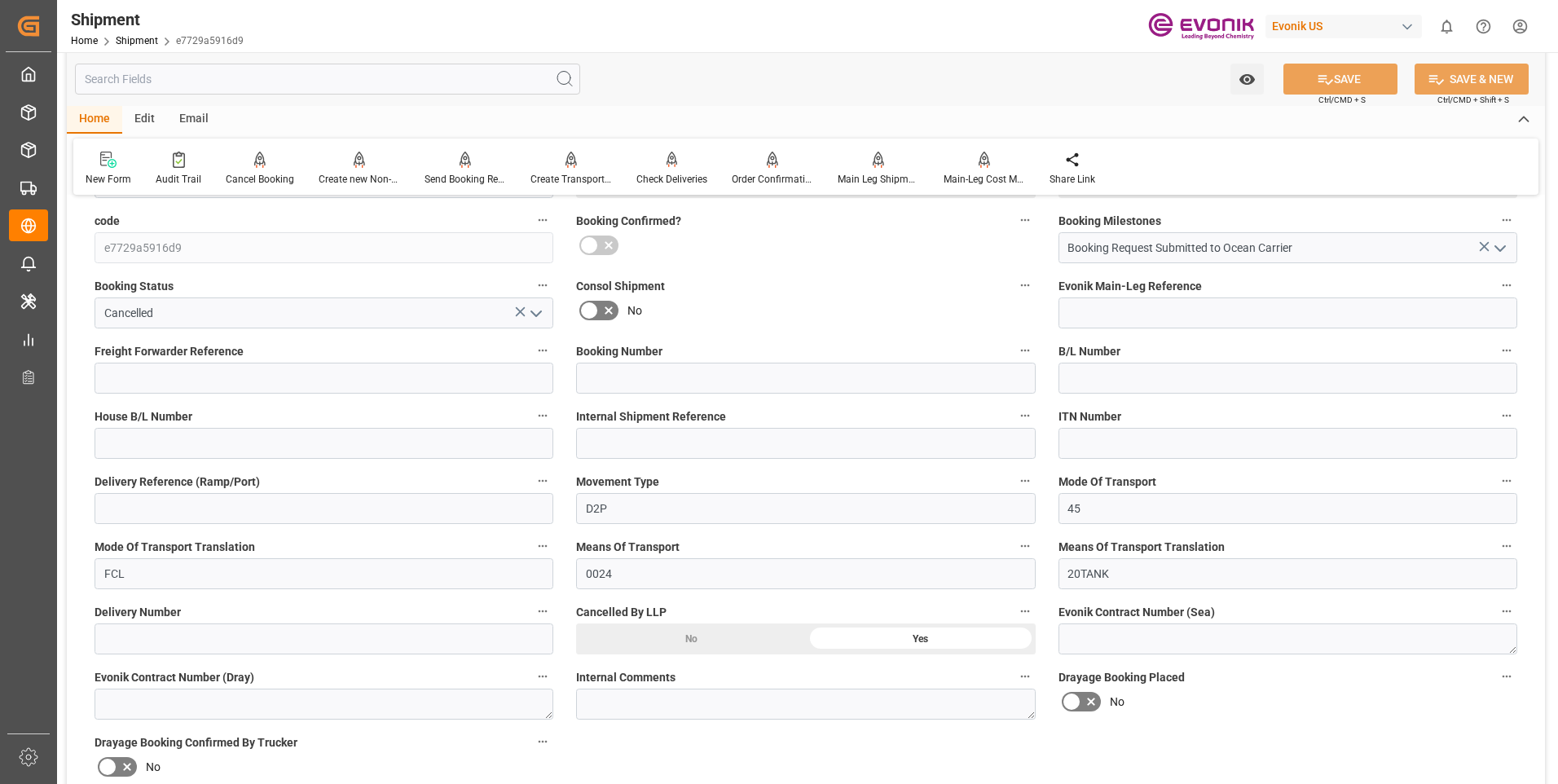
scroll to position [245, 0]
